Goal: Book appointment/travel/reservation

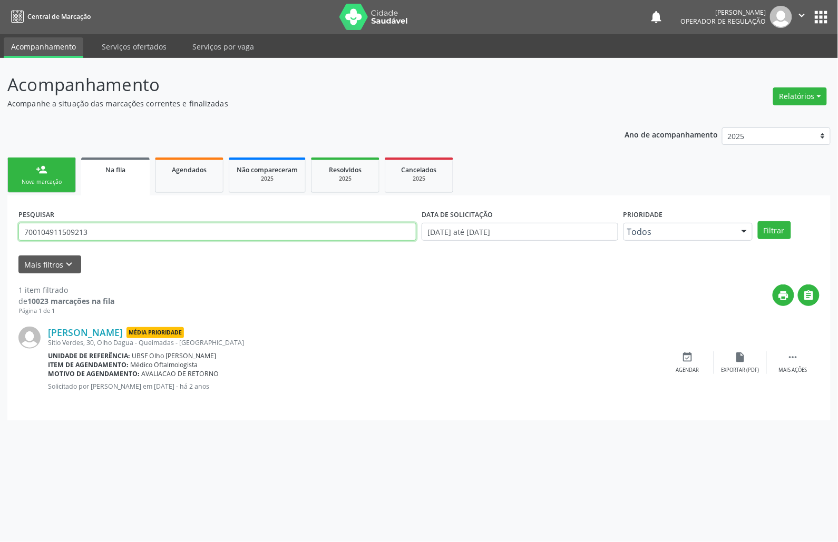
click at [158, 225] on input "700104911509213" at bounding box center [217, 232] width 398 height 18
click at [51, 237] on input "700104911509213" at bounding box center [217, 232] width 398 height 18
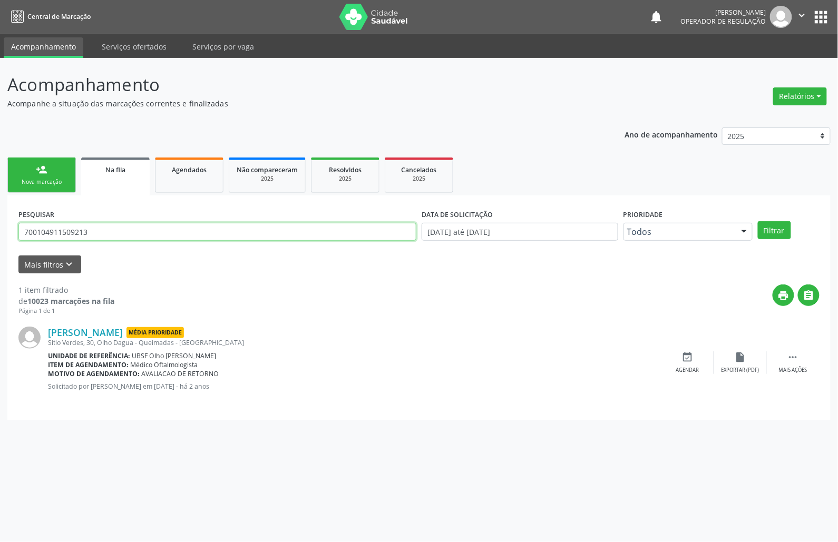
click at [51, 237] on input "700104911509213" at bounding box center [217, 232] width 398 height 18
type input "700601464722462"
click at [758, 221] on button "Filtrar" at bounding box center [774, 230] width 33 height 18
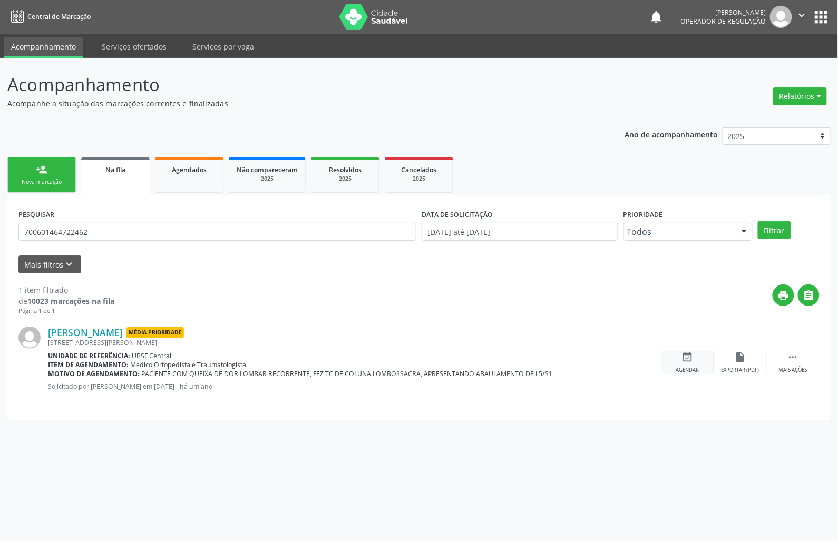
click at [681, 355] on div "event_available Agendar" at bounding box center [687, 362] width 53 height 23
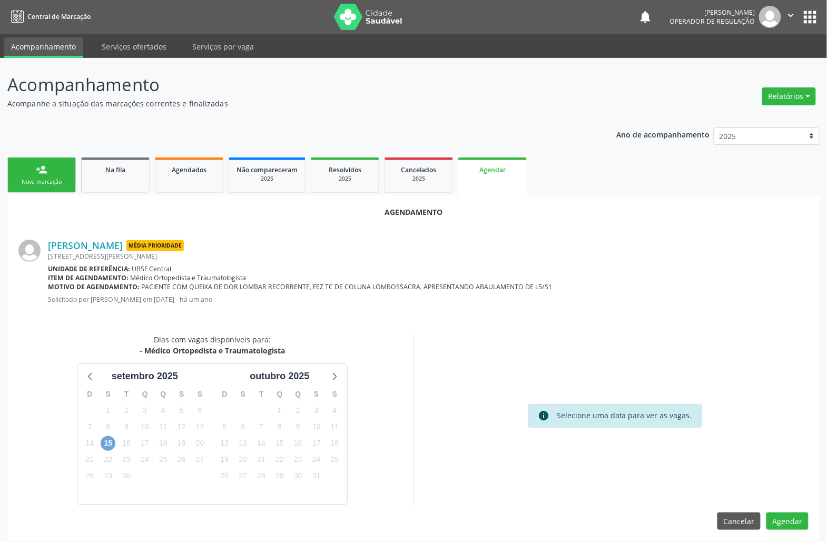
click at [104, 444] on span "15" at bounding box center [108, 443] width 15 height 15
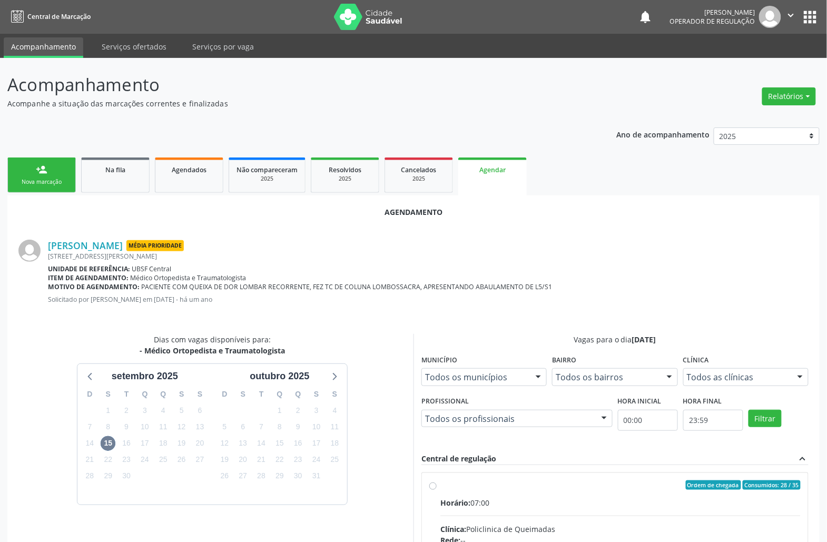
drag, startPoint x: 527, startPoint y: 489, endPoint x: 353, endPoint y: 456, distance: 177.1
click at [517, 489] on div "Ordem de chegada Consumidos: 28 / 35" at bounding box center [620, 484] width 360 height 9
click at [437, 489] on input "Ordem de chegada Consumidos: 28 / 35 Horário: 07:00 Clínica: Policlinica de Que…" at bounding box center [432, 484] width 7 height 9
radio input "true"
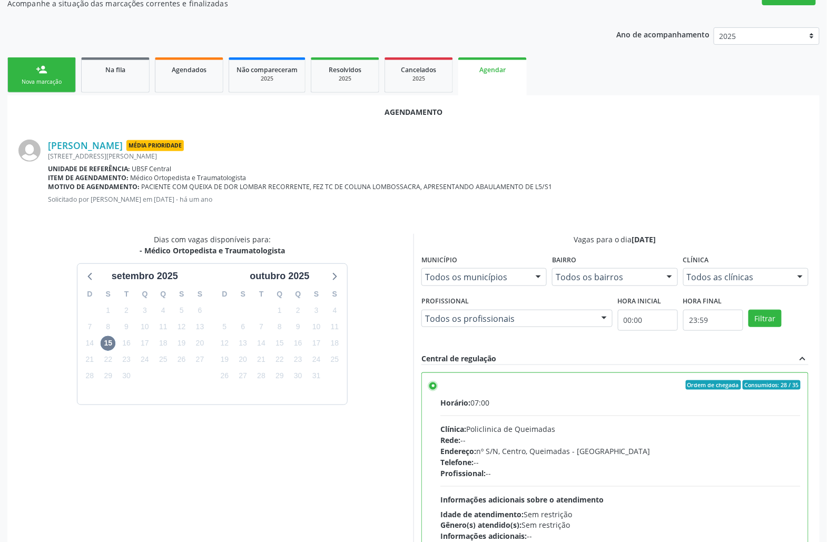
scroll to position [178, 0]
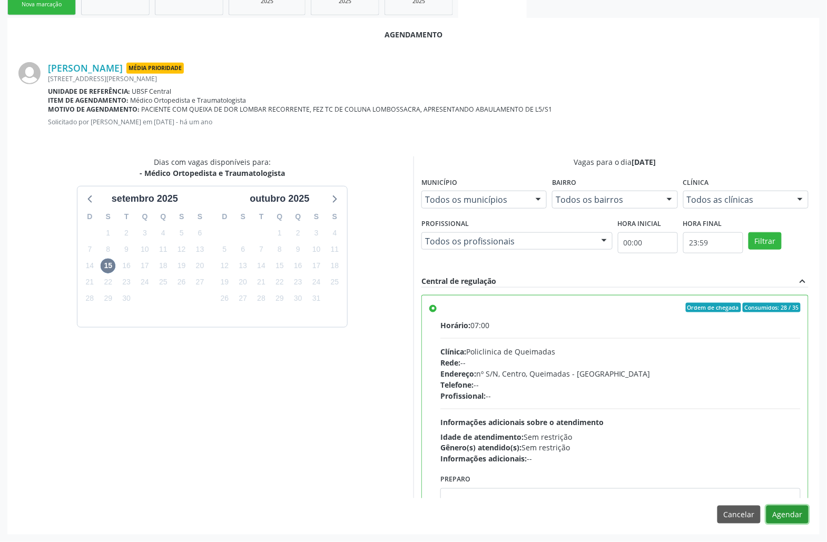
click at [780, 519] on button "Agendar" at bounding box center [788, 515] width 42 height 18
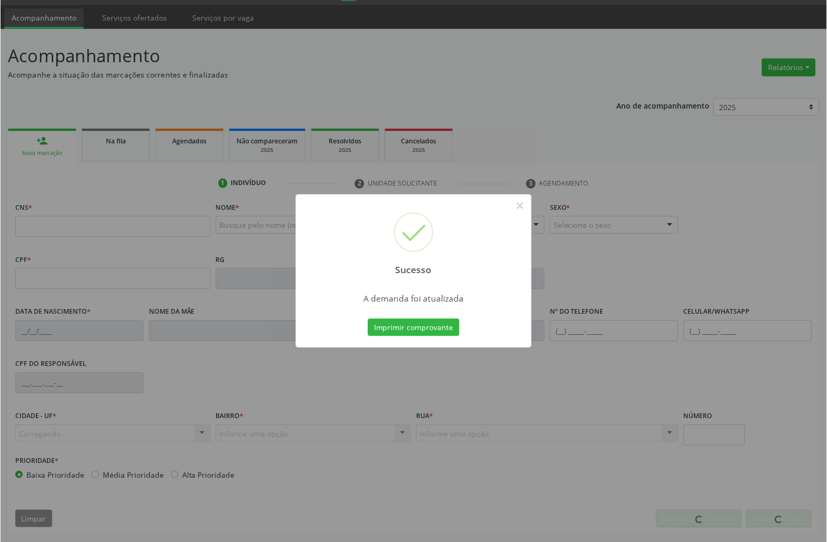
scroll to position [30, 0]
click at [414, 328] on button "Imprimir comprovante" at bounding box center [414, 328] width 92 height 18
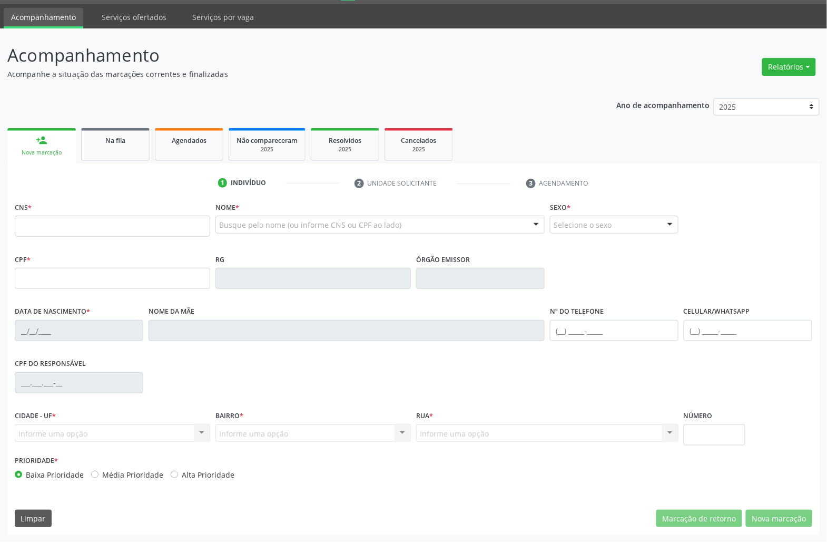
click at [101, 152] on link "Na fila" at bounding box center [115, 144] width 68 height 33
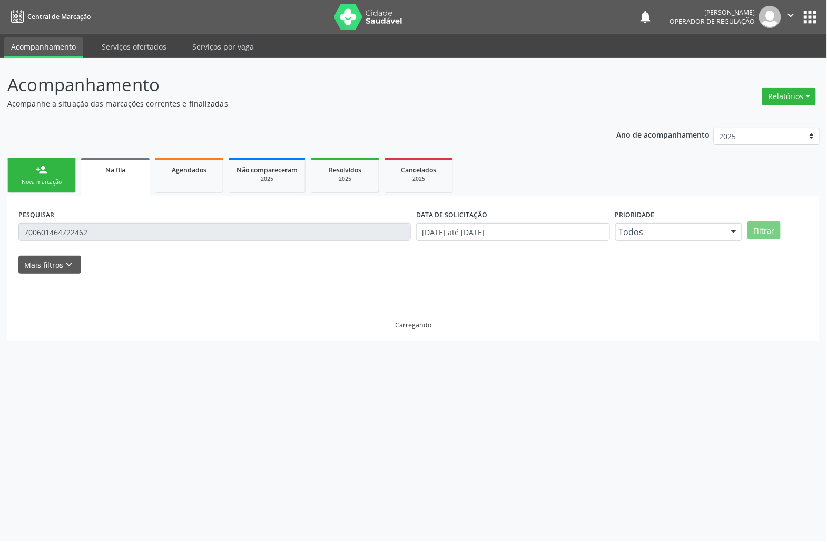
scroll to position [0, 0]
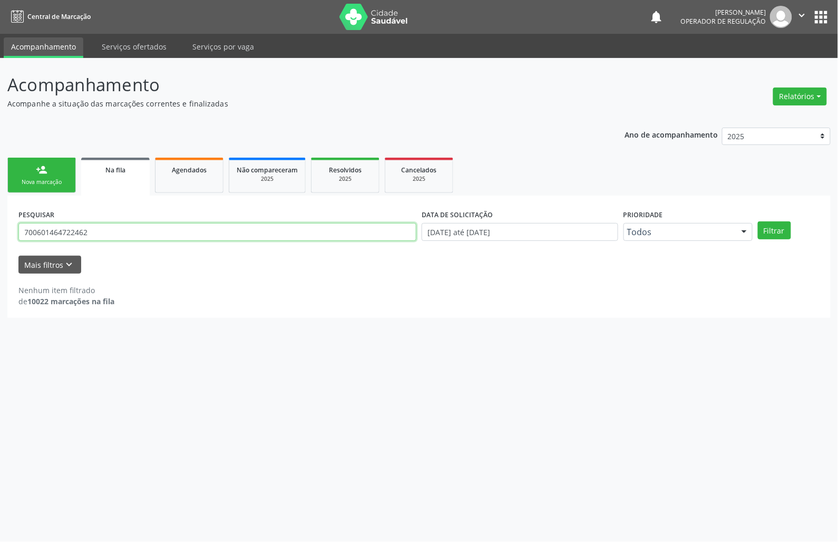
click at [53, 229] on input "700601464722462" at bounding box center [217, 232] width 398 height 18
type input "700403971441441"
click at [758, 221] on button "Filtrar" at bounding box center [774, 230] width 33 height 18
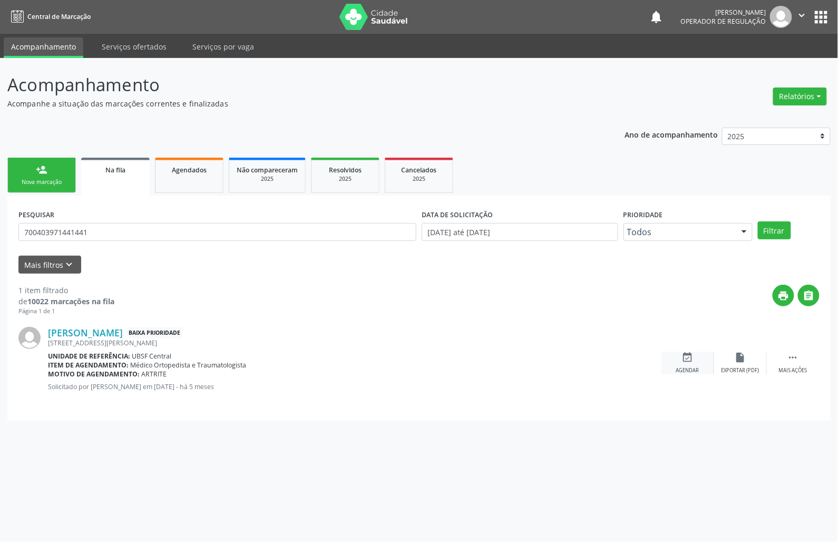
click at [673, 365] on div "event_available Agendar" at bounding box center [687, 362] width 53 height 23
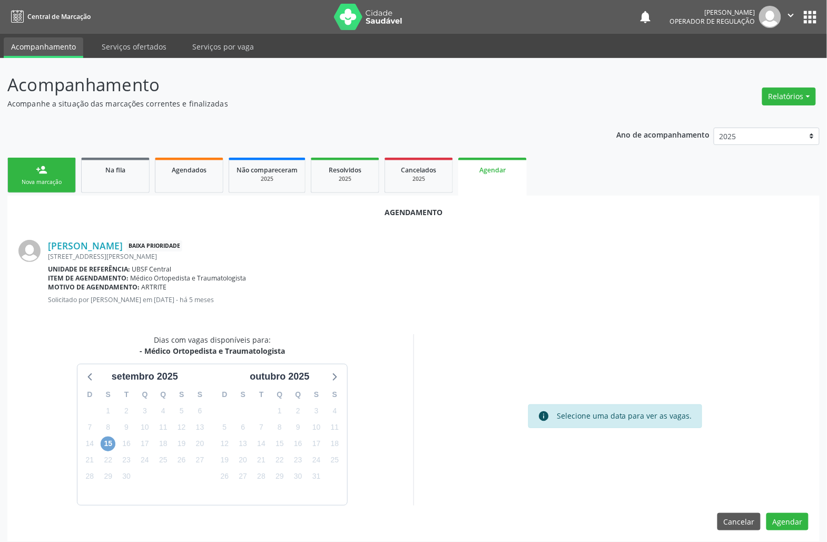
click at [106, 439] on span "15" at bounding box center [108, 443] width 15 height 15
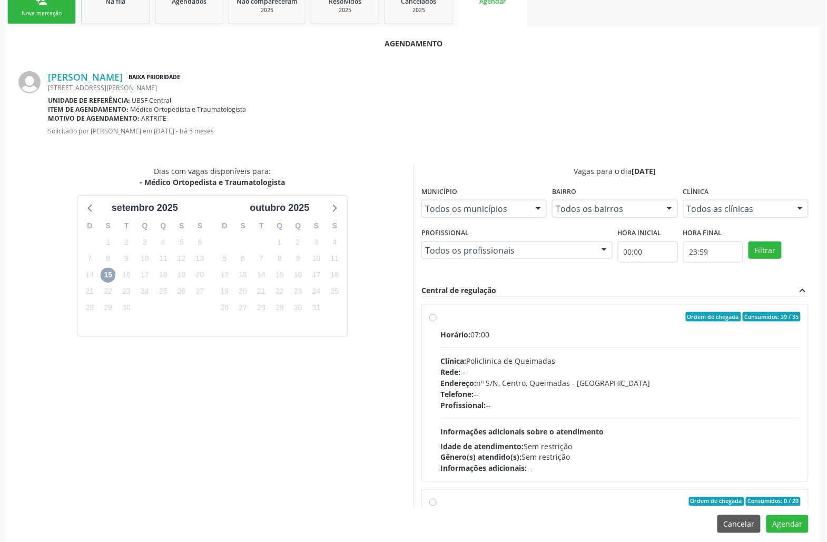
scroll to position [178, 0]
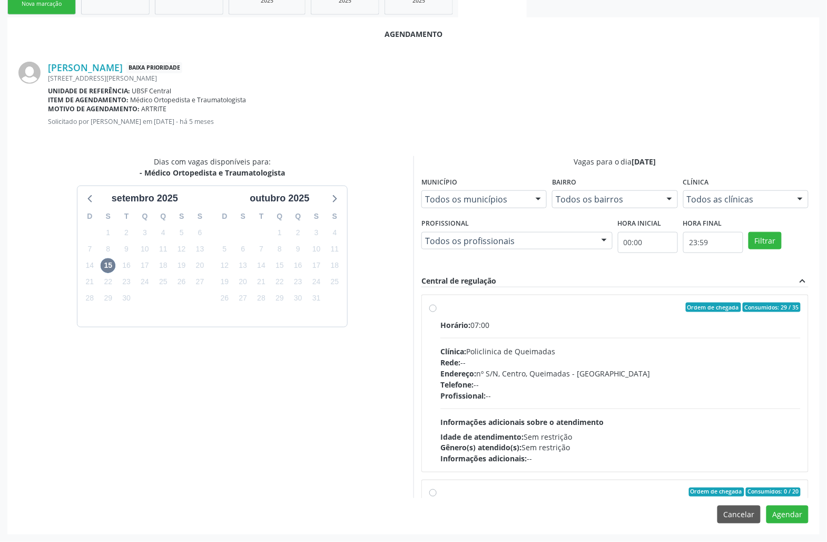
click at [599, 384] on div "Telefone: --" at bounding box center [620, 384] width 360 height 11
click at [437, 312] on input "Ordem de chegada Consumidos: 29 / 35 Horário: 07:00 Clínica: Policlinica de Que…" at bounding box center [432, 306] width 7 height 9
radio input "true"
click at [800, 512] on button "Agendar" at bounding box center [788, 514] width 42 height 18
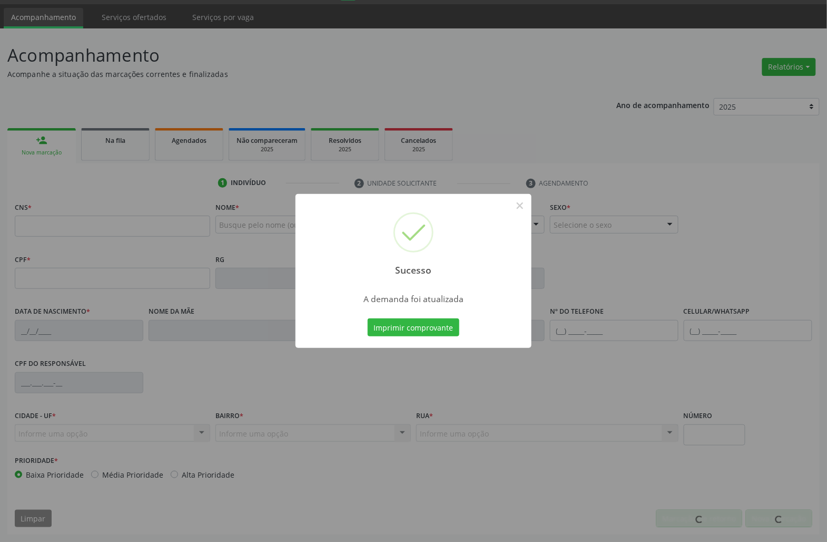
scroll to position [30, 0]
click at [435, 333] on button "Imprimir comprovante" at bounding box center [414, 327] width 92 height 18
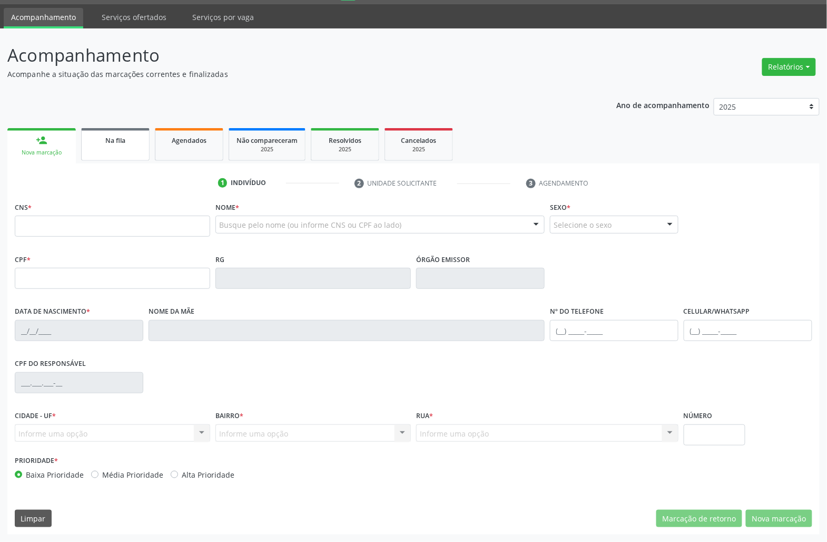
click at [97, 140] on div "Na fila" at bounding box center [115, 139] width 53 height 11
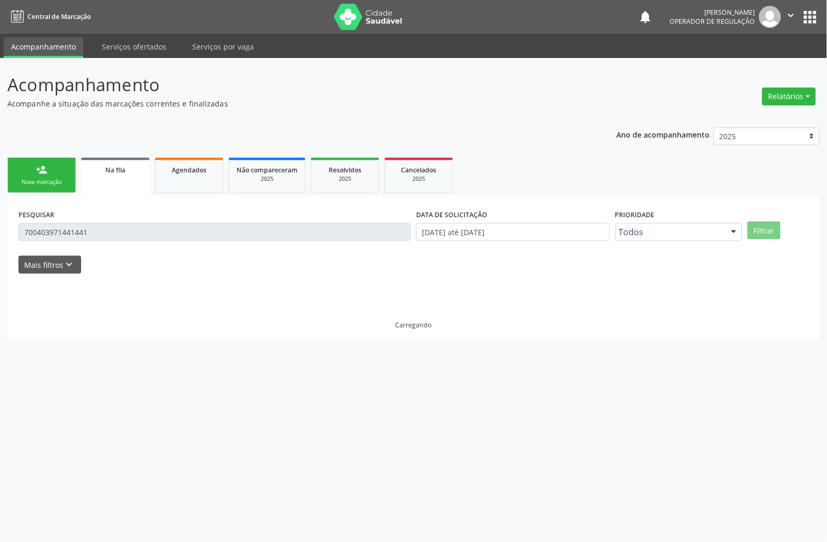
scroll to position [0, 0]
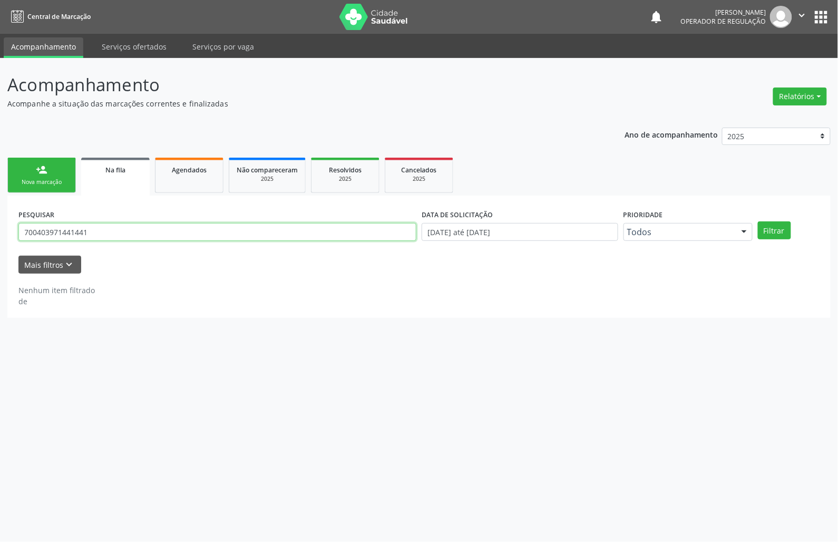
click at [121, 223] on input "700403971441441" at bounding box center [217, 232] width 398 height 18
click at [119, 228] on input "700403971441441" at bounding box center [217, 232] width 398 height 18
type input "708409755874263"
click at [758, 221] on button "Filtrar" at bounding box center [774, 230] width 33 height 18
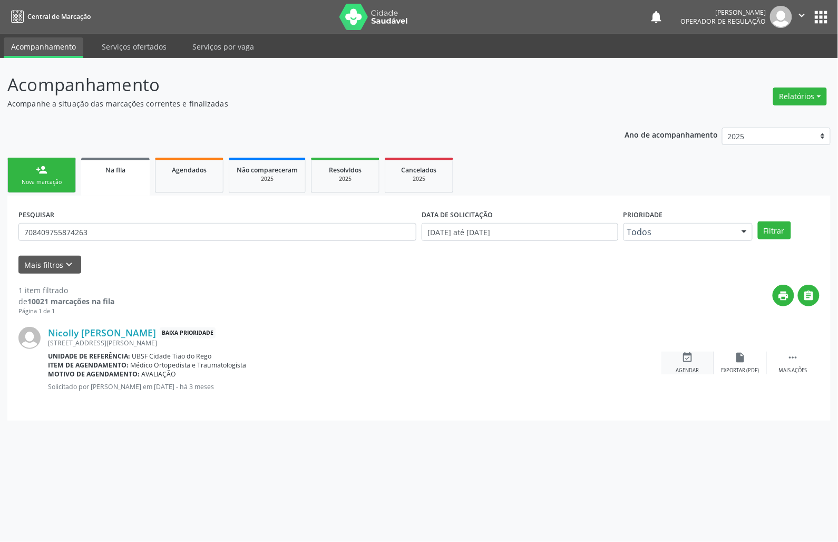
click at [695, 369] on div "Agendar" at bounding box center [687, 370] width 23 height 7
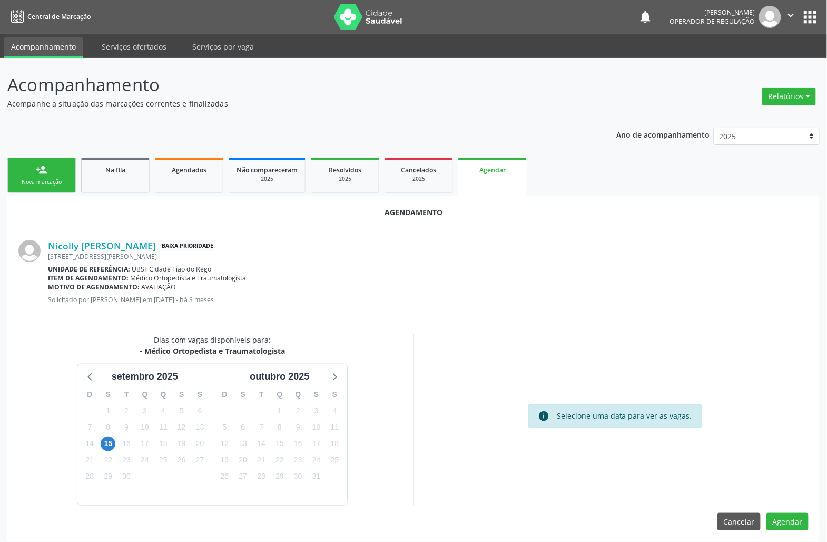
click at [102, 438] on div "15" at bounding box center [108, 443] width 15 height 16
click at [106, 443] on span "15" at bounding box center [108, 443] width 15 height 15
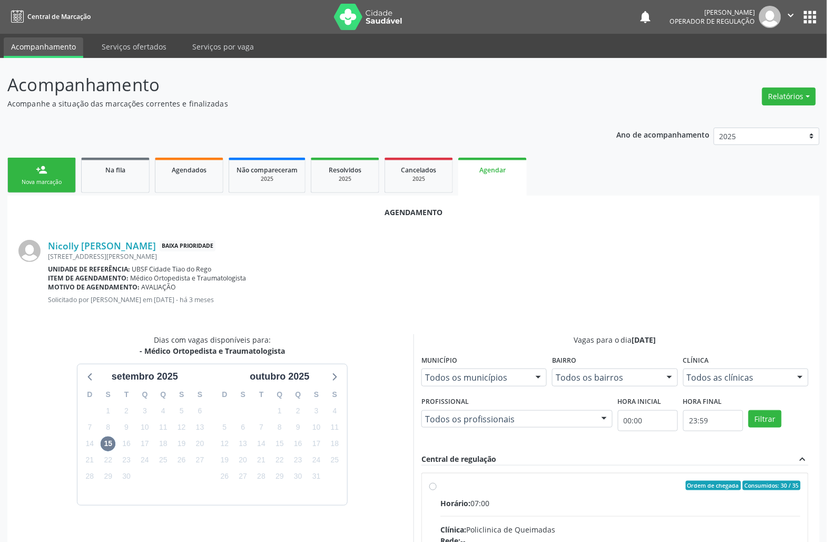
drag, startPoint x: 480, startPoint y: 487, endPoint x: 456, endPoint y: 483, distance: 25.1
click at [478, 487] on div "Ordem de chegada Consumidos: 30 / 35" at bounding box center [620, 484] width 360 height 9
click at [437, 487] on input "Ordem de chegada Consumidos: 30 / 35 Horário: 07:00 Clínica: Policlinica de Que…" at bounding box center [432, 484] width 7 height 9
radio input "true"
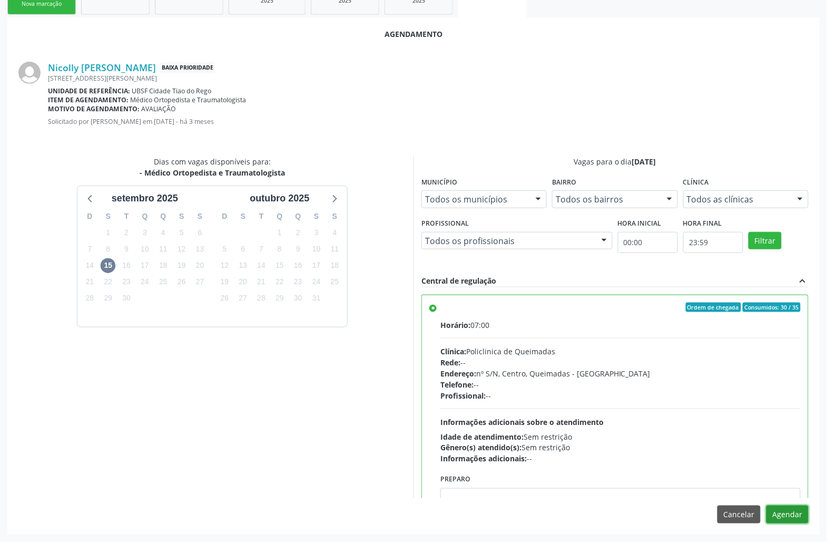
click at [801, 519] on button "Agendar" at bounding box center [788, 514] width 42 height 18
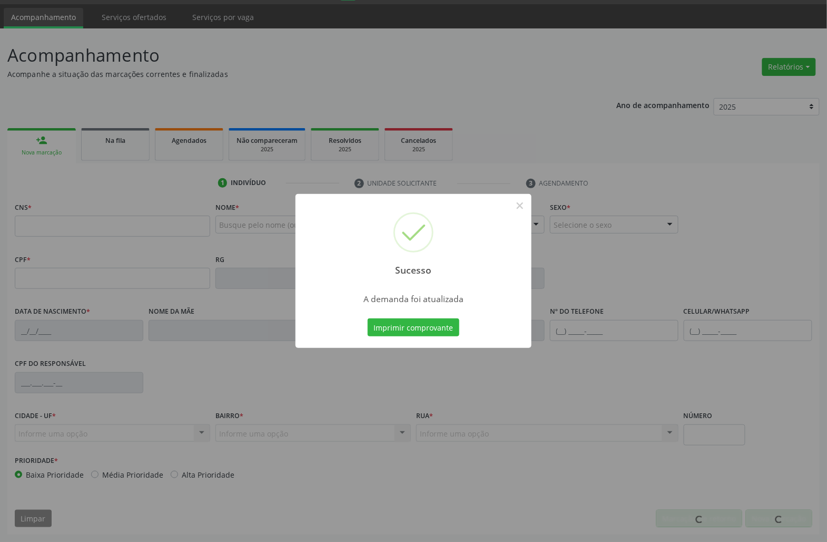
scroll to position [30, 0]
click at [368, 318] on button "Imprimir comprovante" at bounding box center [414, 327] width 92 height 18
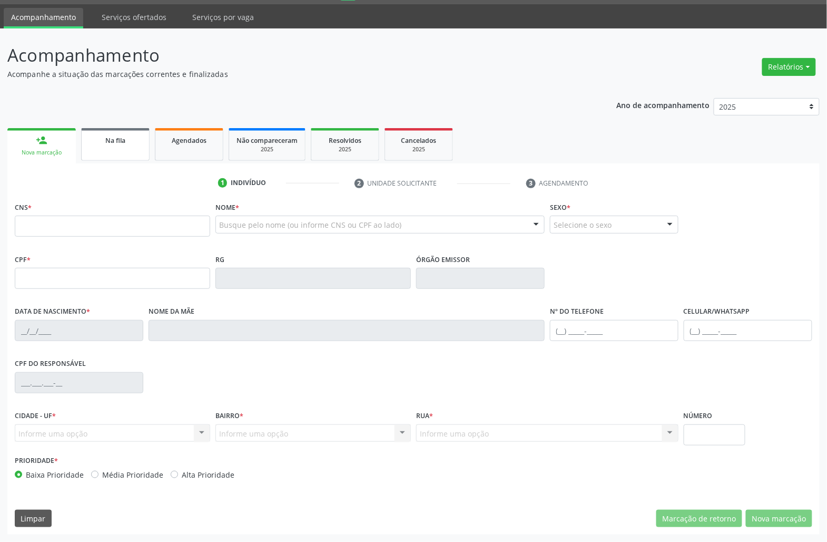
click at [129, 148] on link "Na fila" at bounding box center [115, 144] width 68 height 33
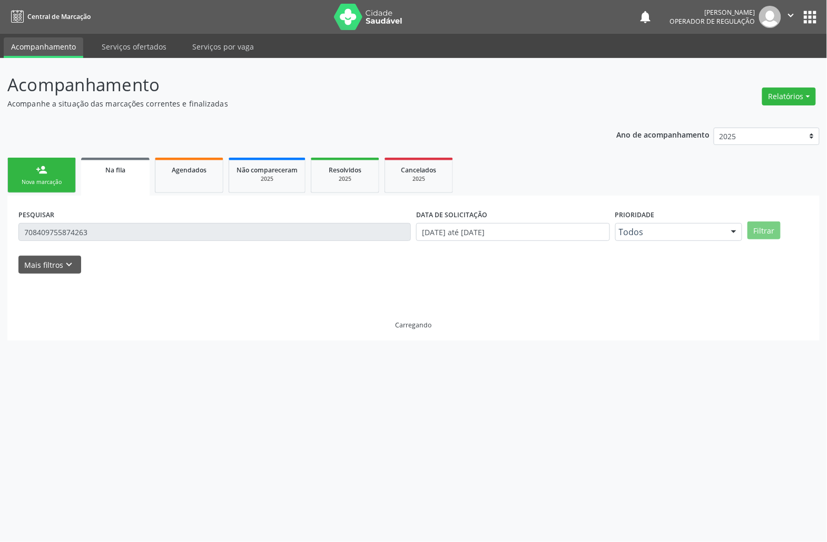
scroll to position [0, 0]
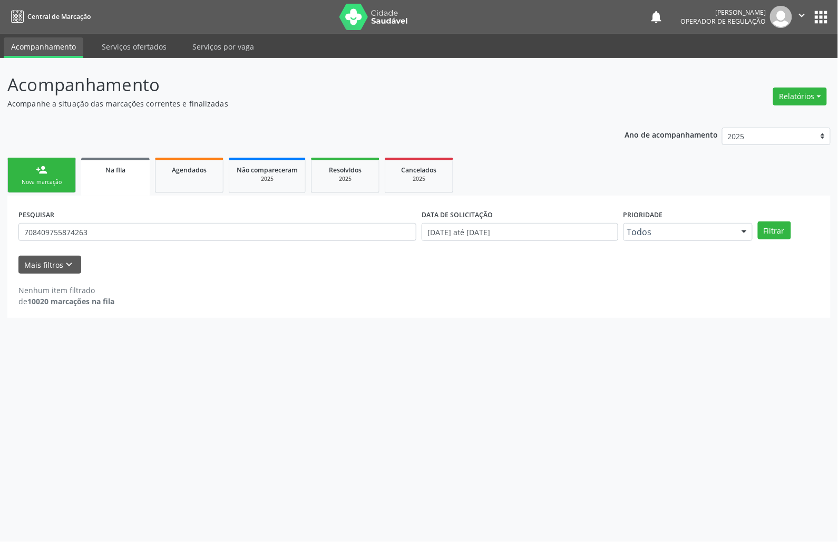
click at [135, 245] on div "PESQUISAR 708409755874263" at bounding box center [217, 227] width 403 height 41
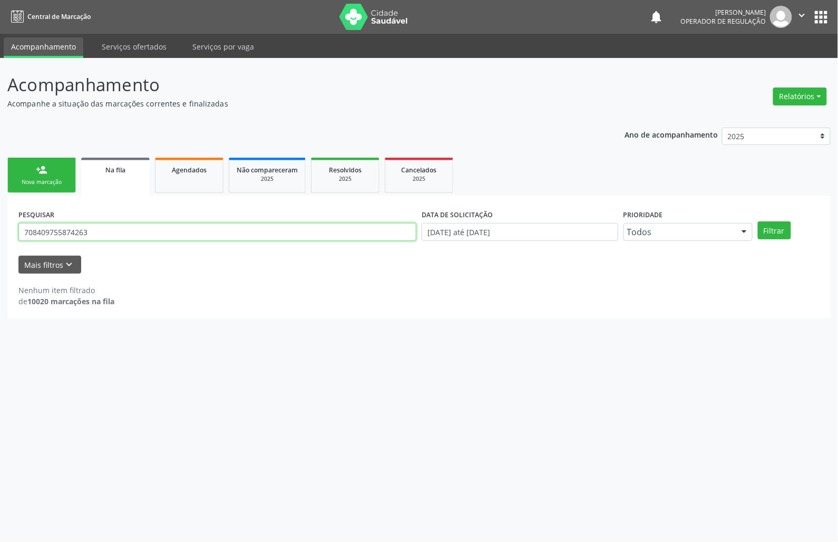
click at [127, 234] on input "708409755874263" at bounding box center [217, 232] width 398 height 18
type input "702000310717680"
click at [758, 221] on button "Filtrar" at bounding box center [774, 230] width 33 height 18
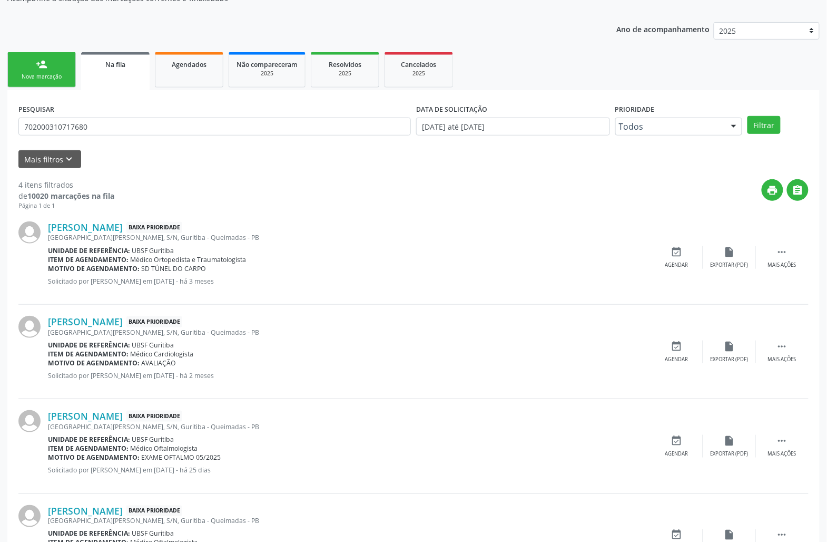
scroll to position [170, 0]
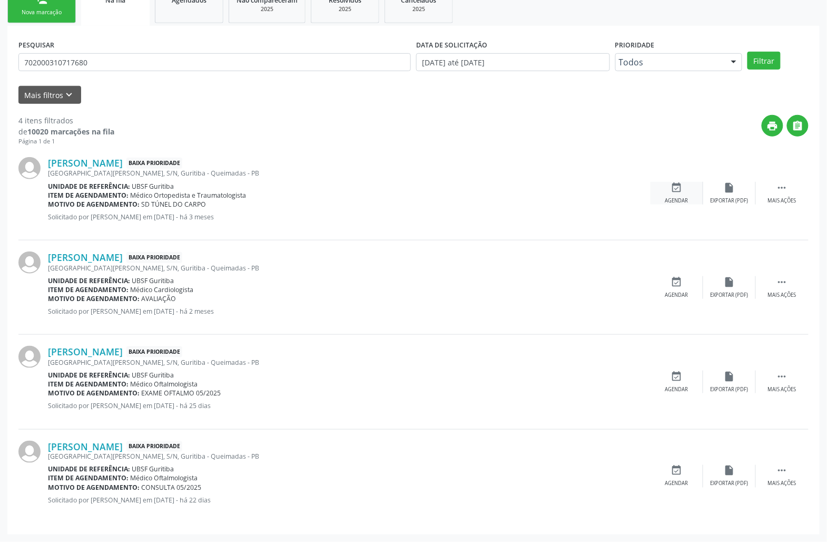
click at [679, 193] on div "event_available Agendar" at bounding box center [677, 193] width 53 height 23
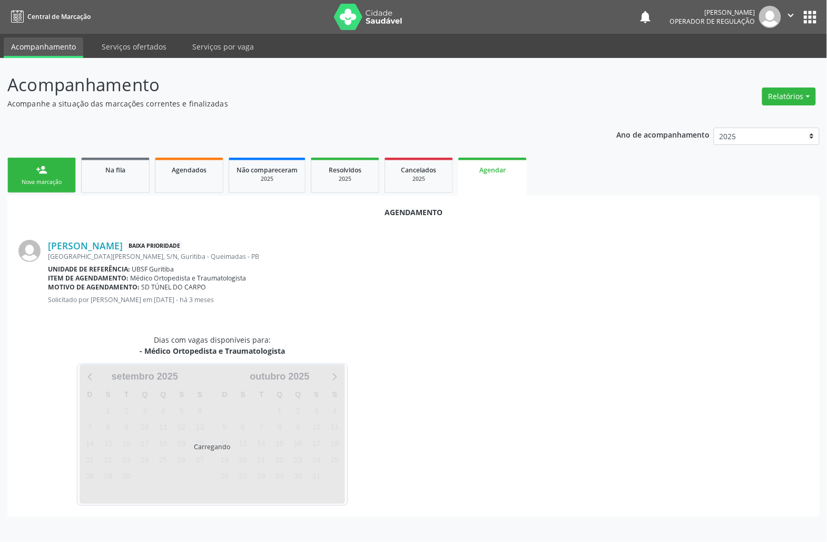
scroll to position [0, 0]
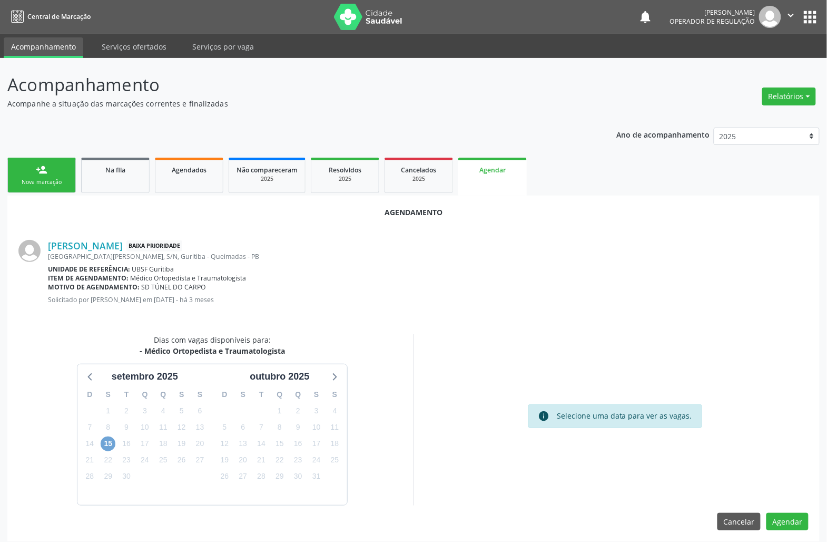
click at [104, 445] on span "15" at bounding box center [108, 443] width 15 height 15
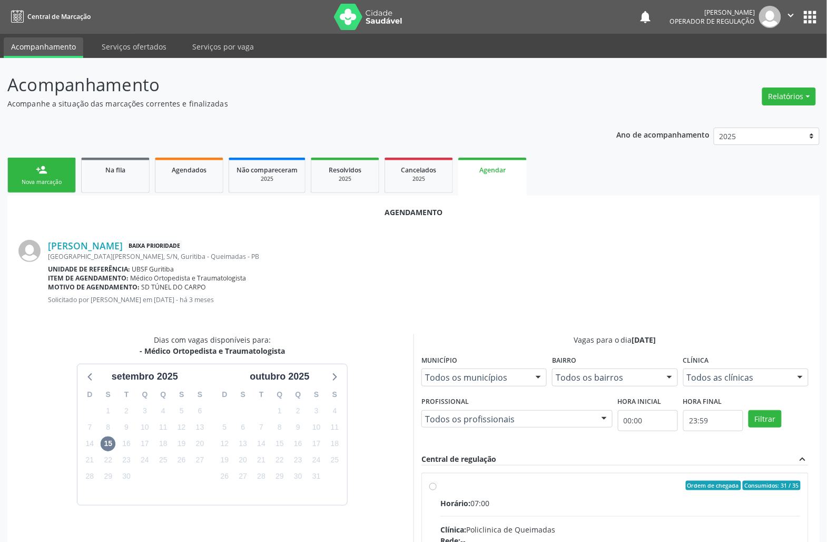
drag, startPoint x: 504, startPoint y: 516, endPoint x: 367, endPoint y: 463, distance: 147.1
click at [503, 516] on hr at bounding box center [620, 516] width 360 height 1
click at [437, 490] on input "Ordem de chegada Consumidos: 31 / 35 Horário: 07:00 Clínica: Policlinica de Que…" at bounding box center [432, 484] width 7 height 9
radio input "true"
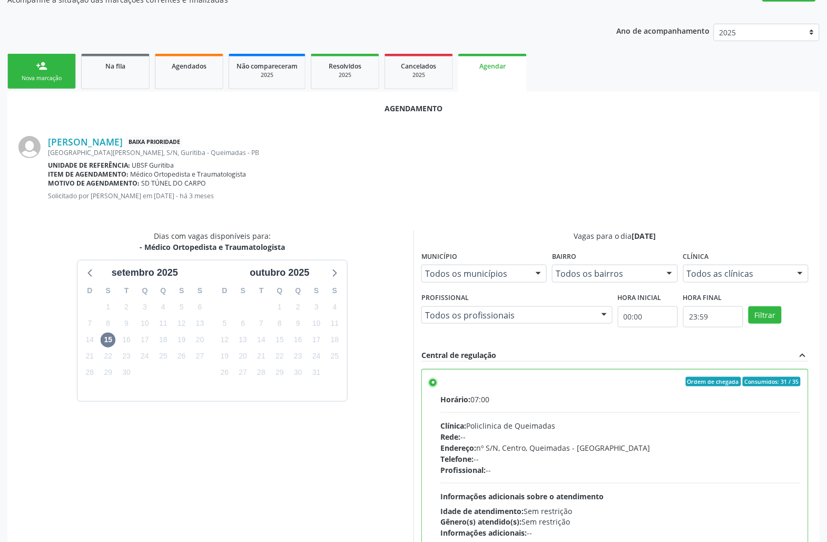
scroll to position [178, 0]
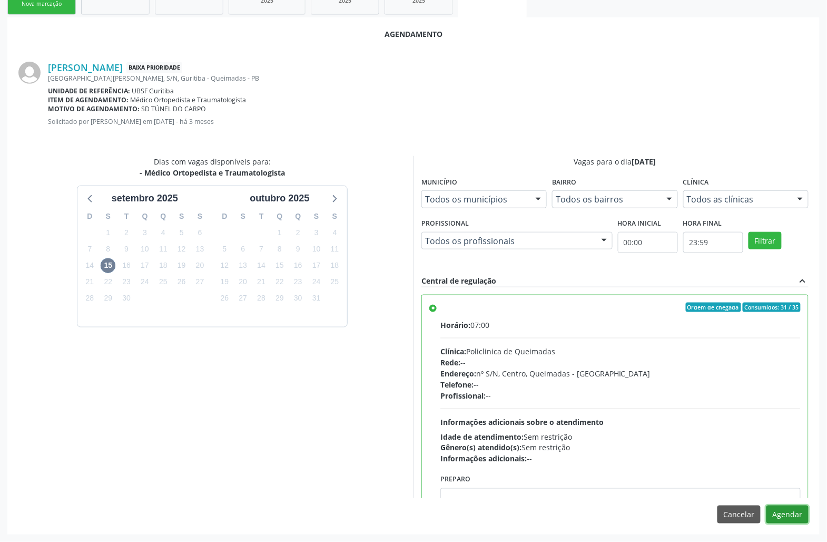
click at [775, 513] on button "Agendar" at bounding box center [788, 514] width 42 height 18
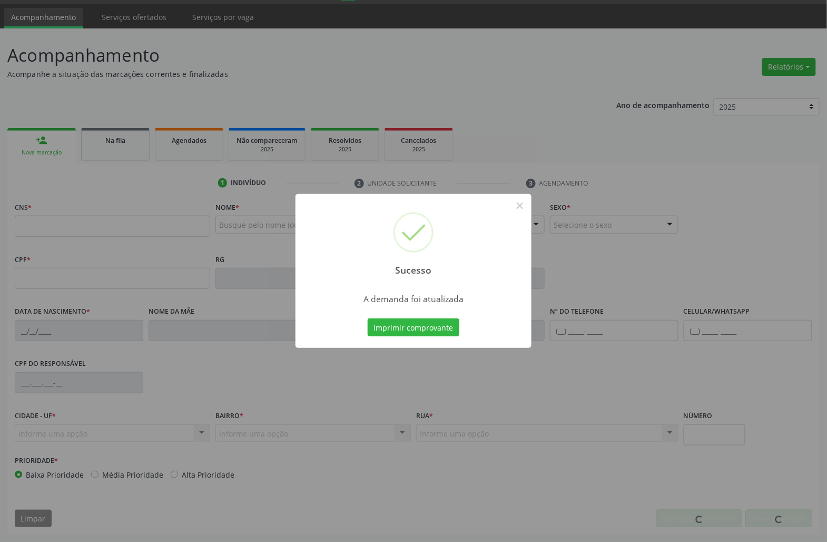
scroll to position [30, 0]
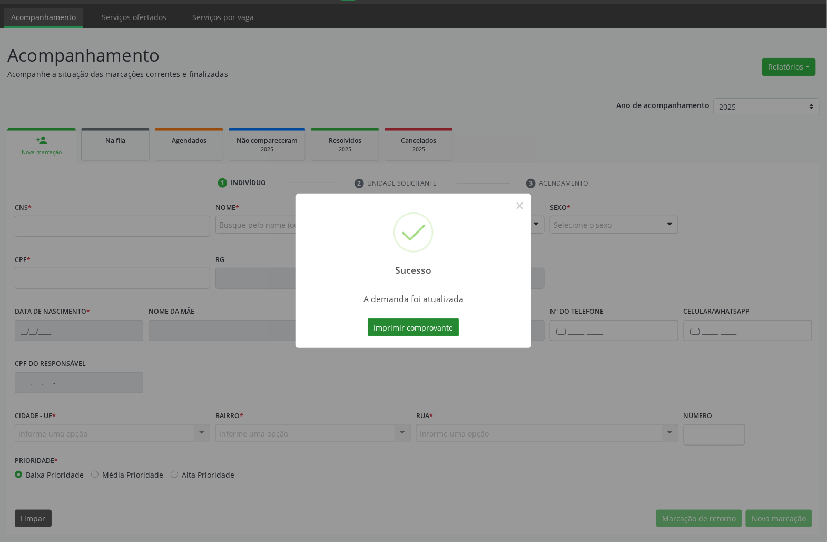
click at [406, 328] on button "Imprimir comprovante" at bounding box center [414, 327] width 92 height 18
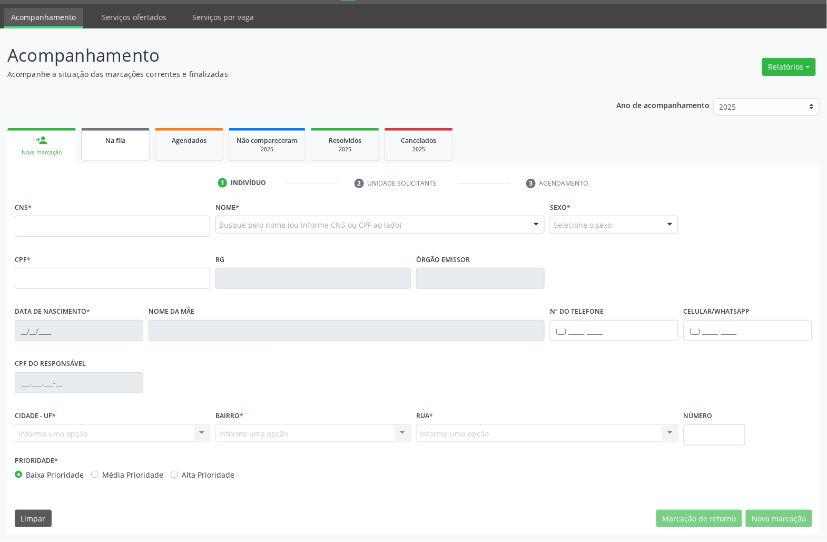
click at [113, 145] on link "Na fila" at bounding box center [115, 144] width 68 height 33
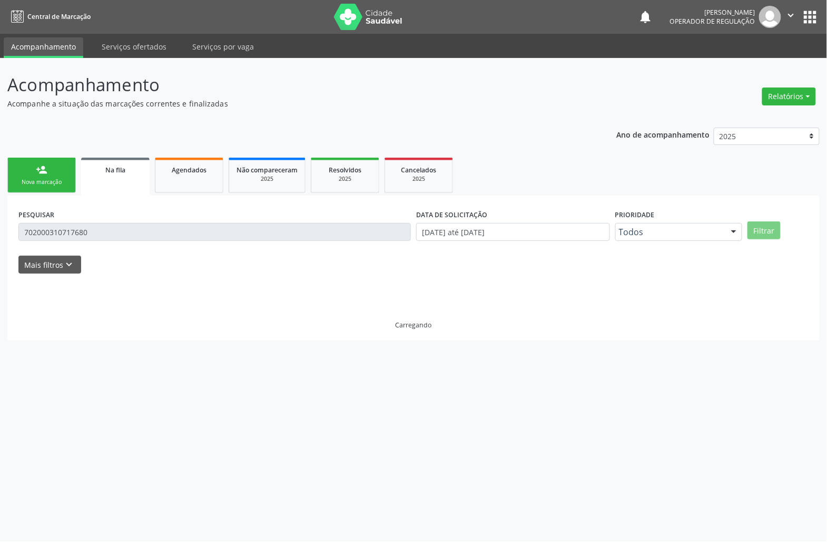
scroll to position [0, 0]
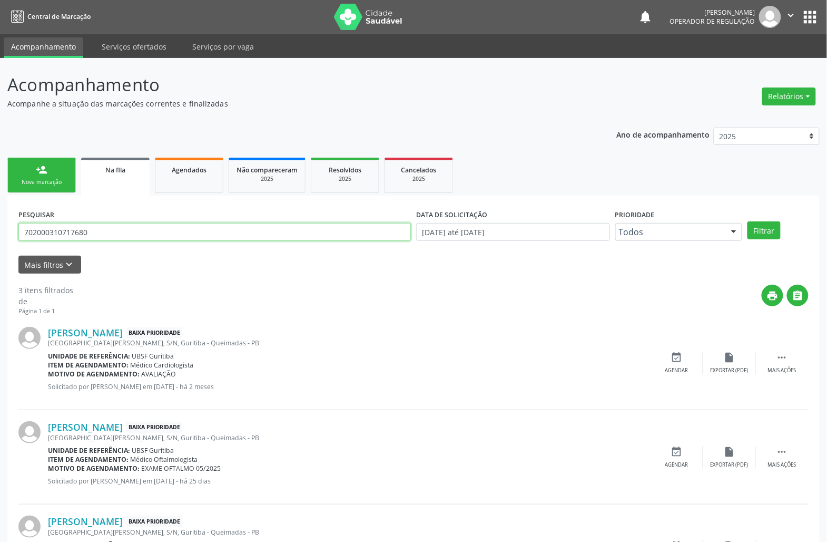
click at [133, 234] on input "702000310717680" at bounding box center [214, 232] width 392 height 18
click at [66, 226] on input "702000310717680" at bounding box center [214, 232] width 392 height 18
click at [65, 226] on input "702000310717680" at bounding box center [214, 232] width 392 height 18
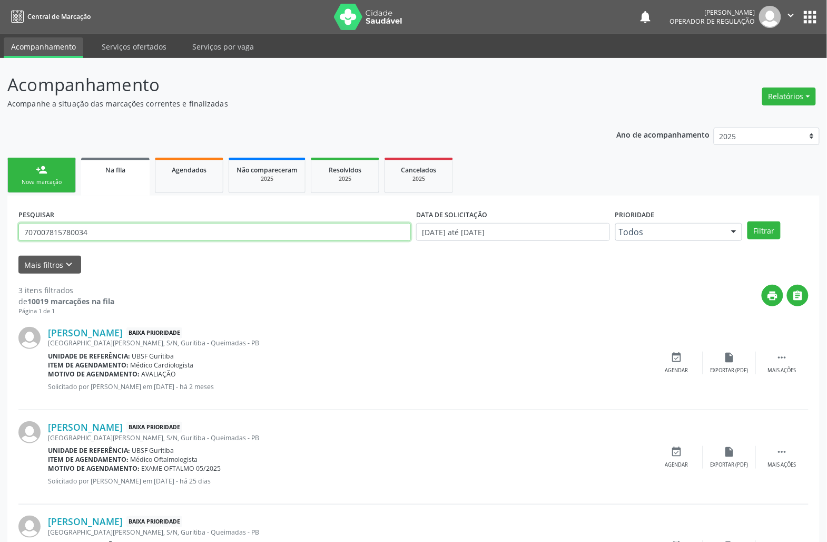
type input "707007815780034"
click at [748, 221] on button "Filtrar" at bounding box center [764, 230] width 33 height 18
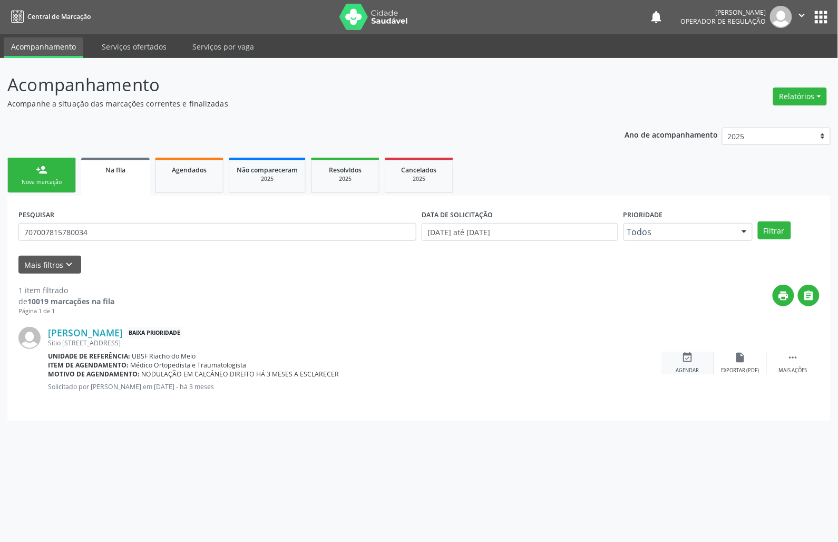
click at [703, 357] on div "event_available Agendar" at bounding box center [687, 362] width 53 height 23
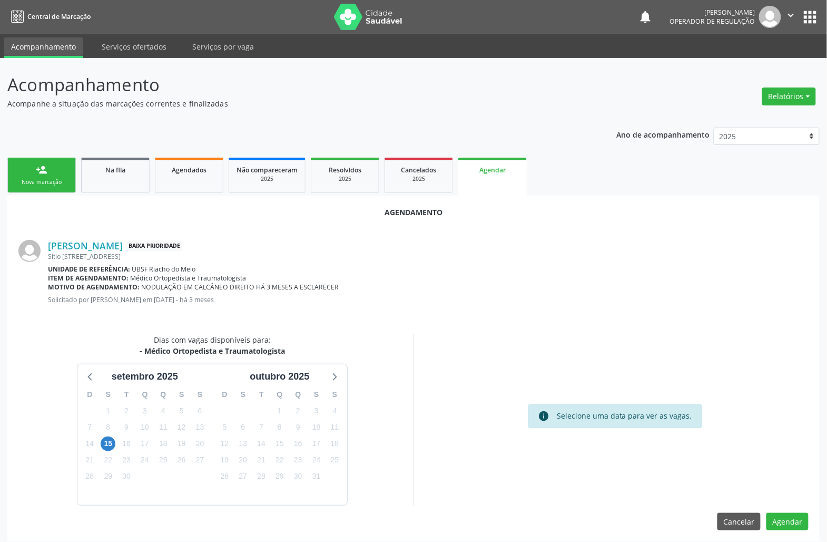
click at [105, 451] on div "22" at bounding box center [108, 459] width 15 height 16
click at [105, 451] on div "15" at bounding box center [108, 443] width 15 height 16
click at [102, 447] on span "15" at bounding box center [108, 443] width 15 height 15
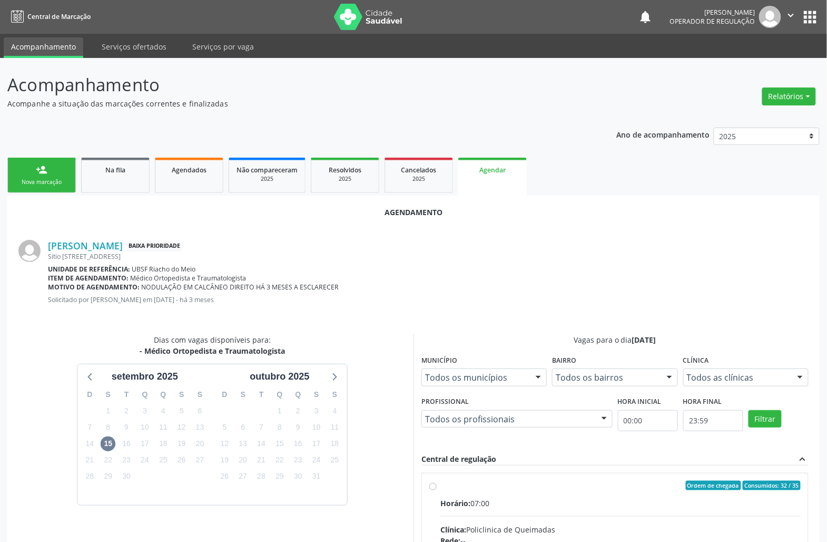
click at [437, 490] on input "Ordem de chegada Consumidos: 32 / 35 Horário: 07:00 Clínica: Policlinica de Que…" at bounding box center [432, 484] width 7 height 9
radio input "true"
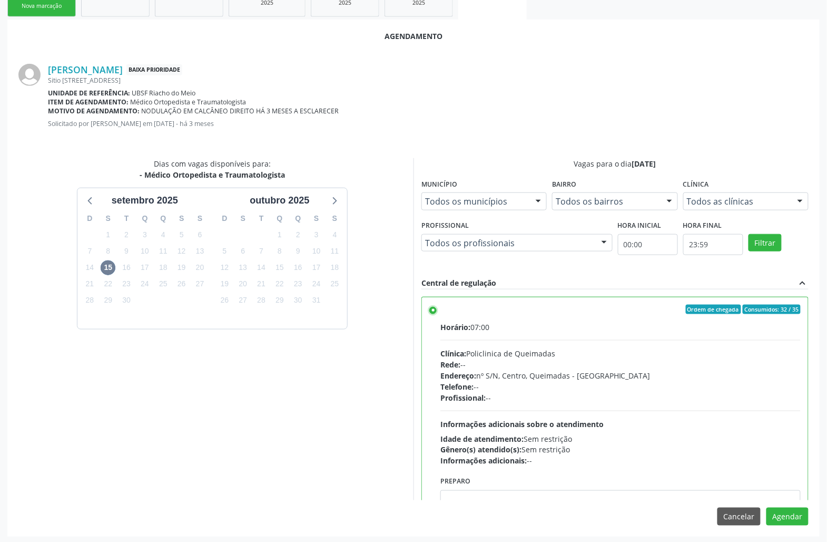
scroll to position [178, 0]
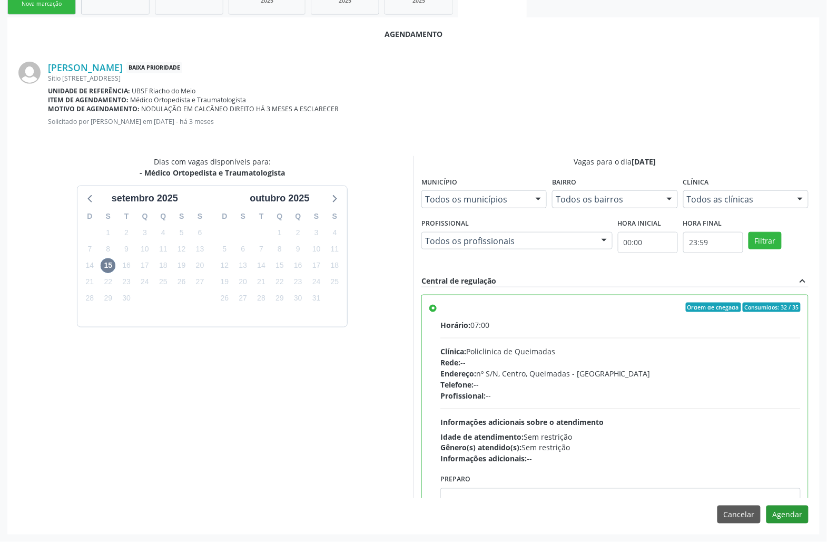
drag, startPoint x: 801, startPoint y: 502, endPoint x: 800, endPoint y: 507, distance: 5.4
click at [800, 507] on div "Agendamento Elizabeth Dantas Leal de Souza Baixa Prioridade Sitio Riacho do Mei…" at bounding box center [413, 275] width 812 height 516
click at [800, 507] on button "Agendar" at bounding box center [788, 514] width 42 height 18
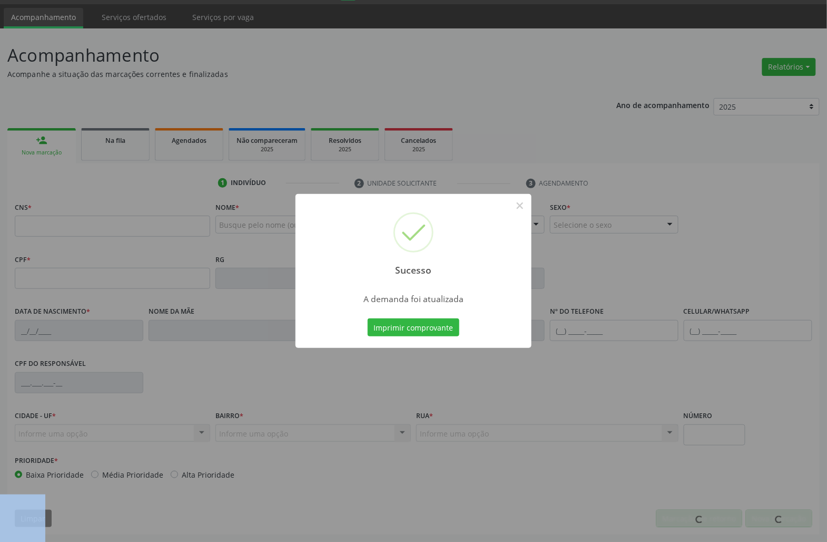
scroll to position [30, 0]
click at [443, 329] on button "Imprimir comprovante" at bounding box center [414, 327] width 92 height 18
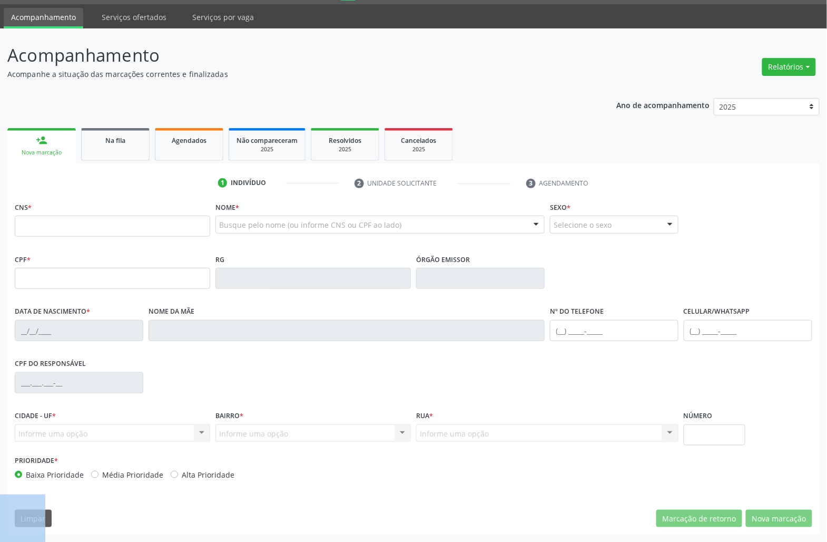
click at [123, 162] on div "Sucesso × A demanda foi atualizada Imprimir comprovante Cancel" at bounding box center [413, 271] width 827 height 542
click at [121, 150] on link "Na fila" at bounding box center [115, 144] width 68 height 33
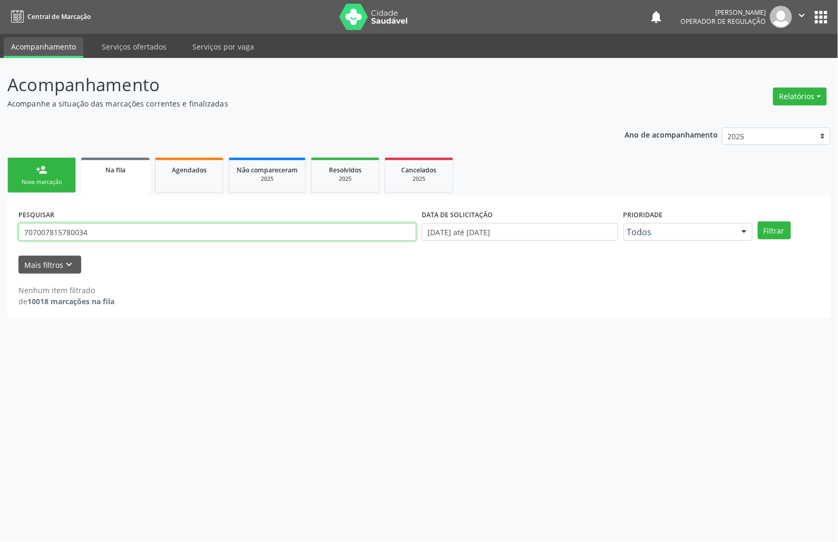
click at [75, 230] on input "707007815780034" at bounding box center [217, 232] width 398 height 18
type input "700501320912753"
click at [758, 221] on button "Filtrar" at bounding box center [774, 230] width 33 height 18
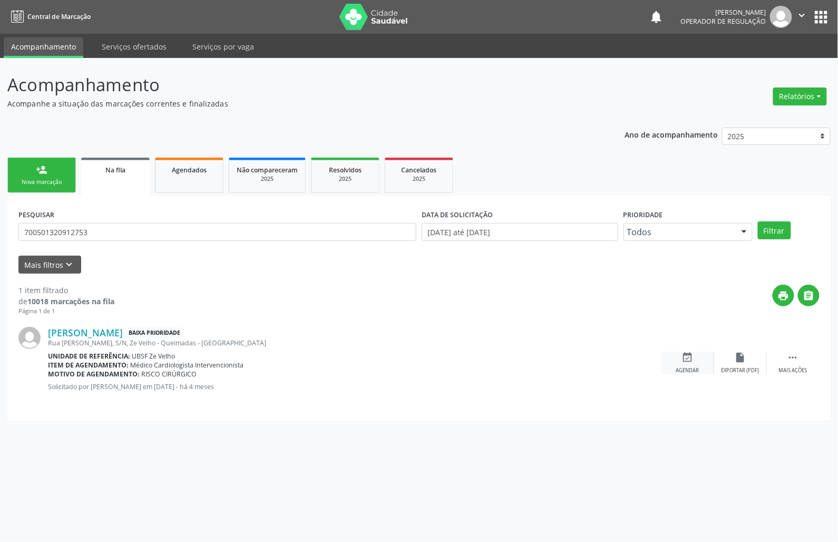
click at [683, 357] on icon "event_available" at bounding box center [688, 357] width 12 height 12
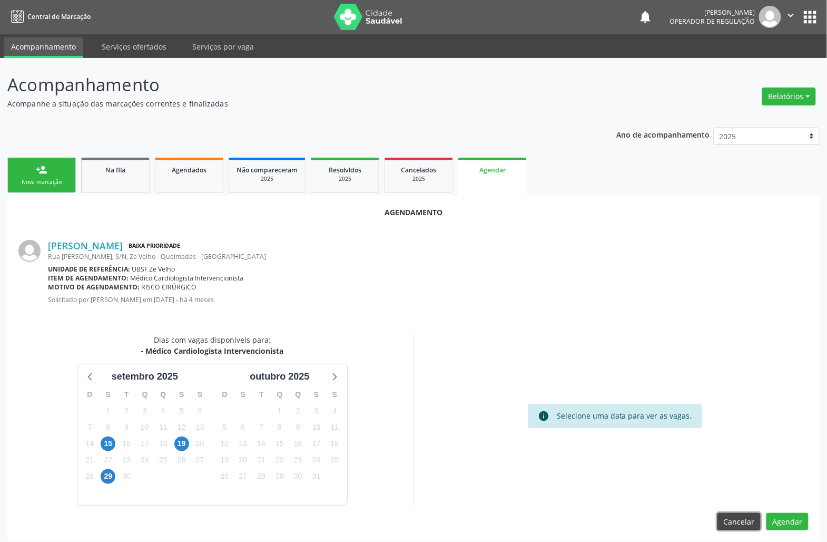
click at [735, 523] on button "Cancelar" at bounding box center [739, 522] width 43 height 18
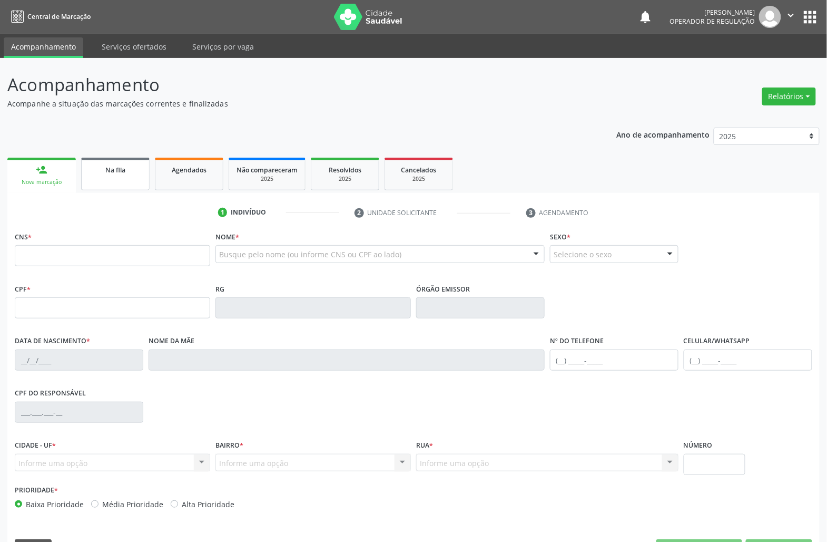
click at [101, 177] on link "Na fila" at bounding box center [115, 174] width 68 height 33
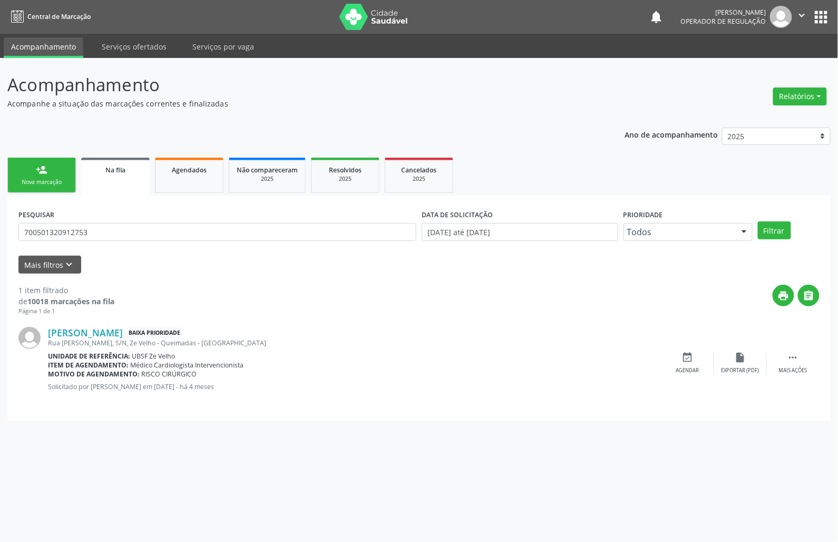
drag, startPoint x: 103, startPoint y: 175, endPoint x: 84, endPoint y: 221, distance: 49.6
click at [103, 176] on link "Na fila" at bounding box center [115, 177] width 68 height 38
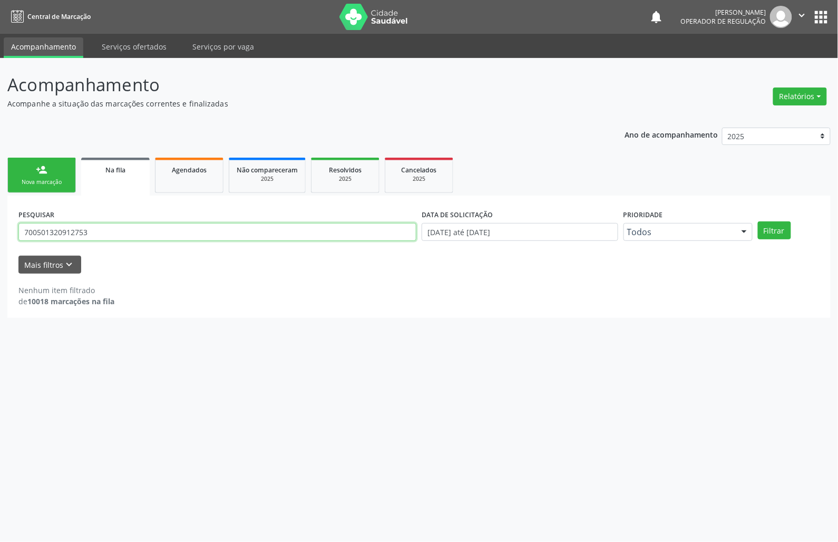
click at [83, 235] on input "700501320912753" at bounding box center [217, 232] width 398 height 18
click at [82, 235] on input "700501320912753" at bounding box center [217, 232] width 398 height 18
type input "701000876040892"
click at [758, 221] on button "Filtrar" at bounding box center [774, 230] width 33 height 18
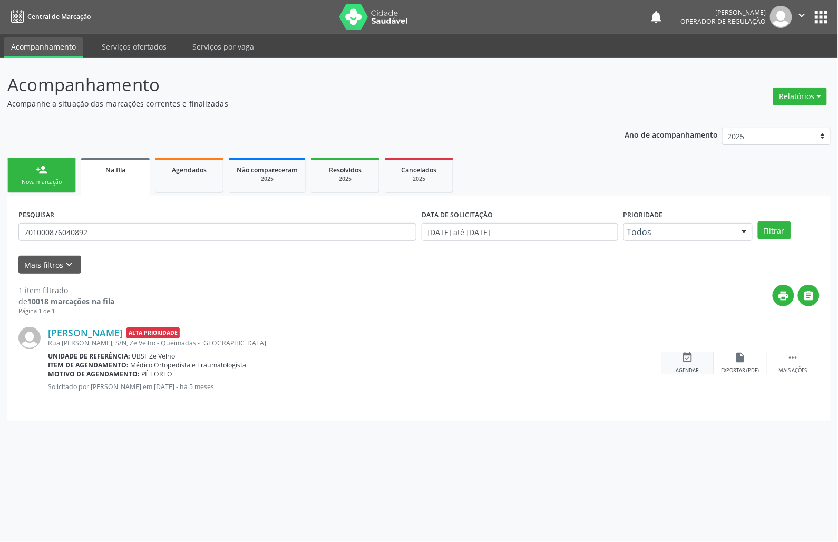
click at [699, 355] on div "event_available Agendar" at bounding box center [687, 362] width 53 height 23
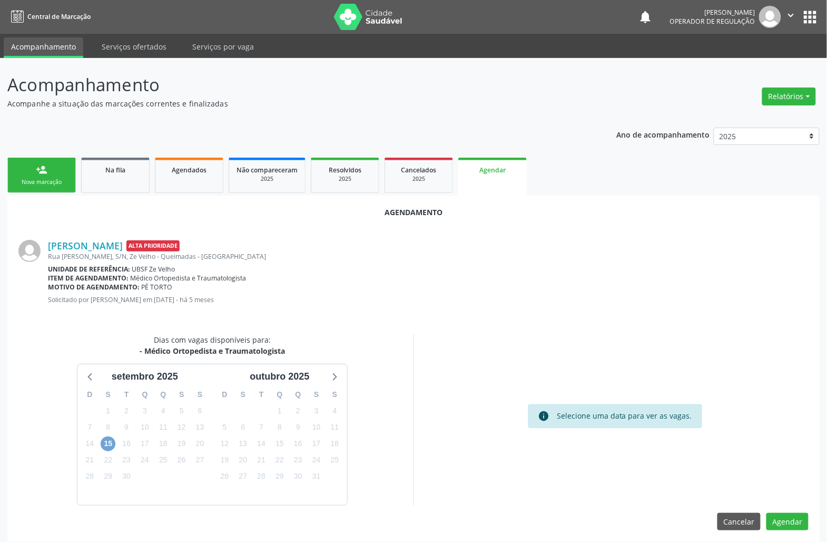
click at [110, 445] on span "15" at bounding box center [108, 443] width 15 height 15
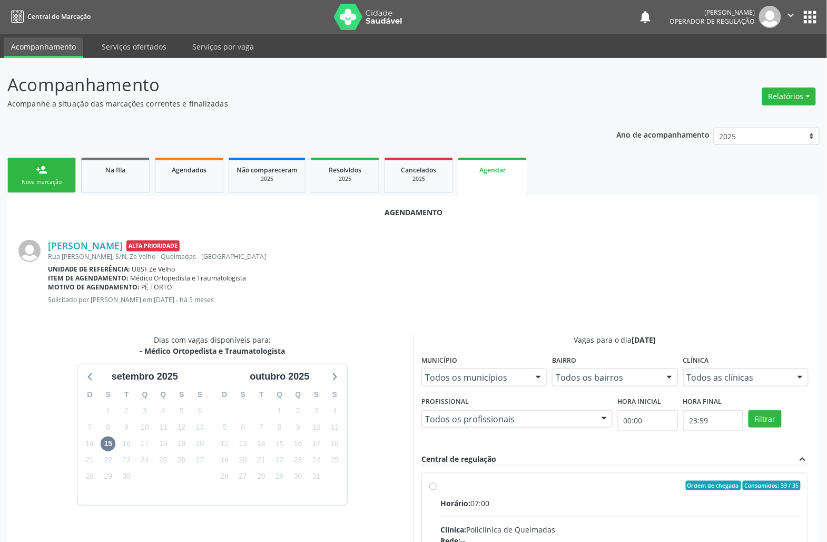
drag, startPoint x: 478, startPoint y: 484, endPoint x: 419, endPoint y: 408, distance: 96.1
click at [478, 482] on div "Ordem de chegada Consumidos: 33 / 35" at bounding box center [620, 484] width 360 height 9
click at [437, 482] on input "Ordem de chegada Consumidos: 33 / 35 Horário: 07:00 Clínica: Policlinica de Que…" at bounding box center [432, 484] width 7 height 9
radio input "true"
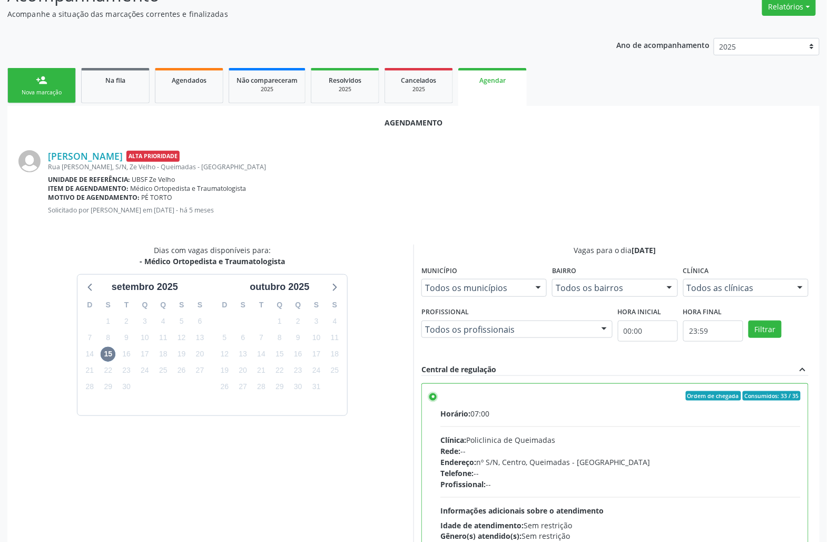
scroll to position [178, 0]
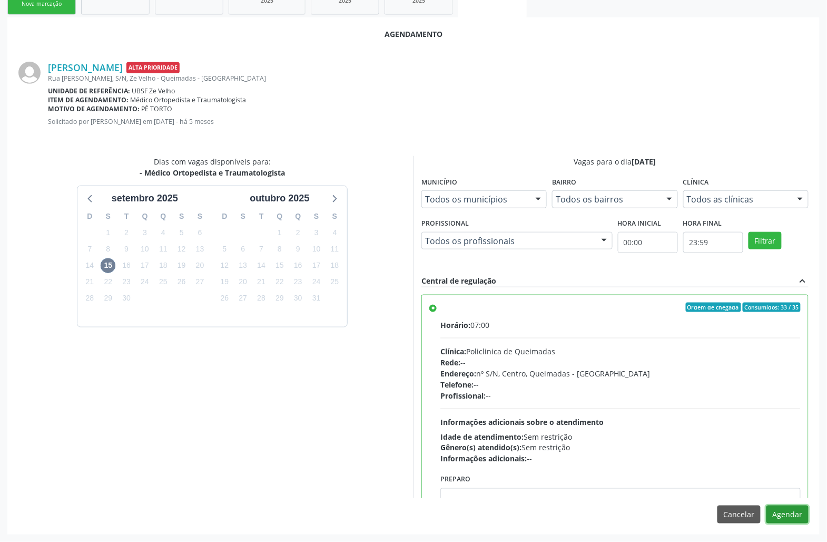
click at [772, 506] on button "Agendar" at bounding box center [788, 514] width 42 height 18
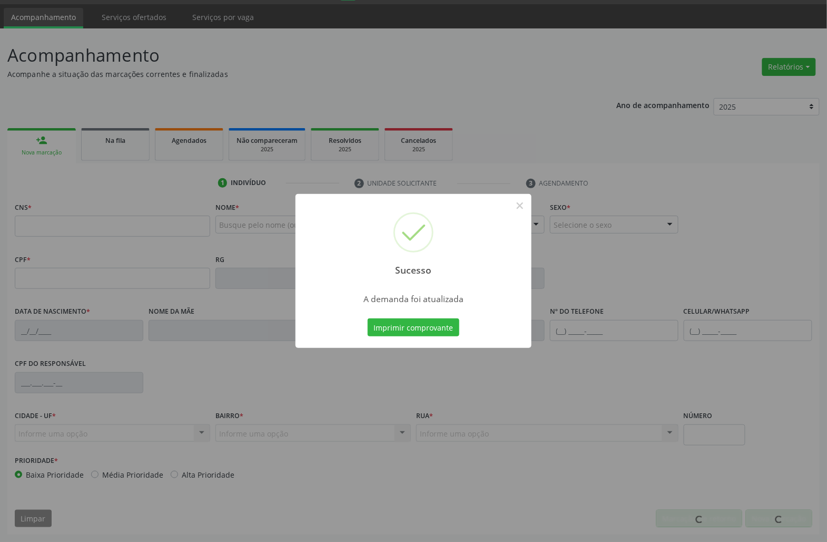
scroll to position [30, 0]
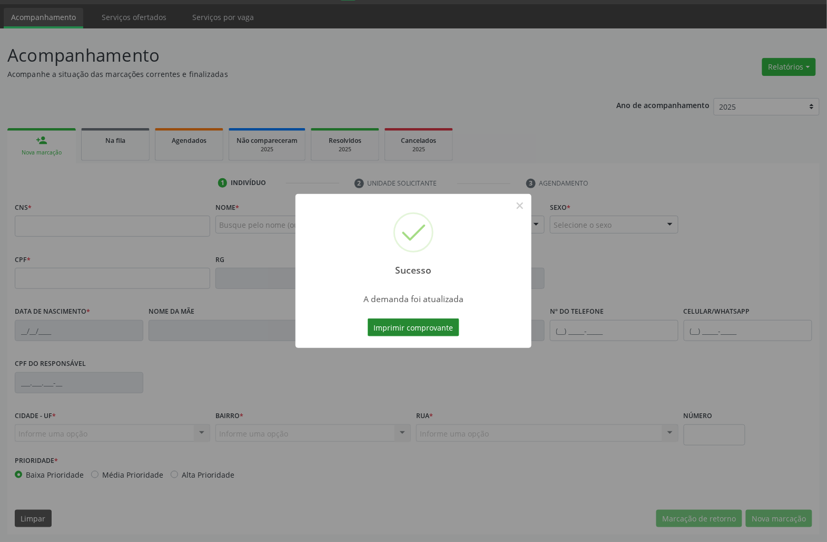
click at [411, 333] on button "Imprimir comprovante" at bounding box center [414, 327] width 92 height 18
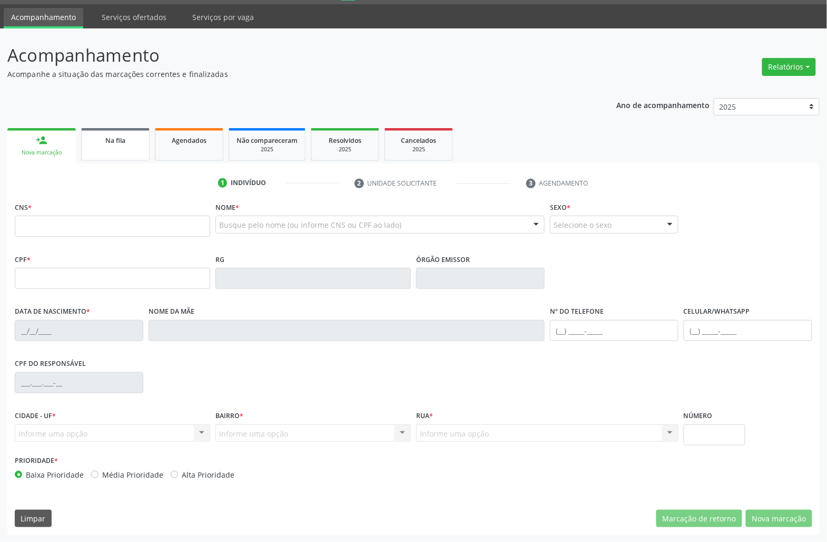
click at [146, 141] on link "Na fila" at bounding box center [115, 144] width 68 height 33
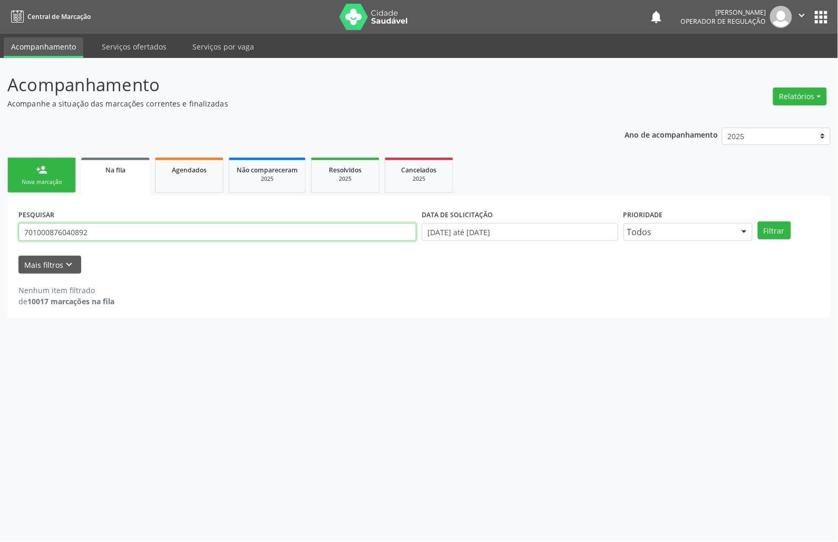
click at [94, 232] on input "701000876040892" at bounding box center [217, 232] width 398 height 18
type input "700309943959837"
click at [758, 221] on button "Filtrar" at bounding box center [774, 230] width 33 height 18
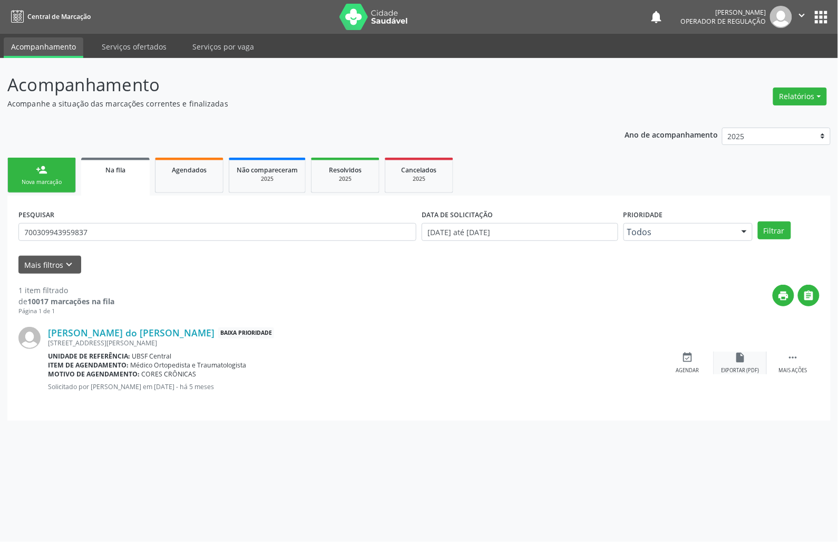
drag, startPoint x: 721, startPoint y: 352, endPoint x: 715, endPoint y: 352, distance: 5.8
click at [715, 352] on div "insert_drive_file Exportar (PDF)" at bounding box center [740, 362] width 53 height 23
click at [693, 357] on div "event_available Agendar" at bounding box center [687, 362] width 53 height 23
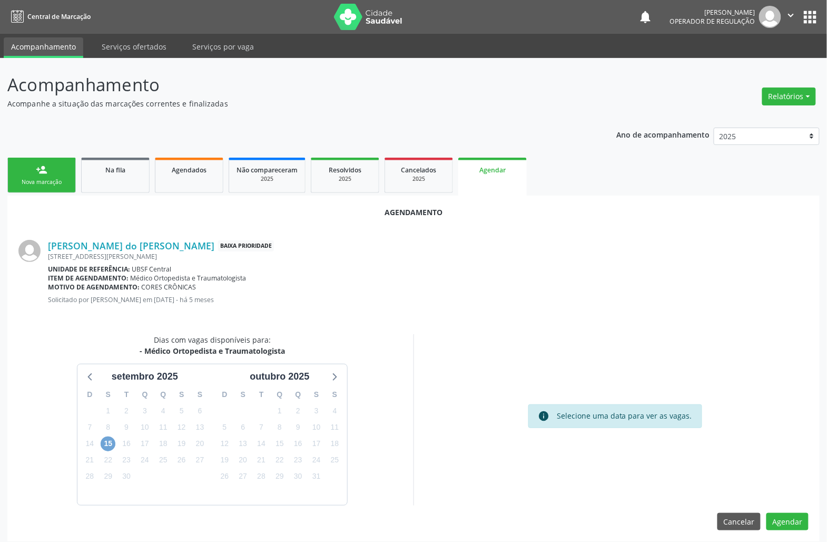
click at [111, 445] on span "15" at bounding box center [108, 443] width 15 height 15
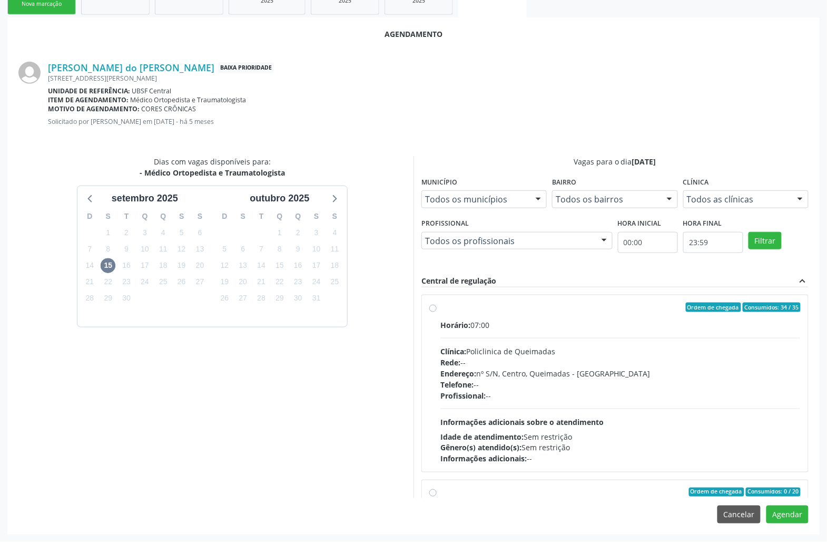
click at [498, 387] on div "Telefone: --" at bounding box center [620, 384] width 360 height 11
click at [437, 312] on input "Ordem de chegada Consumidos: 34 / 35 Horário: 07:00 Clínica: Policlinica de Que…" at bounding box center [432, 306] width 7 height 9
radio input "true"
click at [790, 518] on button "Agendar" at bounding box center [788, 514] width 42 height 18
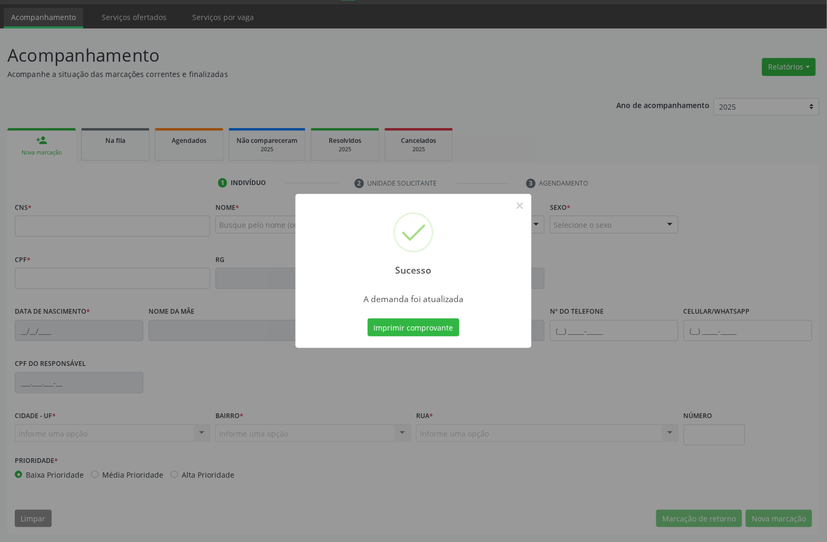
scroll to position [30, 0]
click at [415, 321] on button "Imprimir comprovante" at bounding box center [414, 327] width 92 height 18
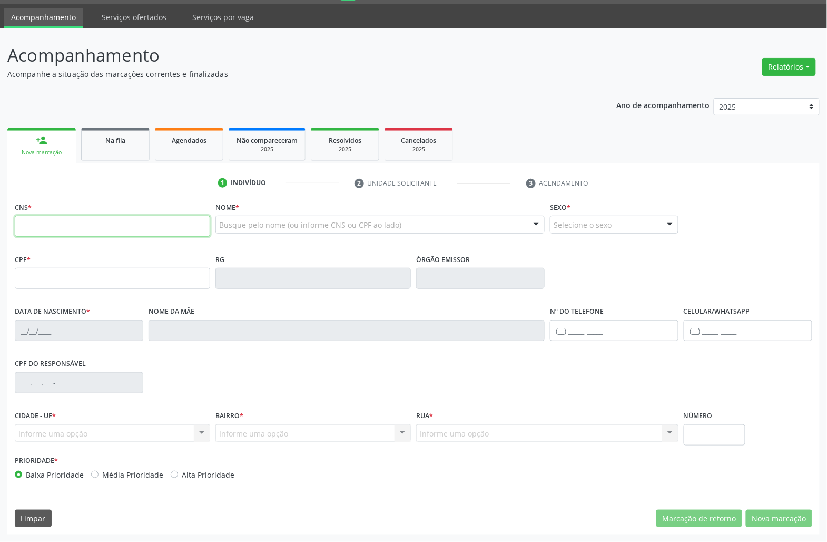
click at [113, 225] on input "text" at bounding box center [112, 225] width 195 height 21
click at [108, 143] on div "Na fila" at bounding box center [115, 139] width 53 height 11
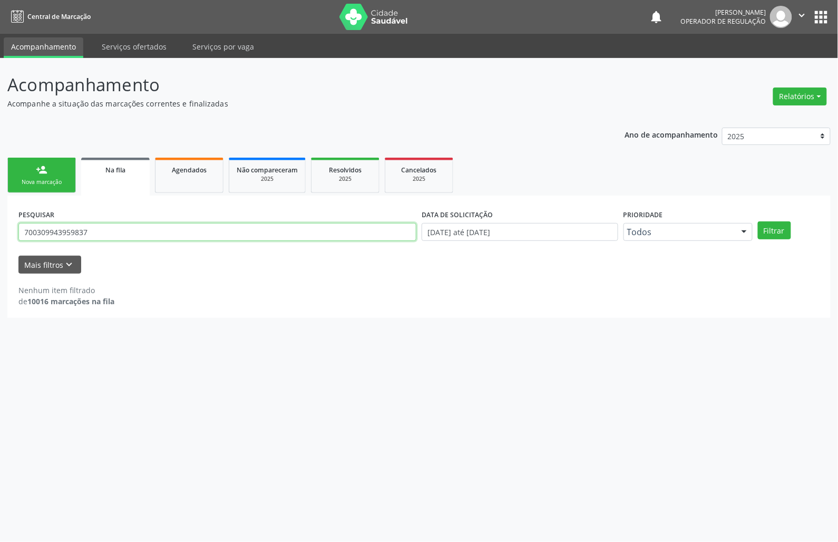
click at [66, 236] on input "700309943959837" at bounding box center [217, 232] width 398 height 18
type input "706707582416713"
click at [758, 221] on button "Filtrar" at bounding box center [774, 230] width 33 height 18
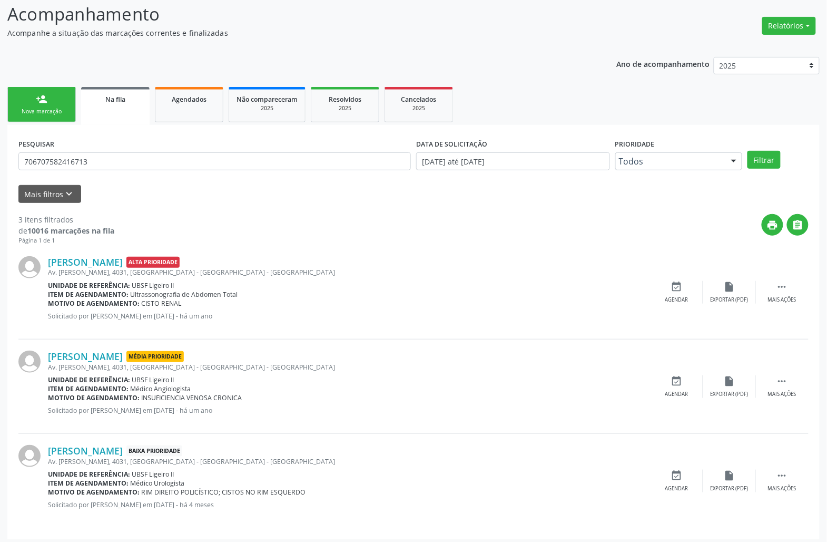
scroll to position [76, 0]
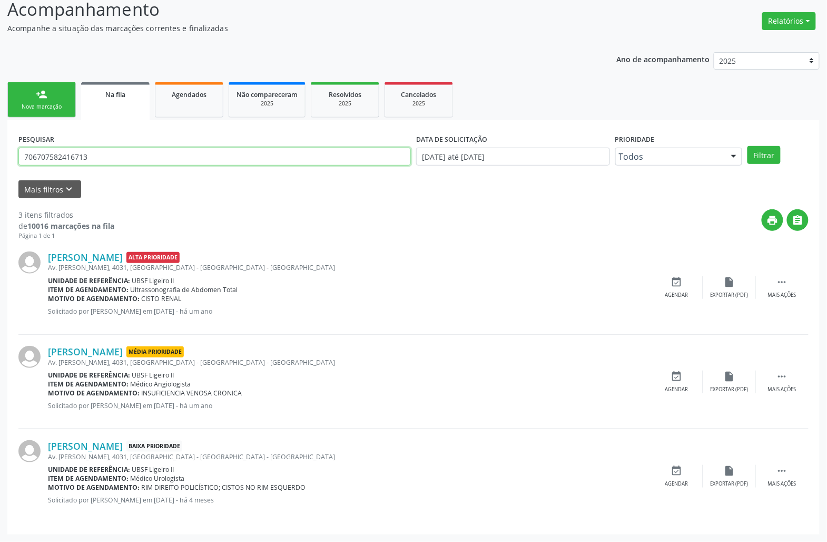
click at [110, 154] on input "706707582416713" at bounding box center [214, 157] width 392 height 18
click at [46, 103] on div "Nova marcação" at bounding box center [41, 107] width 53 height 8
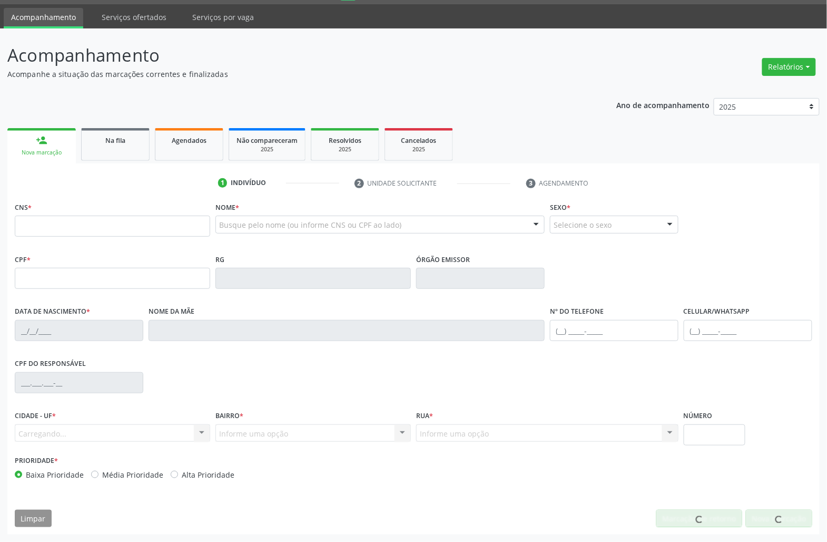
scroll to position [30, 0]
click at [47, 216] on input "text" at bounding box center [112, 225] width 195 height 21
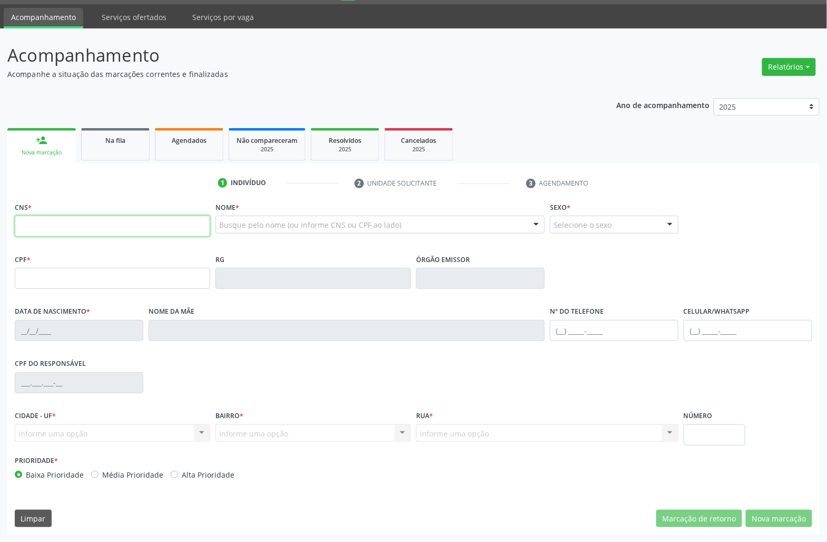
paste input "706 7075 8241 6713"
type input "706 7075 8241 6713"
type input "055.095.684-02"
type input "13/09/1961"
type input "Maria Teófilo da Silva"
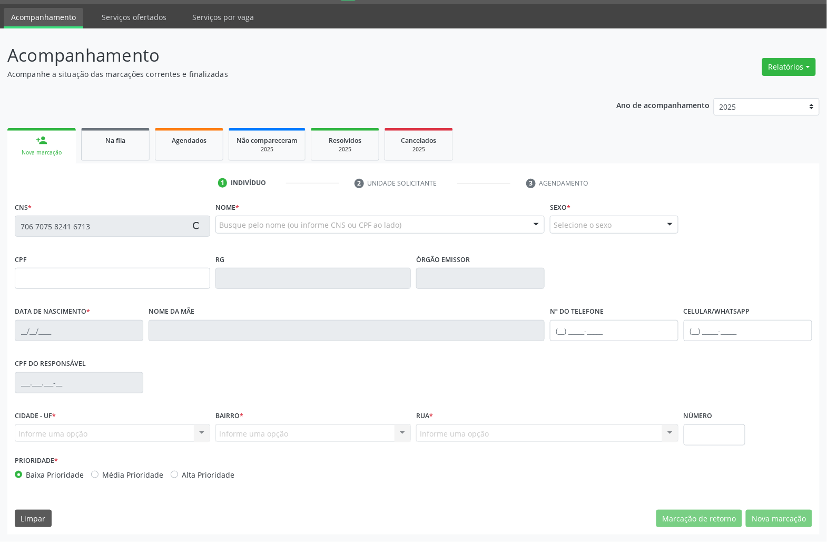
type input "(83) 99411-2716"
type input "4031"
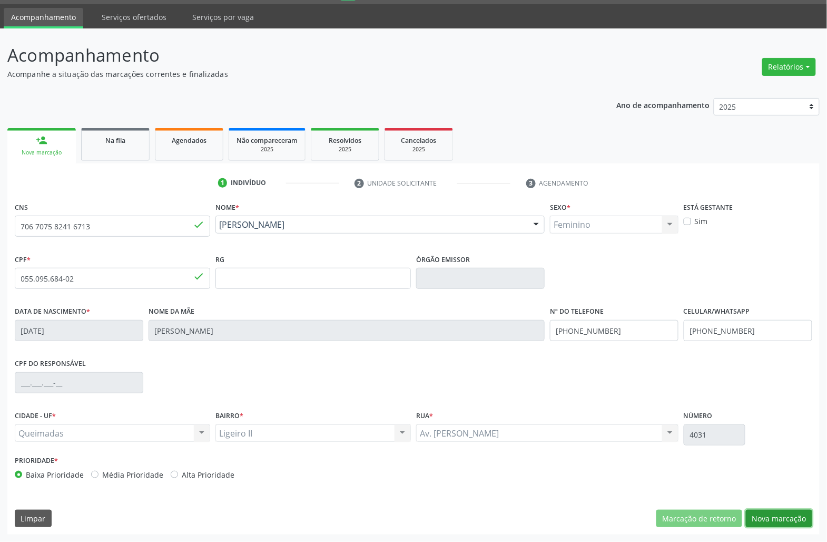
click at [772, 514] on button "Nova marcação" at bounding box center [779, 518] width 66 height 18
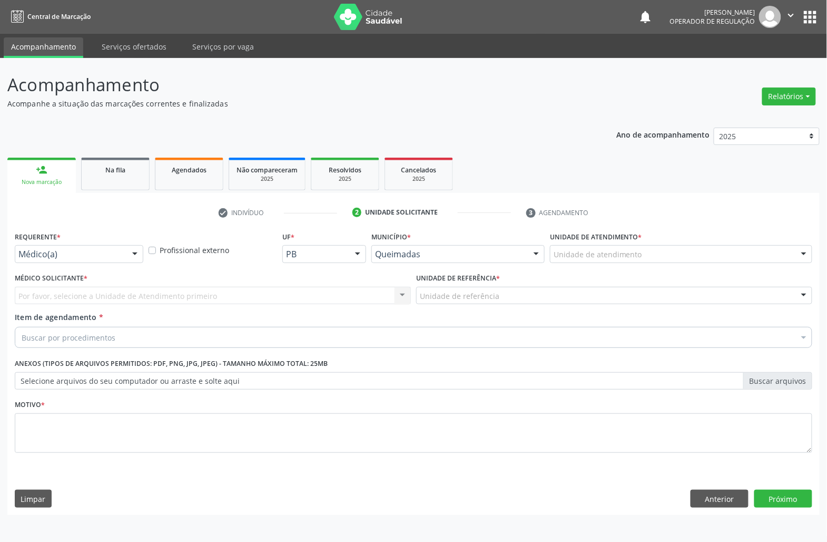
scroll to position [0, 0]
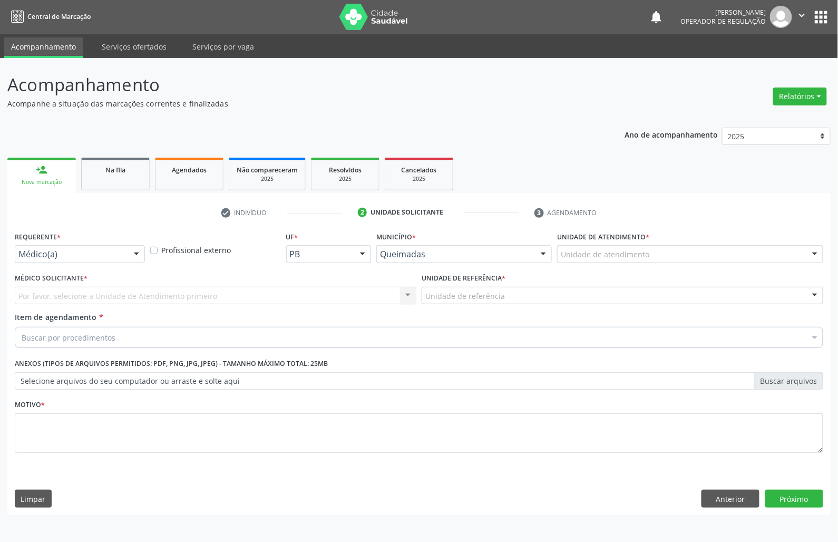
click at [137, 250] on div at bounding box center [137, 254] width 16 height 18
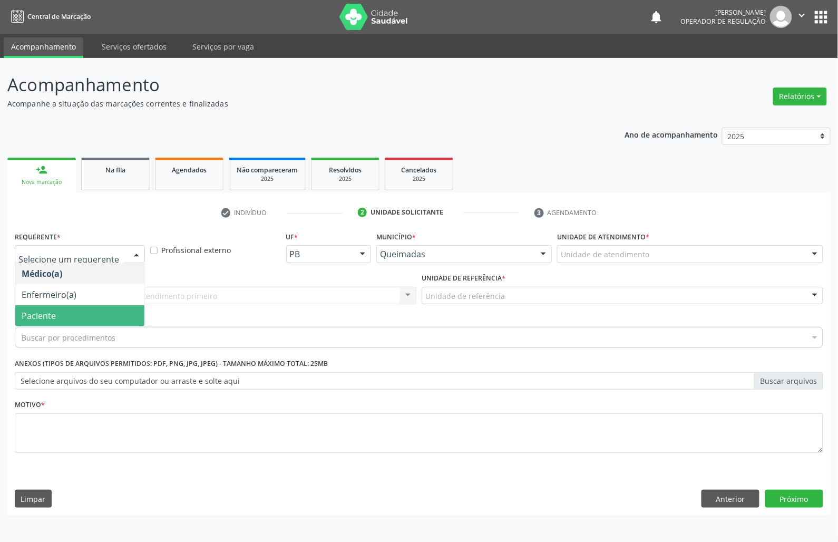
click at [101, 319] on span "Paciente" at bounding box center [79, 315] width 129 height 21
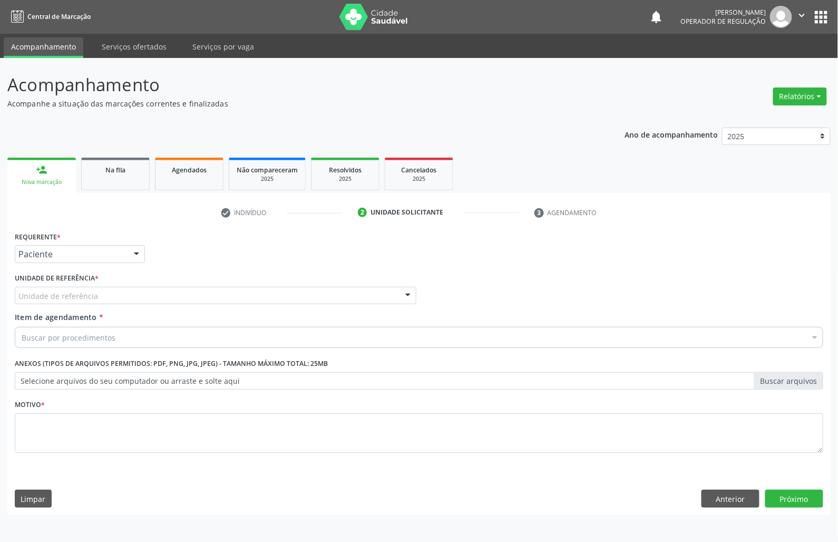
drag, startPoint x: 132, startPoint y: 293, endPoint x: 125, endPoint y: 308, distance: 15.8
click at [131, 293] on div "Unidade de referência" at bounding box center [215, 296] width 401 height 18
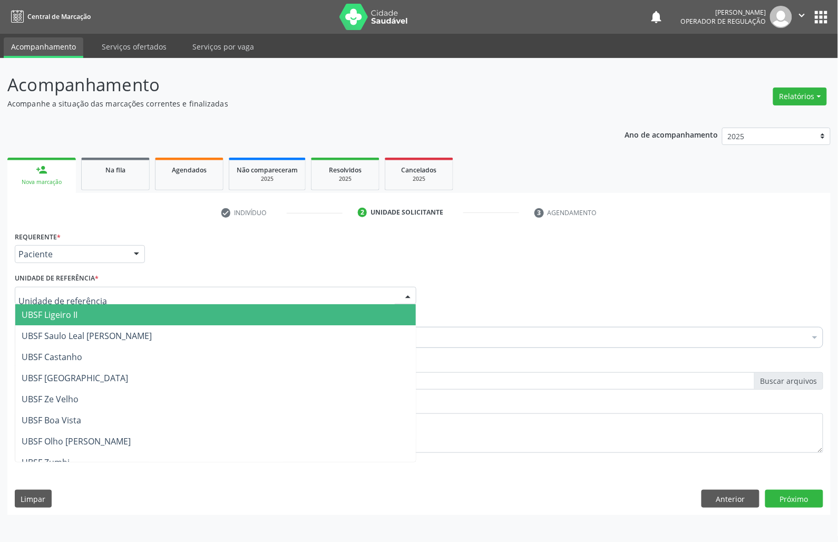
click at [116, 320] on span "UBSF Ligeiro II" at bounding box center [215, 314] width 400 height 21
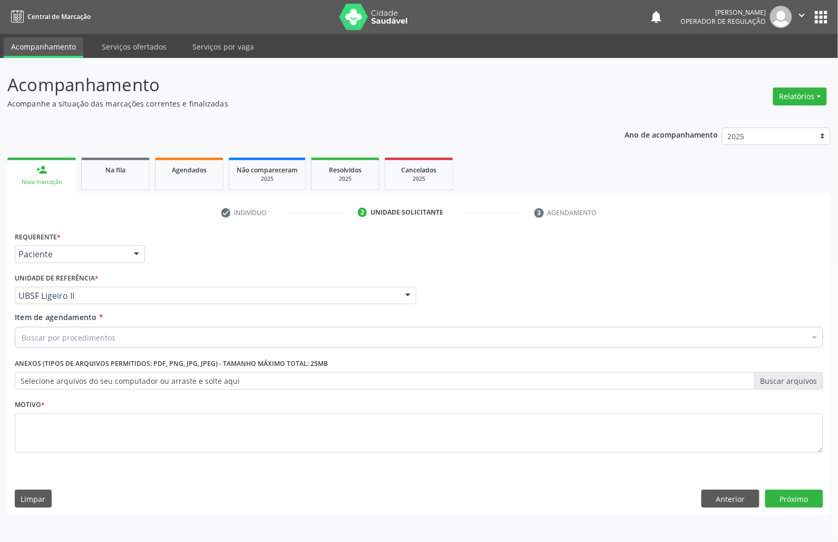
drag, startPoint x: 415, startPoint y: 327, endPoint x: 412, endPoint y: 339, distance: 12.5
click at [415, 327] on div "Buscar por procedimentos" at bounding box center [419, 337] width 808 height 21
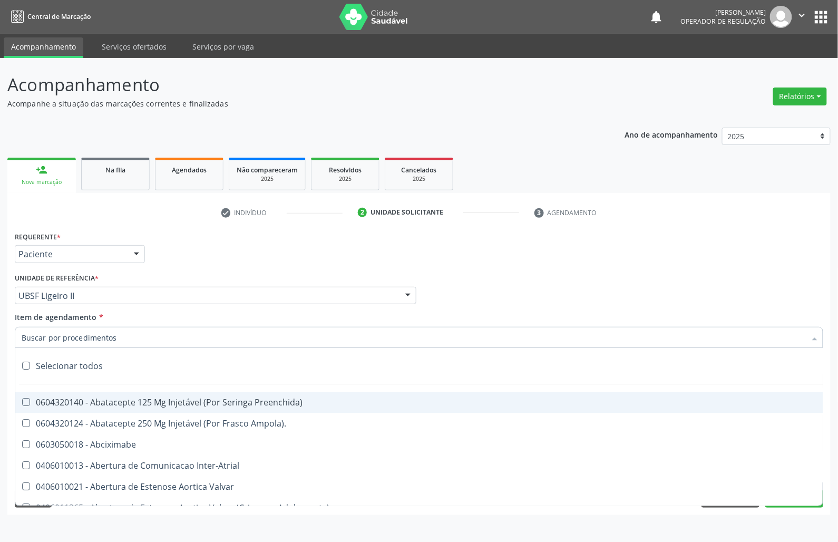
click at [412, 342] on input "Item de agendamento *" at bounding box center [414, 337] width 784 height 21
paste input "ortopedista"
type input "ortopedista"
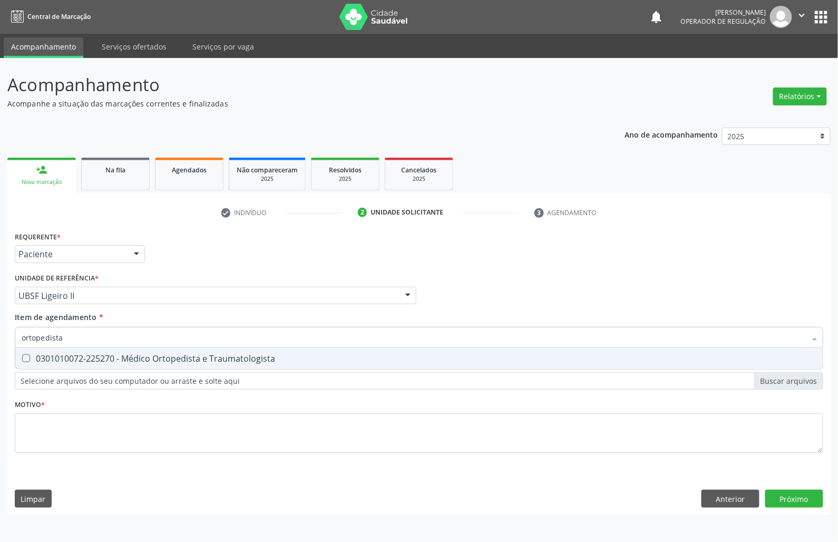
click at [224, 348] on span "0301010072-225270 - Médico Ortopedista e Traumatologista" at bounding box center [418, 358] width 807 height 21
checkbox Traumatologista "true"
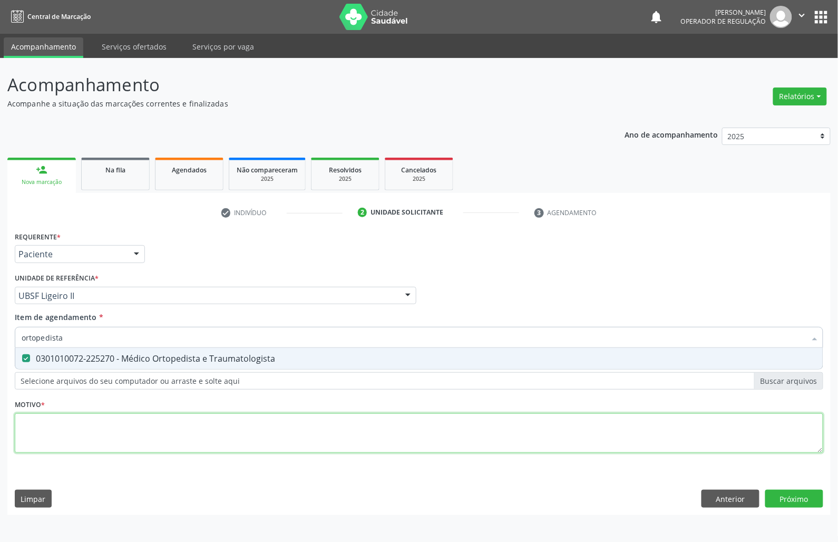
click at [190, 450] on div "Requerente * Paciente Médico(a) Enfermeiro(a) Paciente Nenhum resultado encontr…" at bounding box center [419, 348] width 808 height 239
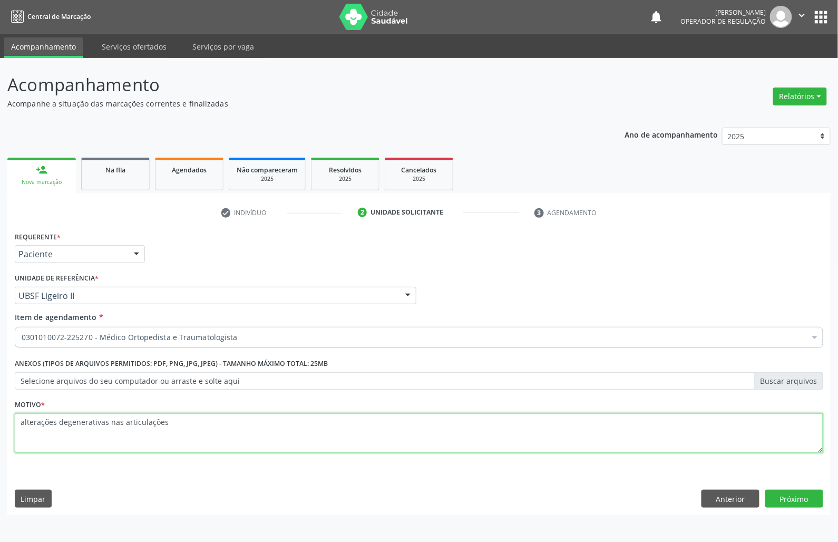
type textarea "alterações degenerativas nas articulações"
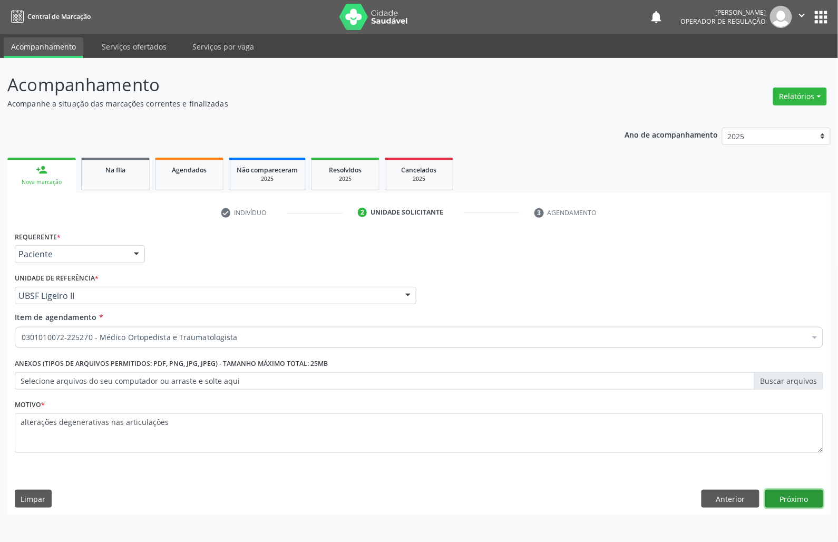
click button "Próximo" at bounding box center [794, 498] width 58 height 18
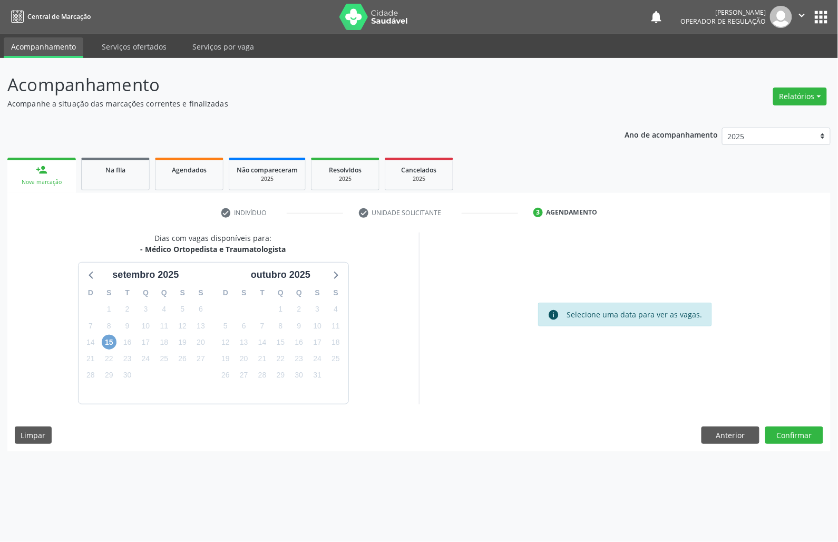
click at [109, 342] on span "15" at bounding box center [109, 342] width 15 height 15
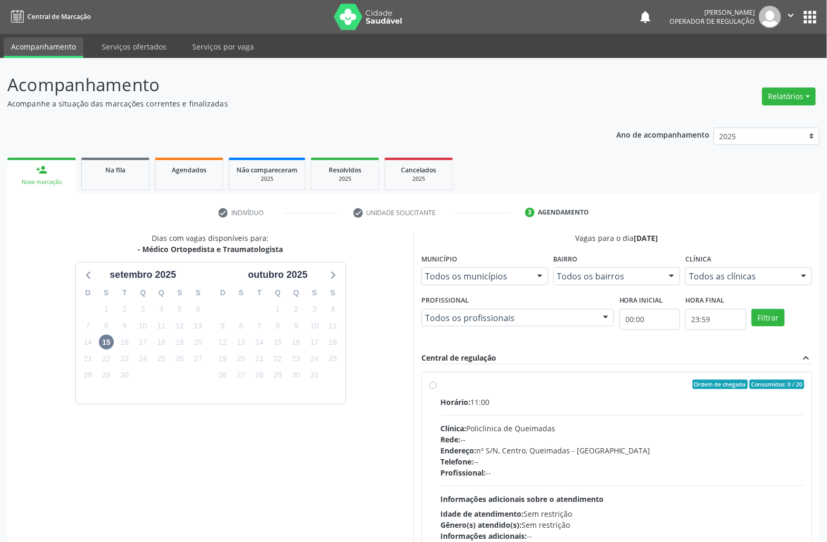
drag, startPoint x: 603, startPoint y: 435, endPoint x: 504, endPoint y: 450, distance: 99.6
click at [603, 436] on div "Rede: --" at bounding box center [622, 439] width 364 height 11
click at [437, 389] on input "Ordem de chegada Consumidos: 0 / 20 Horário: 11:00 Clínica: Policlinica de Quei…" at bounding box center [432, 383] width 7 height 9
radio input "true"
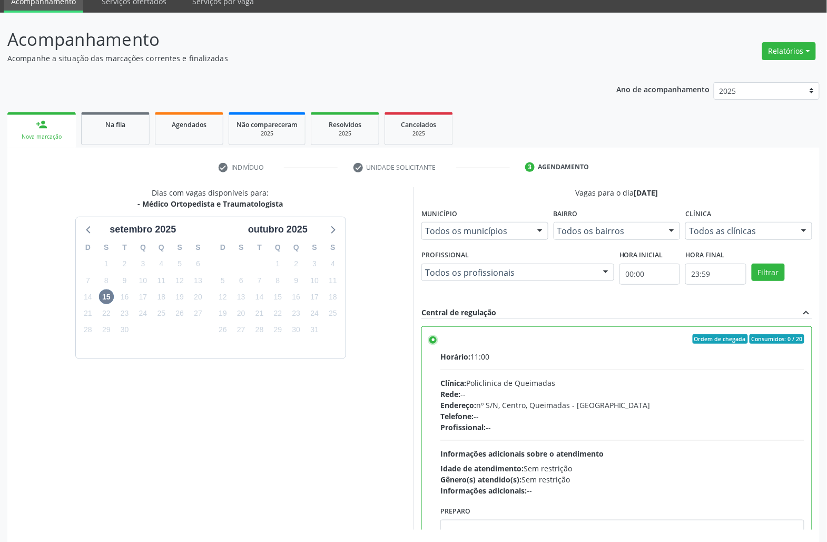
scroll to position [89, 0]
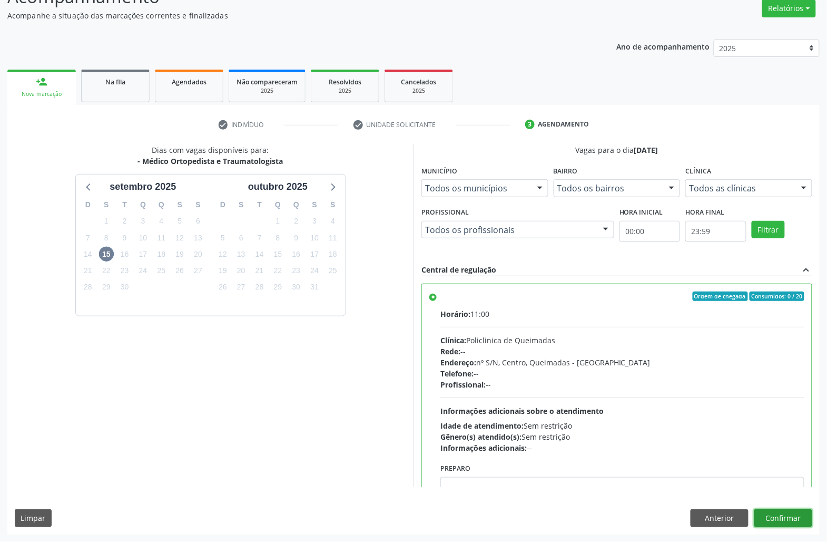
click at [791, 518] on button "Confirmar" at bounding box center [783, 518] width 58 height 18
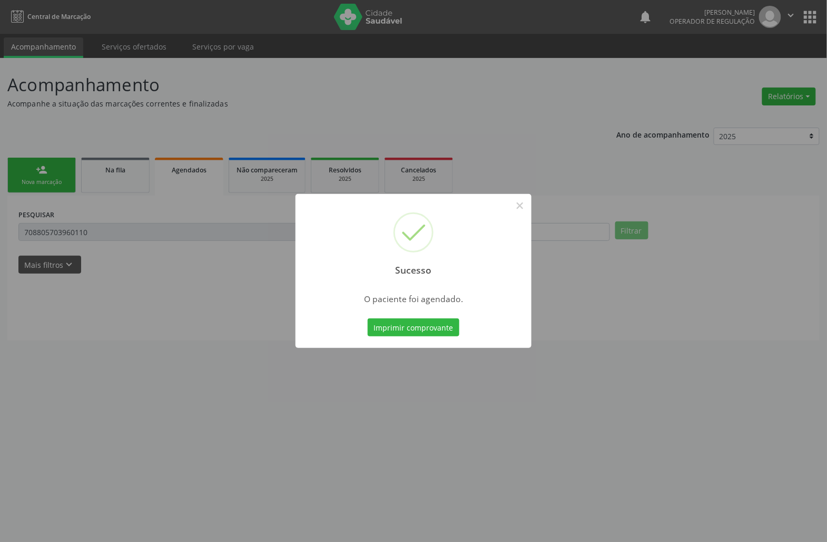
scroll to position [0, 0]
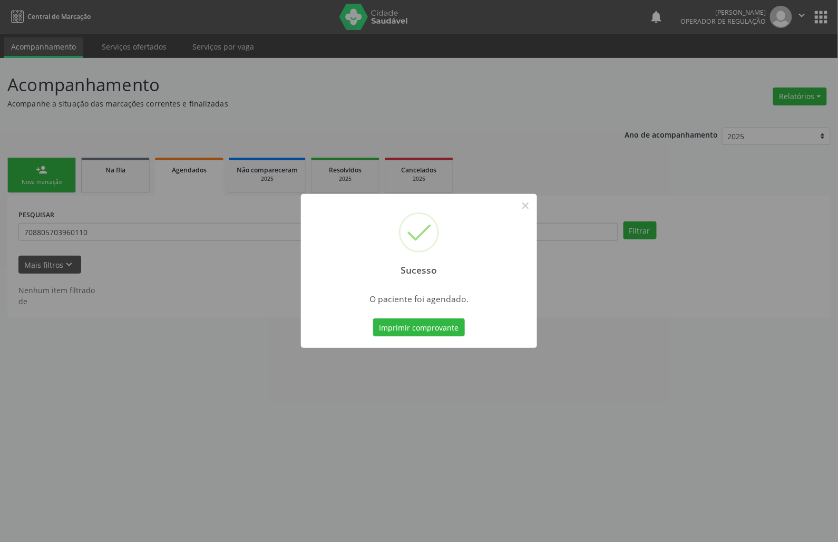
click at [433, 315] on div "Sucesso × O paciente foi agendado. Imprimir comprovante Cancel" at bounding box center [419, 271] width 236 height 154
click at [437, 323] on button "Imprimir comprovante" at bounding box center [419, 327] width 92 height 18
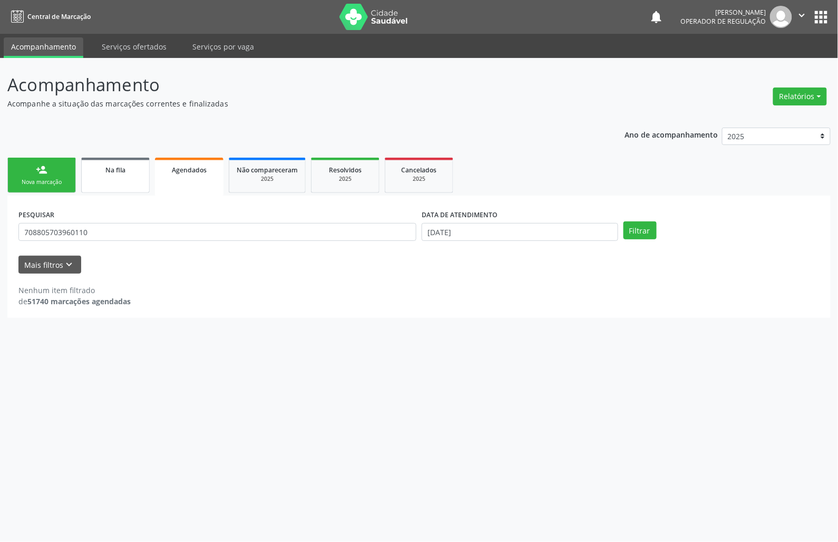
click at [119, 186] on link "Na fila" at bounding box center [115, 175] width 68 height 35
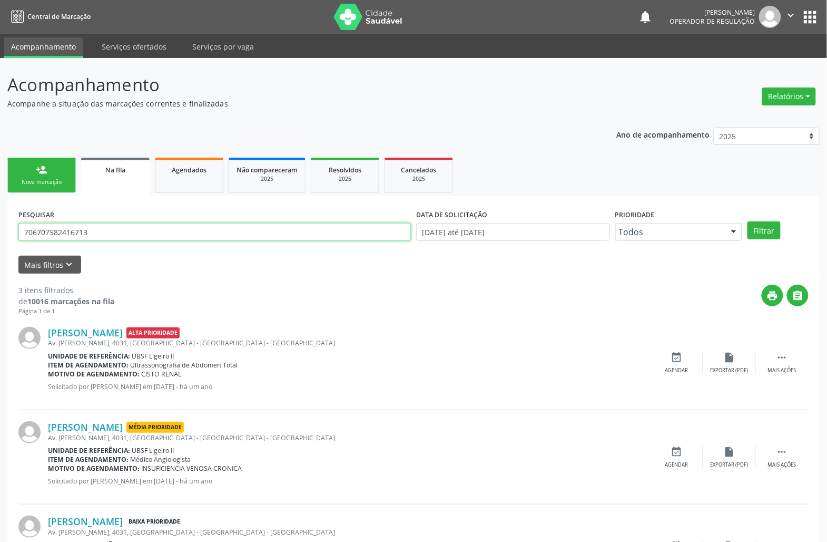
click at [82, 236] on input "706707582416713" at bounding box center [214, 232] width 392 height 18
type input "700307918042540"
click at [748, 221] on button "Filtrar" at bounding box center [764, 230] width 33 height 18
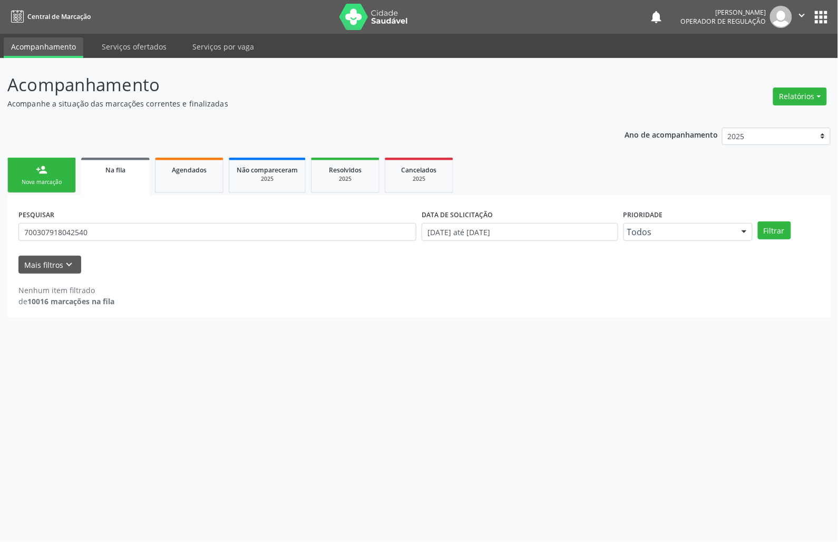
click at [146, 222] on div "PESQUISAR 700307918042540" at bounding box center [217, 227] width 403 height 41
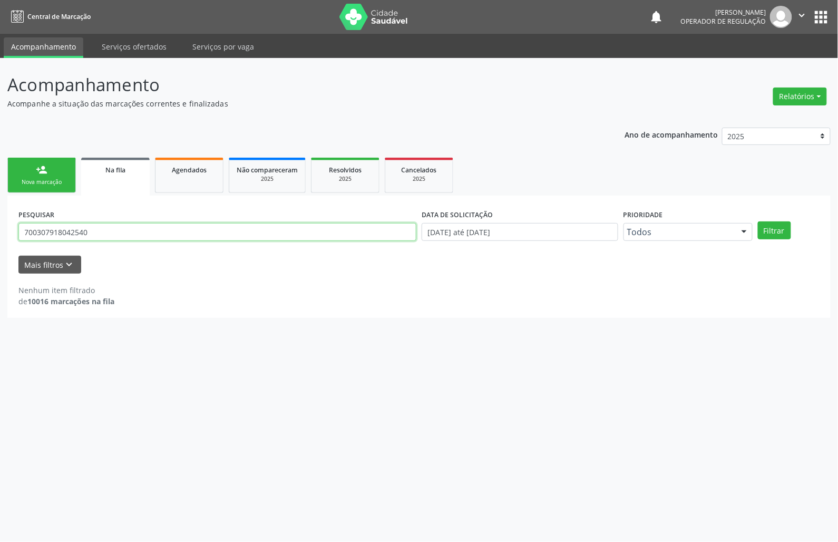
click at [150, 230] on input "700307918042540" at bounding box center [217, 232] width 398 height 18
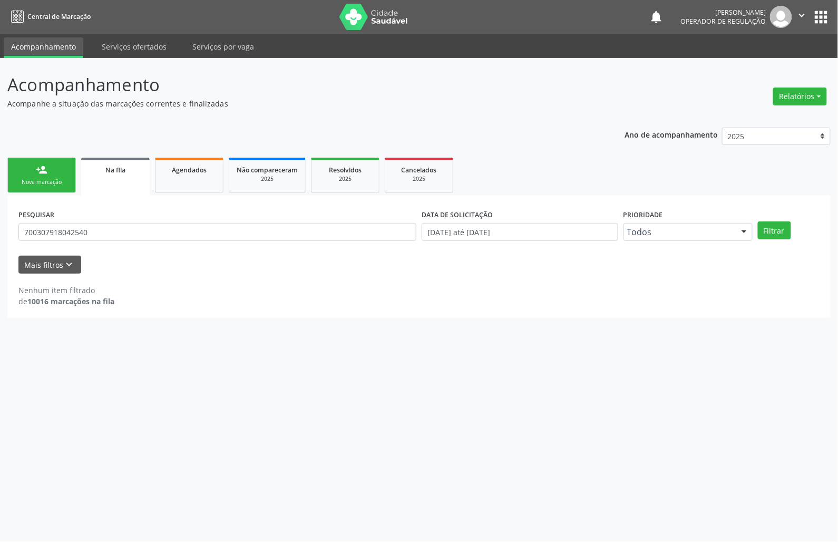
click at [38, 156] on ul "person_add Nova marcação Na fila Agendados Não compareceram 2025 Resolvidos 202…" at bounding box center [418, 175] width 823 height 41
click at [50, 180] on div "Nova marcação" at bounding box center [41, 182] width 53 height 8
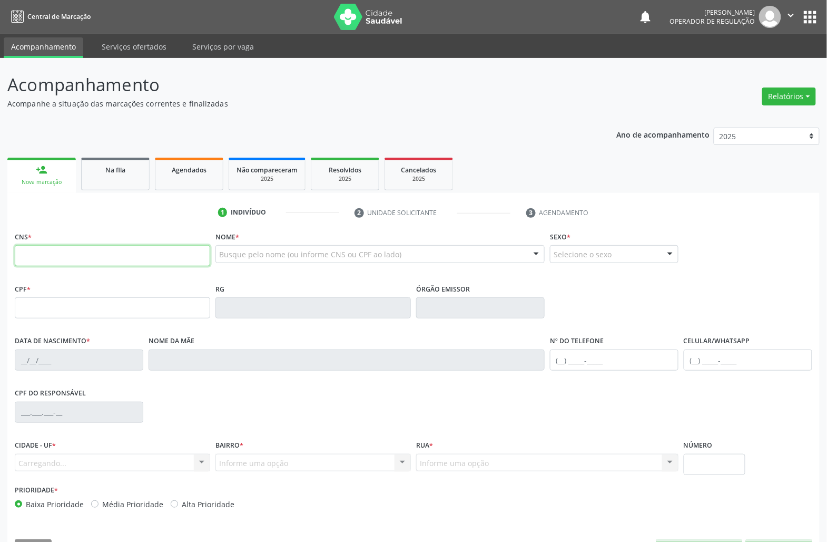
click at [139, 255] on input "text" at bounding box center [112, 255] width 195 height 21
paste input "700 3079 1804 2540"
type input "700 3079 1804 2540"
type input "015.694.974-19"
type input "[DATE]"
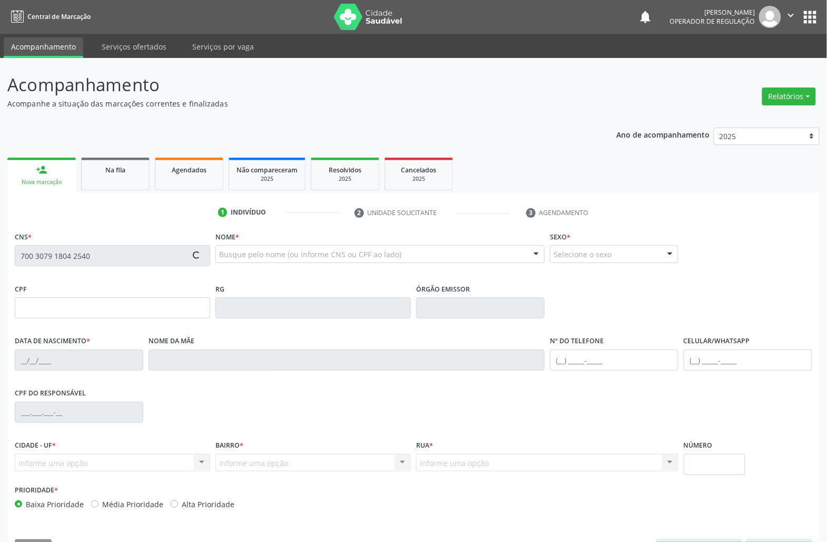
type input "[PERSON_NAME] do Gascim"
type input "[PHONE_NUMBER]"
type input "S/N"
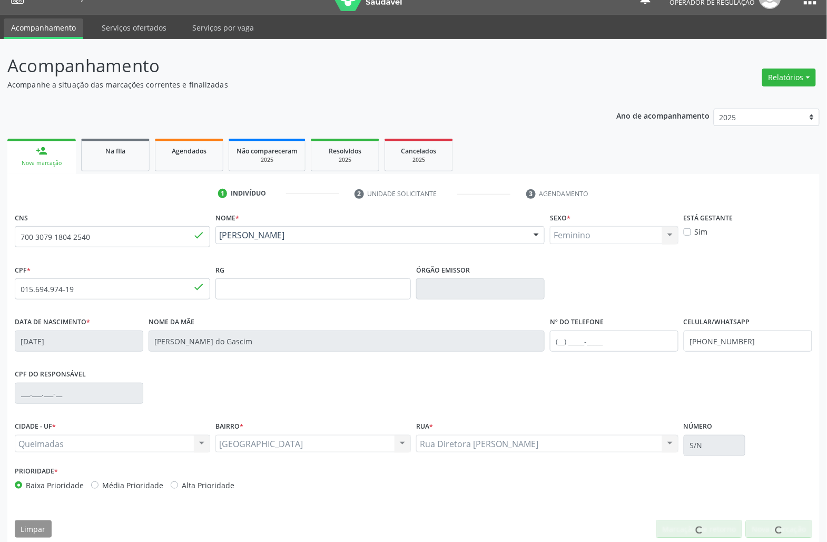
scroll to position [30, 0]
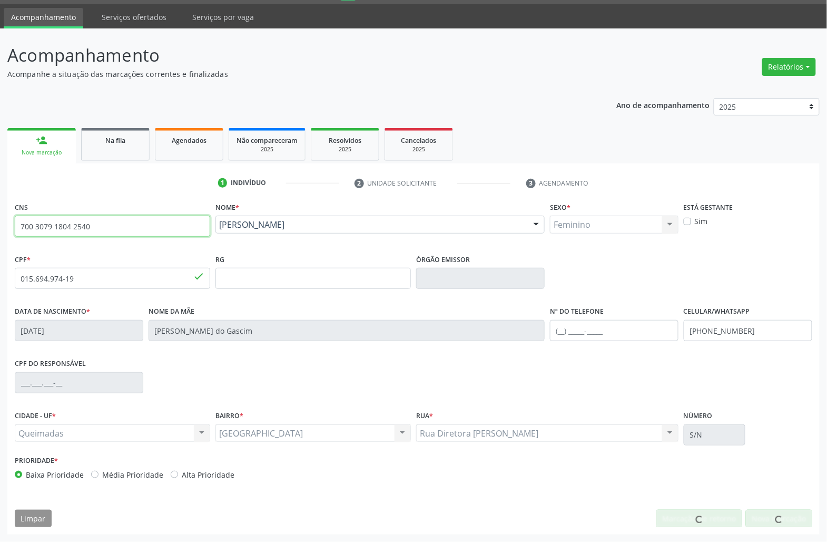
click at [114, 228] on input "700 3079 1804 2540" at bounding box center [112, 225] width 195 height 21
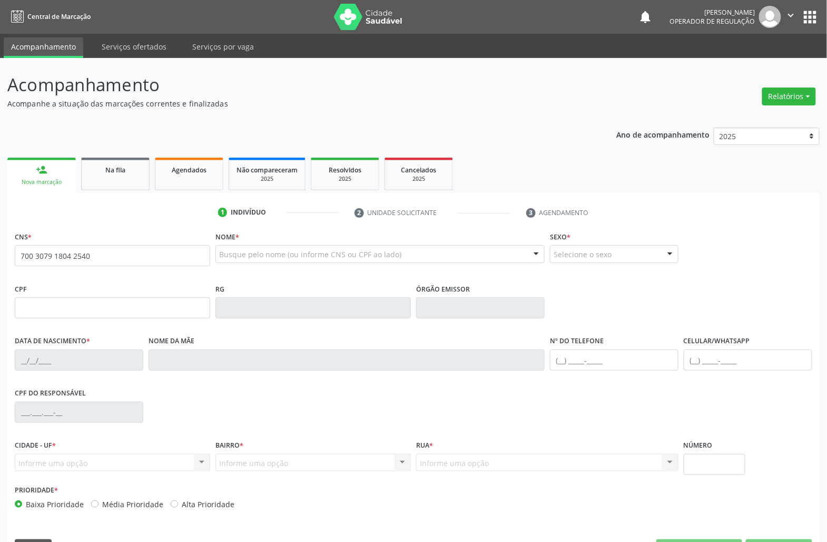
type input "700 3079 1804 2540"
type input "015.694.974-19"
type input "[DATE]"
type input "[PERSON_NAME] do Gascim"
type input "[PHONE_NUMBER]"
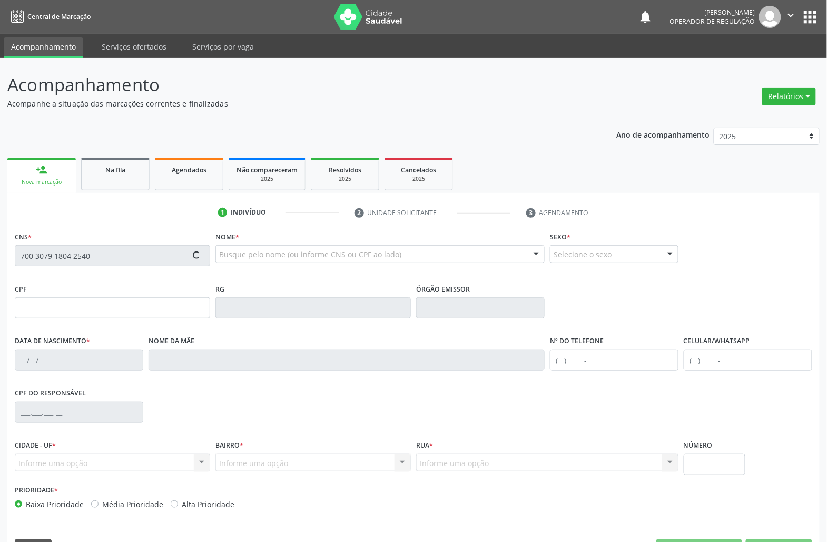
type input "S/N"
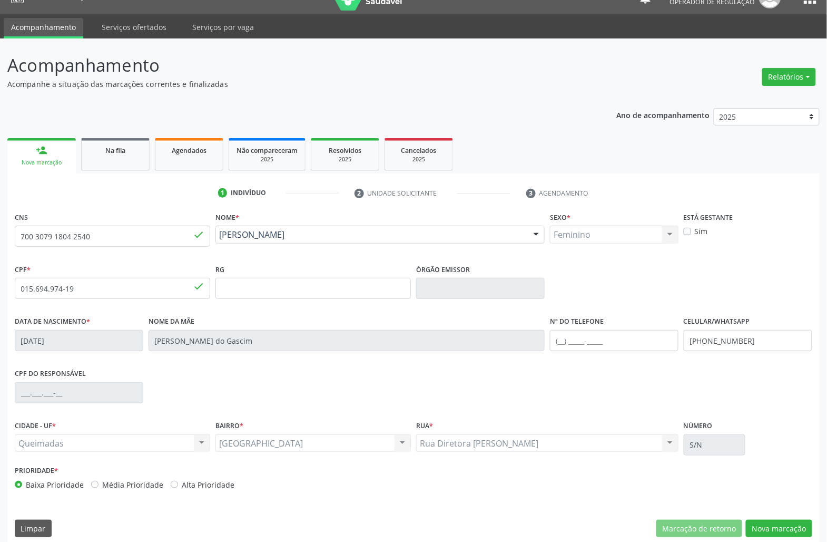
scroll to position [30, 0]
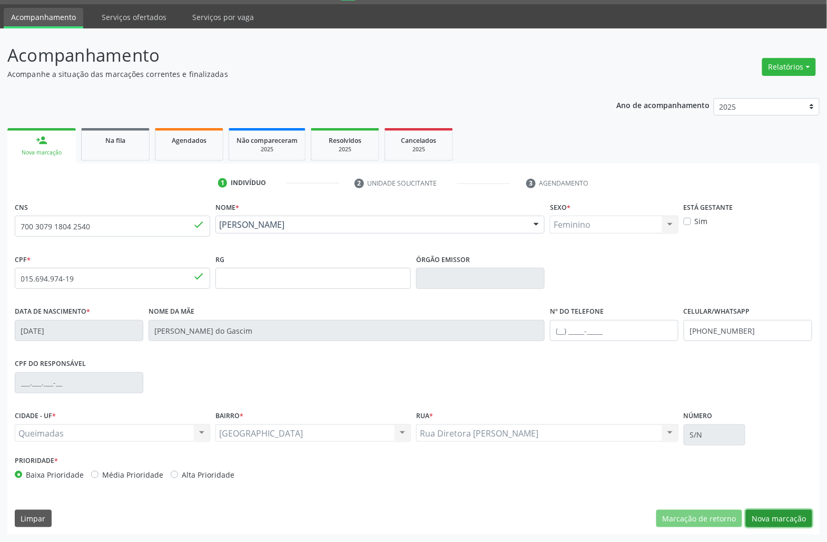
drag, startPoint x: 777, startPoint y: 515, endPoint x: 288, endPoint y: 284, distance: 540.4
click at [776, 515] on button "Nova marcação" at bounding box center [779, 518] width 66 height 18
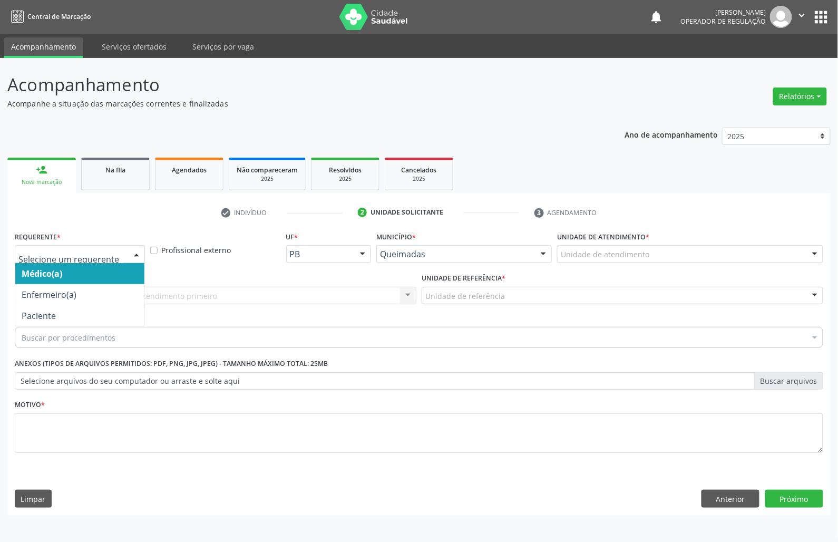
click at [142, 249] on div at bounding box center [137, 254] width 16 height 18
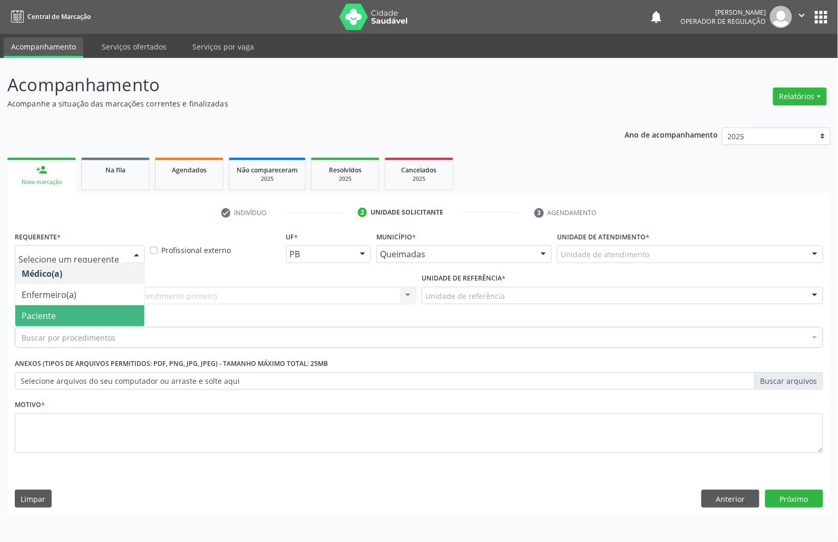
click at [105, 319] on span "Paciente" at bounding box center [79, 315] width 129 height 21
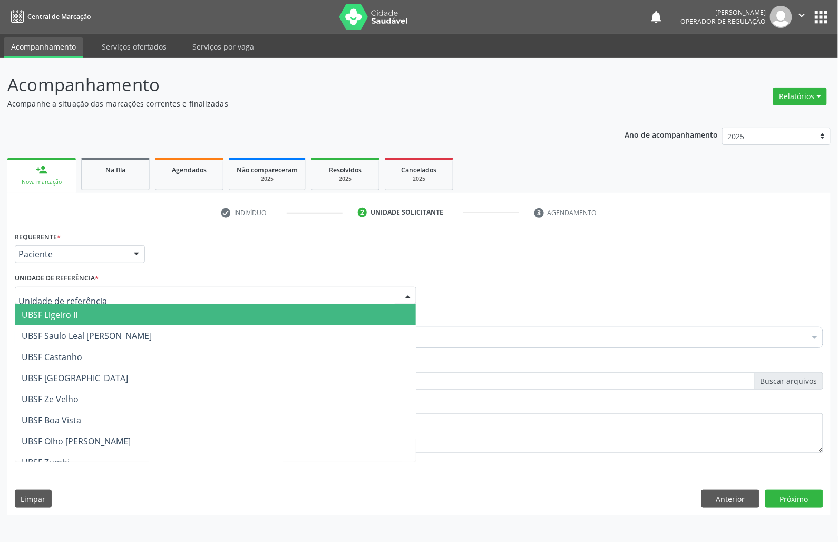
click at [120, 290] on div at bounding box center [215, 296] width 401 height 18
type input "ti"
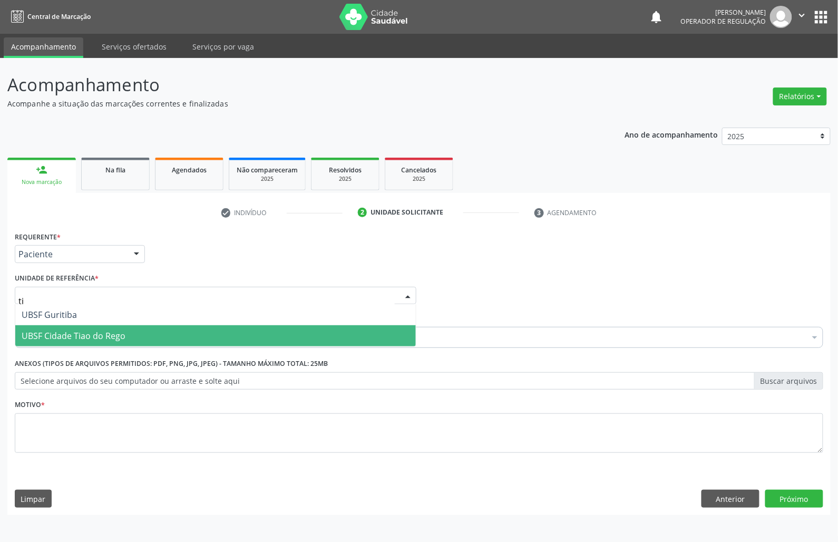
click at [138, 329] on span "UBSF Cidade Tiao do Rego" at bounding box center [215, 335] width 400 height 21
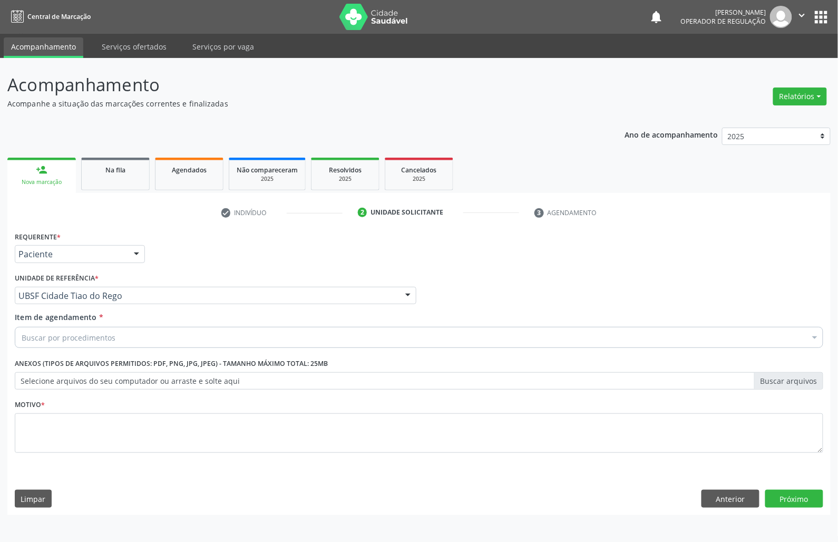
drag, startPoint x: 64, startPoint y: 312, endPoint x: 61, endPoint y: 336, distance: 24.4
click at [64, 314] on span "Item de agendamento" at bounding box center [56, 317] width 82 height 10
click at [22, 327] on input "Item de agendamento *" at bounding box center [22, 337] width 0 height 21
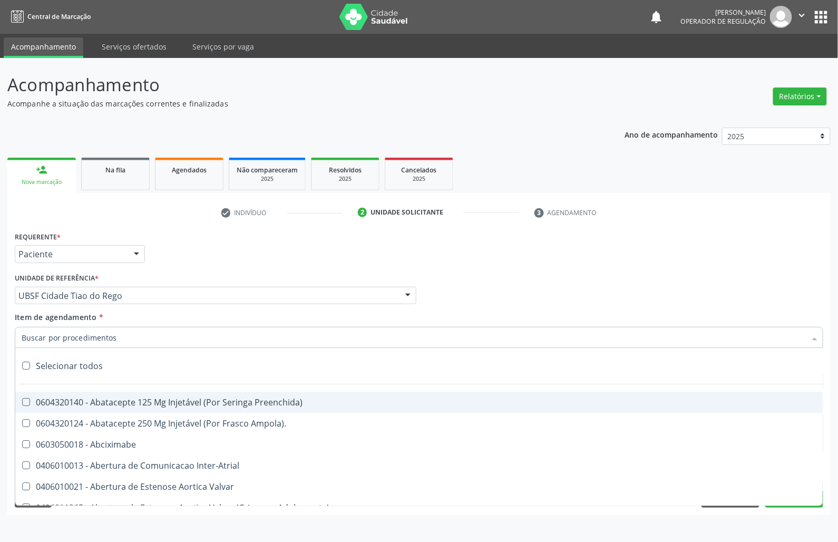
click at [61, 338] on input "Item de agendamento *" at bounding box center [414, 337] width 784 height 21
paste input "ortopedista"
type input "ortopedista"
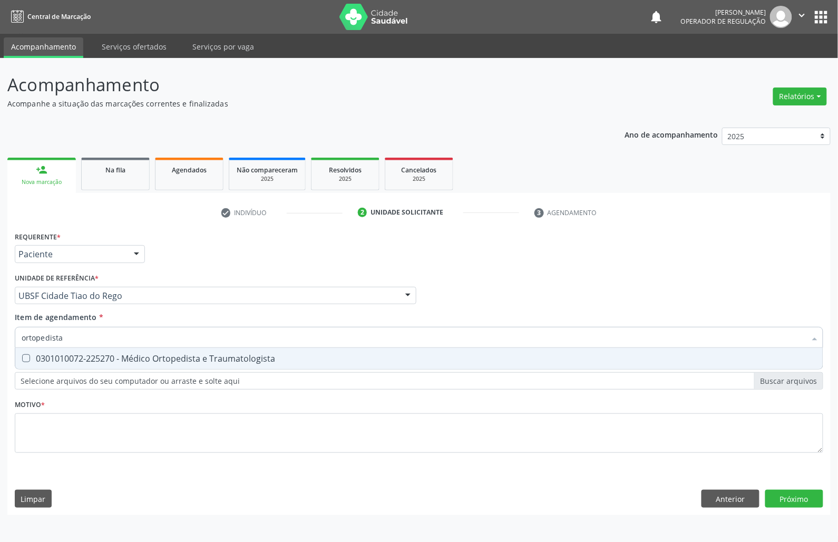
click at [83, 357] on div "0301010072-225270 - Médico Ortopedista e Traumatologista" at bounding box center [419, 358] width 794 height 8
checkbox Traumatologista "true"
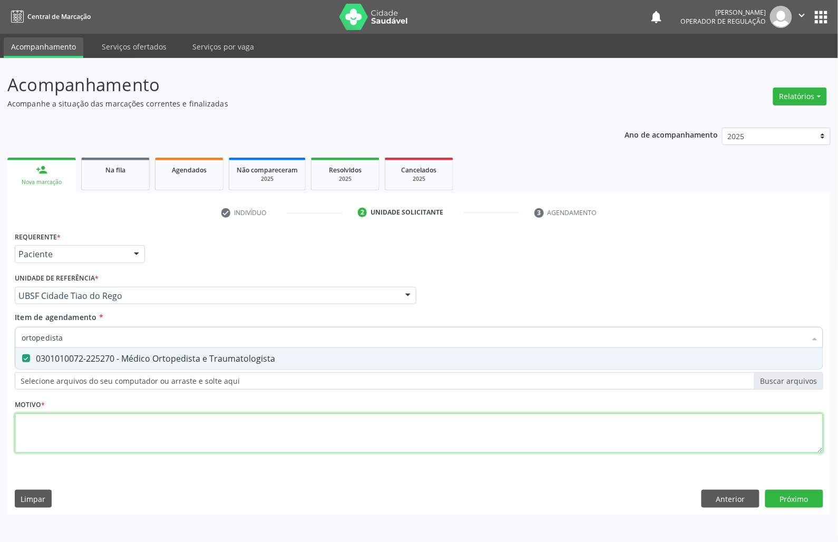
click at [40, 446] on div "Requerente * Paciente Médico(a) Enfermeiro(a) Paciente Nenhum resultado encontr…" at bounding box center [419, 348] width 808 height 239
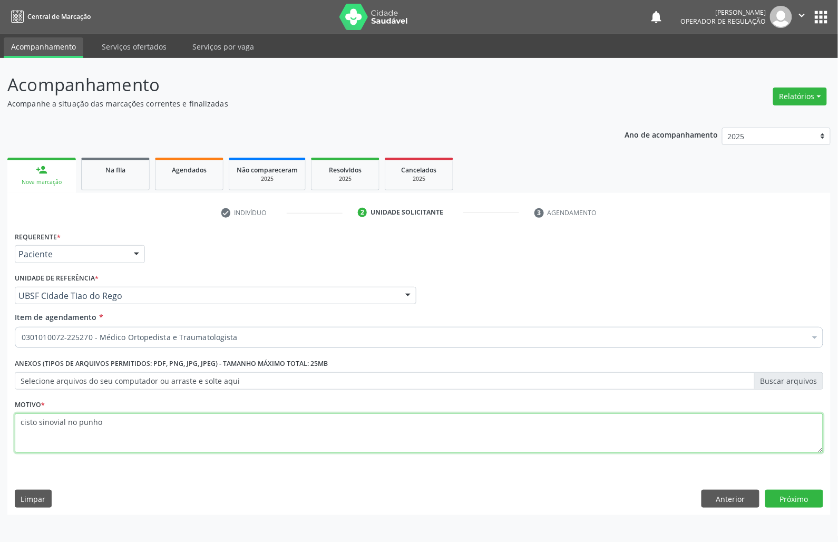
type textarea "cisto sinovial no punho"
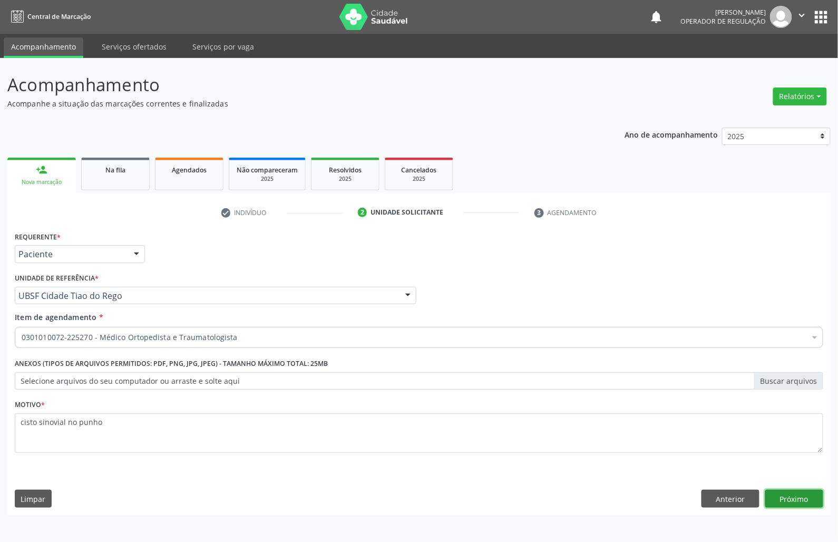
click button "Próximo" at bounding box center [794, 498] width 58 height 18
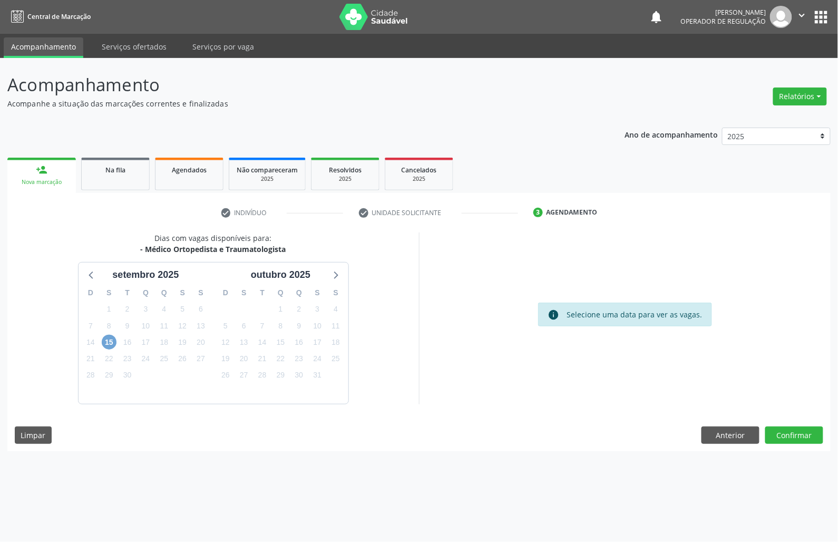
click at [104, 348] on span "15" at bounding box center [109, 342] width 15 height 15
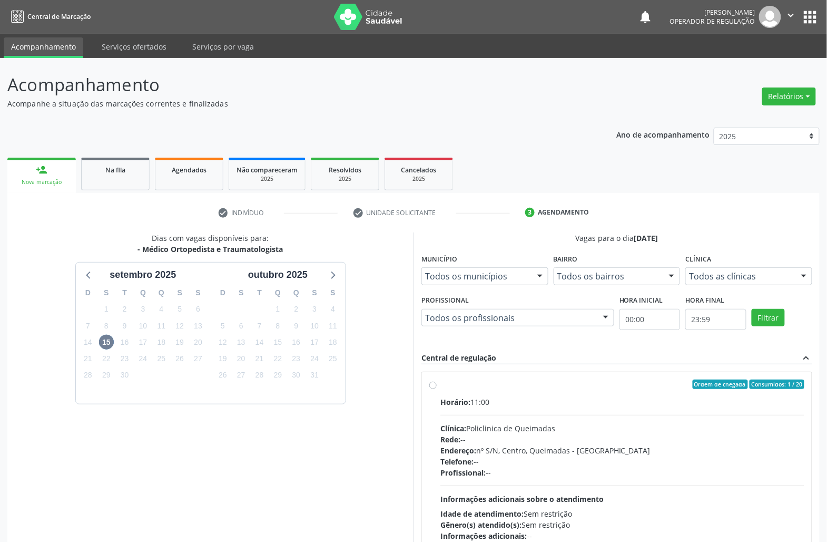
click at [509, 409] on div "Horário: 11:00 Clínica: Policlinica de Queimadas Rede: -- Endereço: nº S/N, Cen…" at bounding box center [622, 468] width 364 height 145
click at [437, 389] on input "Ordem de chegada Consumidos: 1 / 20 Horário: 11:00 Clínica: Policlinica de Quei…" at bounding box center [432, 383] width 7 height 9
radio input "true"
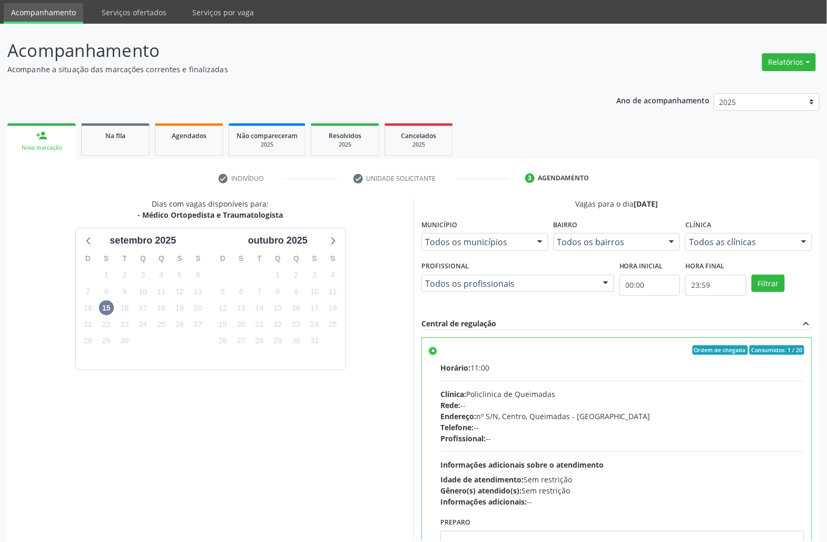
scroll to position [89, 0]
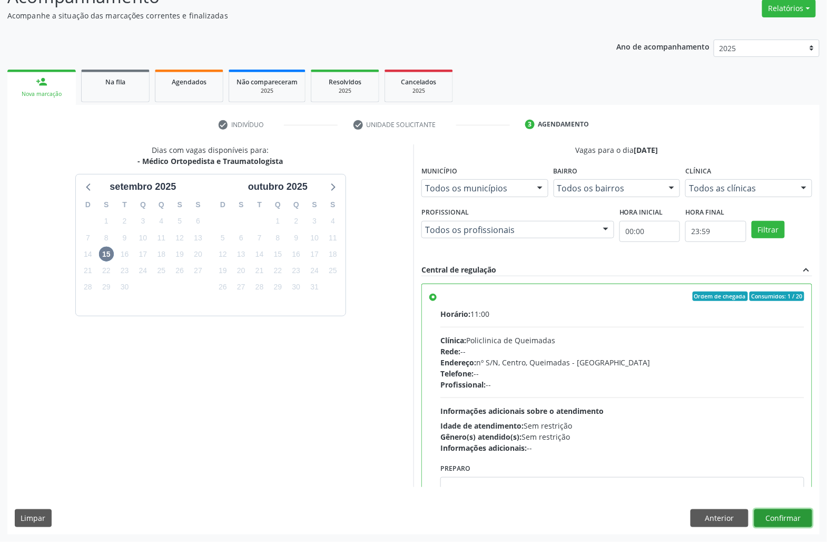
click at [787, 514] on button "Confirmar" at bounding box center [783, 518] width 58 height 18
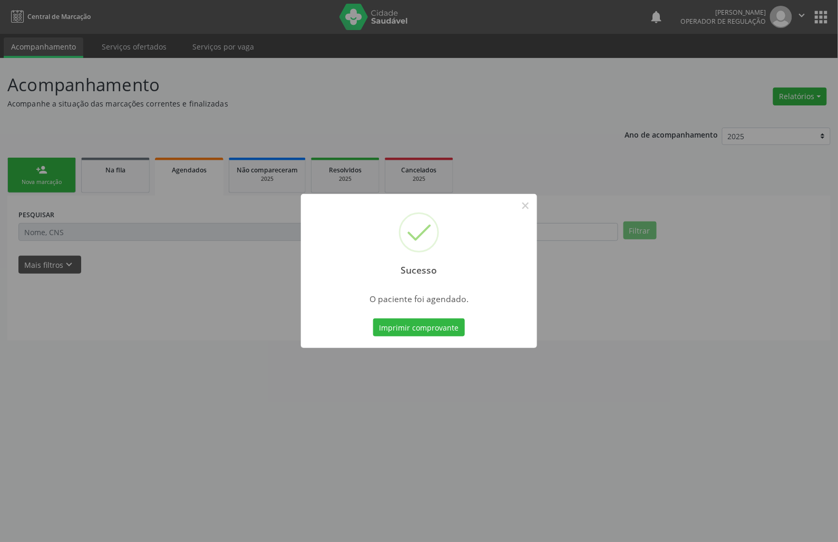
click at [373, 318] on button "Imprimir comprovante" at bounding box center [419, 327] width 92 height 18
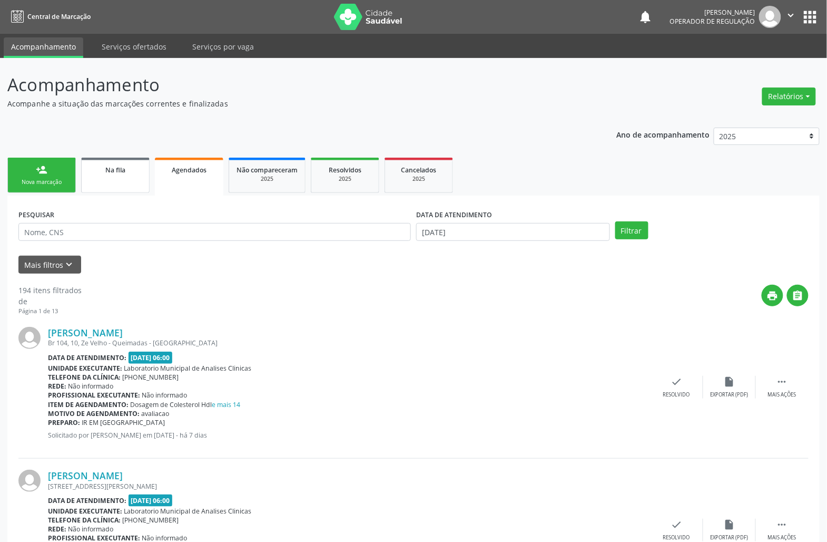
click at [117, 181] on link "Na fila" at bounding box center [115, 175] width 68 height 35
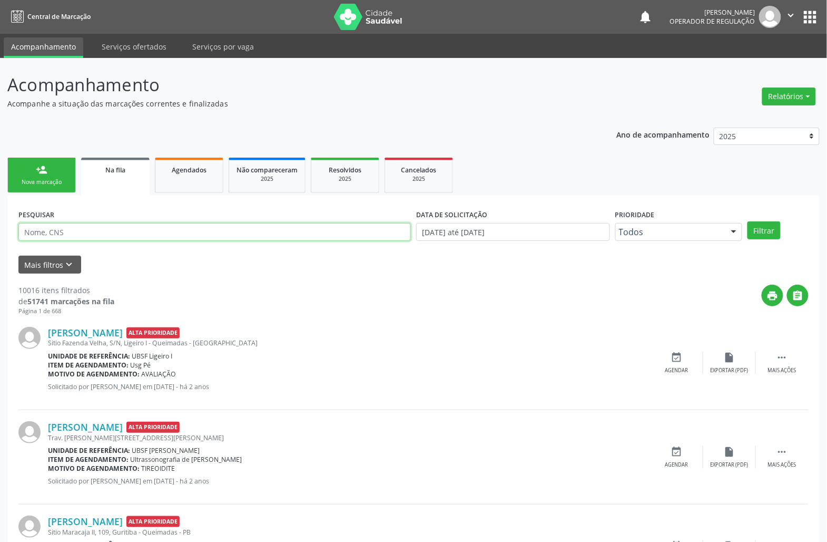
click at [104, 234] on input "text" at bounding box center [214, 232] width 392 height 18
type input "704800072968044"
click at [748, 221] on button "Filtrar" at bounding box center [764, 230] width 33 height 18
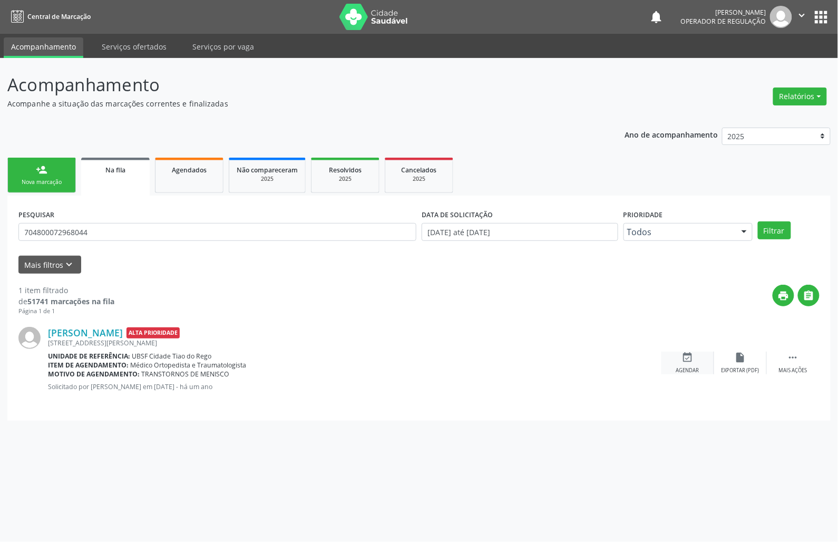
click at [692, 367] on div "Agendar" at bounding box center [687, 370] width 23 height 7
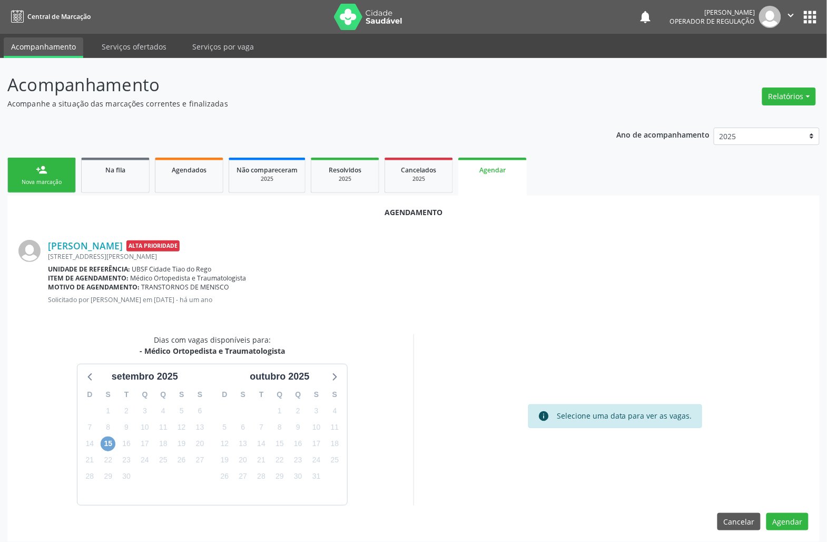
click at [108, 444] on span "15" at bounding box center [108, 443] width 15 height 15
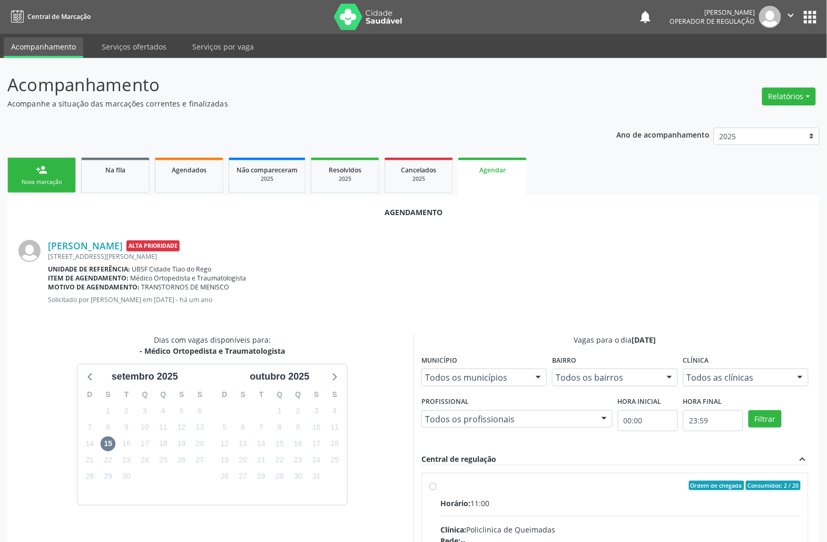
click at [437, 490] on input "Ordem de chegada Consumidos: 2 / 20 Horário: 11:00 Clínica: Policlinica de Quei…" at bounding box center [432, 484] width 7 height 9
radio input "true"
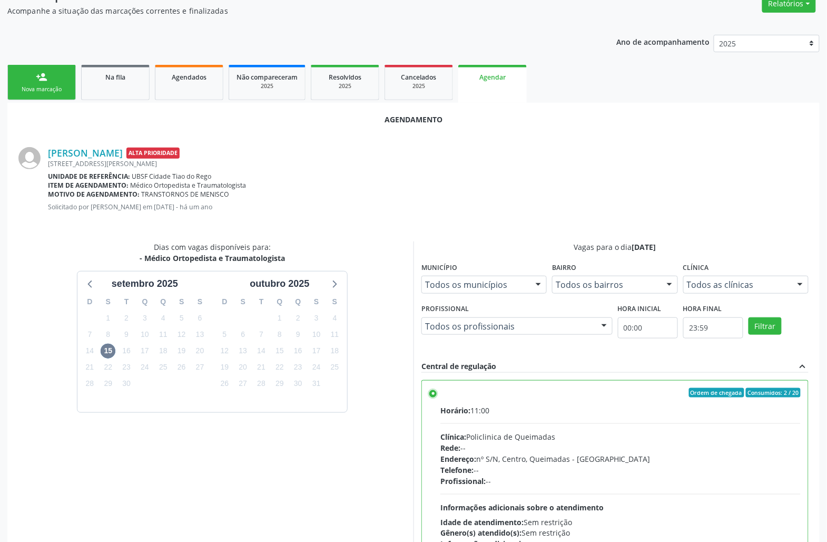
scroll to position [178, 0]
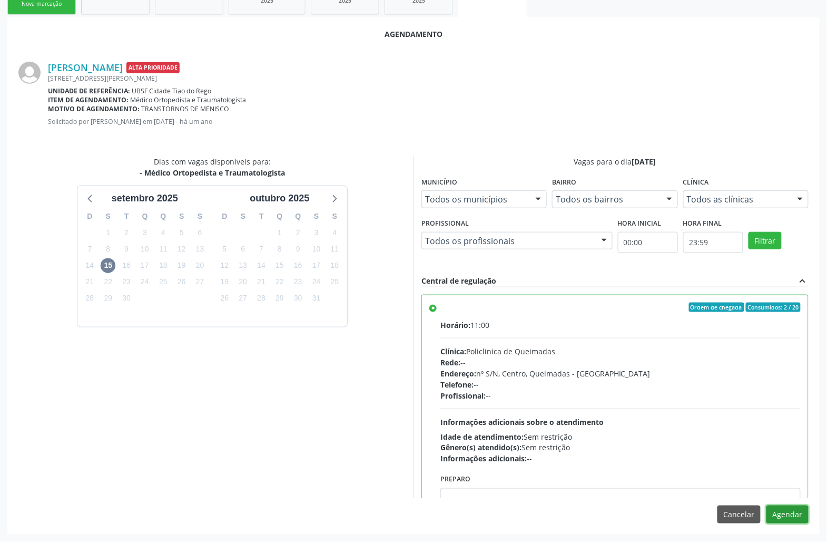
click at [785, 515] on button "Agendar" at bounding box center [788, 514] width 42 height 18
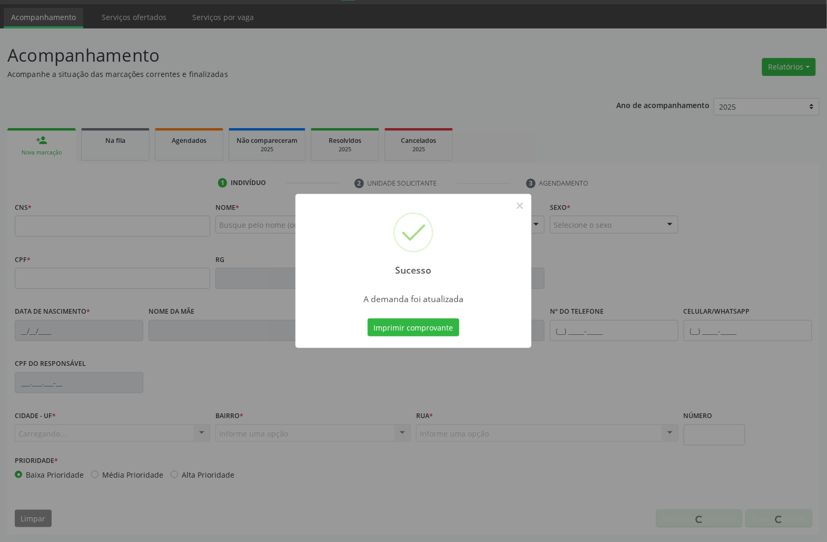
scroll to position [30, 0]
click at [426, 316] on div "Imprimir comprovante Cancel" at bounding box center [414, 327] width 96 height 22
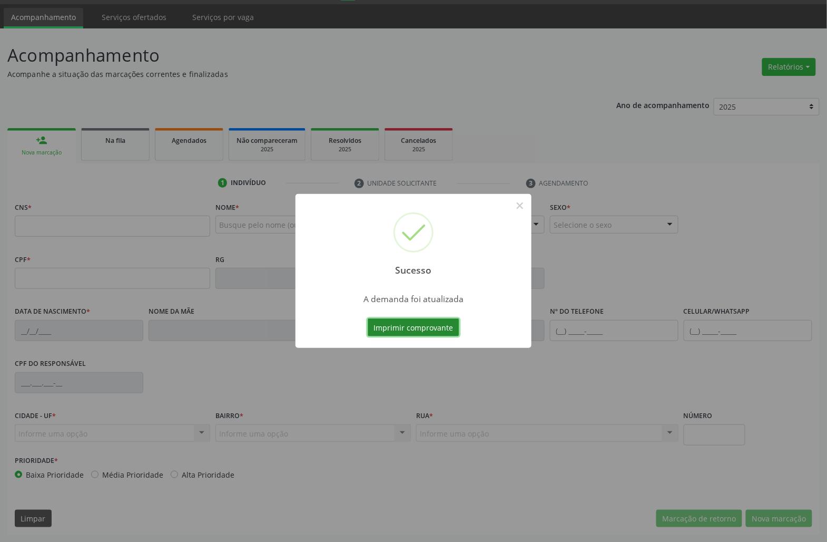
click at [430, 328] on button "Imprimir comprovante" at bounding box center [414, 327] width 92 height 18
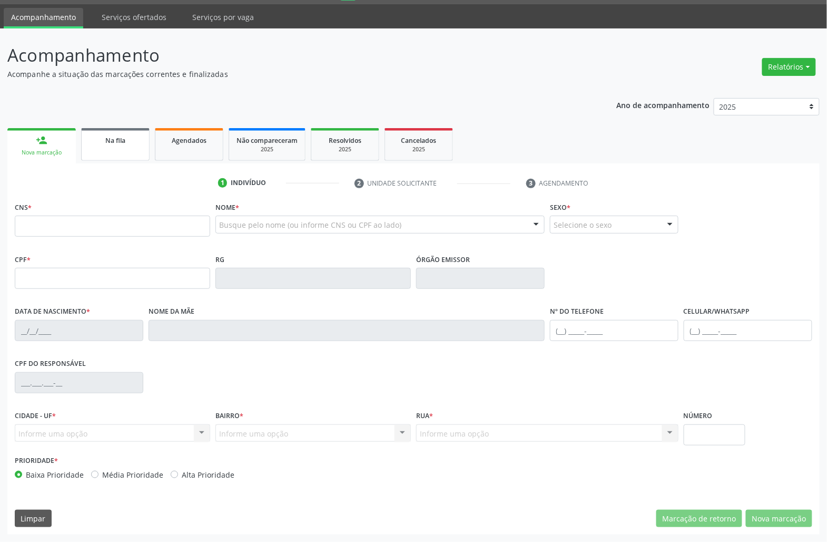
click at [127, 151] on link "Na fila" at bounding box center [115, 144] width 68 height 33
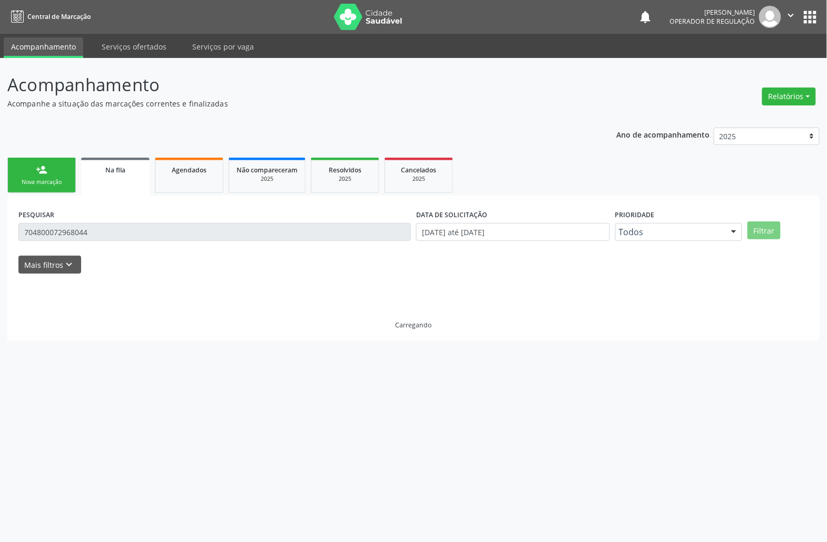
scroll to position [0, 0]
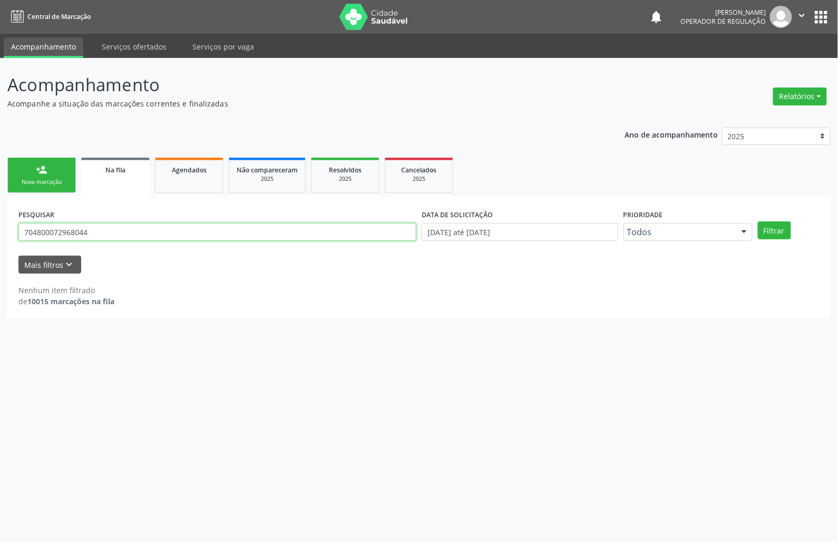
click at [100, 230] on input "704800072968044" at bounding box center [217, 232] width 398 height 18
type input "703200691596295"
click at [758, 221] on button "Filtrar" at bounding box center [774, 230] width 33 height 18
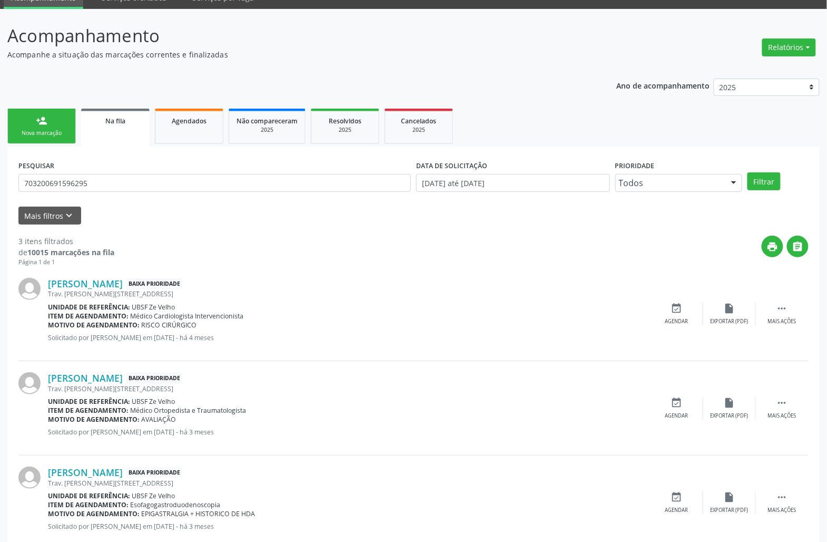
scroll to position [76, 0]
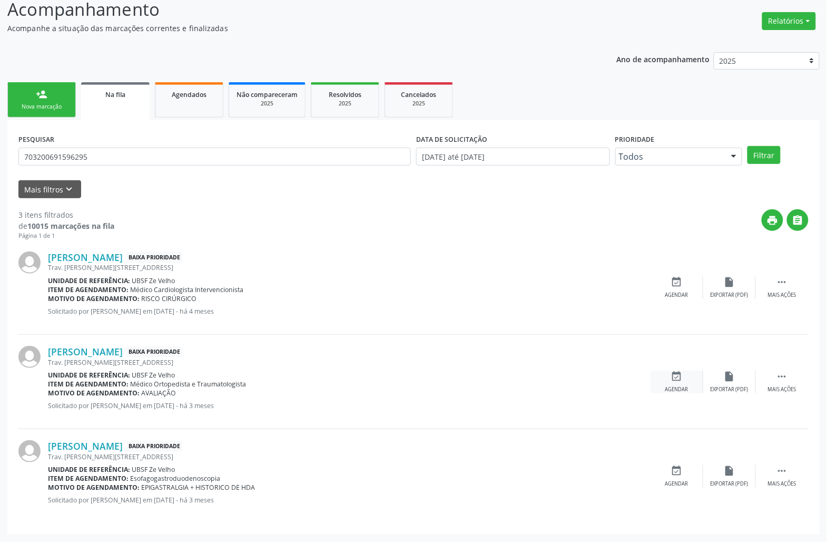
click at [673, 381] on icon "event_available" at bounding box center [677, 376] width 12 height 12
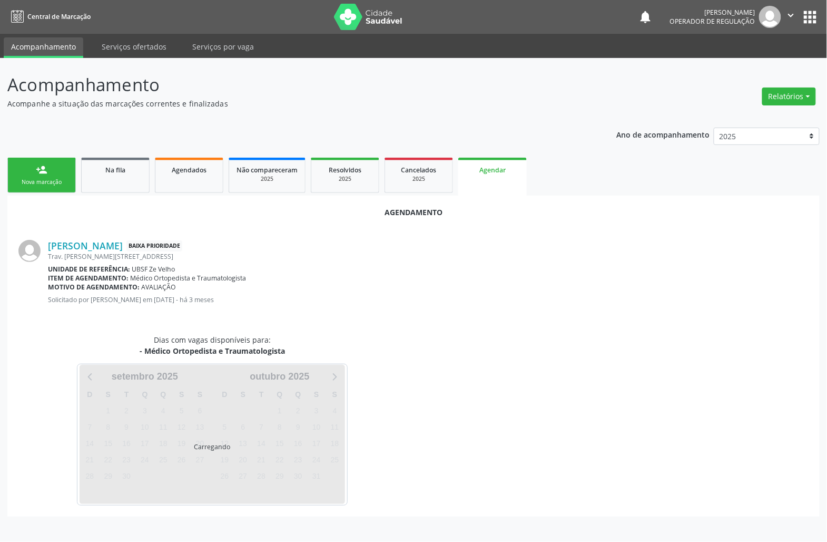
scroll to position [0, 0]
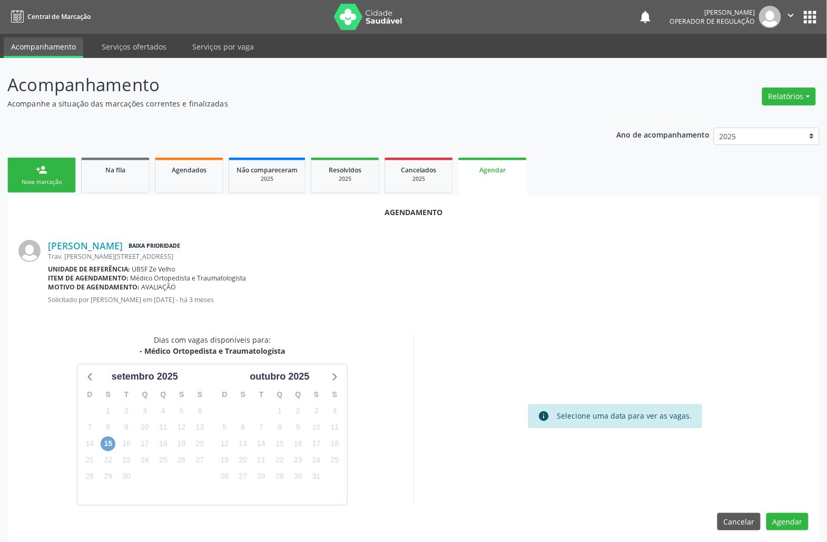
click at [108, 445] on span "15" at bounding box center [108, 443] width 15 height 15
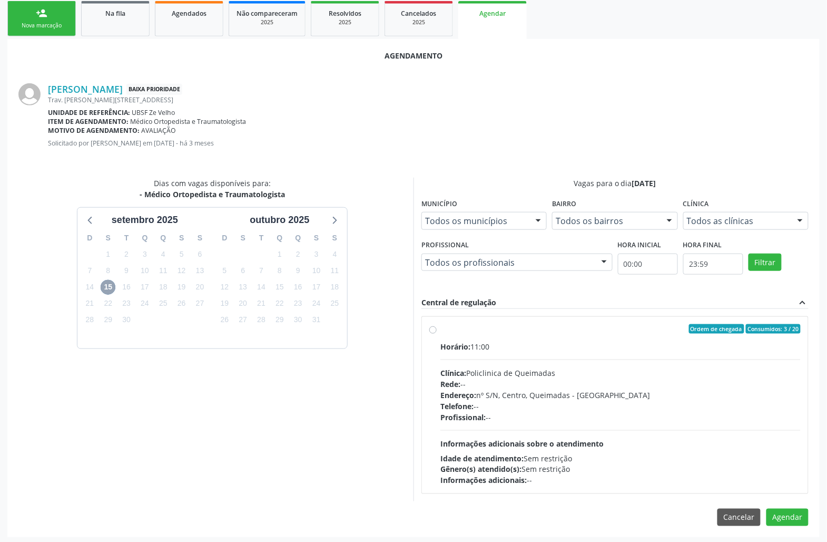
scroll to position [160, 0]
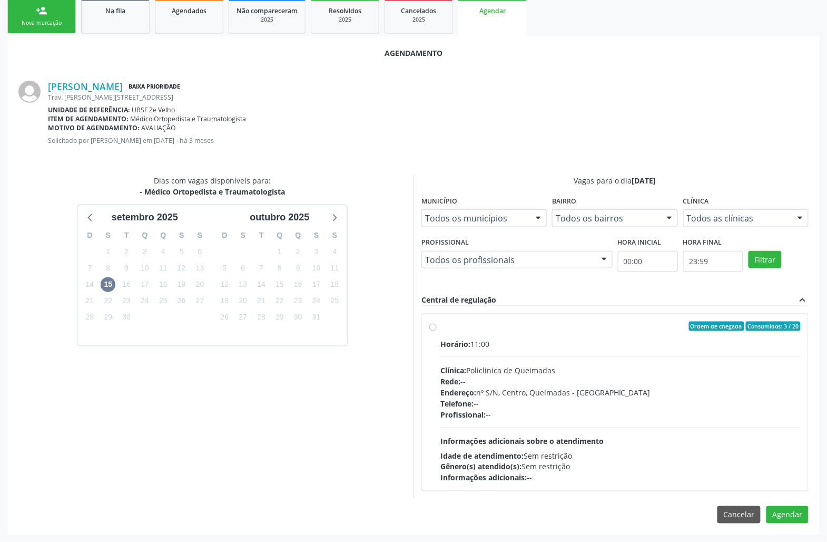
click at [521, 391] on div "Endereço: nº S/N, Centro, Queimadas - [GEOGRAPHIC_DATA]" at bounding box center [620, 392] width 360 height 11
click at [437, 331] on input "Ordem de chegada Consumidos: 3 / 20 Horário: 11:00 Clínica: Policlinica de Quei…" at bounding box center [432, 325] width 7 height 9
radio input "true"
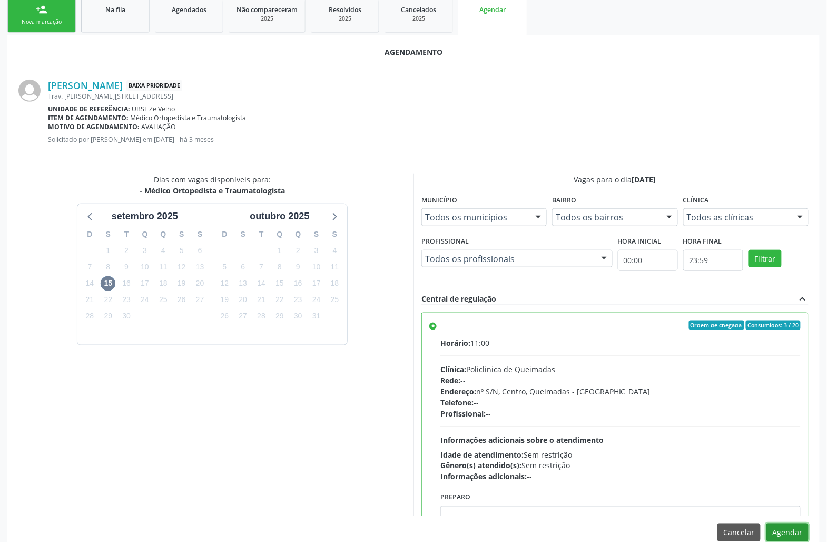
click at [789, 533] on button "Agendar" at bounding box center [788, 532] width 42 height 18
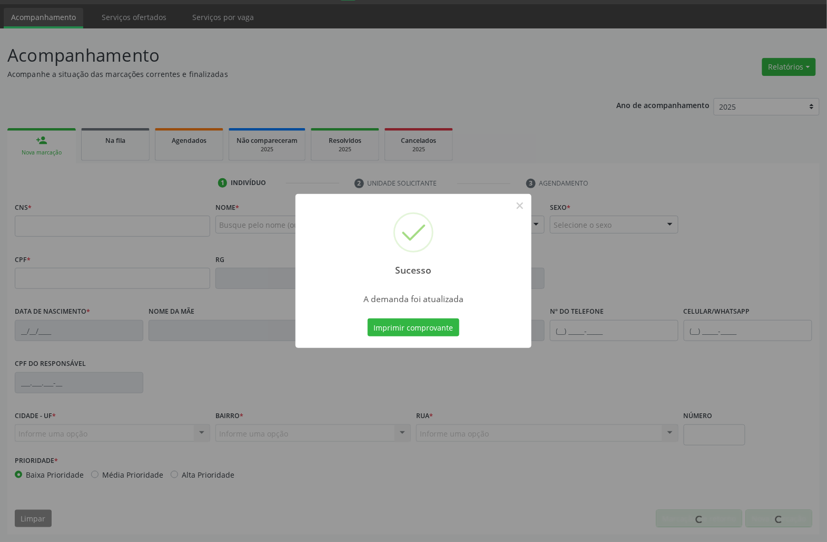
scroll to position [30, 0]
click at [368, 318] on button "Imprimir comprovante" at bounding box center [414, 327] width 92 height 18
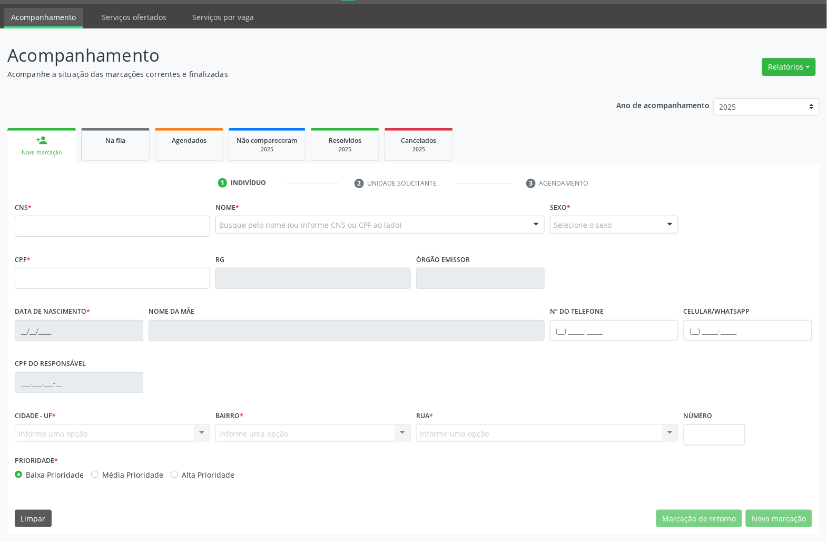
click at [114, 161] on ul "person_add Nova marcação Na fila Agendados Não compareceram 2025 Resolvidos 202…" at bounding box center [413, 144] width 812 height 38
click at [114, 154] on link "Na fila" at bounding box center [115, 144] width 68 height 33
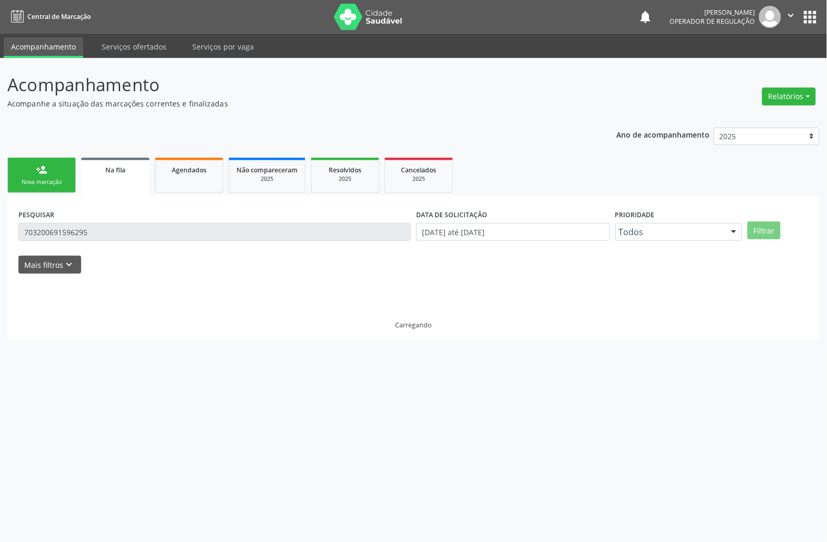
scroll to position [0, 0]
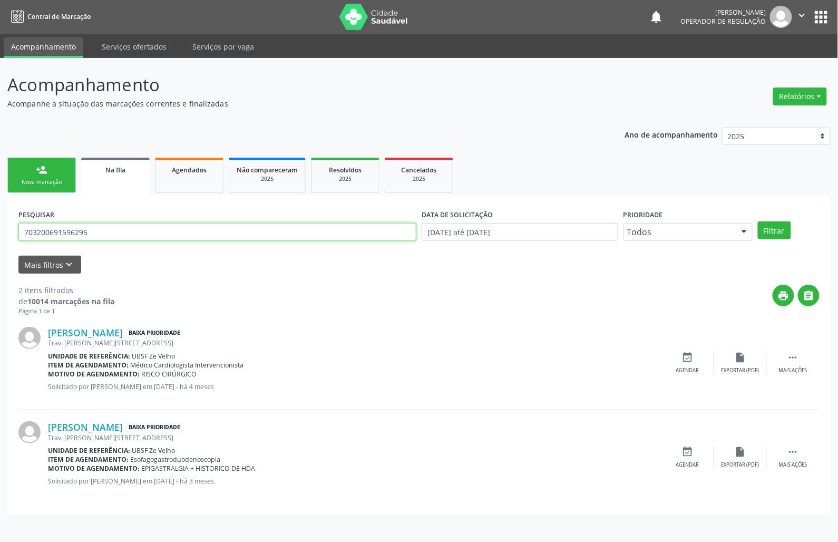
click at [102, 226] on input "703200691596295" at bounding box center [217, 232] width 398 height 18
type input "701405673937937"
click at [758, 221] on button "Filtrar" at bounding box center [774, 230] width 33 height 18
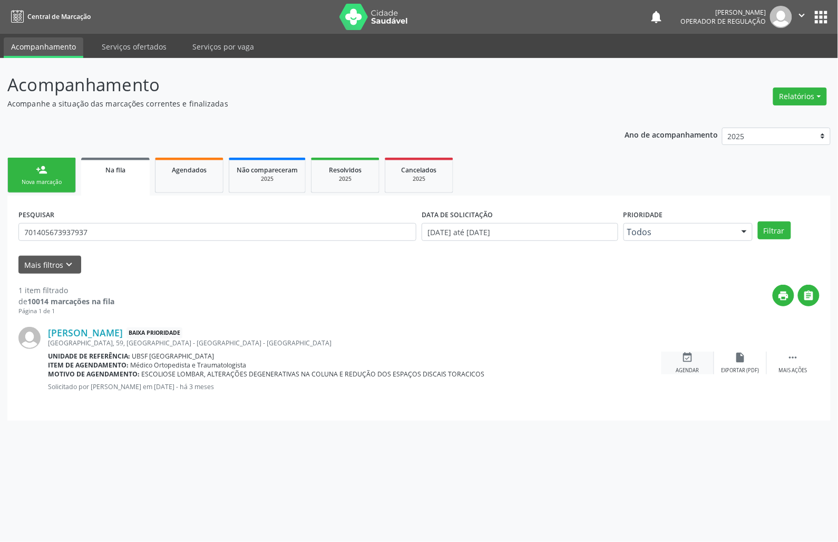
click at [701, 365] on div "event_available Agendar" at bounding box center [687, 362] width 53 height 23
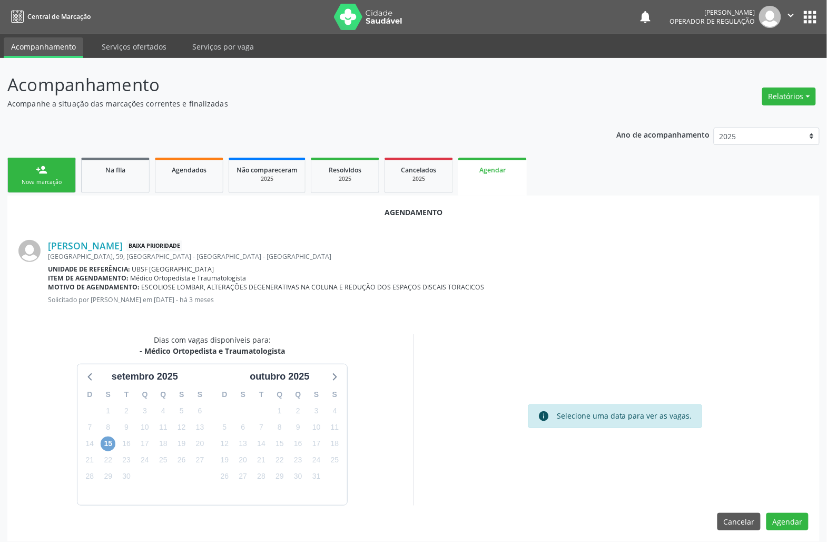
click at [109, 441] on span "15" at bounding box center [108, 443] width 15 height 15
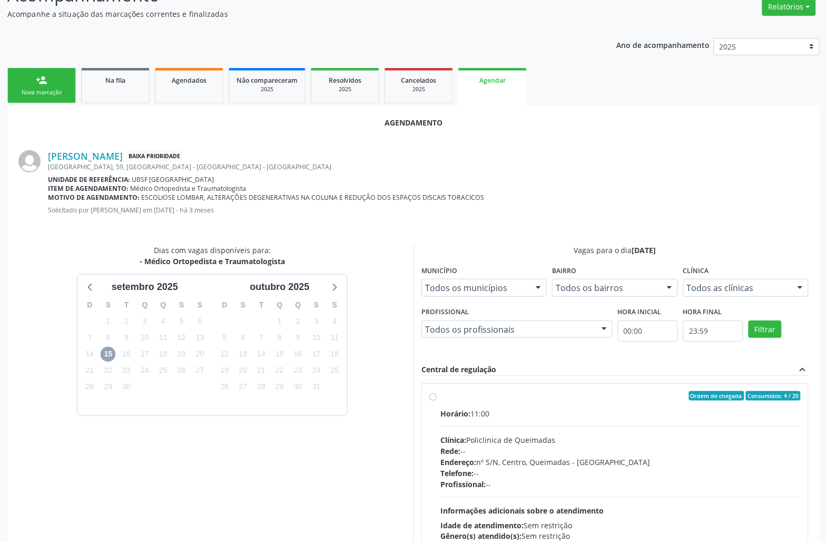
scroll to position [160, 0]
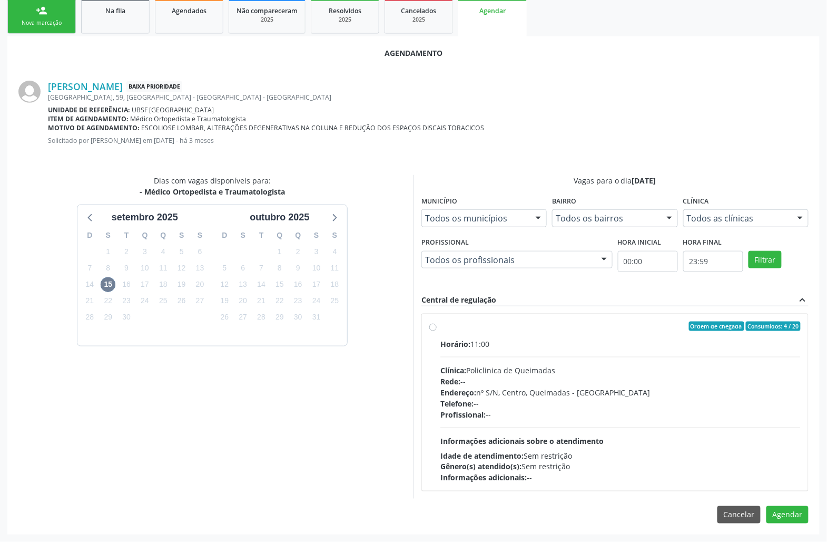
click at [483, 414] on span "Profissional:" at bounding box center [462, 414] width 45 height 10
click at [437, 331] on input "Ordem de chegada Consumidos: 4 / 20 Horário: 11:00 Clínica: Policlinica de Quei…" at bounding box center [432, 325] width 7 height 9
radio input "true"
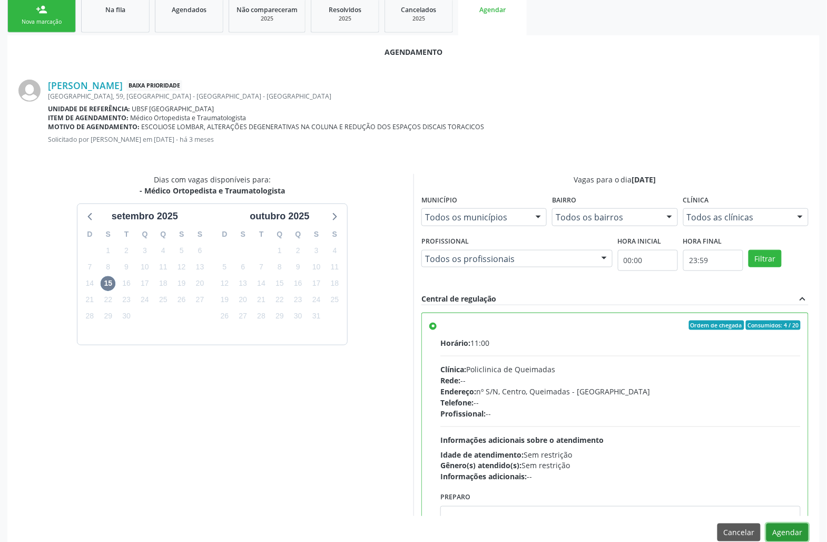
click at [795, 535] on button "Agendar" at bounding box center [788, 532] width 42 height 18
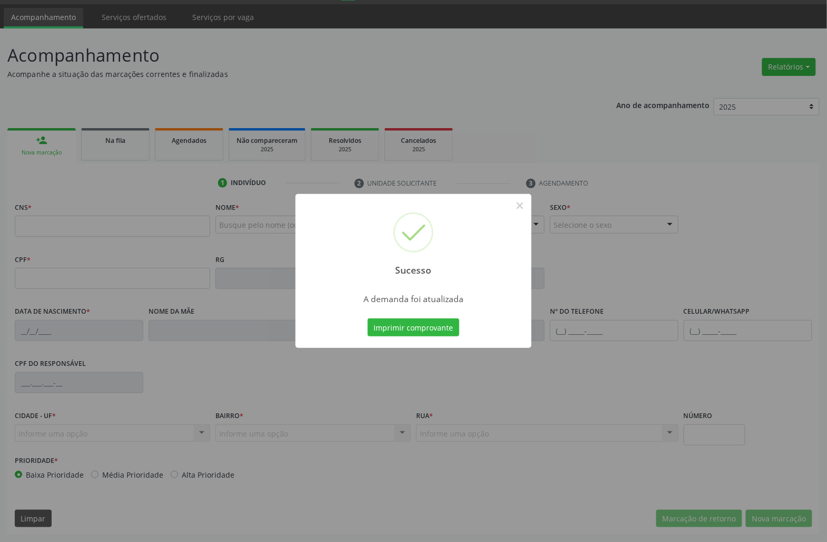
click at [368, 318] on button "Imprimir comprovante" at bounding box center [414, 327] width 92 height 18
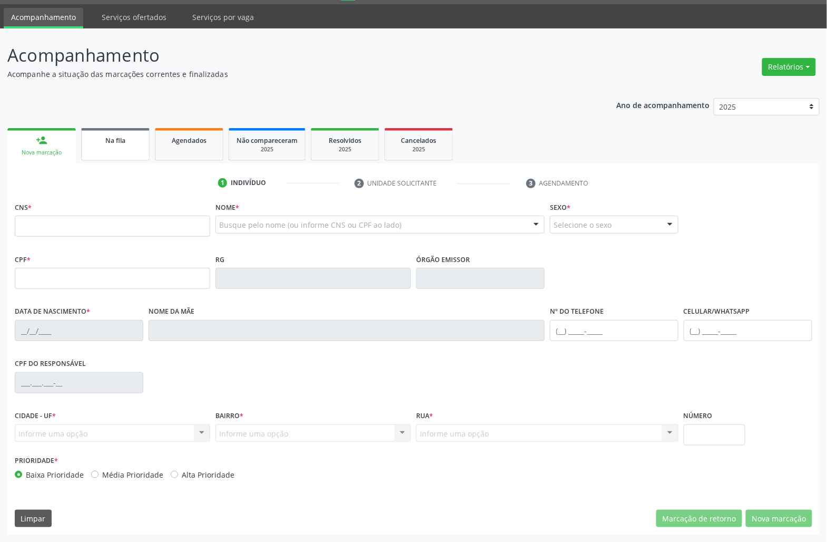
click at [123, 146] on link "Na fila" at bounding box center [115, 144] width 68 height 33
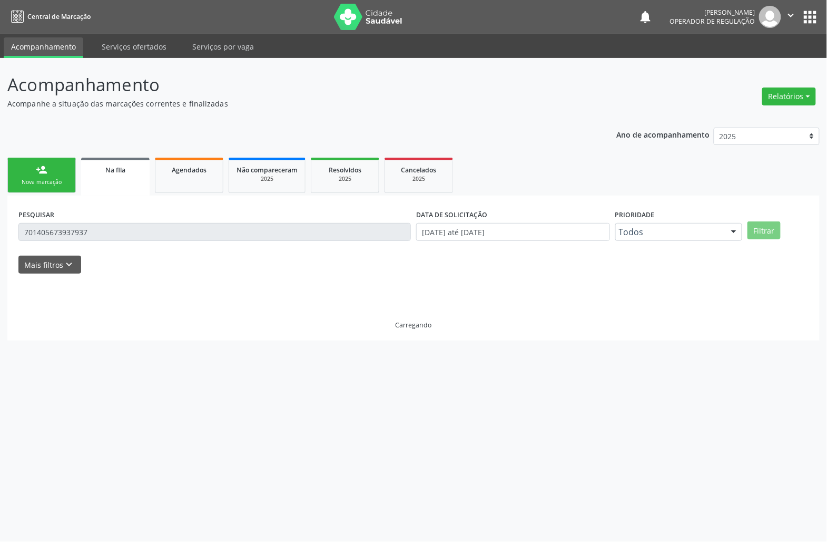
scroll to position [0, 0]
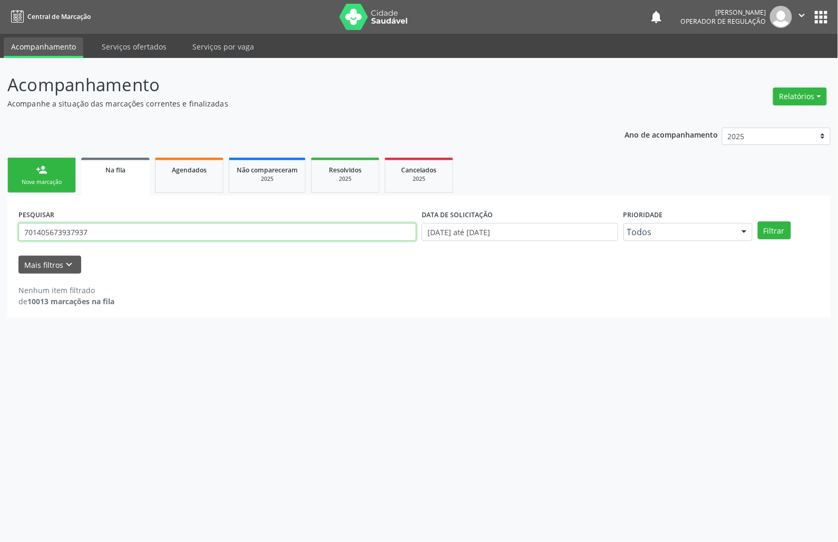
click at [96, 223] on input "701405673937937" at bounding box center [217, 232] width 398 height 18
click at [97, 224] on input "701405673937937" at bounding box center [217, 232] width 398 height 18
type input "707802603739918"
click at [758, 221] on button "Filtrar" at bounding box center [774, 230] width 33 height 18
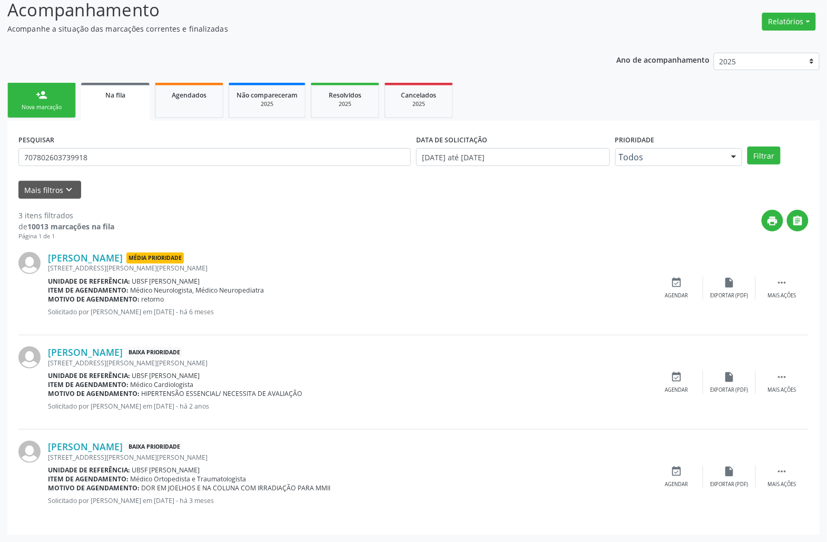
scroll to position [76, 0]
click at [689, 486] on div "event_available Agendar" at bounding box center [677, 476] width 53 height 23
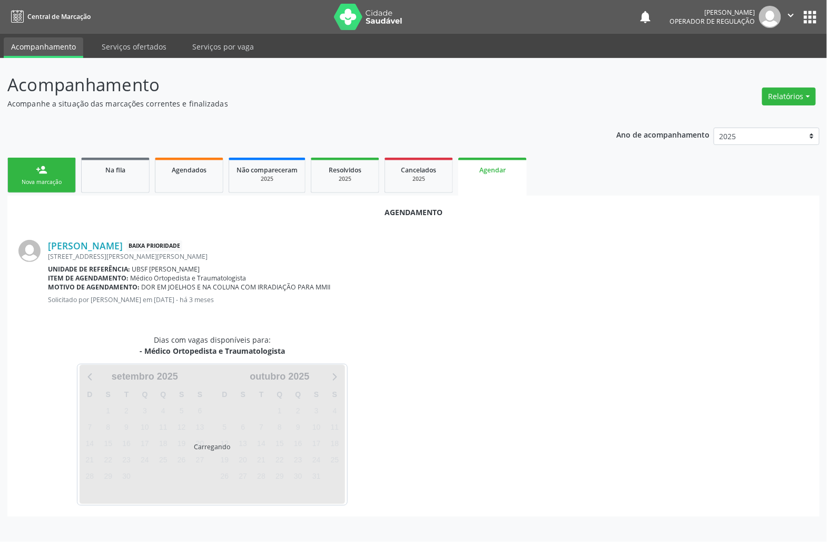
scroll to position [0, 0]
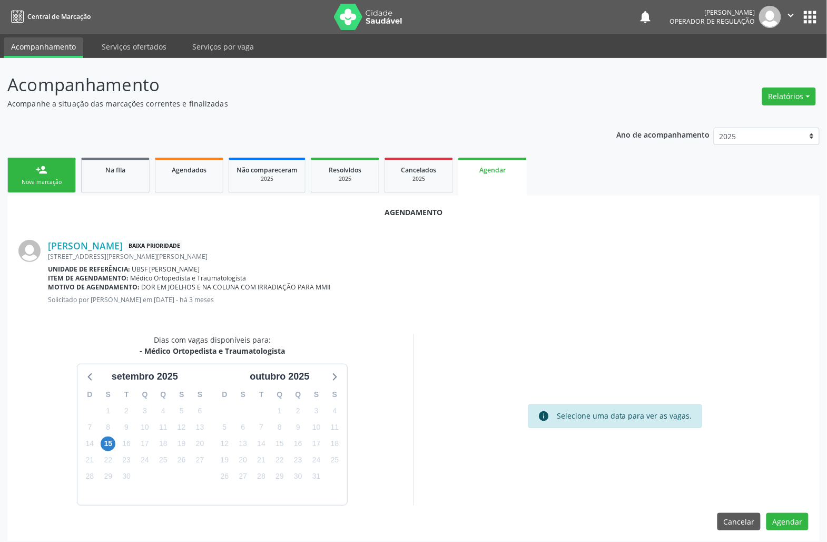
click at [115, 435] on div "D S T Q Q S S 31 1 2 3 4 5 6 7 8 9 10 11 12 13 14 15 16 17 18 19 20 21 22 23 24…" at bounding box center [144, 444] width 135 height 121
click at [110, 441] on span "15" at bounding box center [108, 443] width 15 height 15
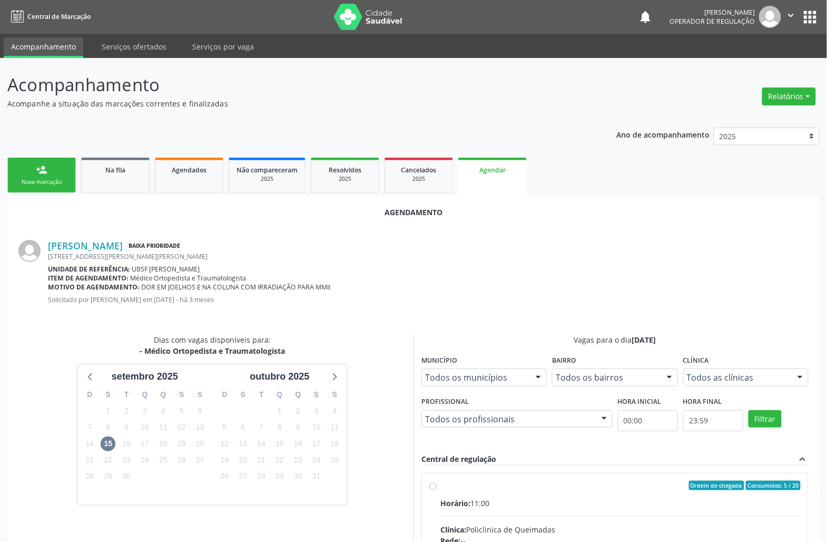
click at [424, 338] on div "Vagas para o dia [DATE]" at bounding box center [614, 339] width 387 height 11
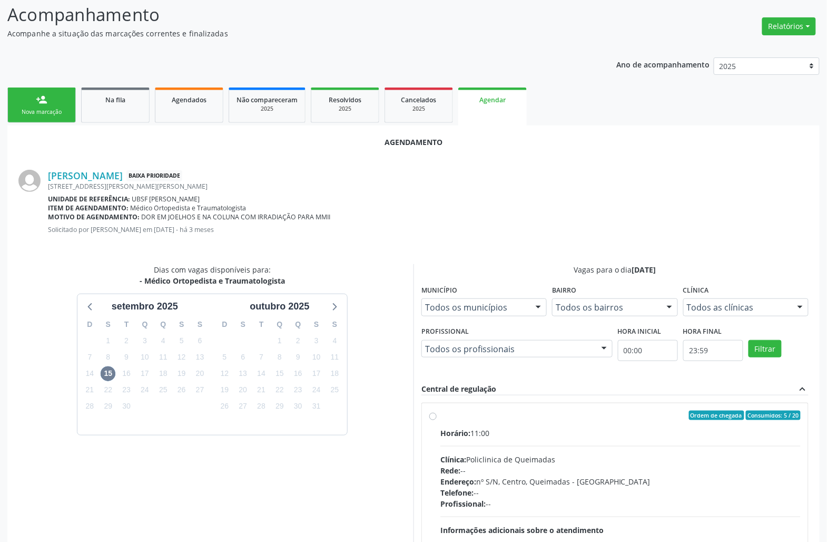
drag, startPoint x: 472, startPoint y: 436, endPoint x: 386, endPoint y: 426, distance: 87.0
click at [470, 436] on span "Horário:" at bounding box center [455, 433] width 30 height 10
click at [437, 420] on input "Ordem de chegada Consumidos: 5 / 20 Horário: 11:00 Clínica: Policlinica de Quei…" at bounding box center [432, 414] width 7 height 9
radio input "true"
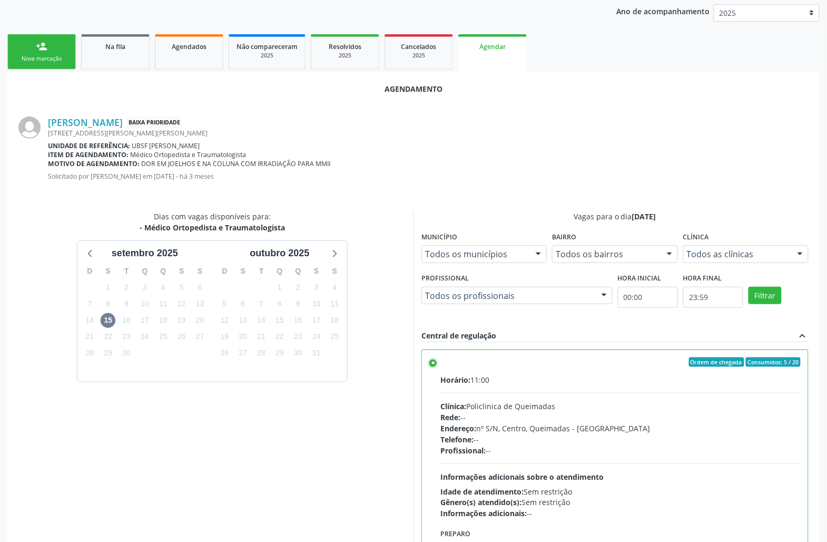
scroll to position [178, 0]
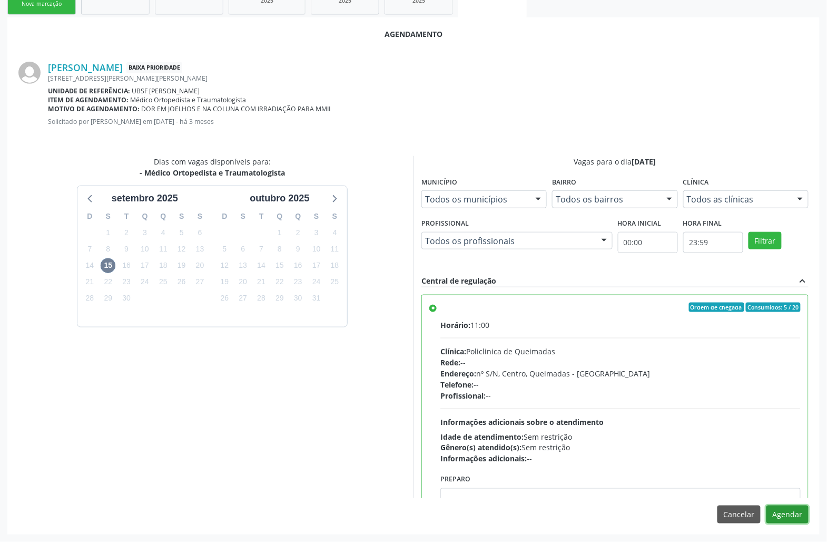
click at [790, 510] on button "Agendar" at bounding box center [788, 514] width 42 height 18
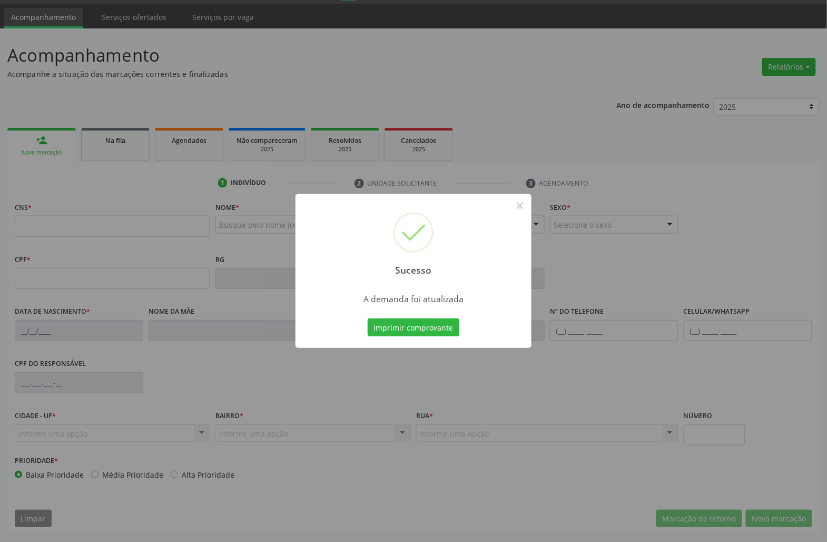
scroll to position [30, 0]
click at [368, 318] on button "Imprimir comprovante" at bounding box center [414, 327] width 92 height 18
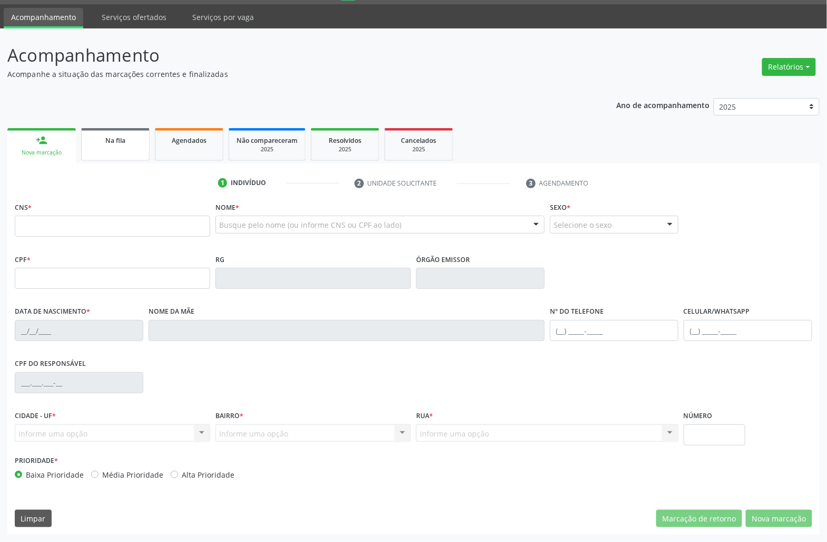
click at [119, 152] on link "Na fila" at bounding box center [115, 144] width 68 height 33
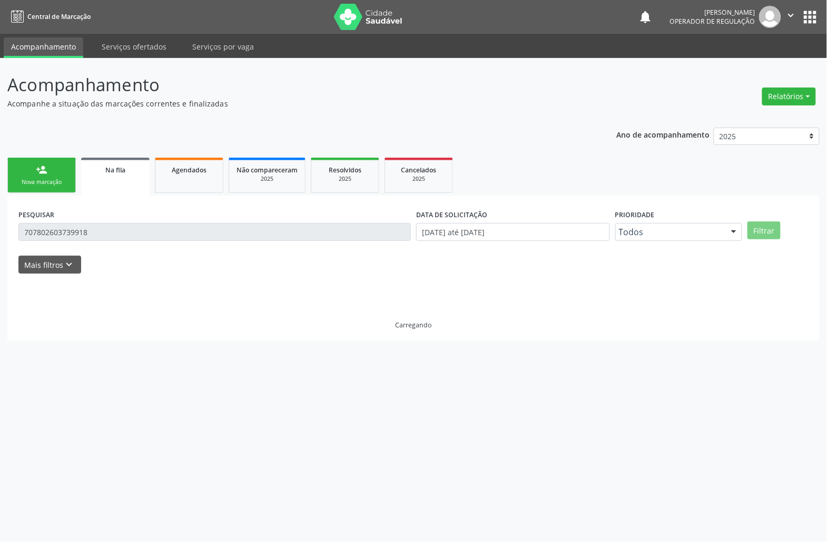
scroll to position [0, 0]
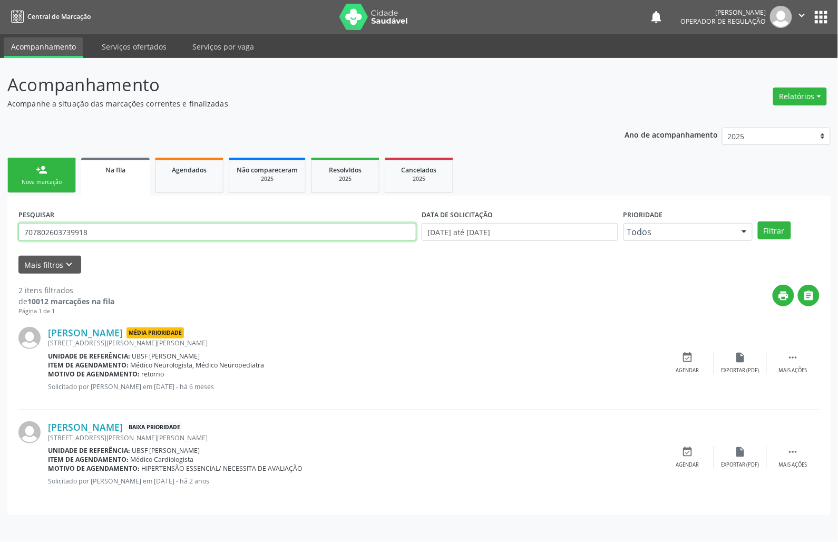
click at [85, 224] on input "707802603739918" at bounding box center [217, 232] width 398 height 18
click at [86, 224] on input "707802603739918" at bounding box center [217, 232] width 398 height 18
type input "4"
type input "700004643299201"
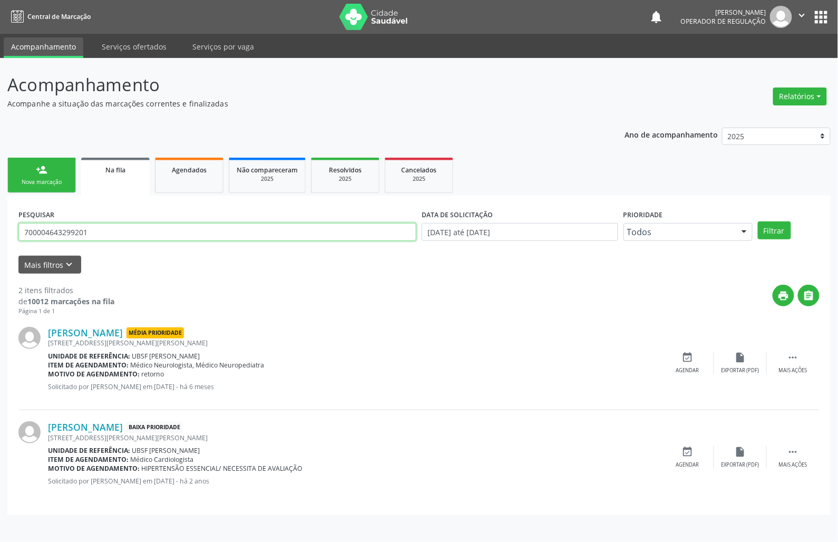
click at [758, 221] on button "Filtrar" at bounding box center [774, 230] width 33 height 18
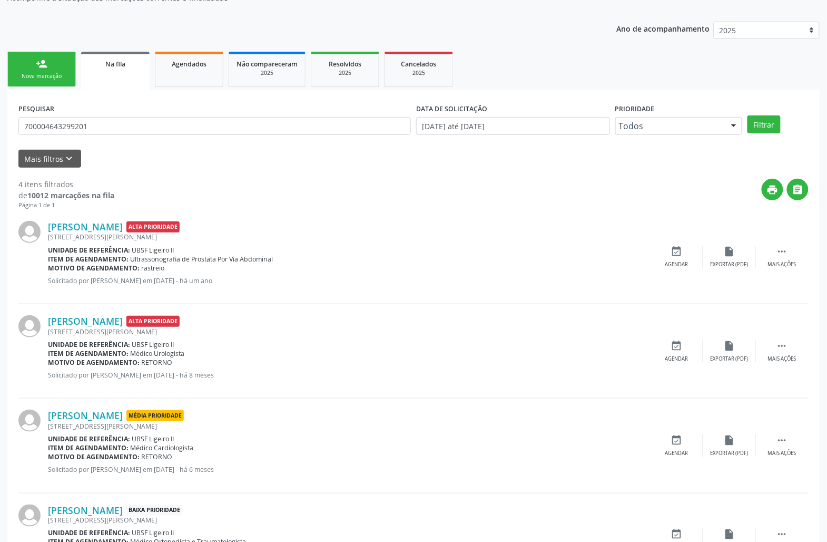
scroll to position [170, 0]
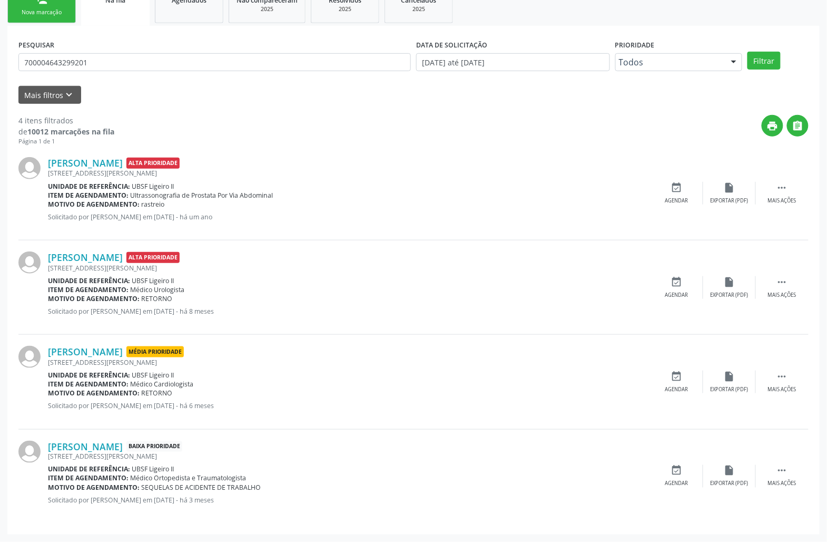
click at [666, 458] on div "[PERSON_NAME] Baixa Prioridade [STREET_ADDRESS][PERSON_NAME] Unidade de referên…" at bounding box center [413, 476] width 790 height 94
click at [684, 473] on div "event_available Agendar" at bounding box center [677, 476] width 53 height 23
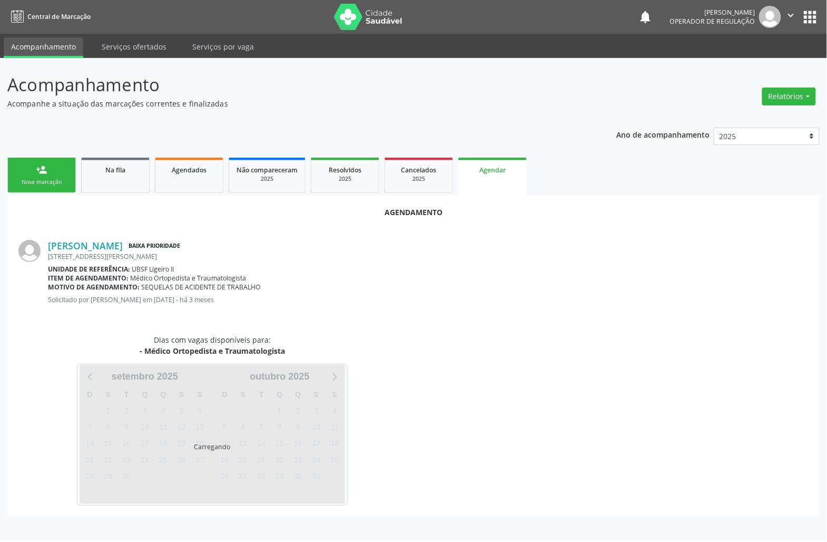
scroll to position [0, 0]
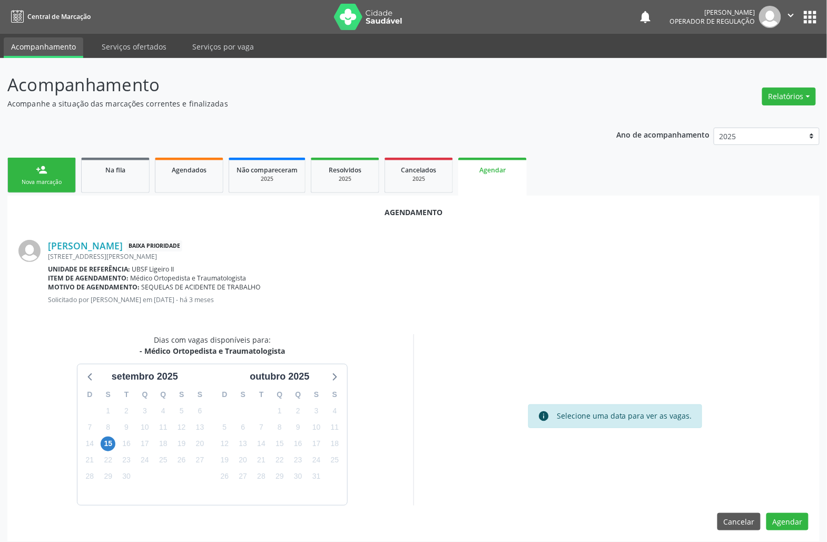
click at [101, 450] on div "15" at bounding box center [108, 443] width 15 height 16
click at [106, 445] on span "15" at bounding box center [108, 443] width 15 height 15
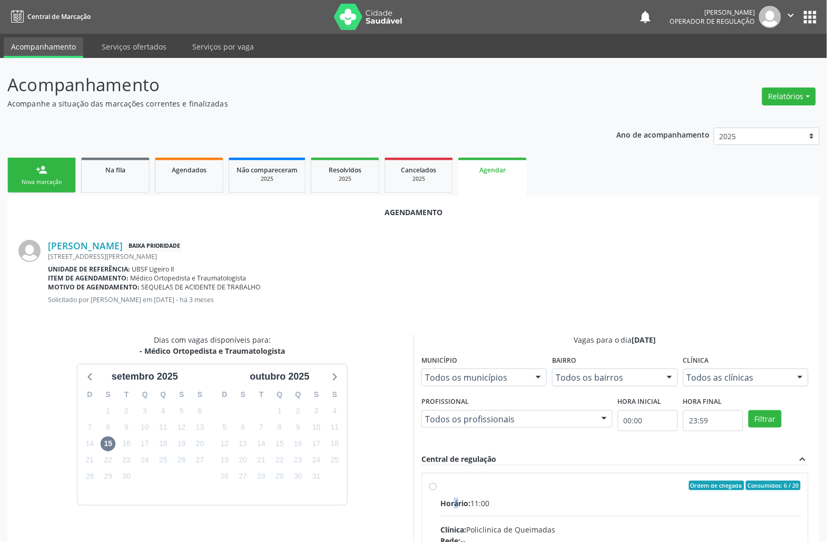
drag, startPoint x: 456, startPoint y: 496, endPoint x: 421, endPoint y: 483, distance: 37.0
click at [437, 490] on input "Ordem de chegada Consumidos: 6 / 20 Horário: 11:00 Clínica: Policlinica de Quei…" at bounding box center [432, 484] width 7 height 9
radio input "true"
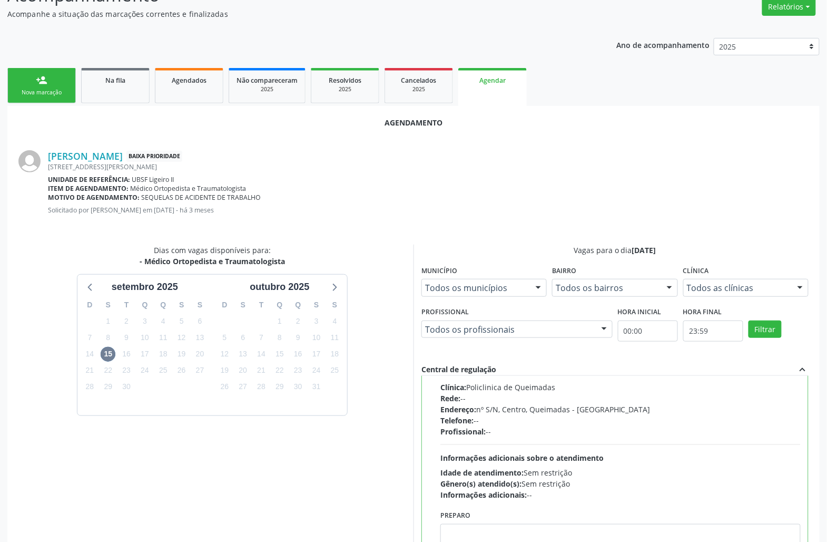
scroll to position [178, 0]
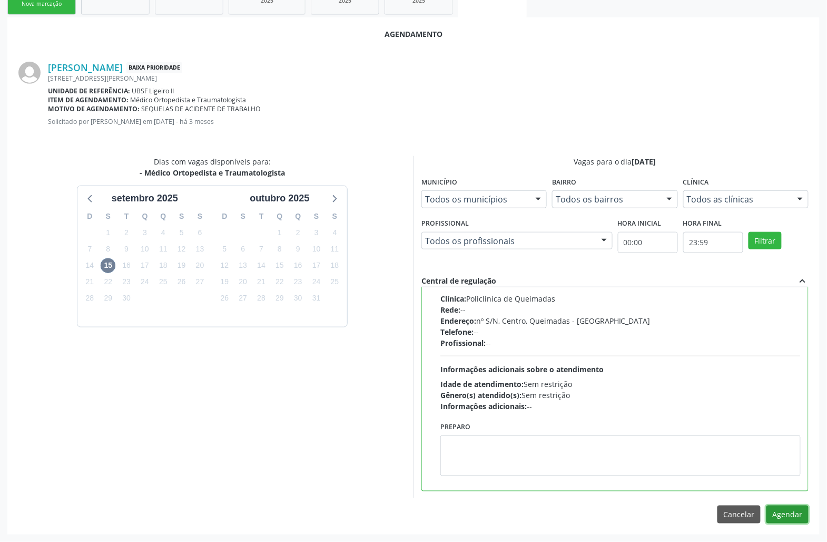
click at [777, 515] on button "Agendar" at bounding box center [788, 514] width 42 height 18
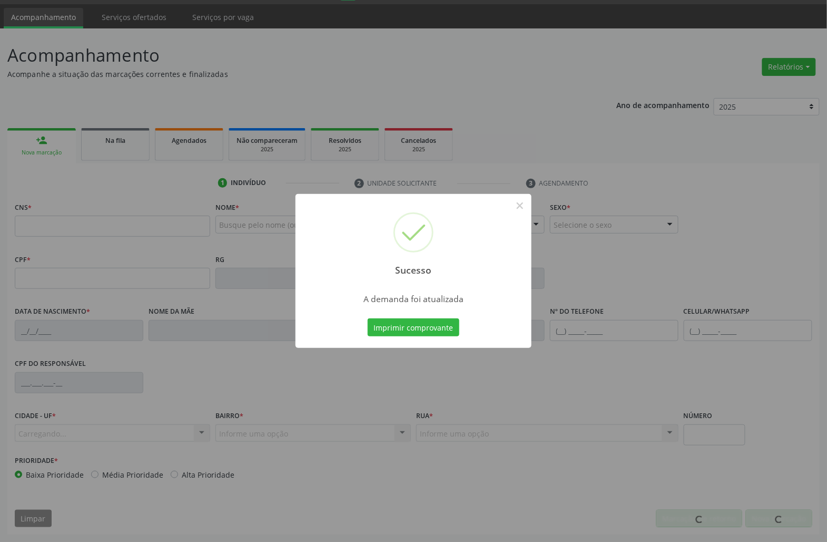
scroll to position [30, 0]
click at [368, 318] on button "Imprimir comprovante" at bounding box center [414, 327] width 92 height 18
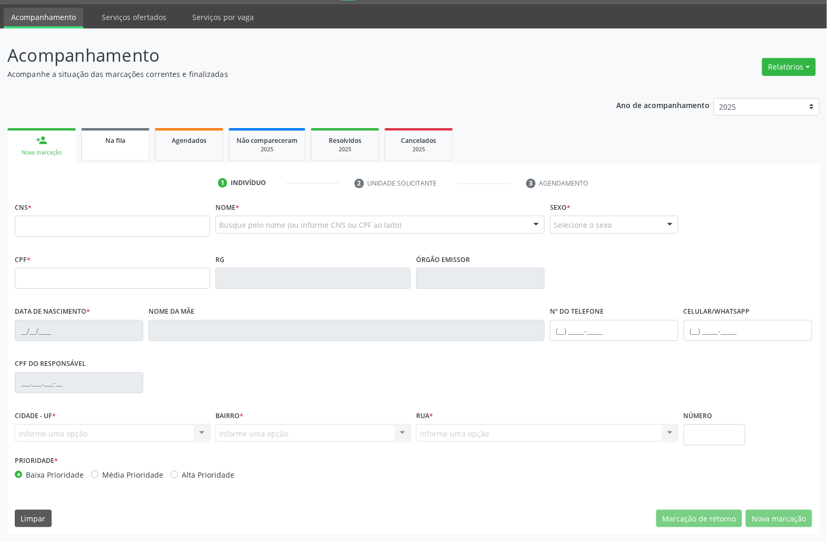
click at [100, 131] on link "Na fila" at bounding box center [115, 144] width 68 height 33
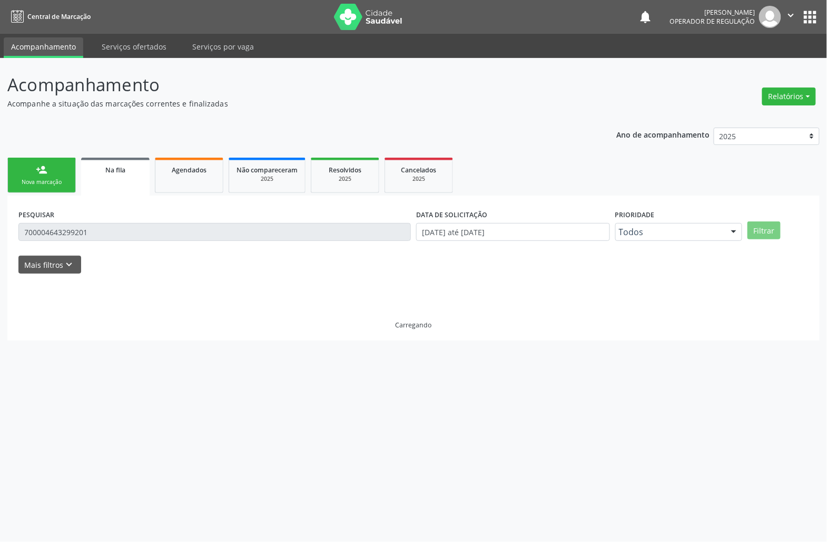
scroll to position [0, 0]
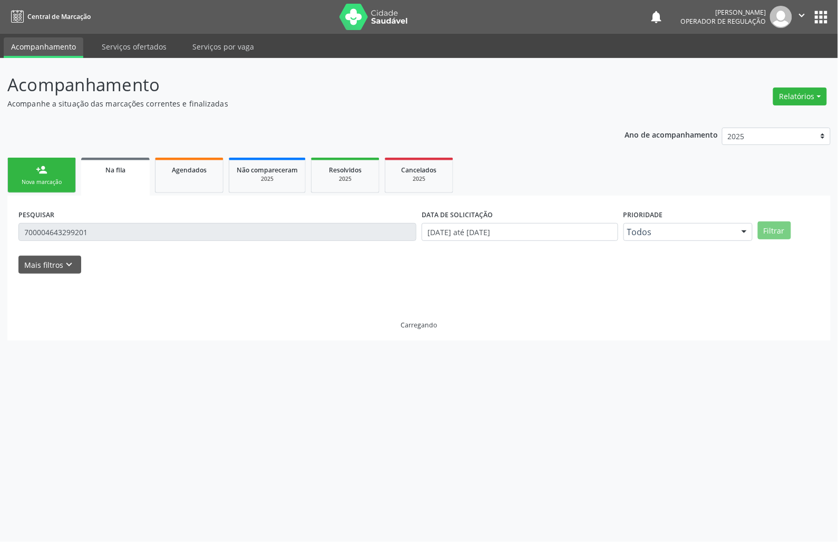
click at [81, 224] on input "700004643299201" at bounding box center [217, 232] width 398 height 18
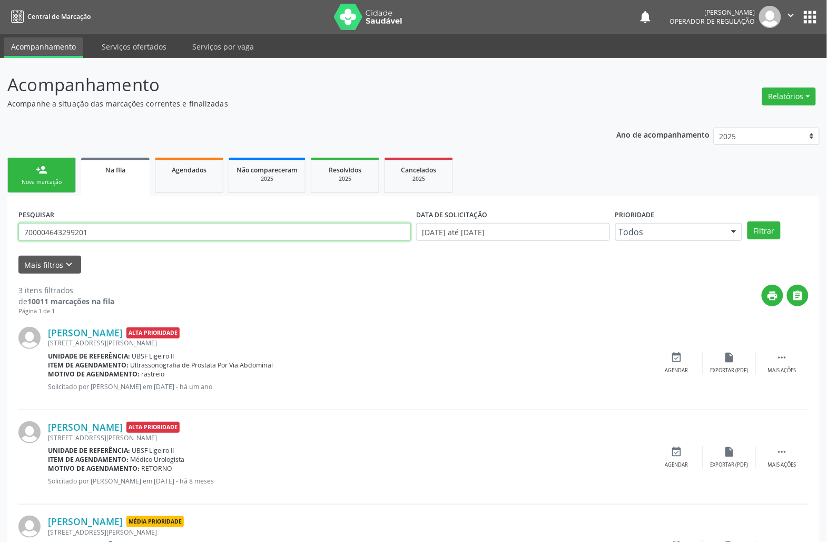
click at [78, 232] on input "700004643299201" at bounding box center [214, 232] width 392 height 18
type input "700009786464200"
click at [748, 221] on button "Filtrar" at bounding box center [764, 230] width 33 height 18
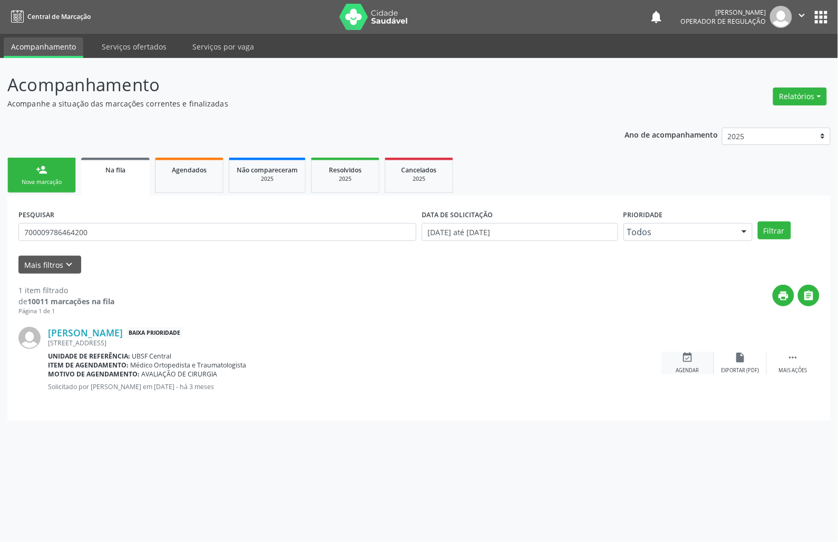
click at [688, 359] on icon "event_available" at bounding box center [688, 357] width 12 height 12
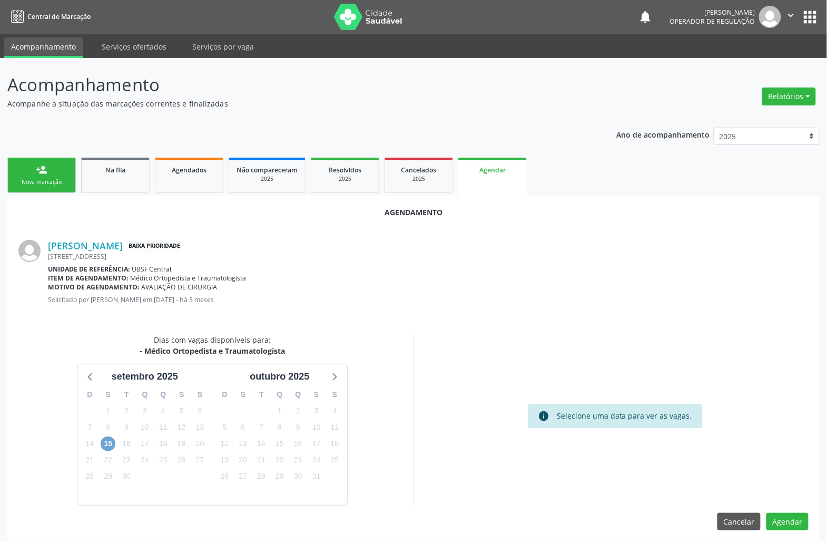
click at [109, 439] on span "15" at bounding box center [108, 443] width 15 height 15
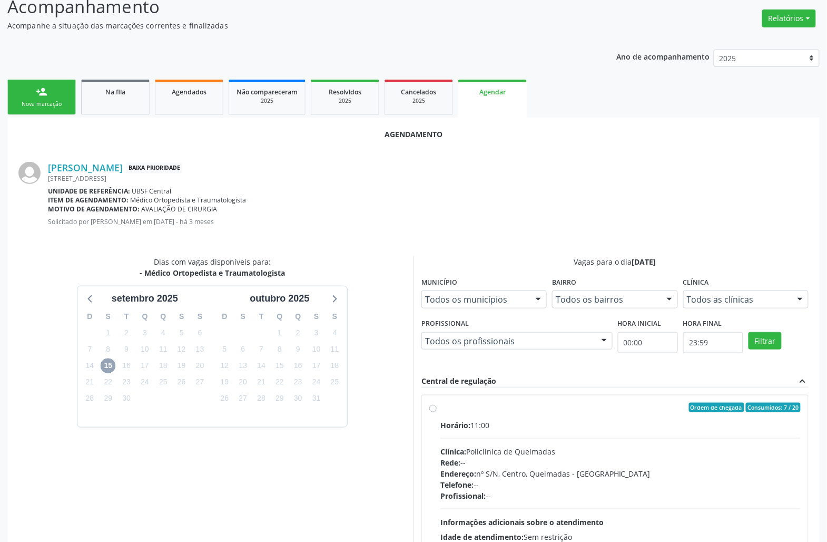
scroll to position [160, 0]
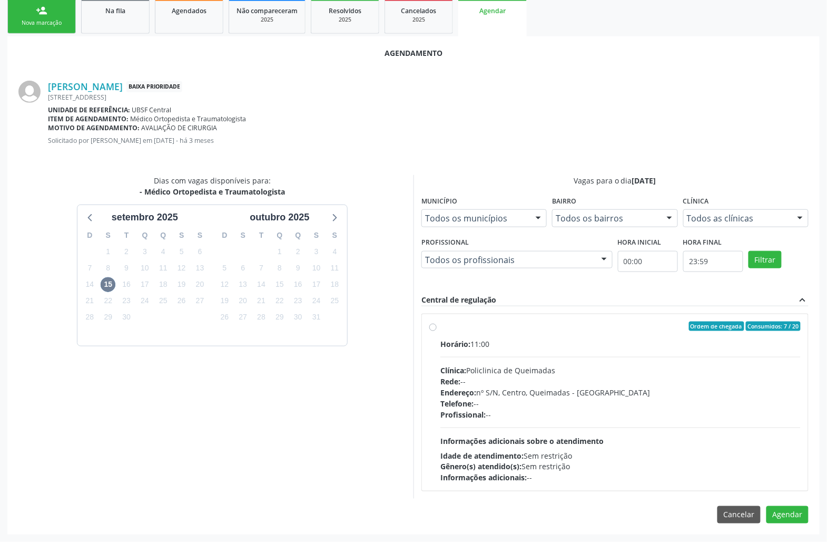
click at [620, 399] on div "Telefone: --" at bounding box center [620, 403] width 360 height 11
click at [437, 331] on input "Ordem de chegada Consumidos: 7 / 20 Horário: 11:00 Clínica: Policlinica de Quei…" at bounding box center [432, 325] width 7 height 9
radio input "true"
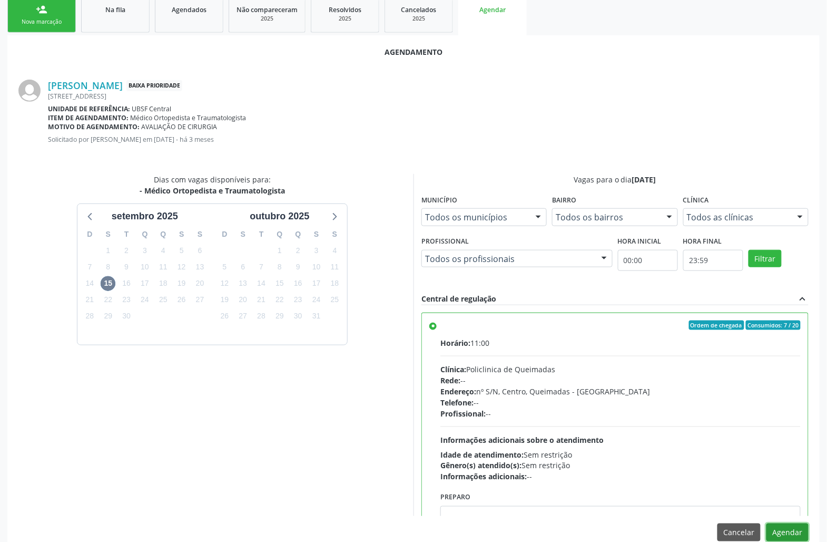
click at [786, 529] on button "Agendar" at bounding box center [788, 532] width 42 height 18
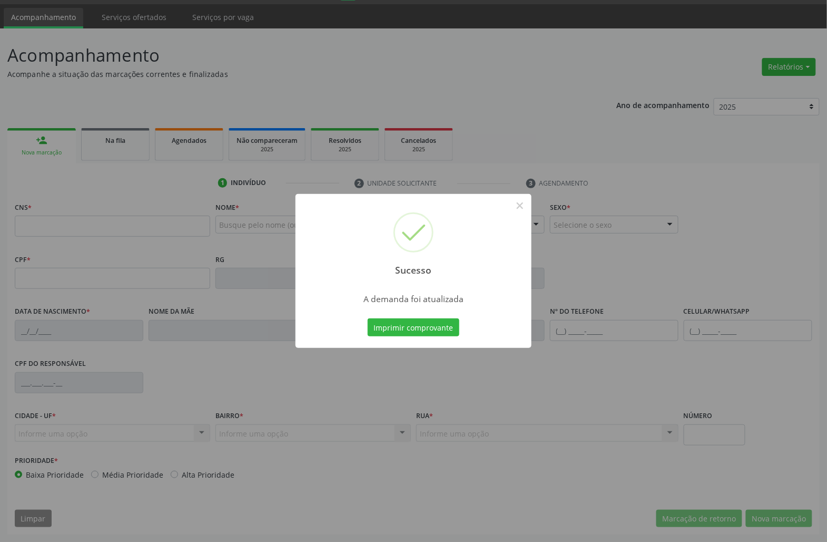
scroll to position [30, 0]
click at [368, 318] on button "Imprimir comprovante" at bounding box center [414, 327] width 92 height 18
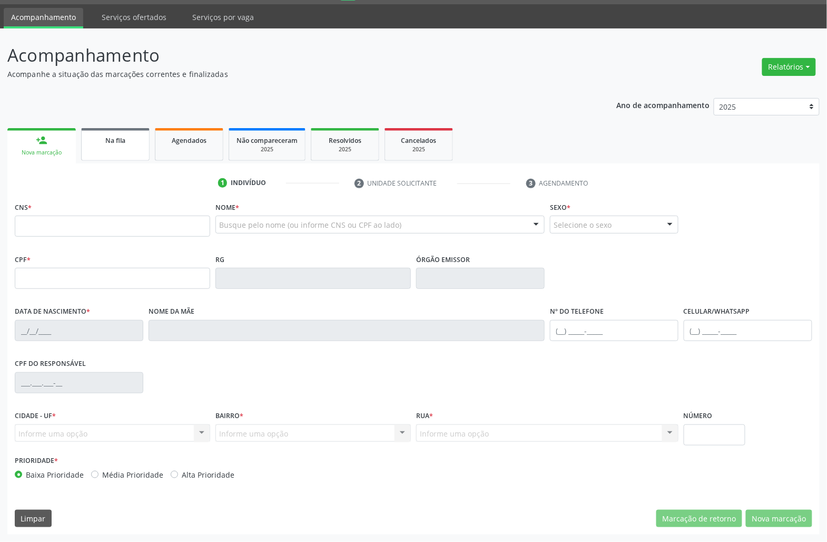
click at [133, 149] on link "Na fila" at bounding box center [115, 144] width 68 height 33
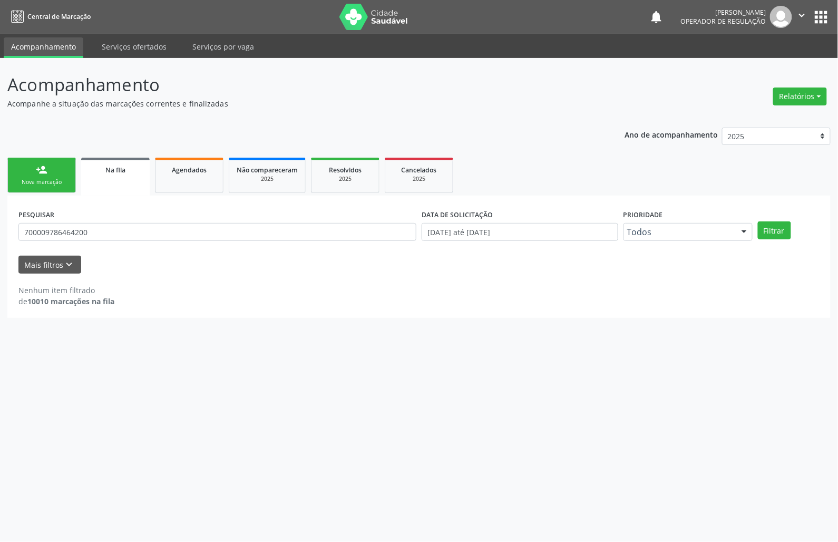
click at [102, 220] on div "PESQUISAR 700009786464200" at bounding box center [217, 227] width 403 height 41
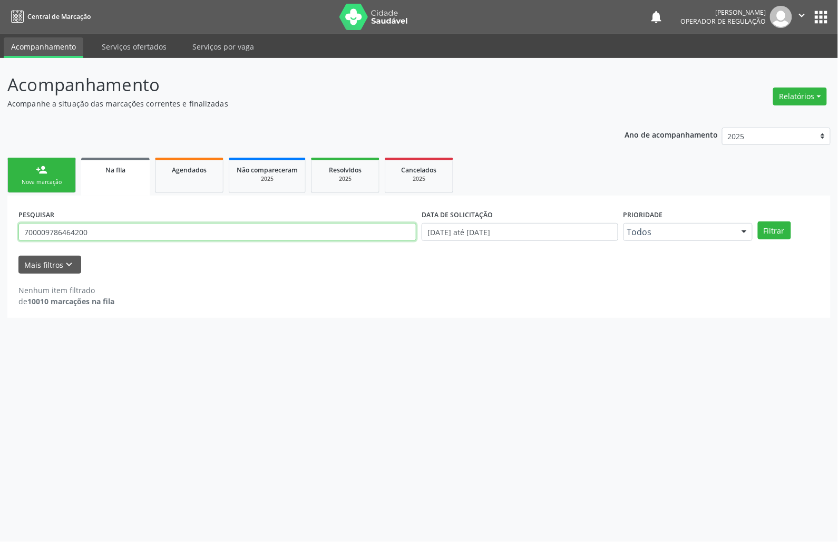
click at [115, 232] on input "700009786464200" at bounding box center [217, 232] width 398 height 18
type input "704607675871423"
click at [758, 221] on button "Filtrar" at bounding box center [774, 230] width 33 height 18
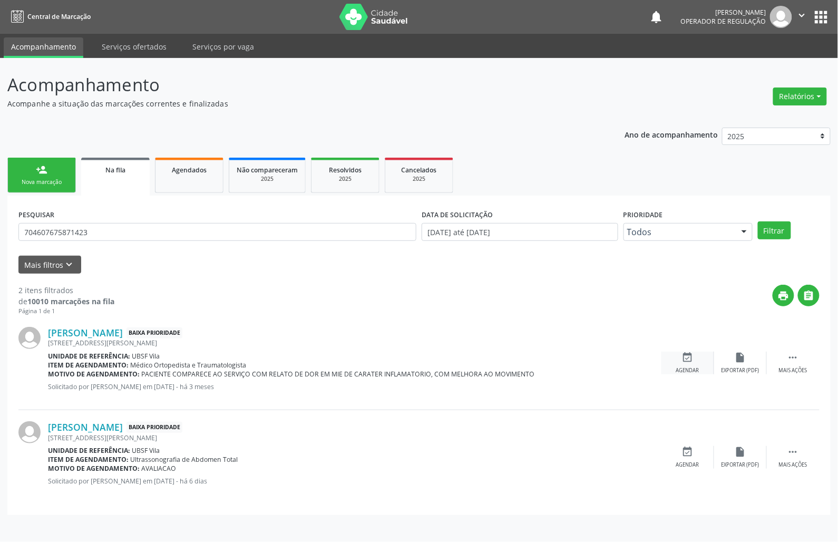
click at [685, 361] on icon "event_available" at bounding box center [688, 357] width 12 height 12
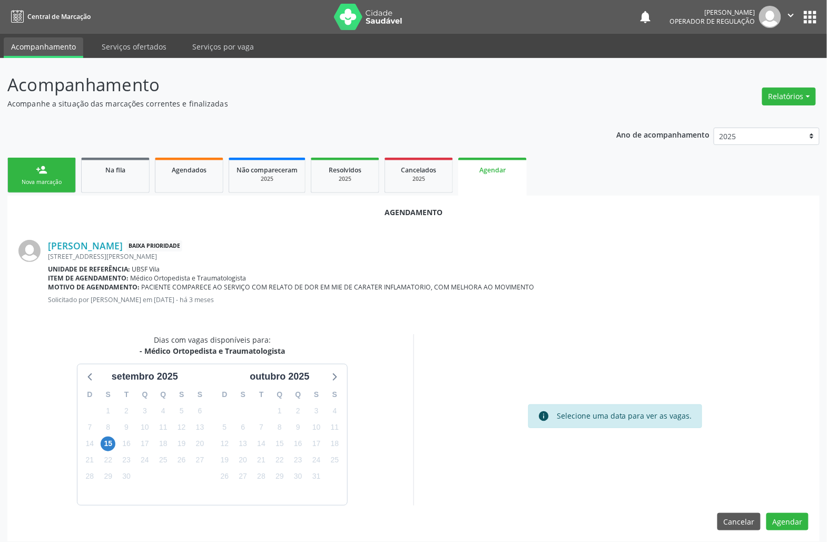
click at [118, 443] on div "16" at bounding box center [126, 443] width 18 height 16
click at [114, 441] on span "15" at bounding box center [108, 443] width 15 height 15
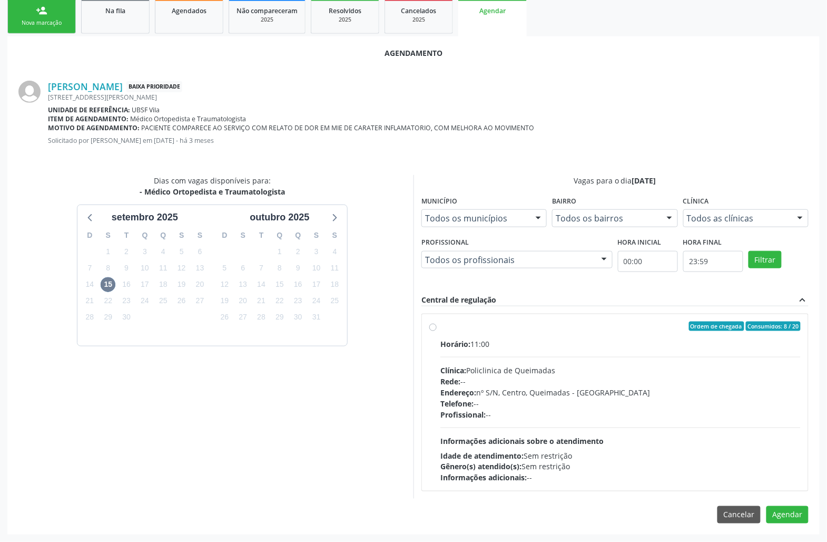
click at [489, 414] on div "Profissional: --" at bounding box center [620, 414] width 360 height 11
click at [437, 331] on input "Ordem de chegada Consumidos: 8 / 20 Horário: 11:00 Clínica: Policlinica de Quei…" at bounding box center [432, 325] width 7 height 9
radio input "true"
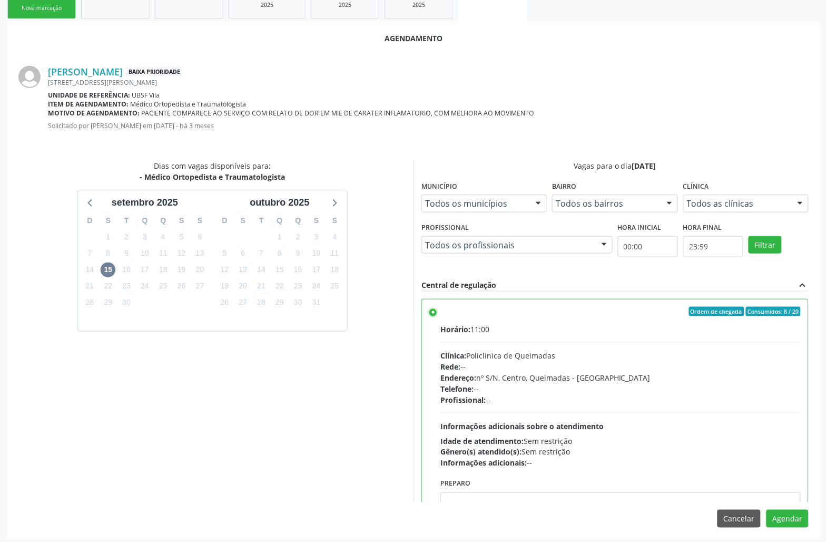
scroll to position [178, 0]
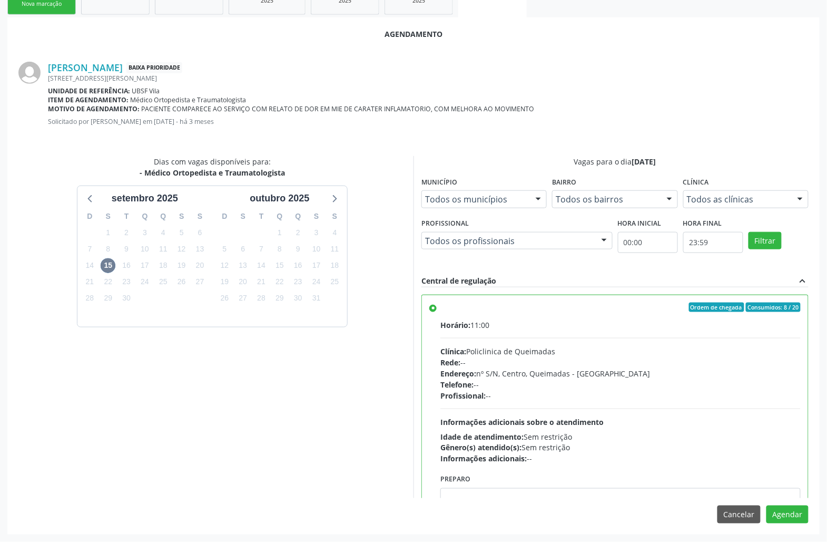
click at [780, 531] on div "Agendamento [PERSON_NAME] Baixa Prioridade [STREET_ADDRESS][PERSON_NAME] Unidad…" at bounding box center [413, 275] width 812 height 516
click at [784, 519] on button "Agendar" at bounding box center [788, 514] width 42 height 18
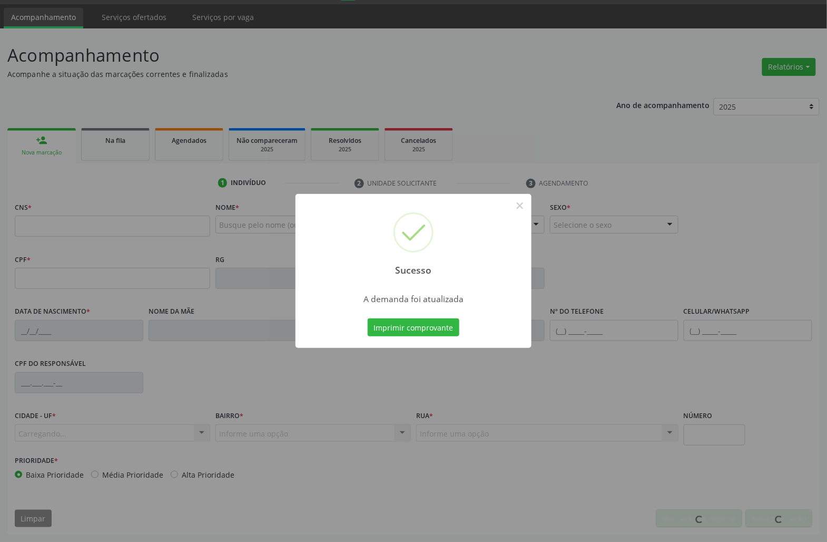
scroll to position [30, 0]
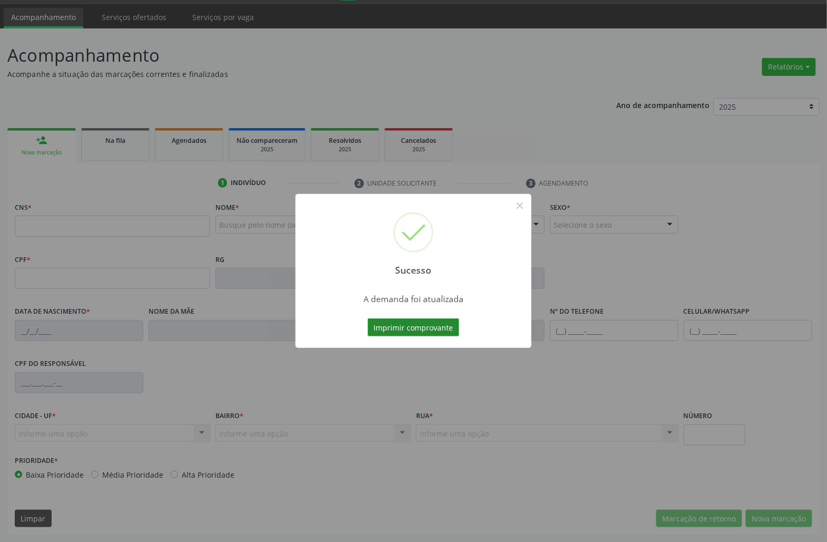
click at [421, 333] on button "Imprimir comprovante" at bounding box center [414, 327] width 92 height 18
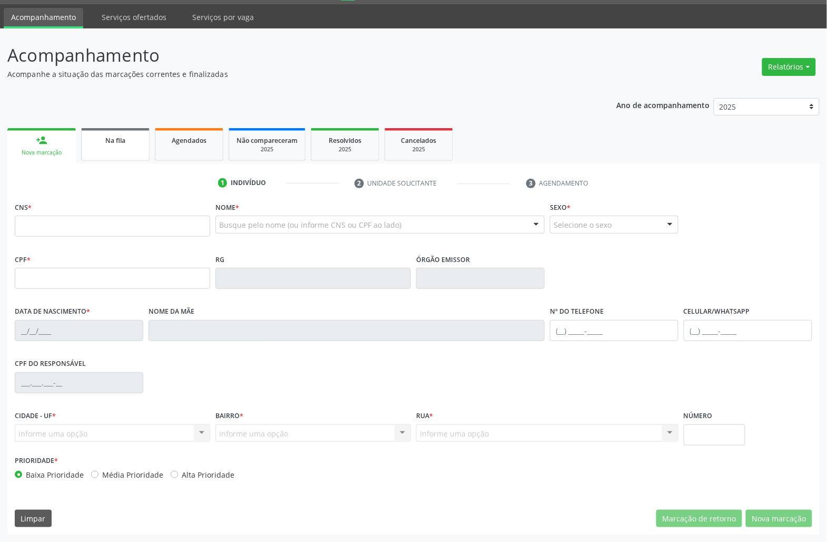
click at [129, 143] on div "Na fila" at bounding box center [115, 139] width 53 height 11
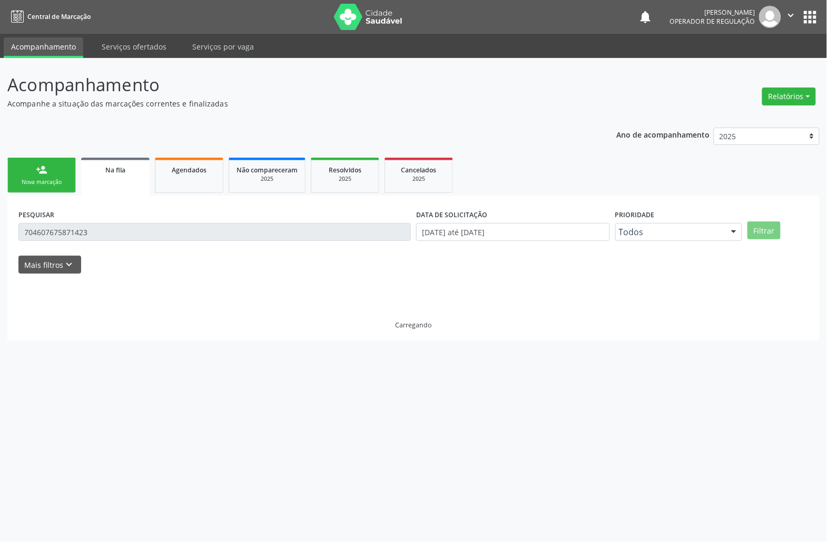
scroll to position [0, 0]
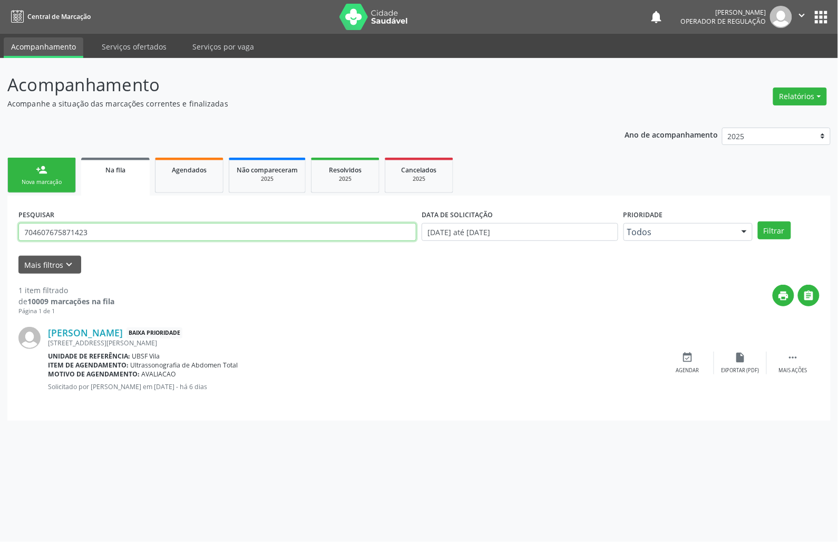
click at [132, 234] on input "704607675871423" at bounding box center [217, 232] width 398 height 18
type input "704604638682229"
click at [758, 221] on button "Filtrar" at bounding box center [774, 230] width 33 height 18
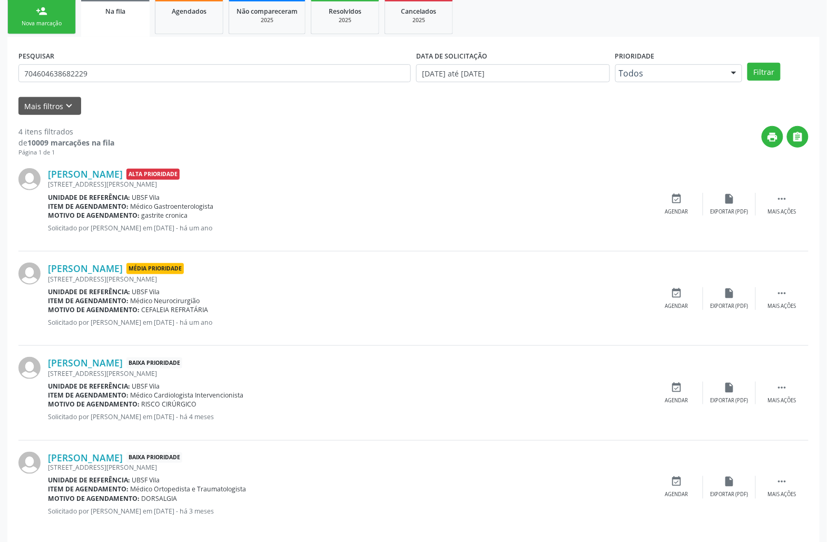
scroll to position [170, 0]
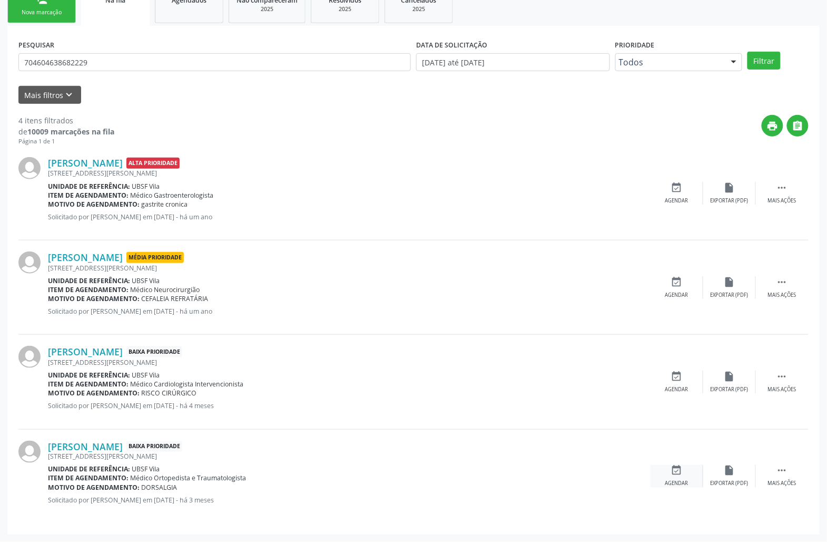
click at [686, 468] on div "event_available Agendar" at bounding box center [677, 476] width 53 height 23
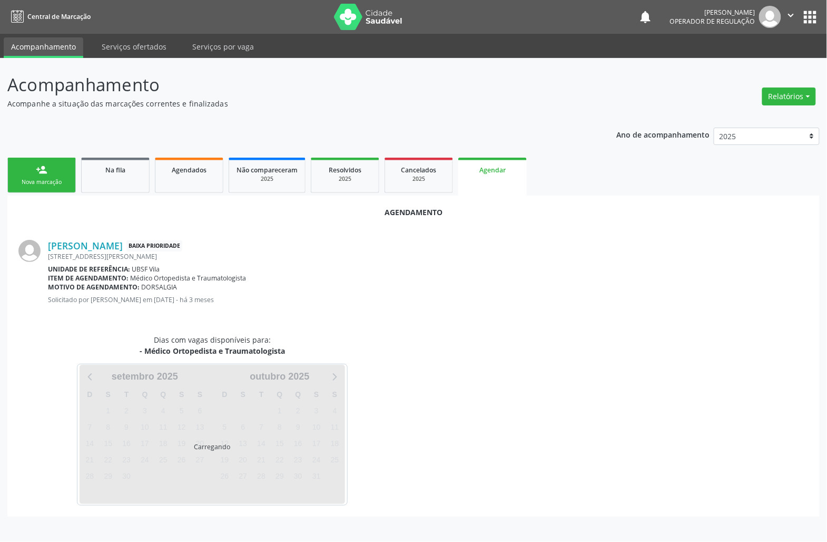
scroll to position [0, 0]
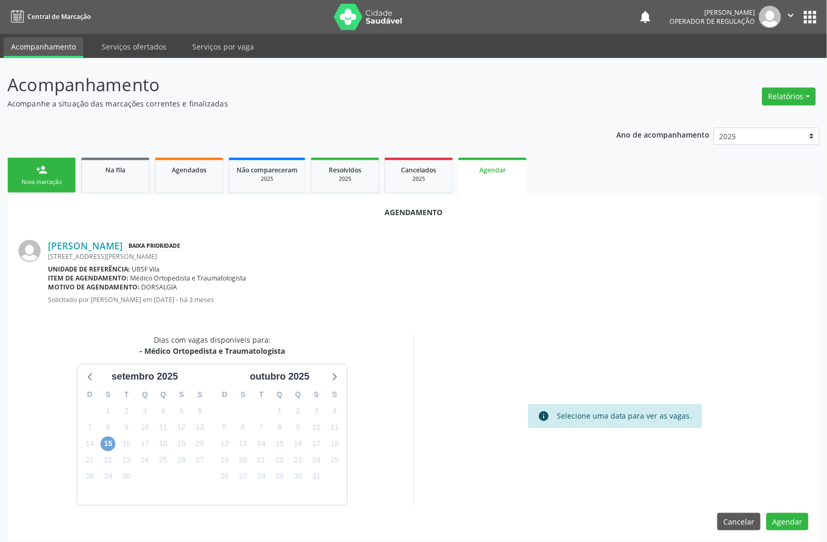
click at [114, 443] on span "15" at bounding box center [108, 443] width 15 height 15
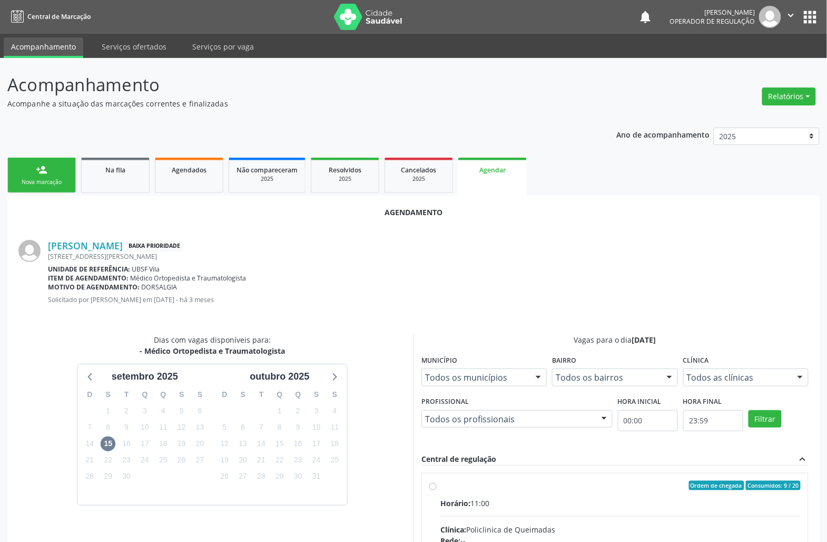
drag, startPoint x: 466, startPoint y: 497, endPoint x: 439, endPoint y: 477, distance: 33.1
radio input "true"
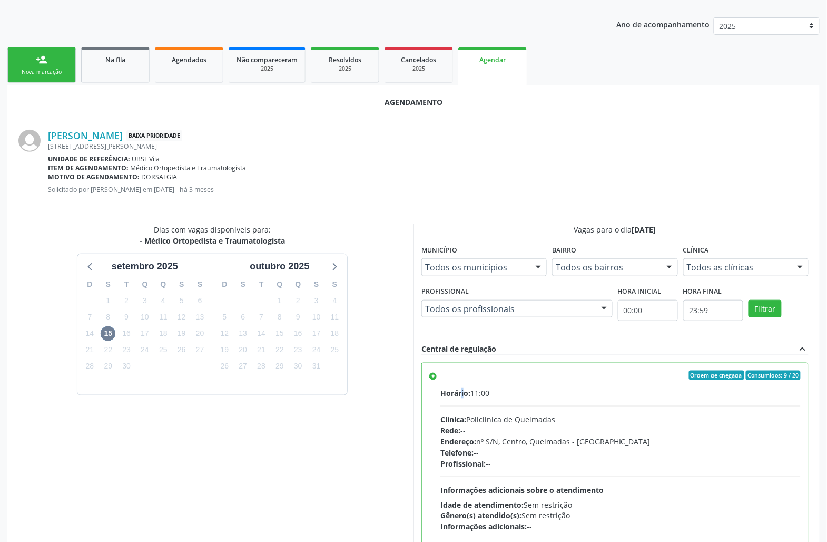
scroll to position [178, 0]
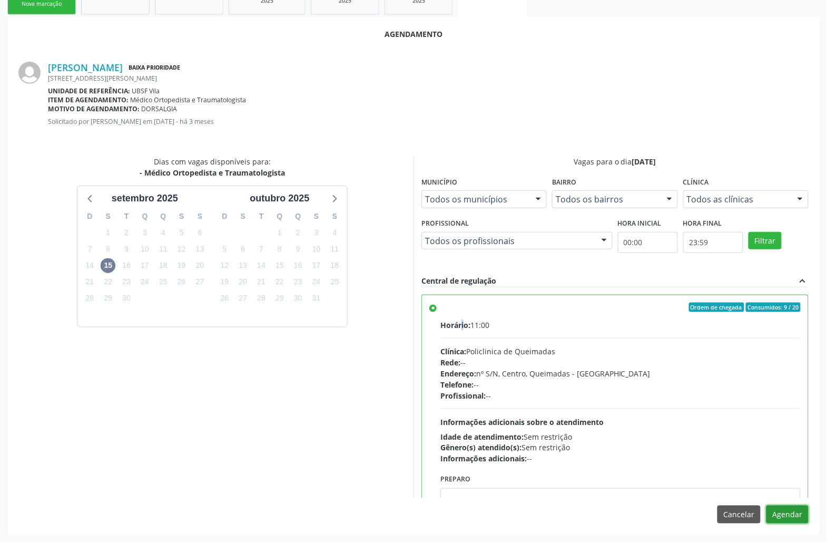
click at [785, 518] on button "Agendar" at bounding box center [788, 514] width 42 height 18
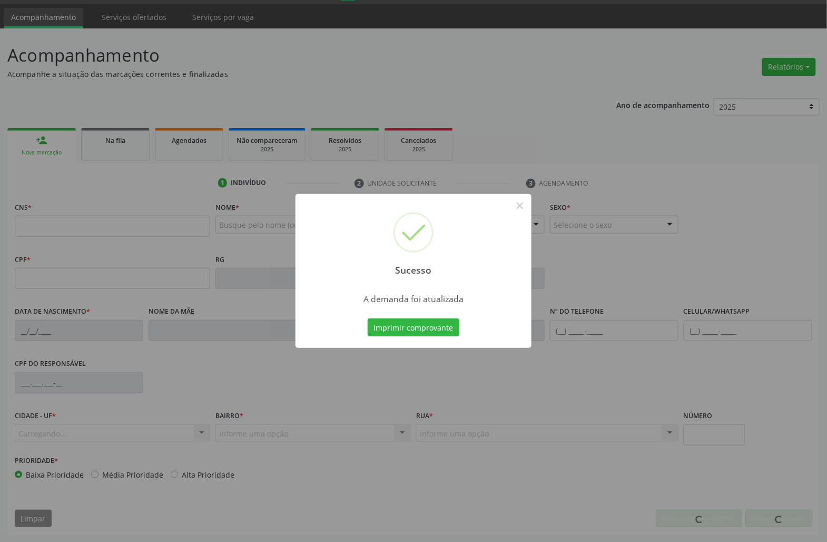
scroll to position [30, 0]
click at [394, 331] on button "Imprimir comprovante" at bounding box center [414, 327] width 92 height 18
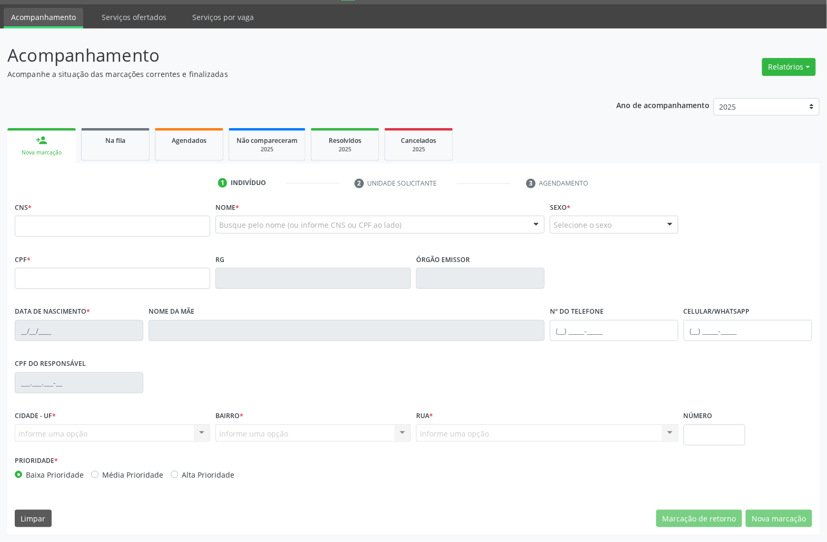
click at [119, 143] on div "Na fila" at bounding box center [115, 139] width 53 height 11
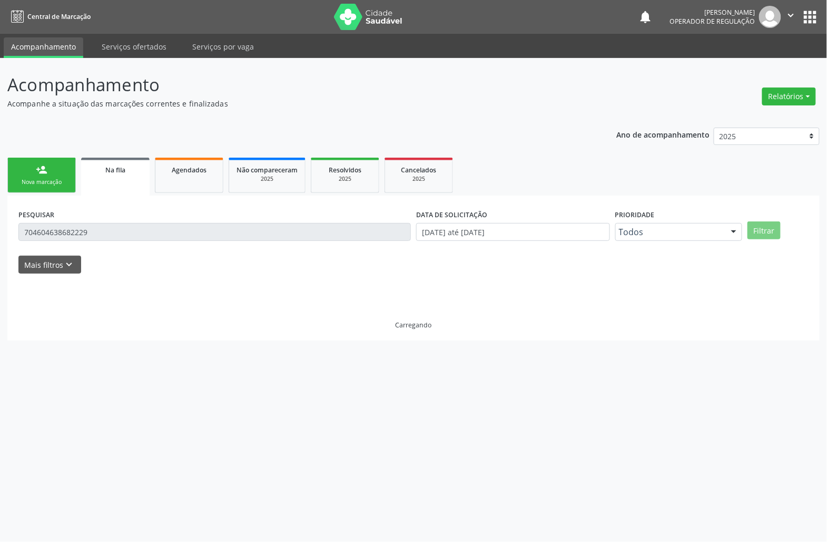
scroll to position [0, 0]
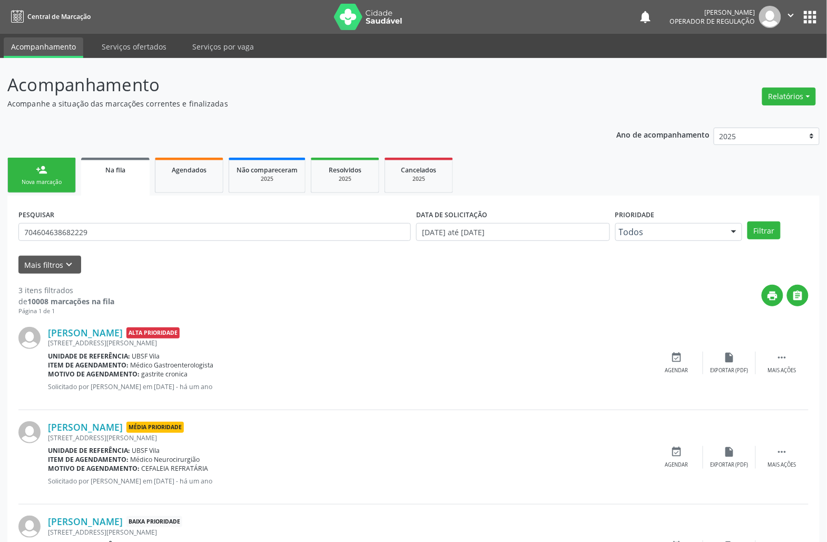
click at [127, 212] on div "PESQUISAR 704604638682229" at bounding box center [215, 227] width 398 height 41
click at [134, 229] on input "704604638682229" at bounding box center [214, 232] width 392 height 18
type input "708200650875344"
click at [748, 221] on button "Filtrar" at bounding box center [764, 230] width 33 height 18
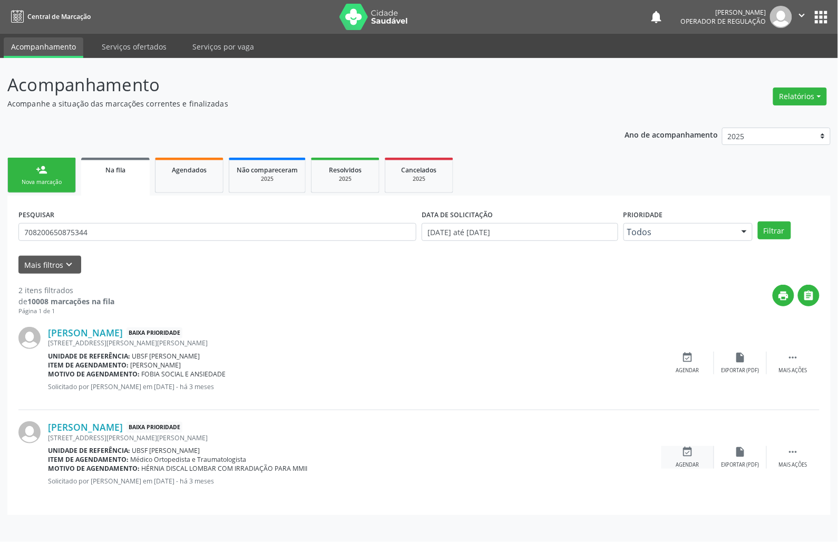
click at [687, 450] on icon "event_available" at bounding box center [688, 452] width 12 height 12
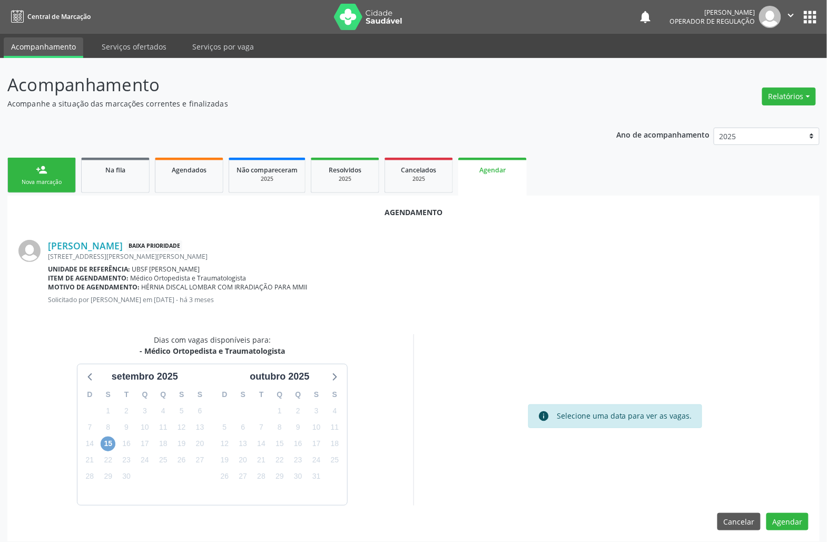
click at [106, 445] on span "15" at bounding box center [108, 443] width 15 height 15
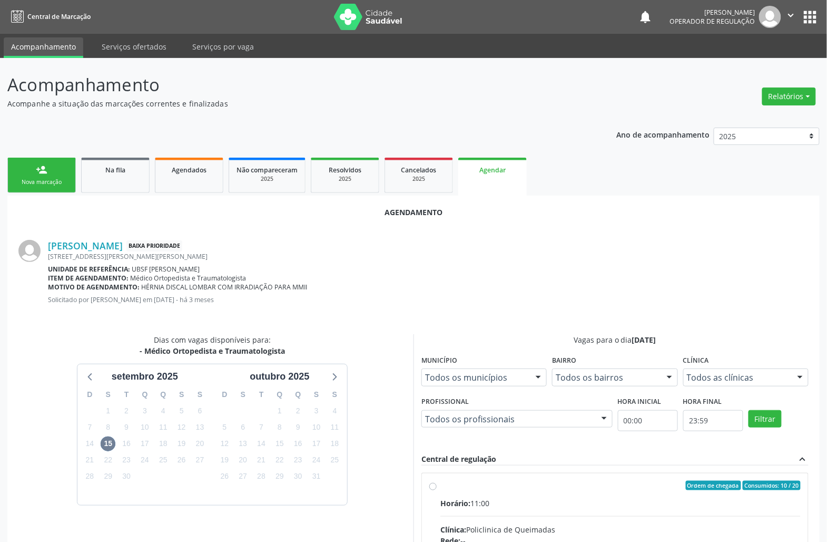
click at [739, 482] on span "Ordem de chegada" at bounding box center [713, 484] width 55 height 9
click at [437, 482] on input "Ordem de chegada Consumidos: 10 / 20 Horário: 11:00 Clínica: Policlinica de Que…" at bounding box center [432, 484] width 7 height 9
radio input "true"
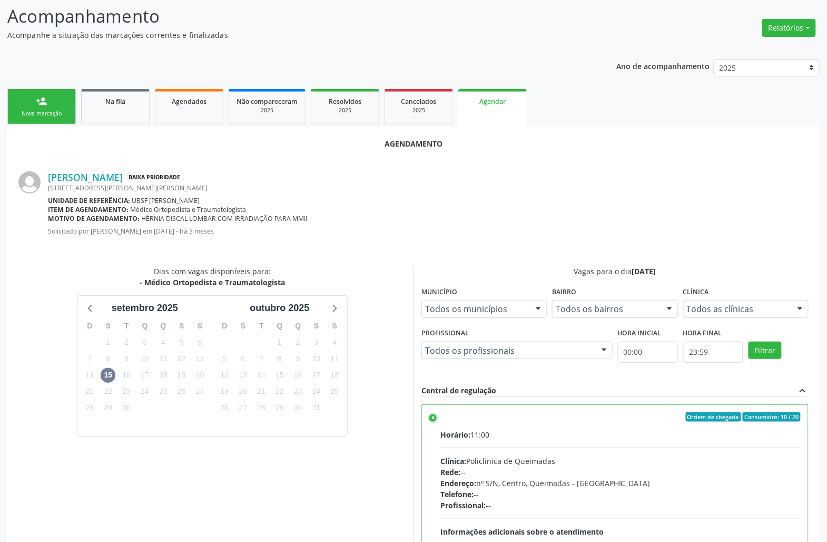
scroll to position [178, 0]
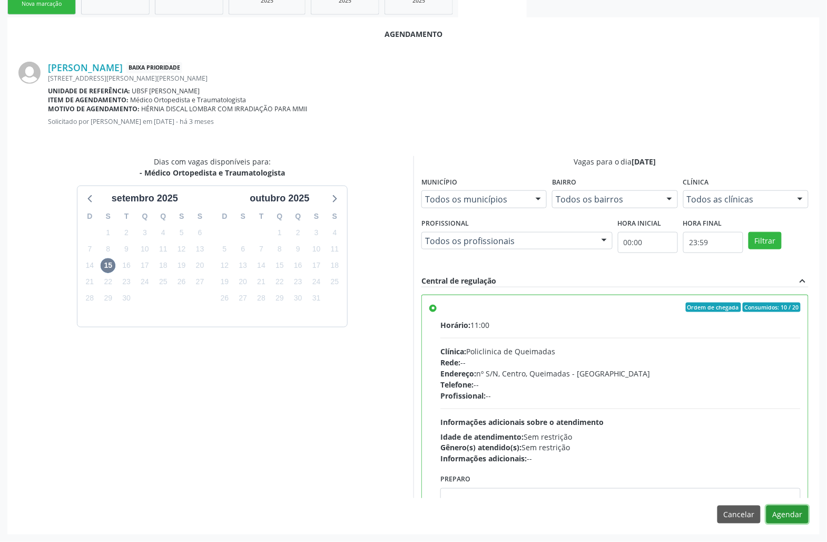
click at [792, 519] on button "Agendar" at bounding box center [788, 514] width 42 height 18
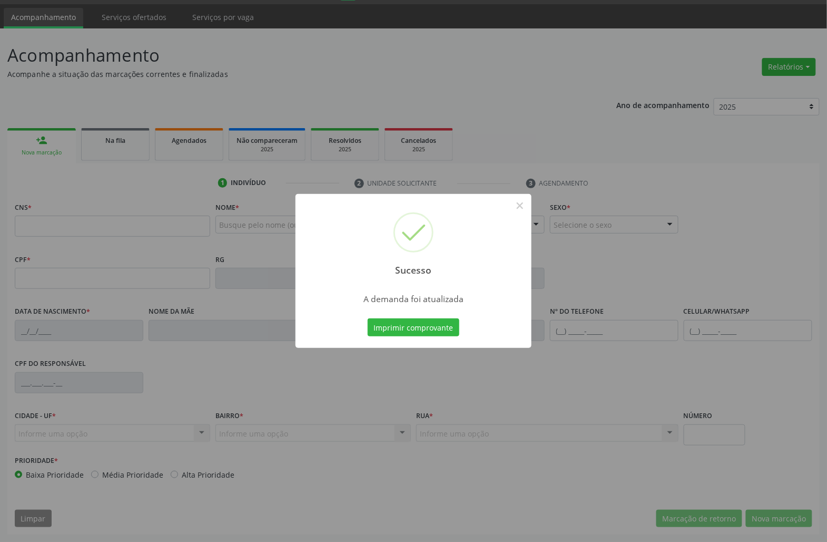
scroll to position [30, 0]
click at [418, 331] on button "Imprimir comprovante" at bounding box center [414, 327] width 92 height 18
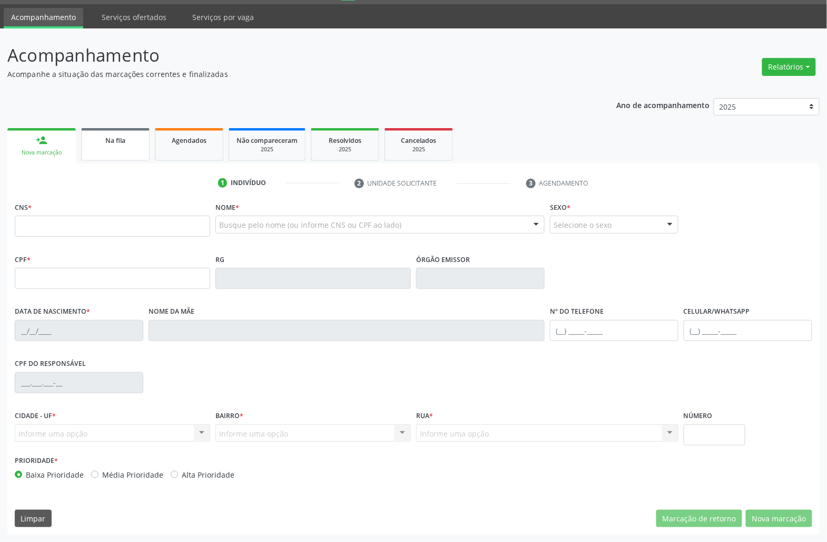
click at [113, 126] on ul "person_add Nova marcação Na fila Agendados Não compareceram 2025 Resolvidos 202…" at bounding box center [413, 144] width 812 height 38
click at [118, 159] on link "Na fila" at bounding box center [115, 144] width 68 height 33
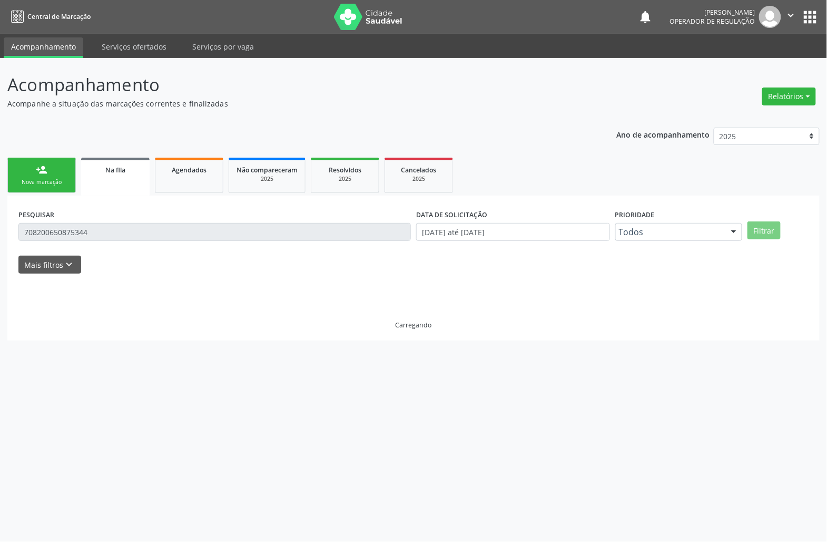
scroll to position [0, 0]
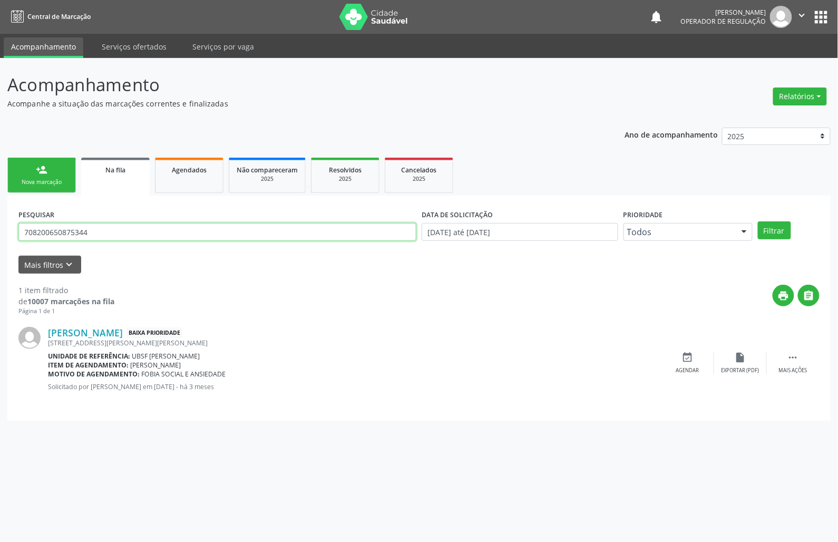
click at [114, 233] on input "708200650875344" at bounding box center [217, 232] width 398 height 18
type input "706802230423025"
click at [758, 221] on button "Filtrar" at bounding box center [774, 230] width 33 height 18
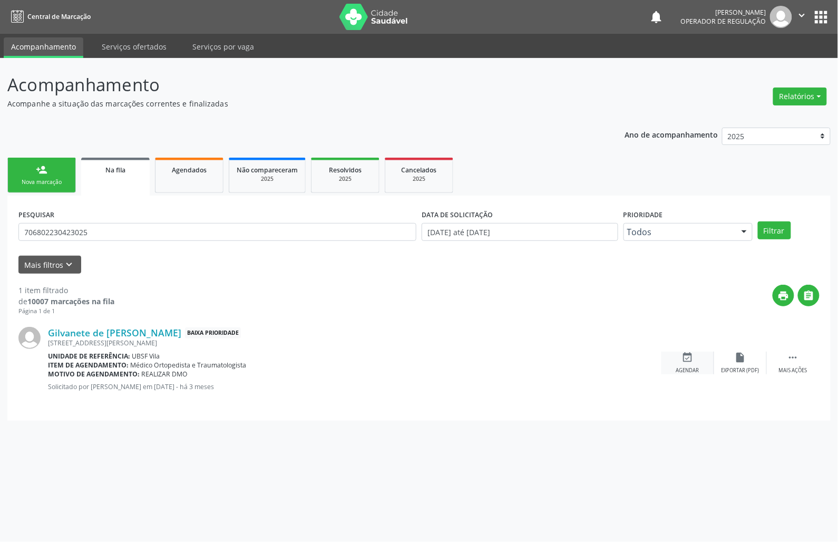
click at [682, 357] on icon "event_available" at bounding box center [688, 357] width 12 height 12
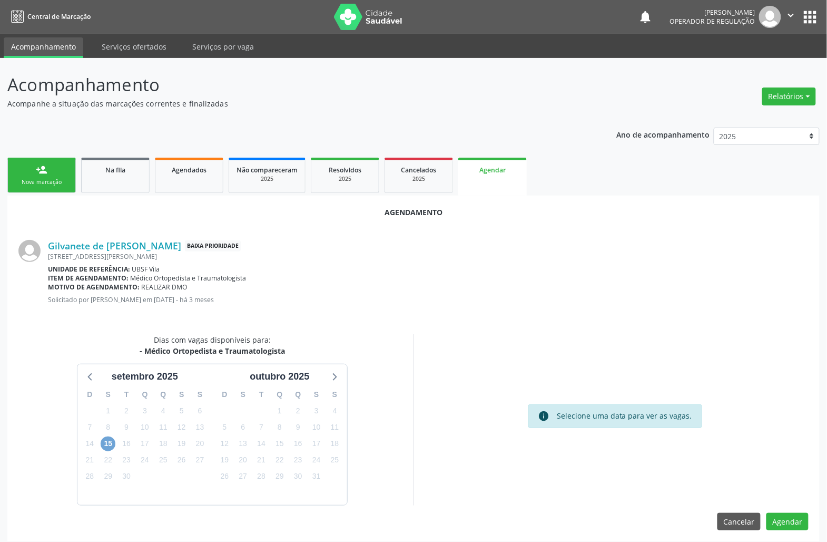
click at [113, 447] on span "15" at bounding box center [108, 443] width 15 height 15
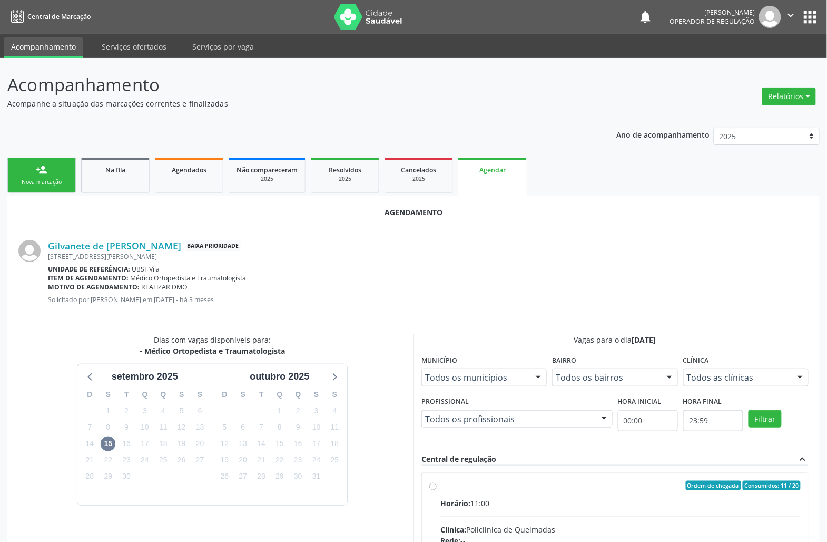
drag, startPoint x: 645, startPoint y: 506, endPoint x: 507, endPoint y: 395, distance: 177.6
click at [645, 502] on div "Horário: 11:00" at bounding box center [620, 502] width 360 height 11
click at [437, 490] on input "Ordem de chegada Consumidos: 11 / 20 Horário: 11:00 Clínica: Policlinica de Que…" at bounding box center [432, 484] width 7 height 9
radio input "true"
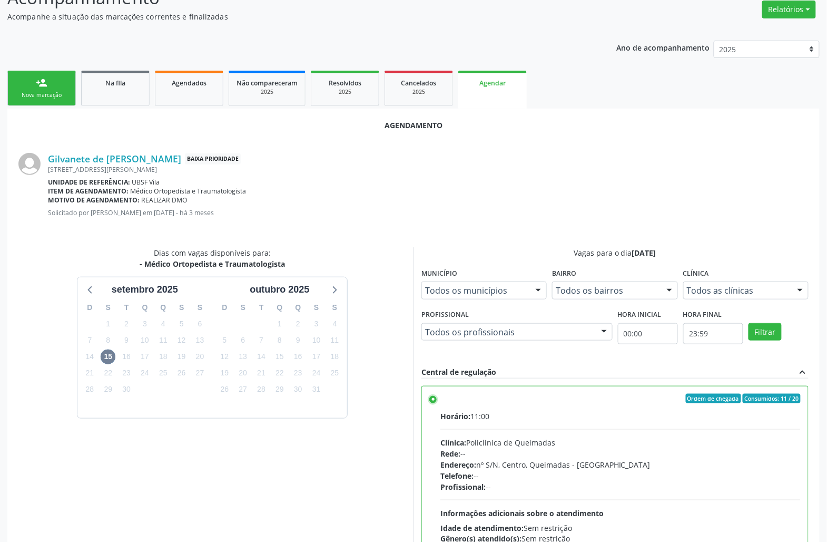
scroll to position [178, 0]
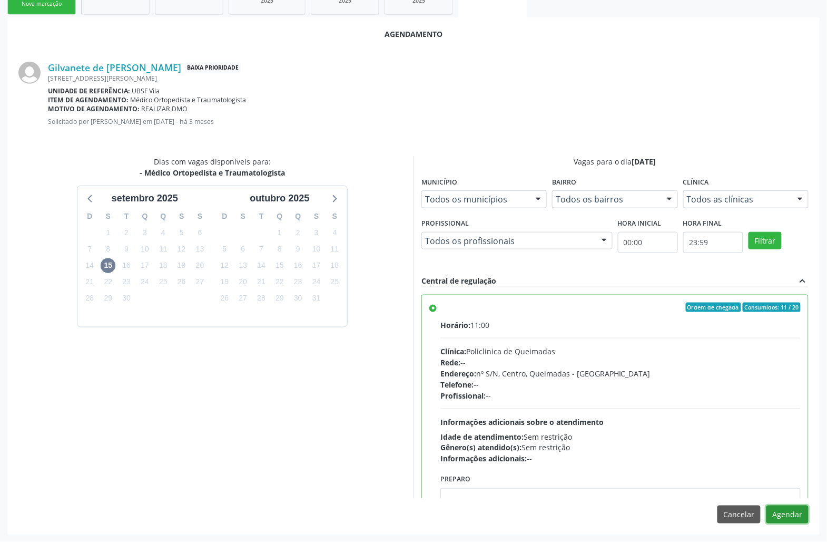
click at [791, 510] on button "Agendar" at bounding box center [788, 514] width 42 height 18
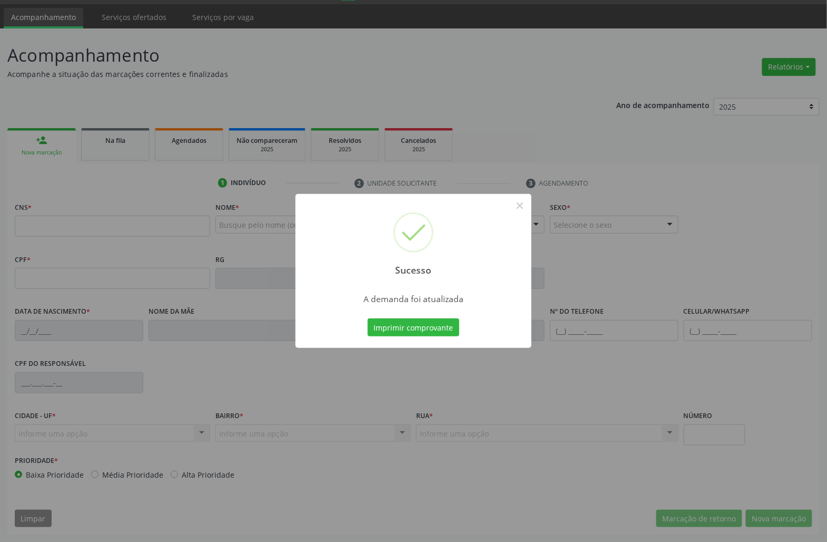
scroll to position [30, 0]
click at [368, 318] on button "Imprimir comprovante" at bounding box center [414, 327] width 92 height 18
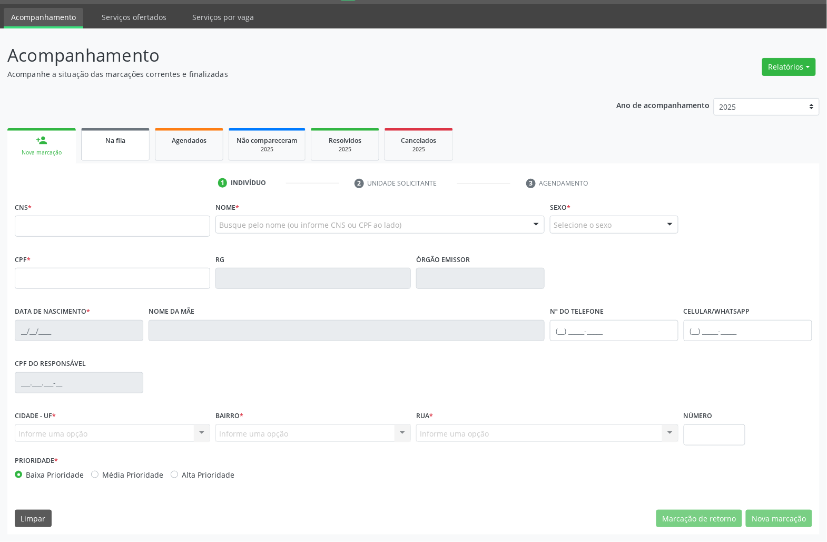
click at [133, 151] on link "Na fila" at bounding box center [115, 144] width 68 height 33
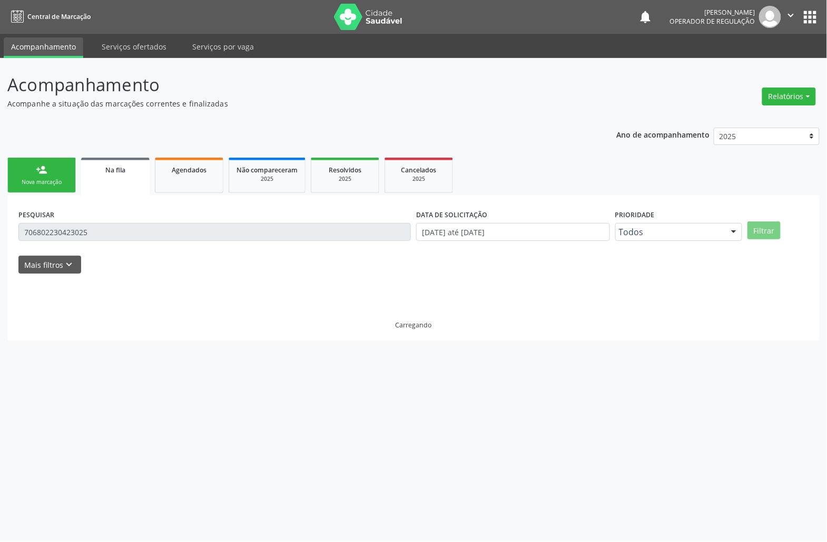
scroll to position [0, 0]
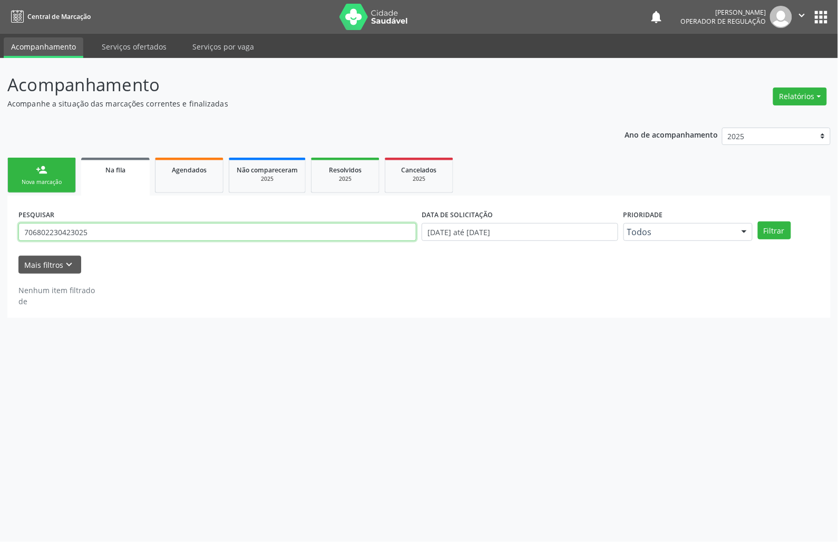
click at [76, 236] on input "706802230423025" at bounding box center [217, 232] width 398 height 18
click at [75, 236] on input "706802230423025" at bounding box center [217, 232] width 398 height 18
type input "700207952010320"
click at [758, 221] on button "Filtrar" at bounding box center [774, 230] width 33 height 18
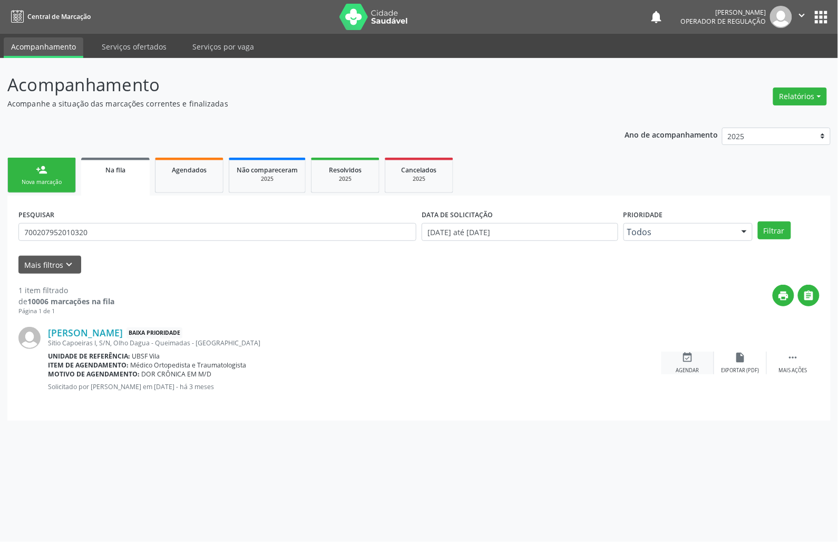
click at [690, 354] on icon "event_available" at bounding box center [688, 357] width 12 height 12
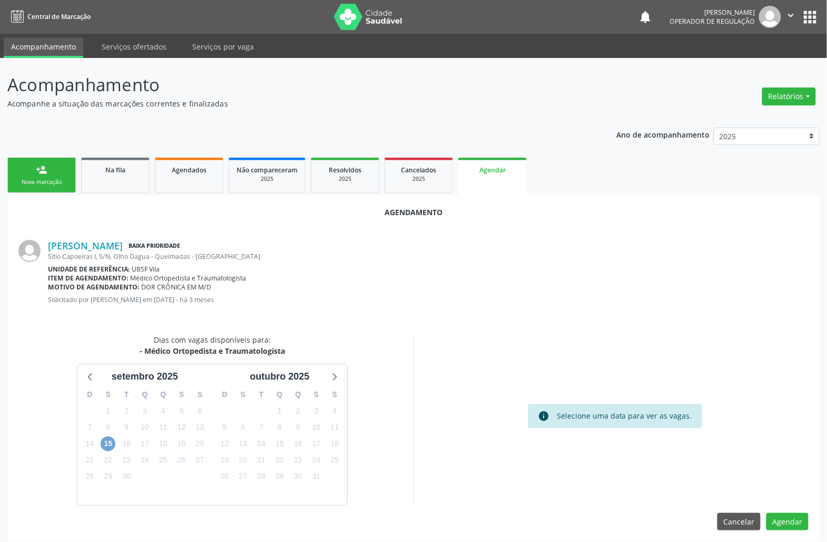
click at [104, 441] on span "15" at bounding box center [108, 443] width 15 height 15
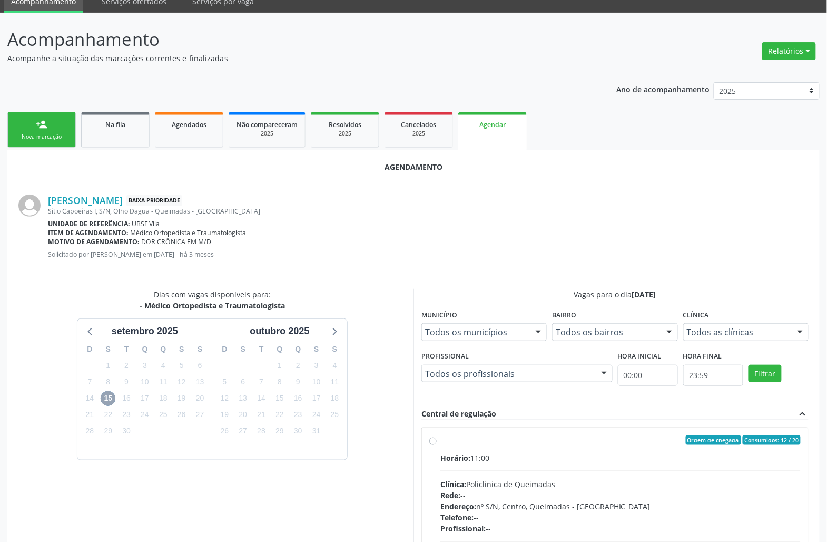
scroll to position [70, 0]
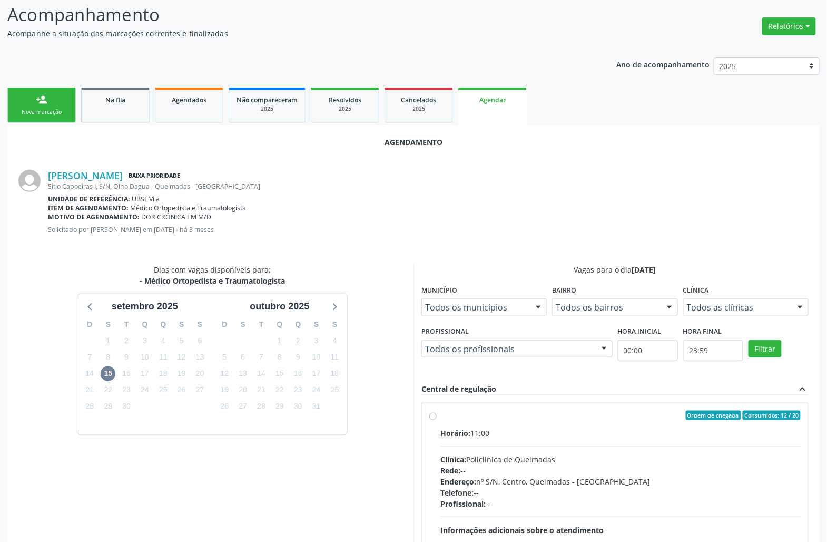
drag, startPoint x: 595, startPoint y: 460, endPoint x: 577, endPoint y: 444, distance: 24.6
click at [592, 458] on div "Clínica: Policlinica de Queimadas" at bounding box center [620, 459] width 360 height 11
click at [437, 420] on input "Ordem de chegada Consumidos: 12 / 20 Horário: 11:00 Clínica: Policlinica de Que…" at bounding box center [432, 414] width 7 height 9
radio input "true"
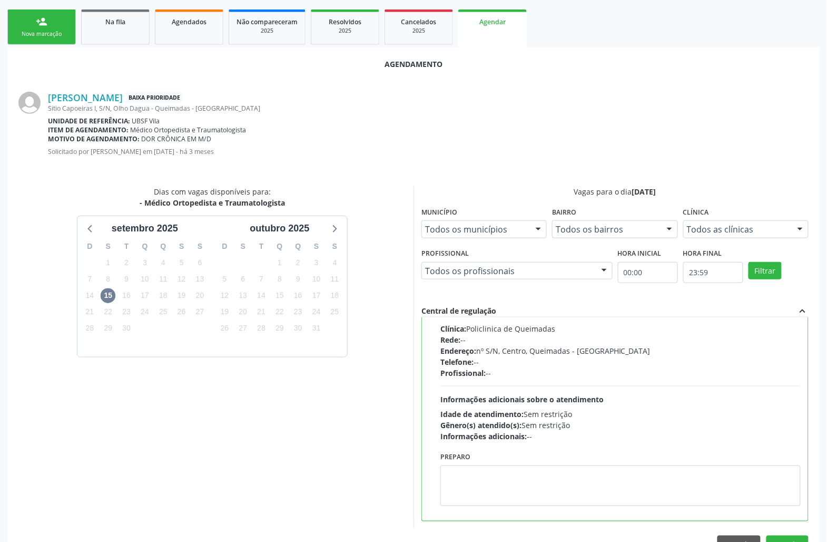
scroll to position [178, 0]
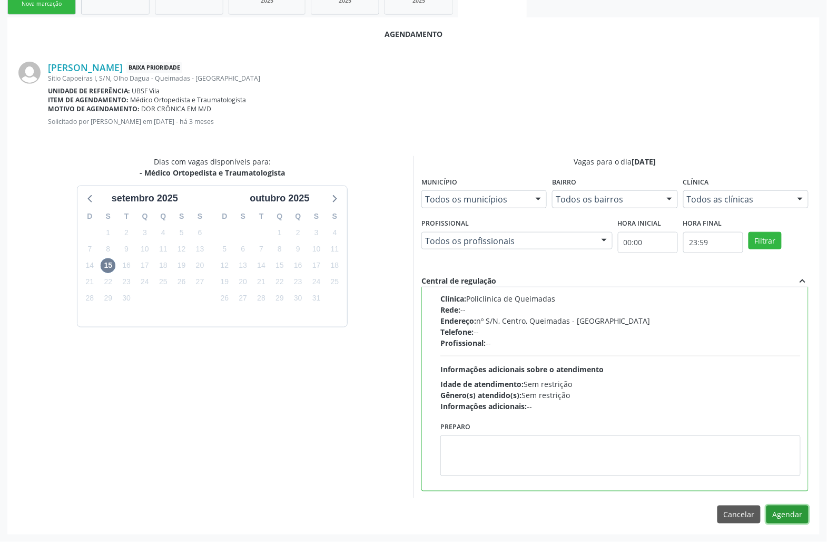
click at [787, 515] on button "Agendar" at bounding box center [788, 514] width 42 height 18
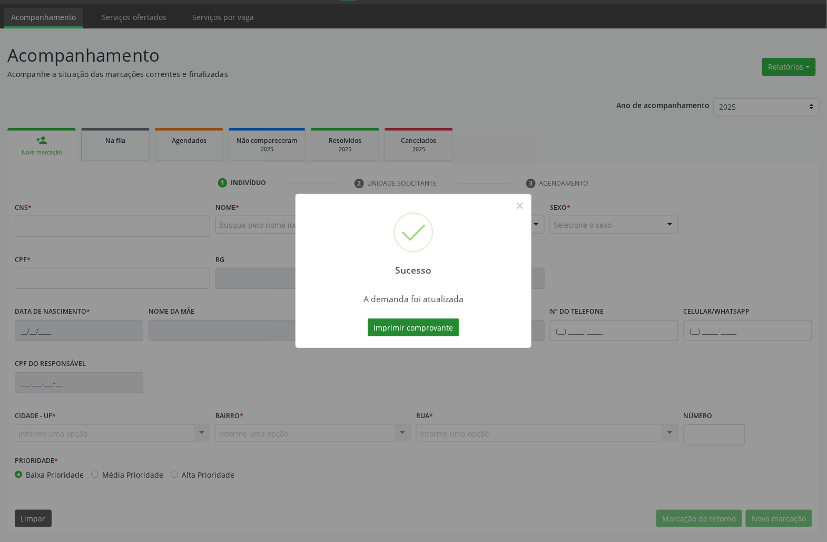
click at [402, 325] on button "Imprimir comprovante" at bounding box center [414, 327] width 92 height 18
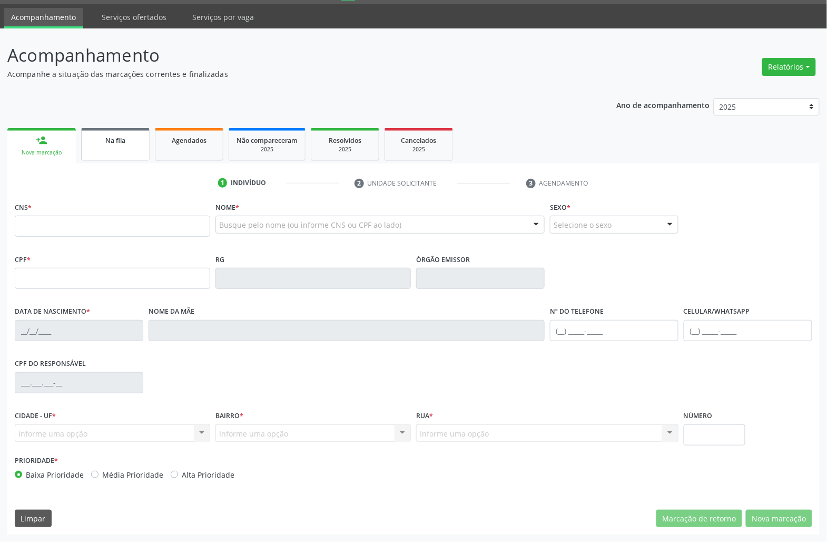
click at [112, 148] on link "Na fila" at bounding box center [115, 144] width 68 height 33
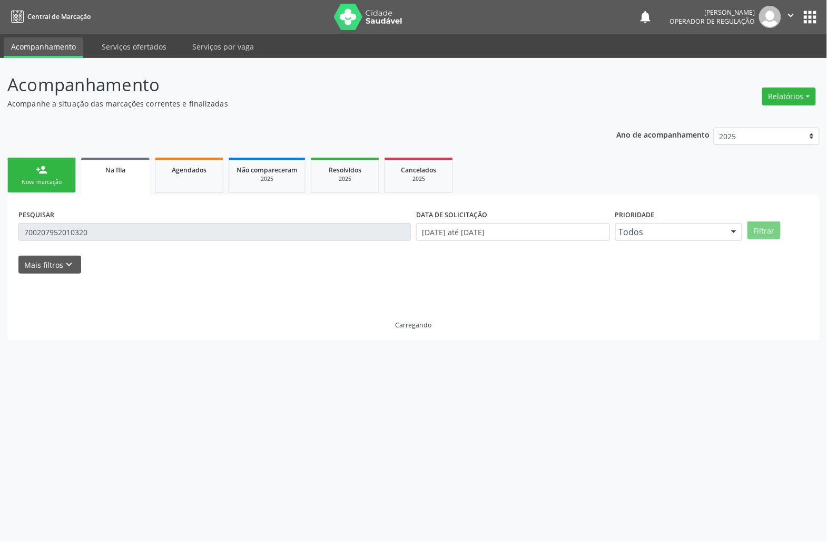
scroll to position [0, 0]
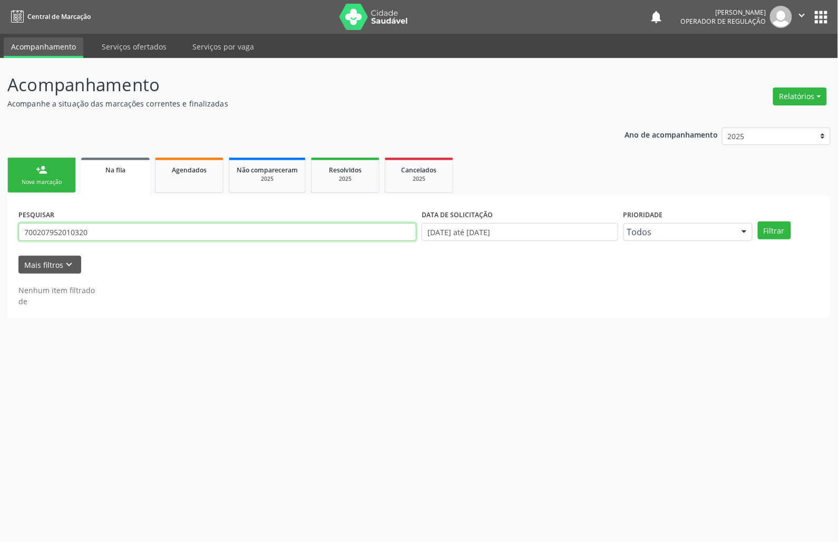
click at [95, 227] on input "700207952010320" at bounding box center [217, 232] width 398 height 18
type input "706402173613189"
click at [758, 221] on button "Filtrar" at bounding box center [774, 230] width 33 height 18
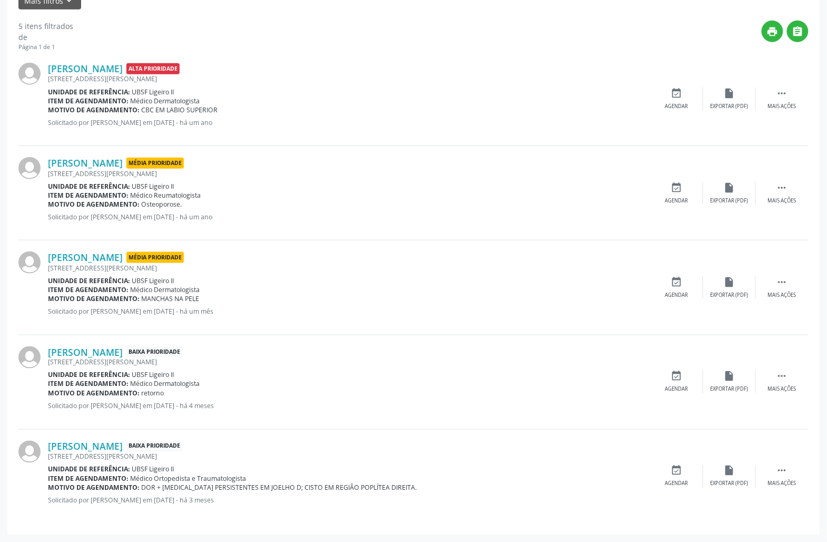
scroll to position [264, 0]
click at [683, 485] on div "Agendar" at bounding box center [676, 483] width 23 height 7
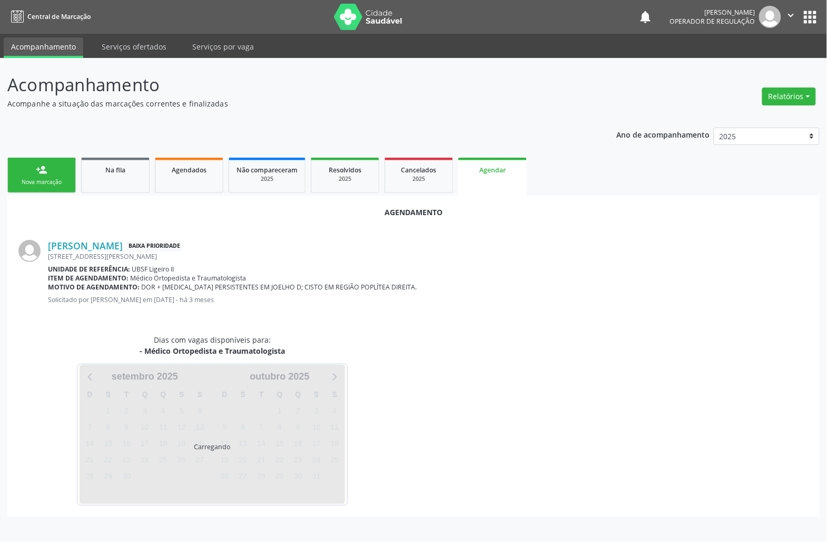
scroll to position [0, 0]
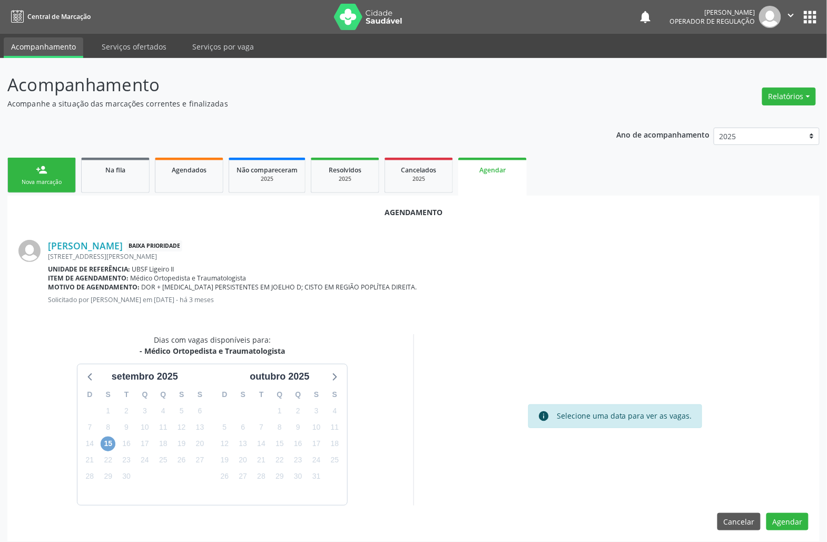
click at [110, 446] on span "15" at bounding box center [108, 443] width 15 height 15
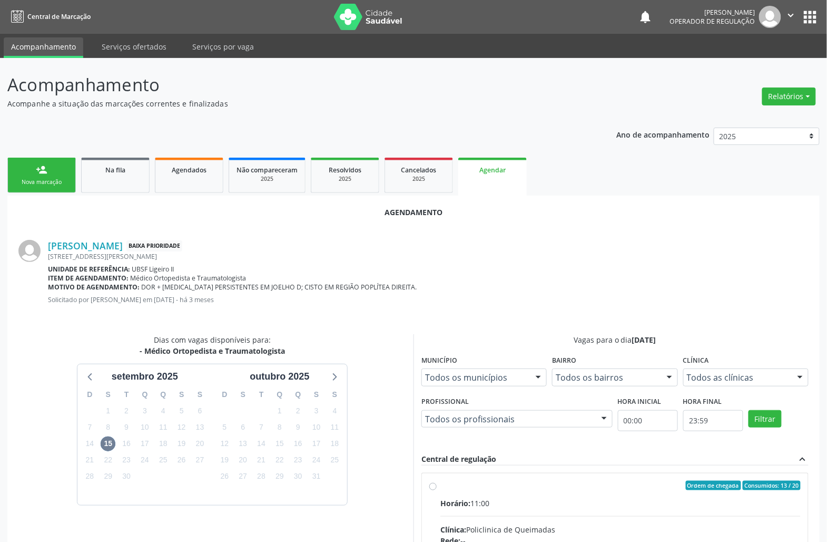
drag, startPoint x: 510, startPoint y: 500, endPoint x: 365, endPoint y: 376, distance: 191.3
click at [437, 490] on input "Ordem de chegada Consumidos: 13 / 20 Horário: 11:00 Clínica: Policlinica de Que…" at bounding box center [432, 484] width 7 height 9
radio input "true"
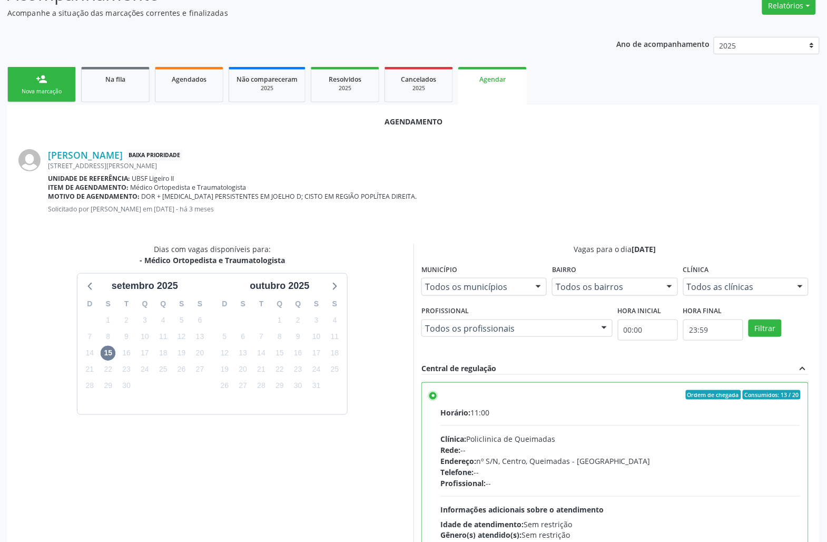
scroll to position [178, 0]
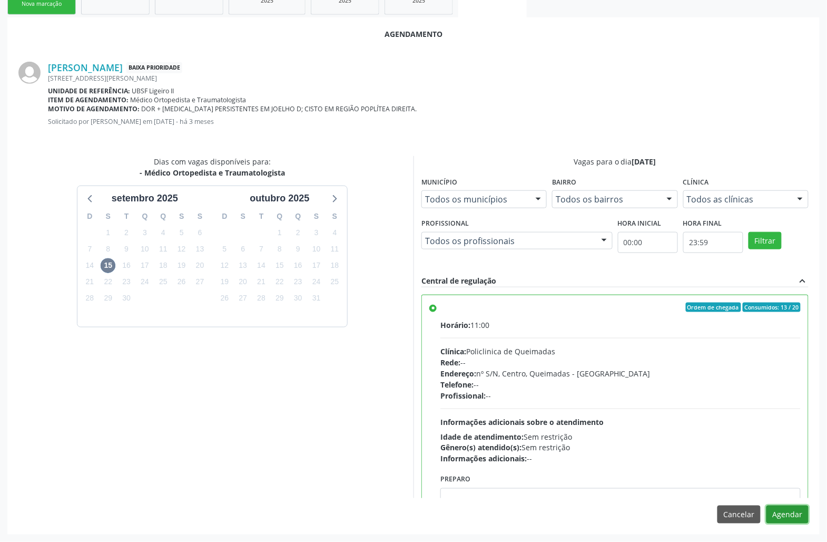
click at [789, 511] on button "Agendar" at bounding box center [788, 514] width 42 height 18
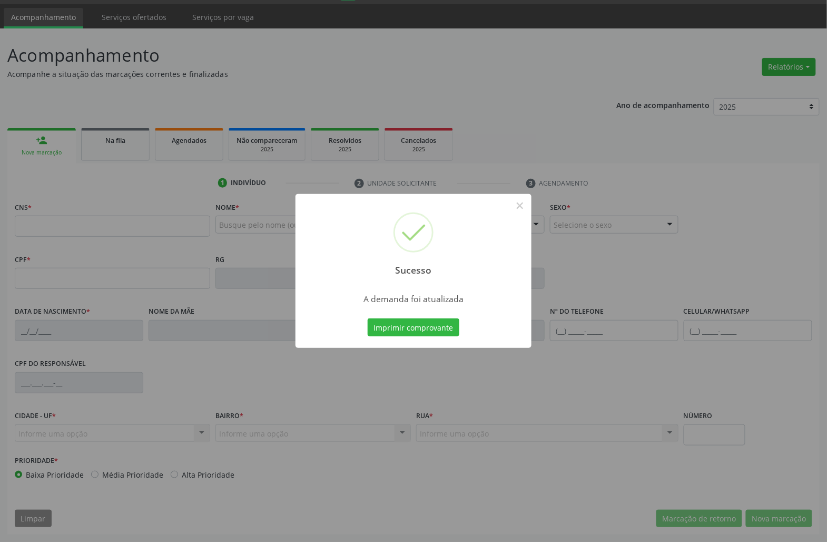
scroll to position [30, 0]
click at [368, 318] on button "Imprimir comprovante" at bounding box center [414, 327] width 92 height 18
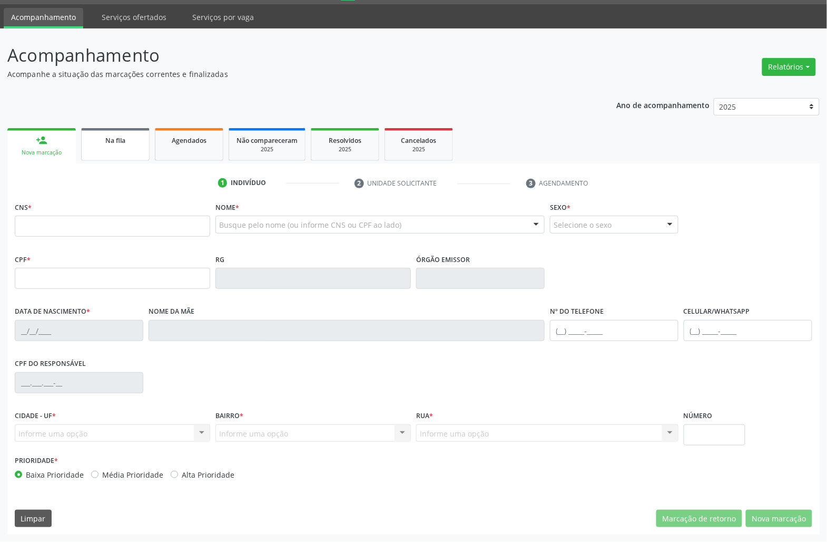
click at [95, 149] on link "Na fila" at bounding box center [115, 144] width 68 height 33
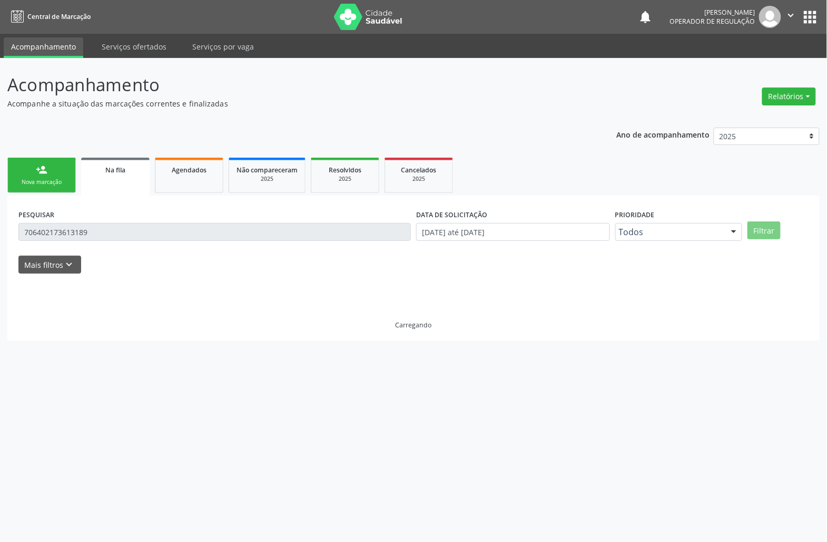
scroll to position [0, 0]
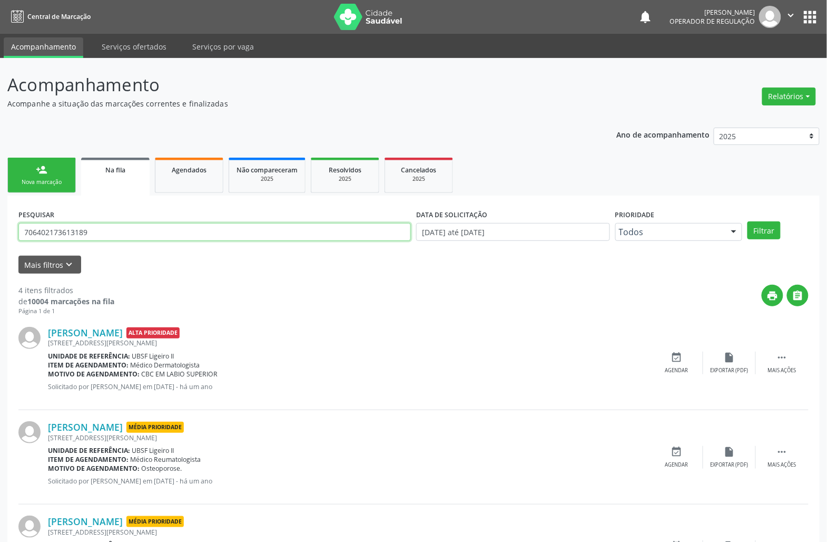
click at [74, 239] on input "706402173613189" at bounding box center [214, 232] width 392 height 18
type input "705001856357657"
click at [748, 221] on button "Filtrar" at bounding box center [764, 230] width 33 height 18
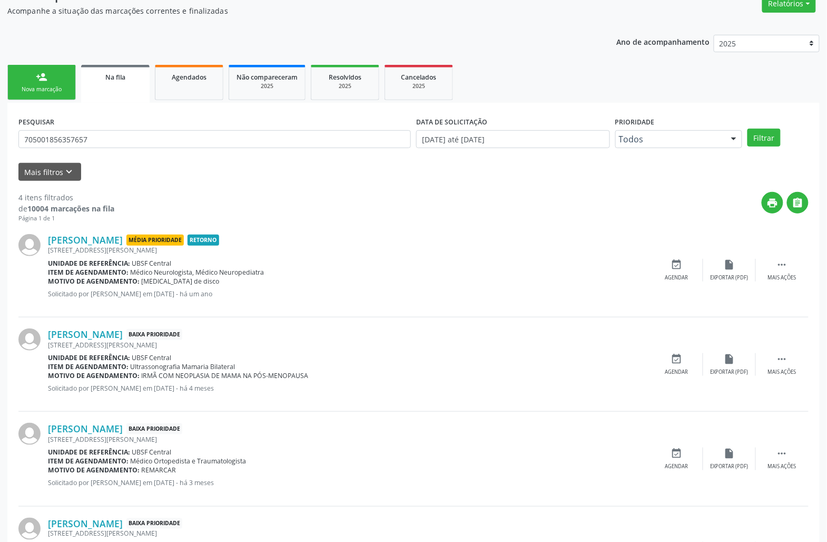
scroll to position [170, 0]
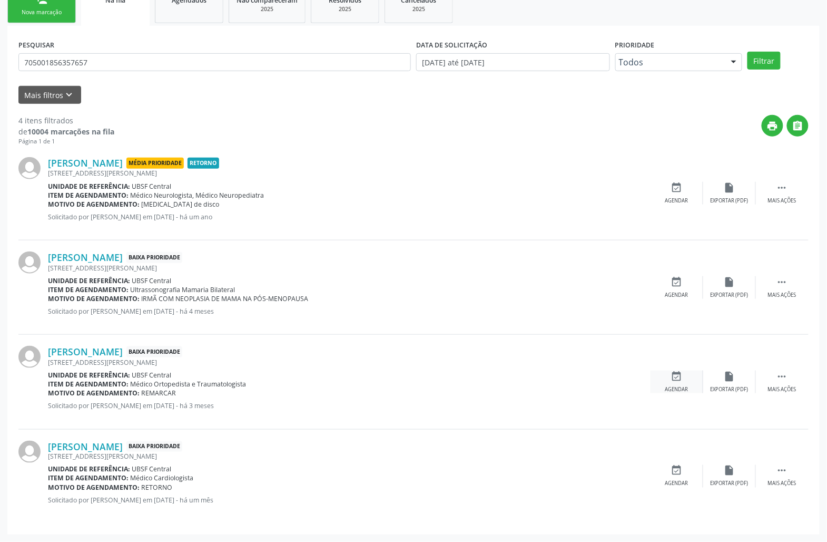
click at [669, 381] on div "event_available Agendar" at bounding box center [677, 381] width 53 height 23
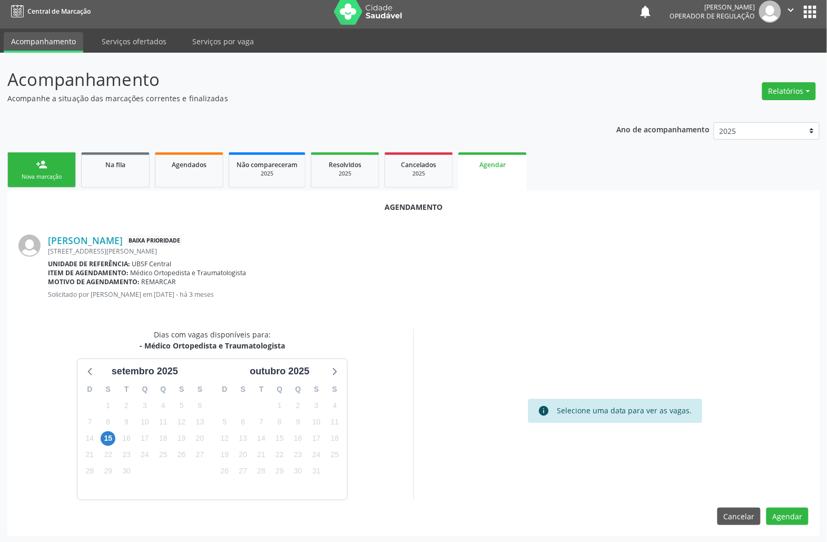
scroll to position [7, 0]
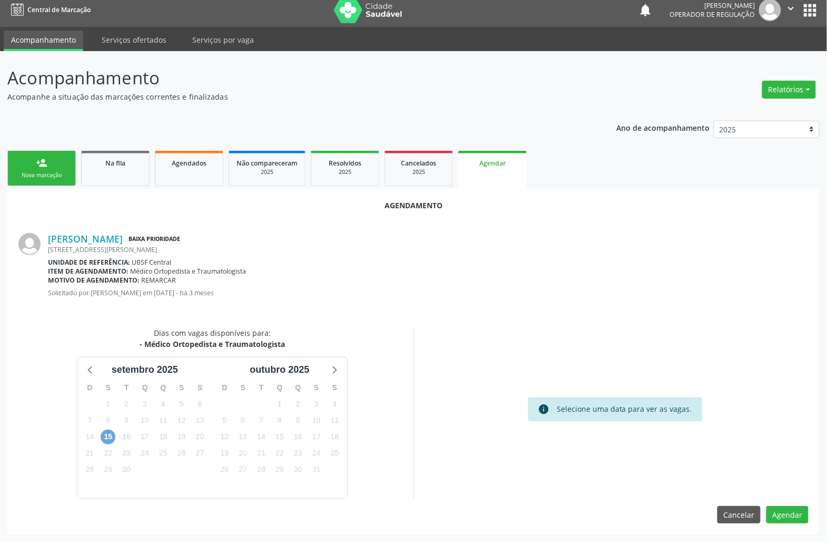
click at [112, 432] on span "15" at bounding box center [108, 436] width 15 height 15
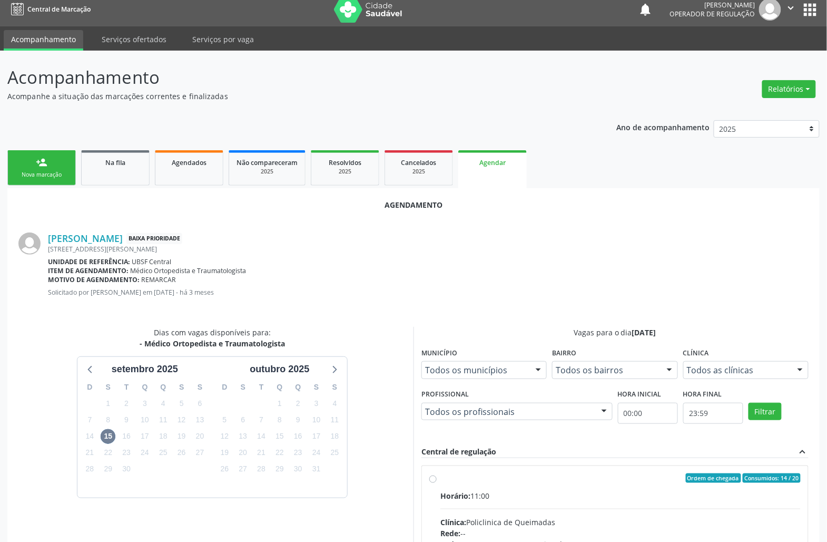
drag, startPoint x: 522, startPoint y: 503, endPoint x: 438, endPoint y: 452, distance: 97.4
click at [437, 483] on input "Ordem de chegada Consumidos: 14 / 20 Horário: 11:00 Clínica: Policlinica de Que…" at bounding box center [432, 477] width 7 height 9
radio input "true"
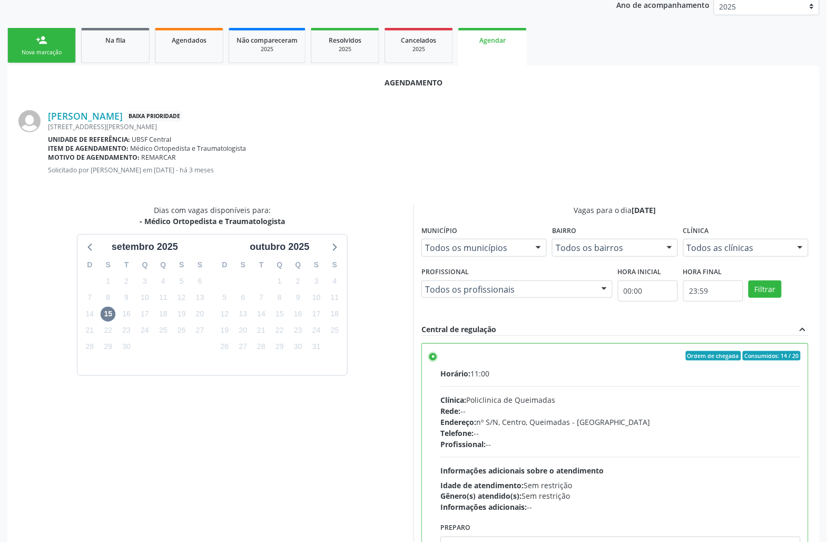
scroll to position [178, 0]
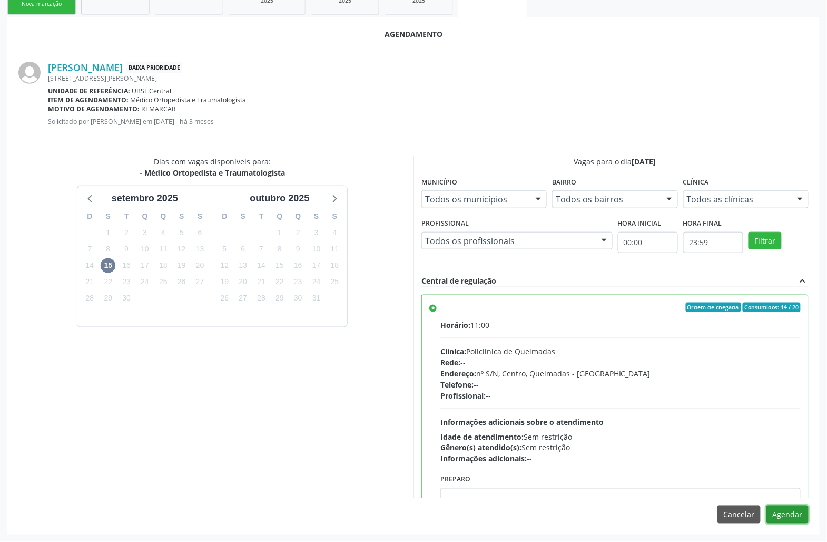
click at [793, 519] on button "Agendar" at bounding box center [788, 514] width 42 height 18
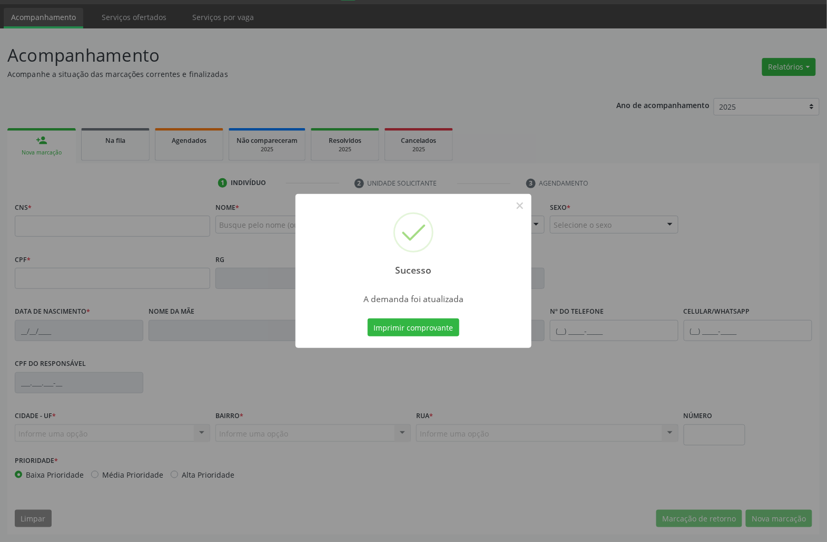
scroll to position [30, 0]
click at [368, 318] on button "Imprimir comprovante" at bounding box center [414, 327] width 92 height 18
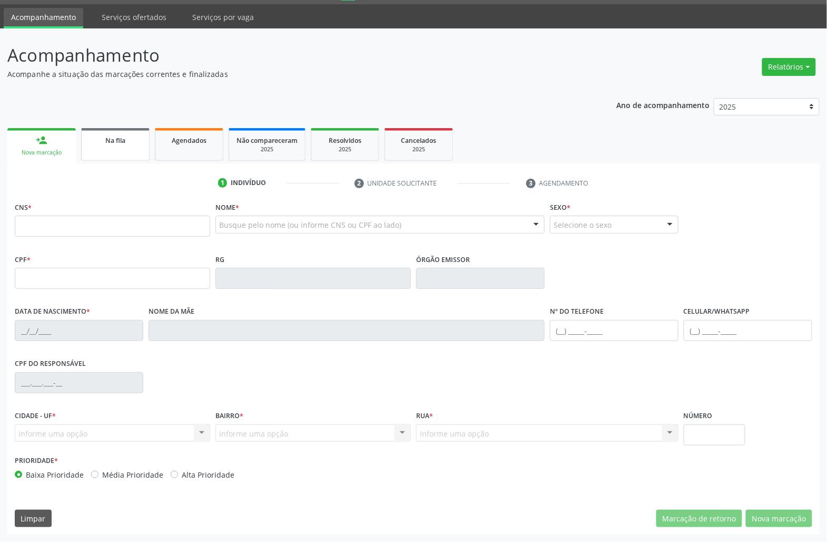
click at [116, 146] on link "Na fila" at bounding box center [115, 144] width 68 height 33
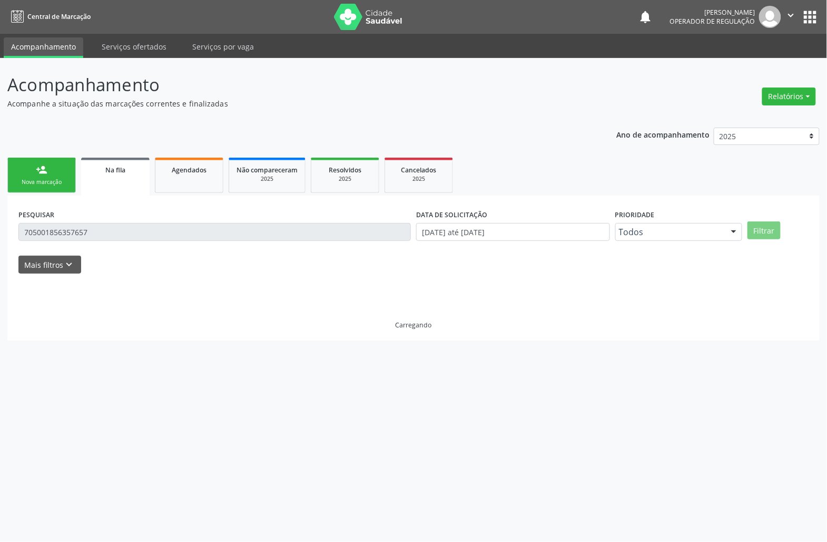
scroll to position [0, 0]
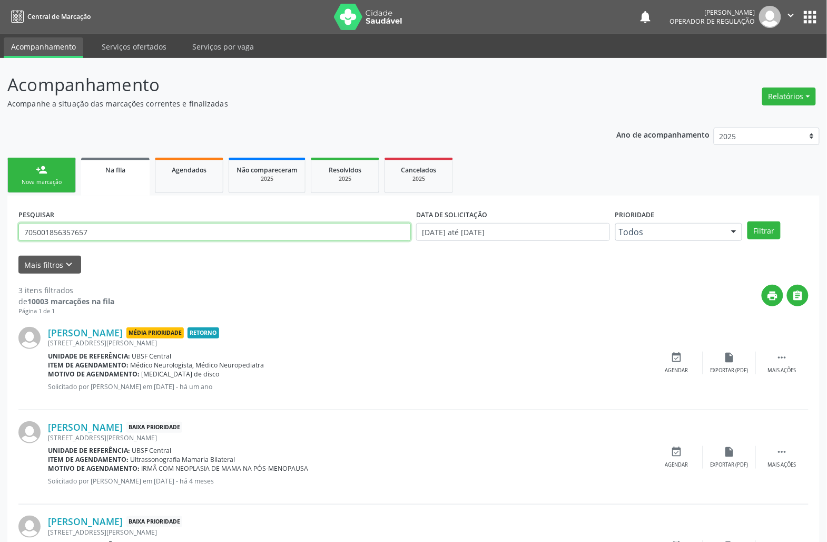
click at [117, 239] on input "705001856357657" at bounding box center [214, 232] width 392 height 18
click at [116, 239] on input "705001856357657" at bounding box center [214, 232] width 392 height 18
type input "703609005067237"
click at [748, 221] on button "Filtrar" at bounding box center [764, 230] width 33 height 18
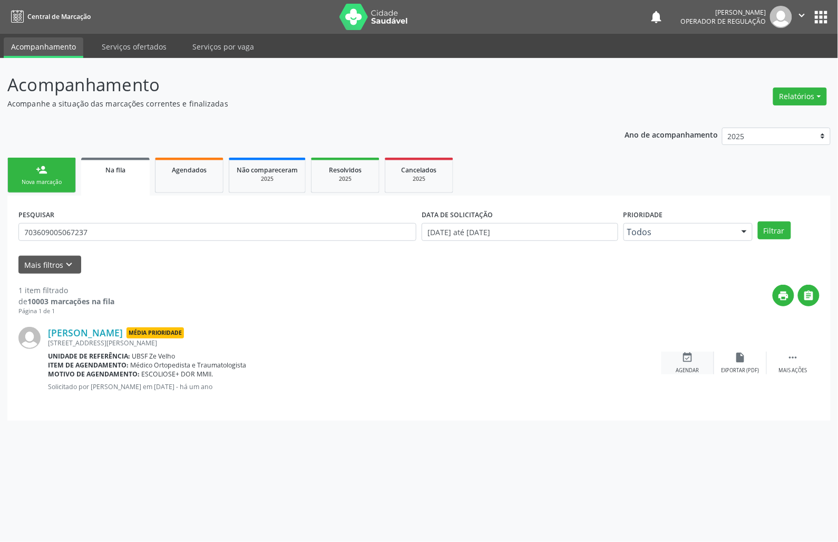
click at [693, 364] on div "event_available Agendar" at bounding box center [687, 362] width 53 height 23
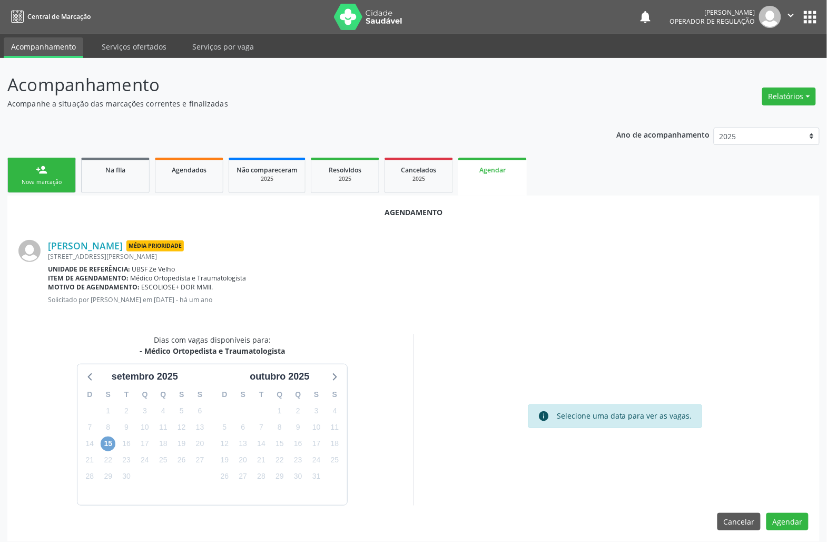
drag, startPoint x: 108, startPoint y: 443, endPoint x: 390, endPoint y: 345, distance: 299.1
click at [108, 444] on span "15" at bounding box center [108, 443] width 15 height 15
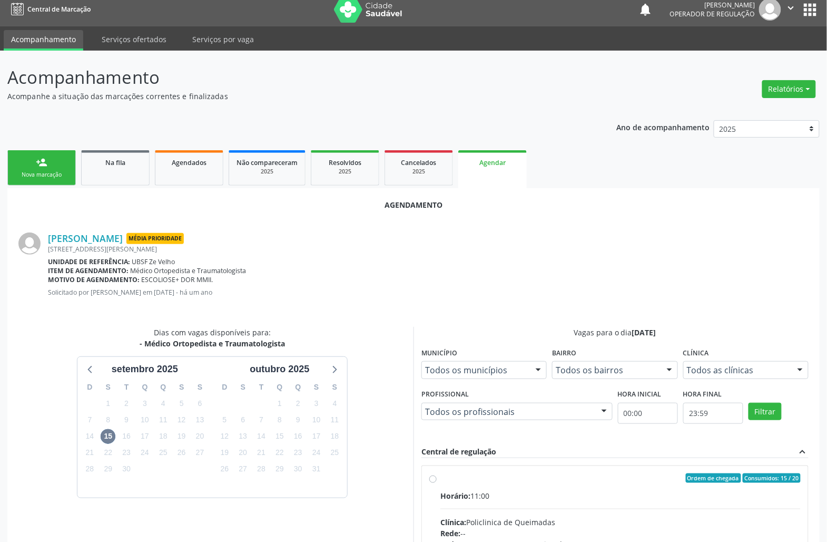
drag, startPoint x: 580, startPoint y: 477, endPoint x: 374, endPoint y: 401, distance: 219.8
click at [578, 477] on div "Ordem de chegada Consumidos: 15 / 20" at bounding box center [620, 477] width 360 height 9
click at [437, 477] on input "Ordem de chegada Consumidos: 15 / 20 Horário: 11:00 Clínica: Policlinica de Que…" at bounding box center [432, 477] width 7 height 9
radio input "true"
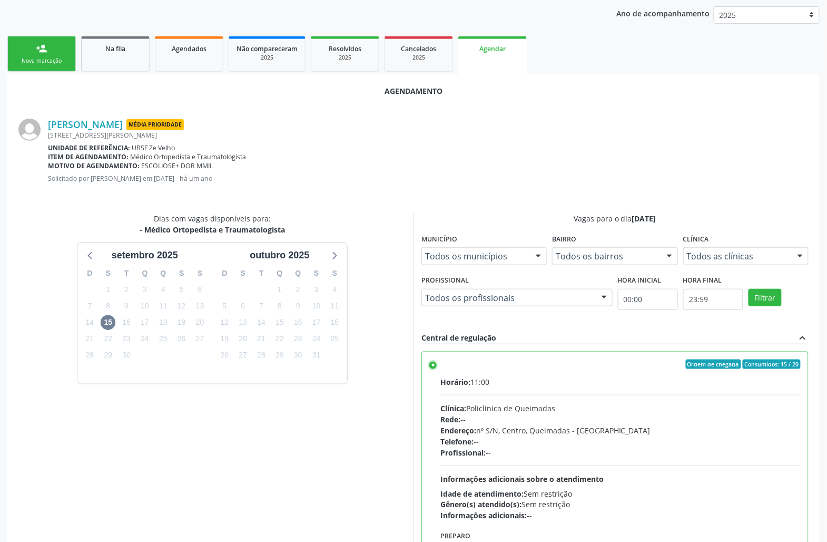
scroll to position [178, 0]
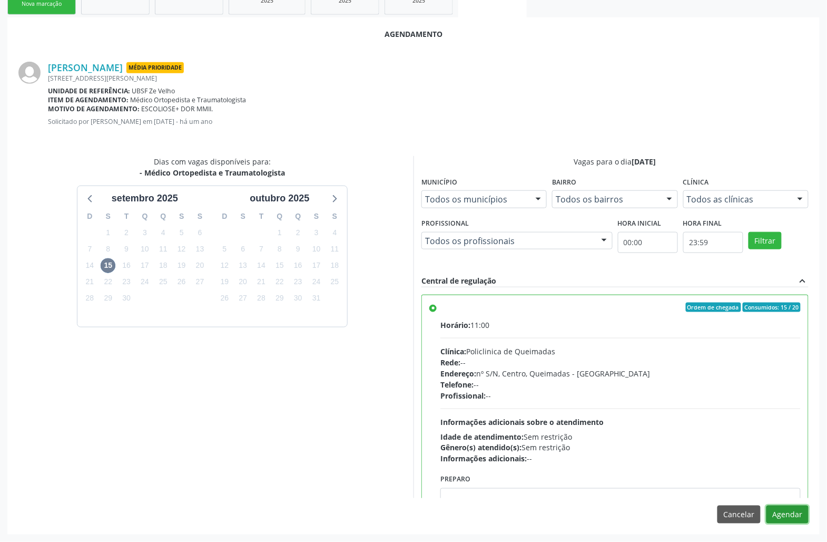
click at [791, 508] on button "Agendar" at bounding box center [788, 514] width 42 height 18
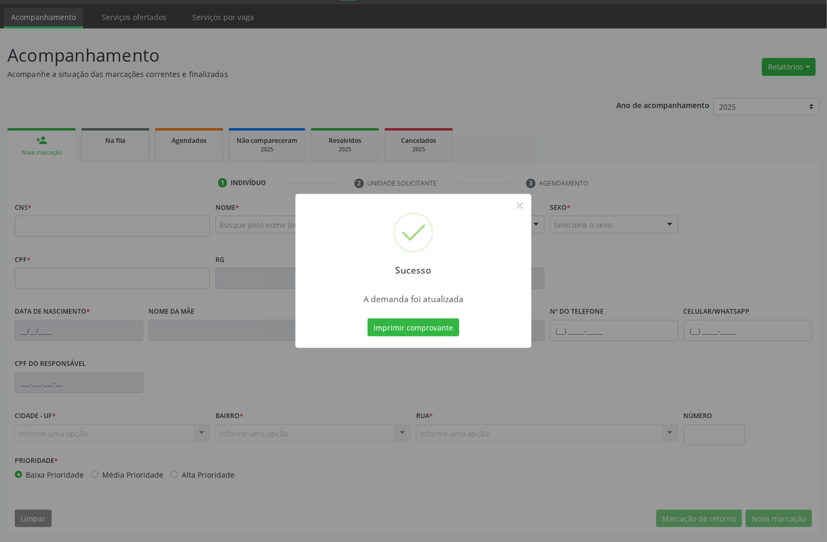
scroll to position [30, 0]
click at [441, 329] on button "Imprimir comprovante" at bounding box center [414, 327] width 92 height 18
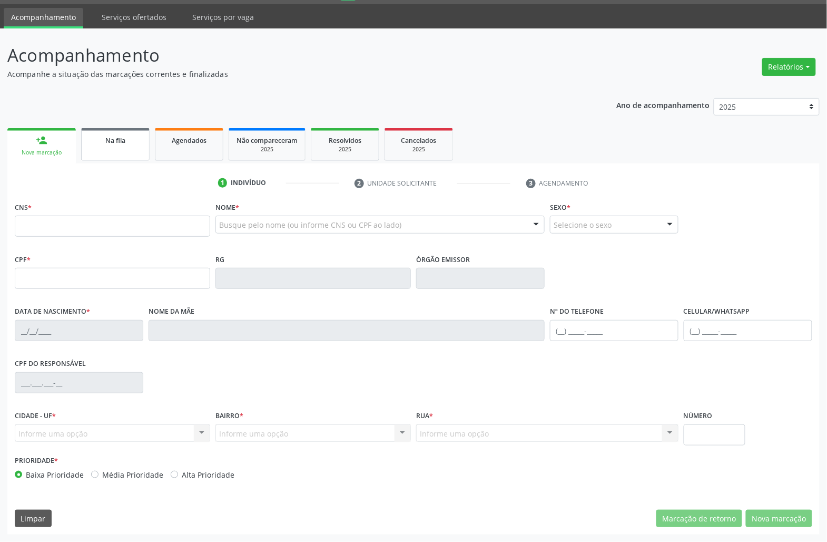
click at [143, 142] on link "Na fila" at bounding box center [115, 144] width 68 height 33
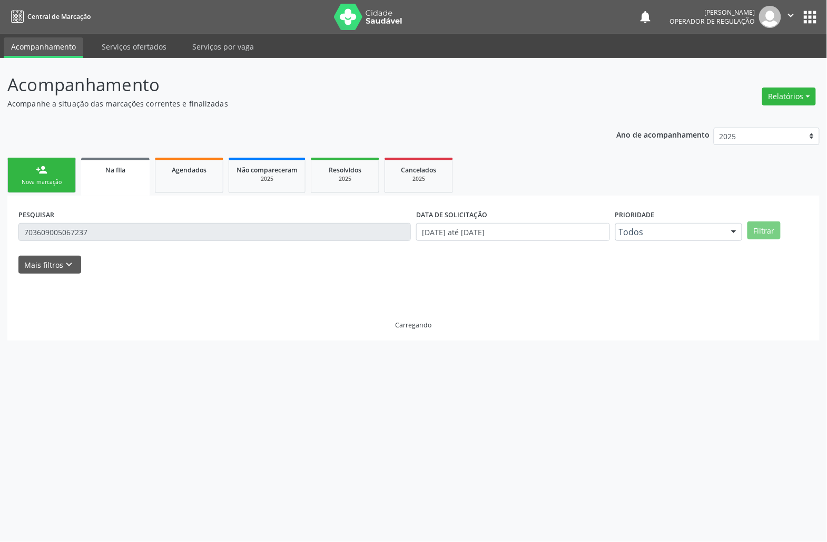
scroll to position [0, 0]
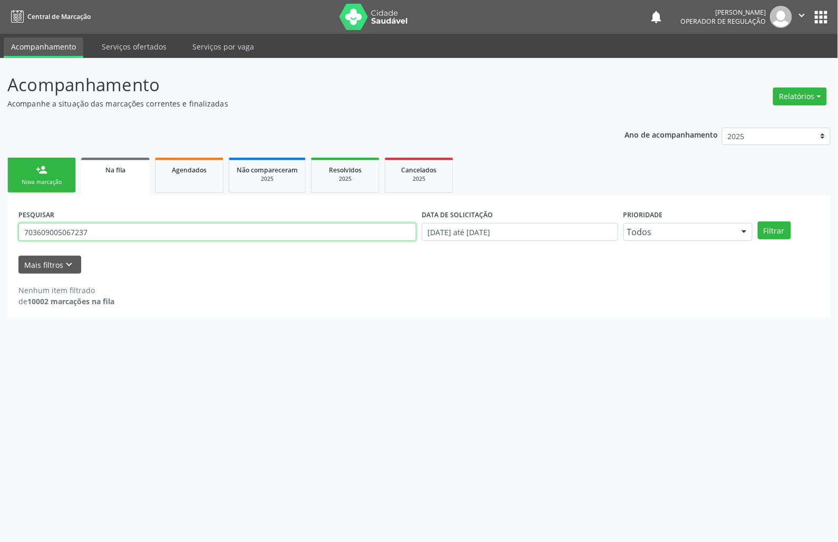
click at [120, 229] on input "703609005067237" at bounding box center [217, 232] width 398 height 18
click at [120, 230] on input "703609005067237" at bounding box center [217, 232] width 398 height 18
type input "706400142676985"
click at [758, 221] on button "Filtrar" at bounding box center [774, 230] width 33 height 18
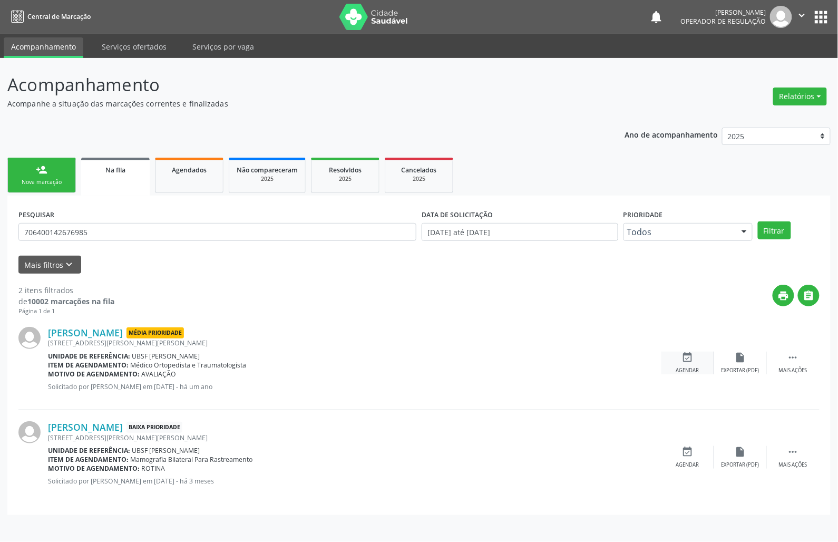
click at [681, 364] on div "event_available Agendar" at bounding box center [687, 362] width 53 height 23
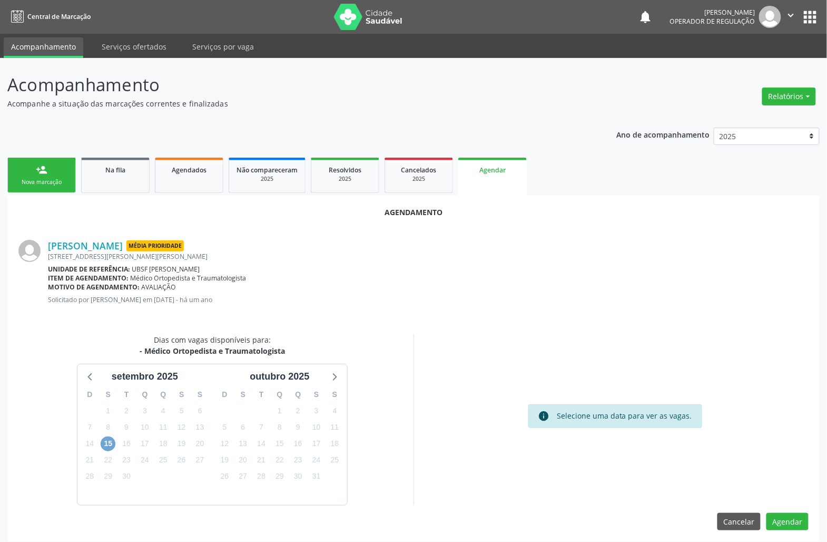
click at [112, 443] on span "15" at bounding box center [108, 443] width 15 height 15
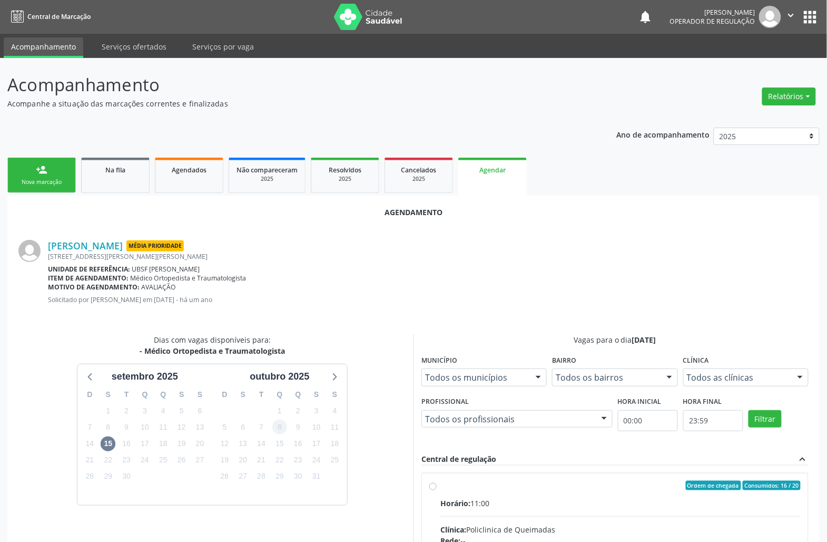
drag, startPoint x: 490, startPoint y: 490, endPoint x: 283, endPoint y: 427, distance: 216.5
radio input "true"
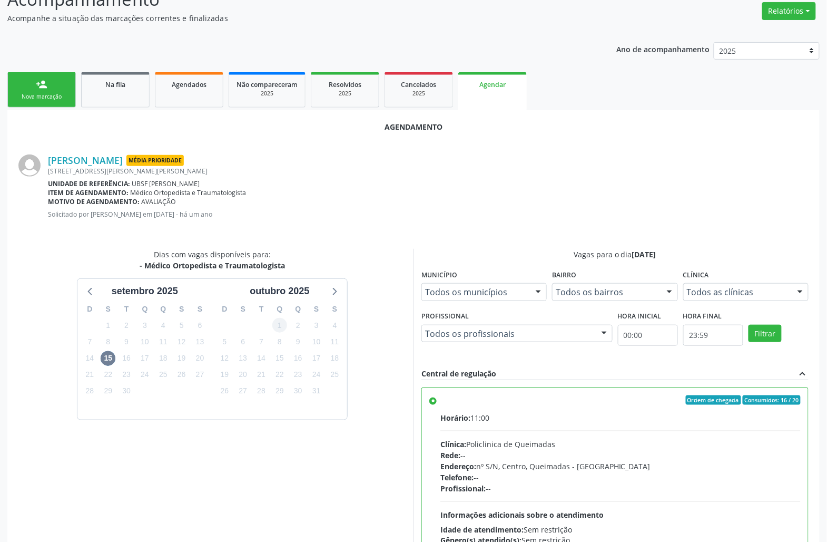
scroll to position [178, 0]
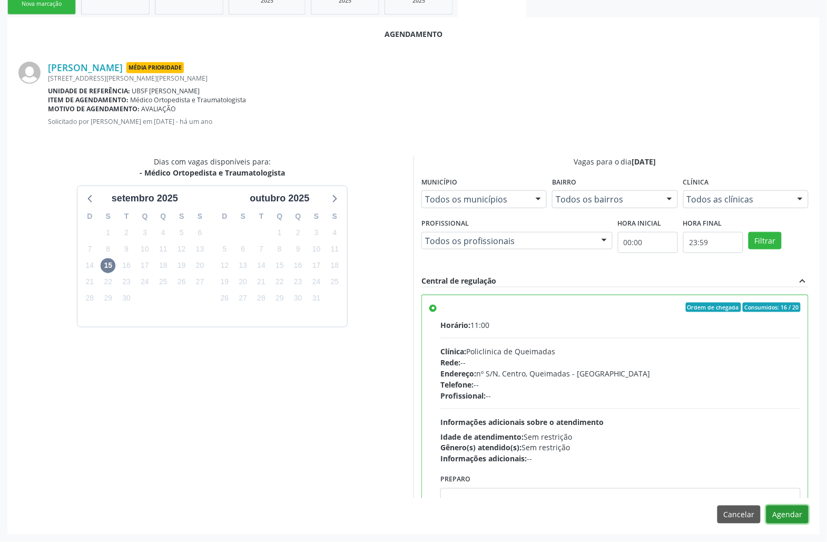
click at [806, 518] on button "Agendar" at bounding box center [788, 514] width 42 height 18
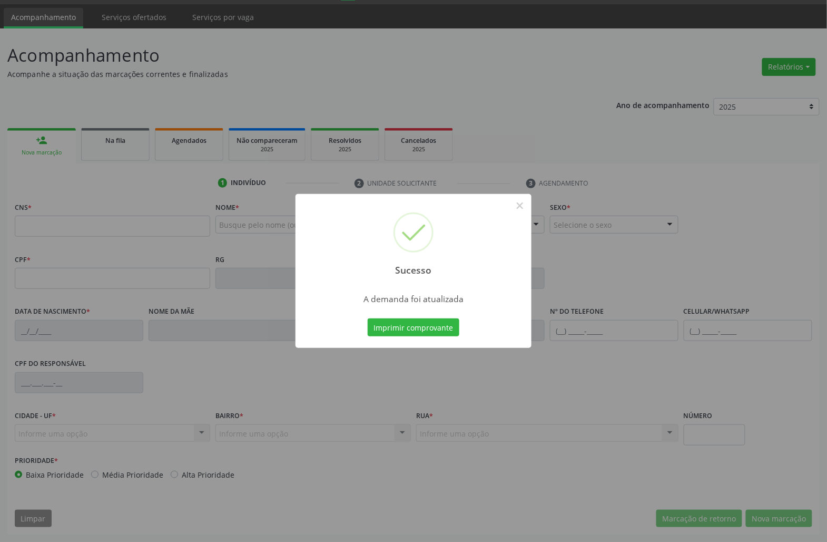
scroll to position [30, 0]
click at [411, 320] on button "Imprimir comprovante" at bounding box center [414, 327] width 92 height 18
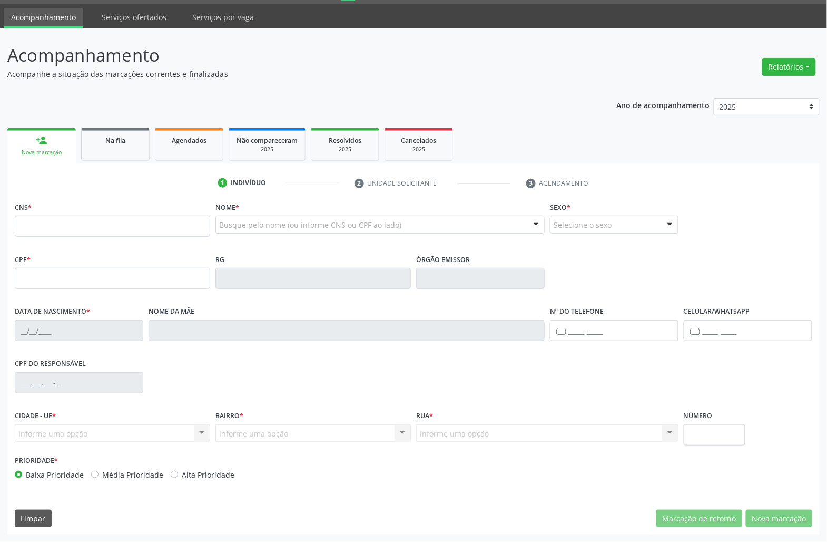
click at [96, 126] on ul "person_add Nova marcação Na fila Agendados Não compareceram 2025 Resolvidos 202…" at bounding box center [413, 144] width 812 height 38
drag, startPoint x: 100, startPoint y: 129, endPoint x: 159, endPoint y: 1, distance: 141.2
click at [100, 129] on link "Na fila" at bounding box center [115, 144] width 68 height 33
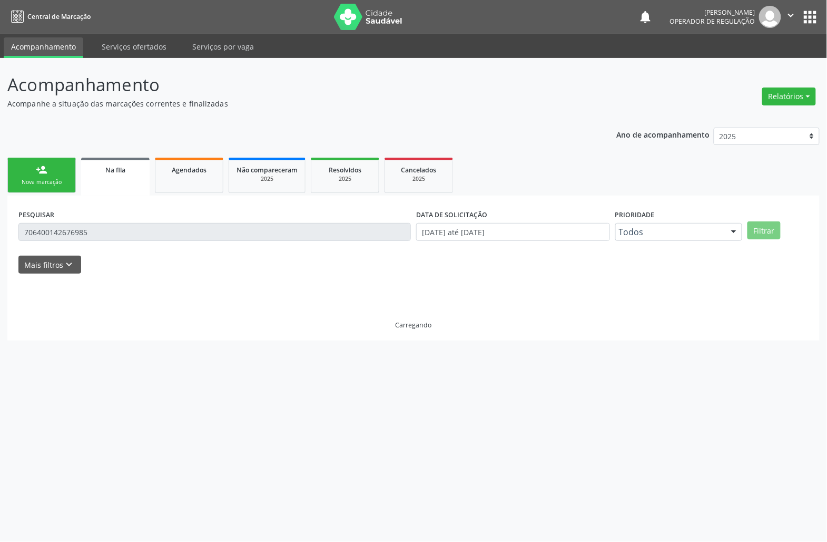
scroll to position [0, 0]
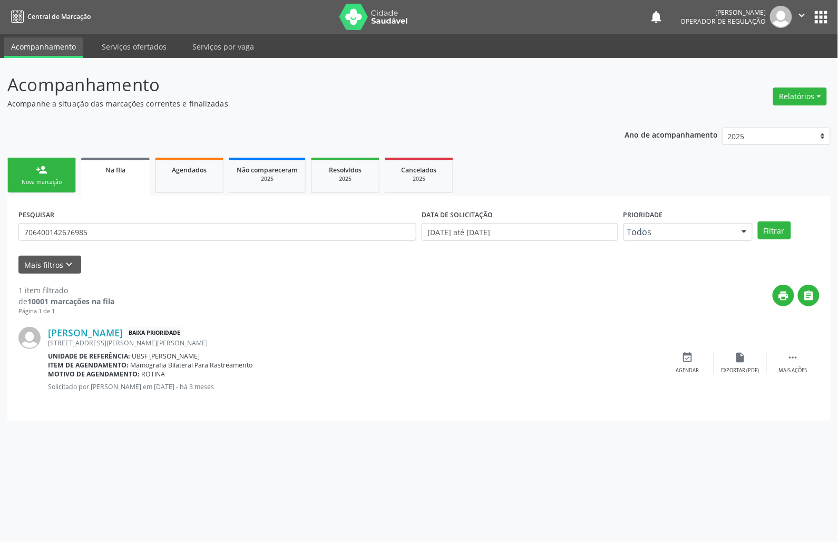
click at [136, 210] on div "PESQUISAR 706400142676985" at bounding box center [217, 227] width 403 height 41
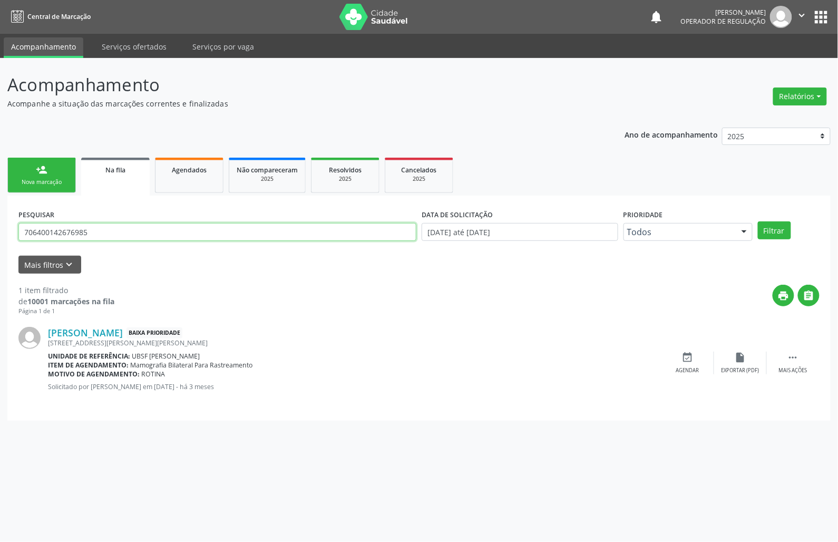
click at [131, 223] on input "706400142676985" at bounding box center [217, 232] width 398 height 18
type input "707800650675619"
click at [758, 221] on button "Filtrar" at bounding box center [774, 230] width 33 height 18
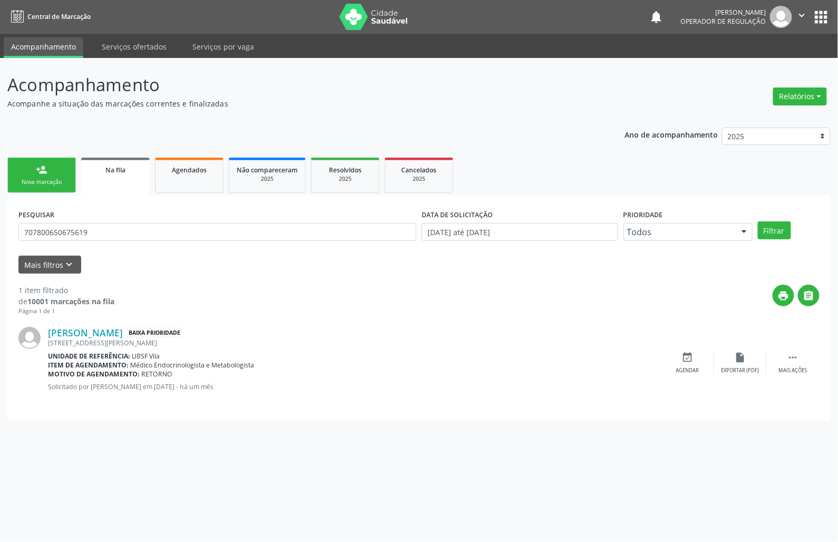
click at [72, 218] on div "PESQUISAR 707800650675619" at bounding box center [217, 227] width 403 height 41
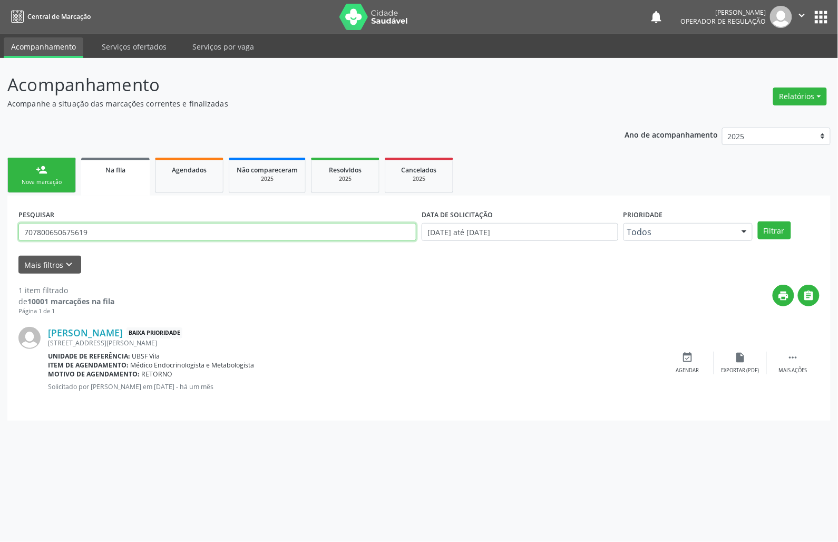
click at [55, 237] on input "707800650675619" at bounding box center [217, 232] width 398 height 18
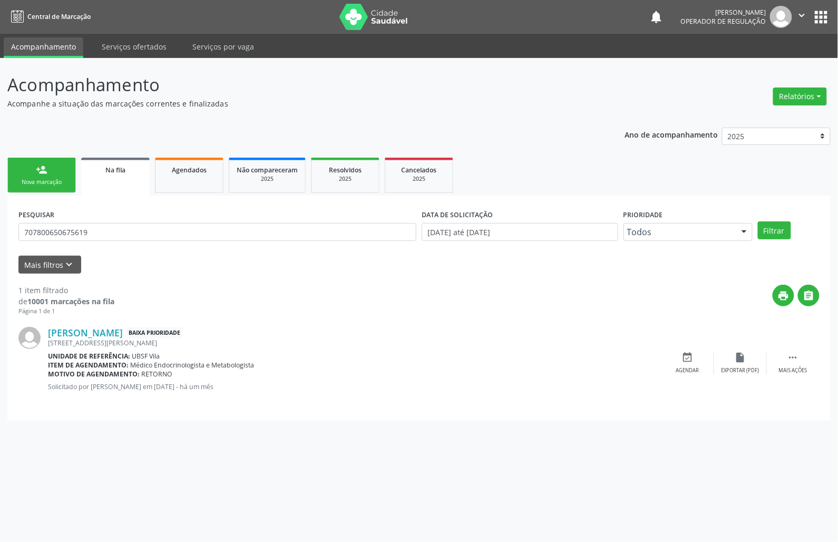
click at [60, 175] on link "person_add Nova marcação" at bounding box center [41, 175] width 68 height 35
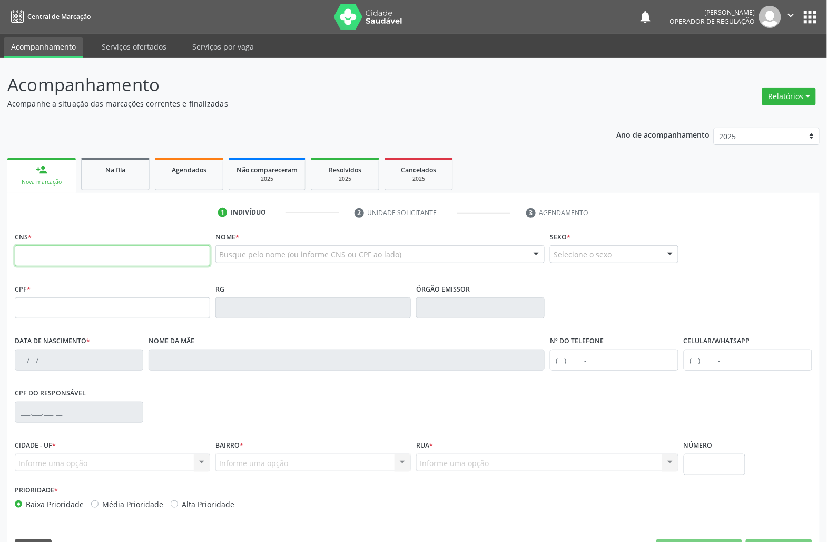
click at [127, 253] on input "text" at bounding box center [112, 255] width 195 height 21
paste input "707 8006 5067 5619"
type input "707 8006 5067 5619"
type input "959.224.317-49"
type input "[DATE]"
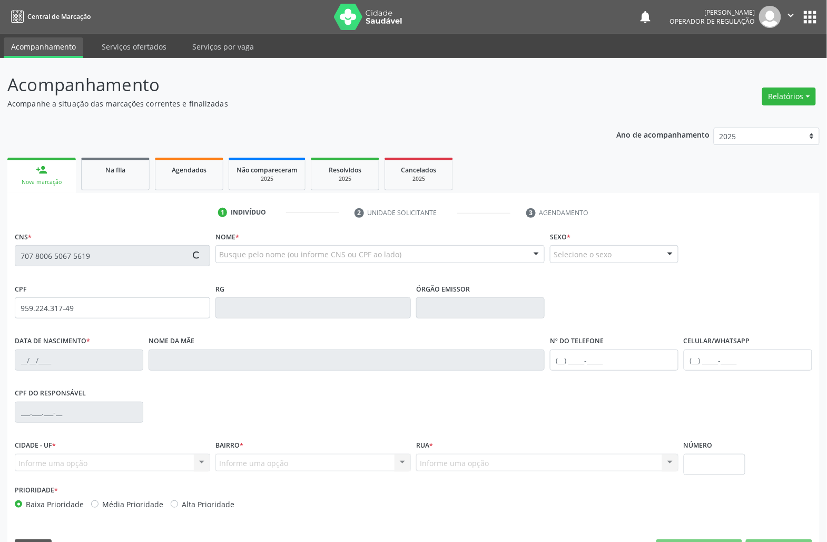
type input "[PERSON_NAME]"
type input "[PHONE_NUMBER]"
type input "38"
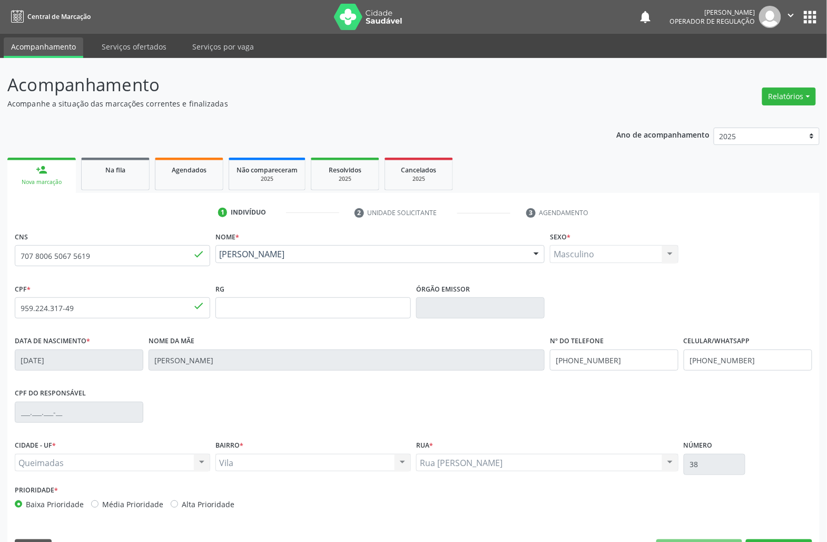
scroll to position [30, 0]
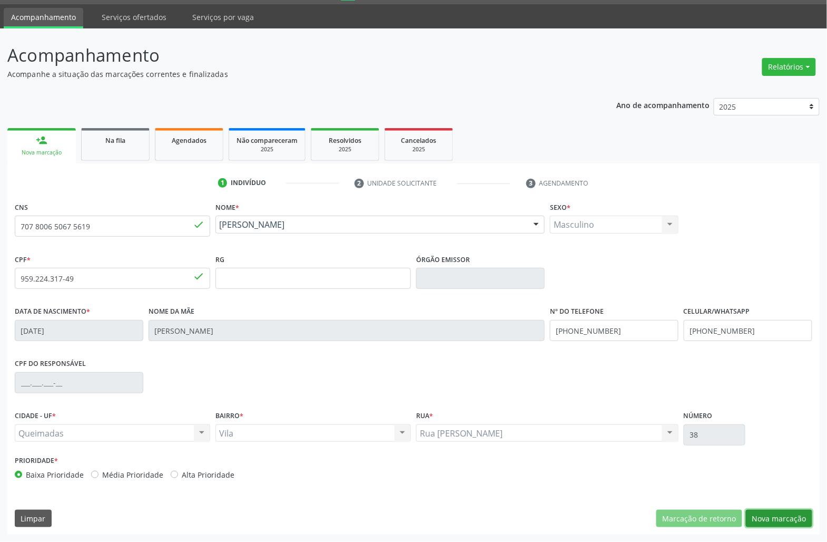
click at [790, 527] on button "Nova marcação" at bounding box center [779, 518] width 66 height 18
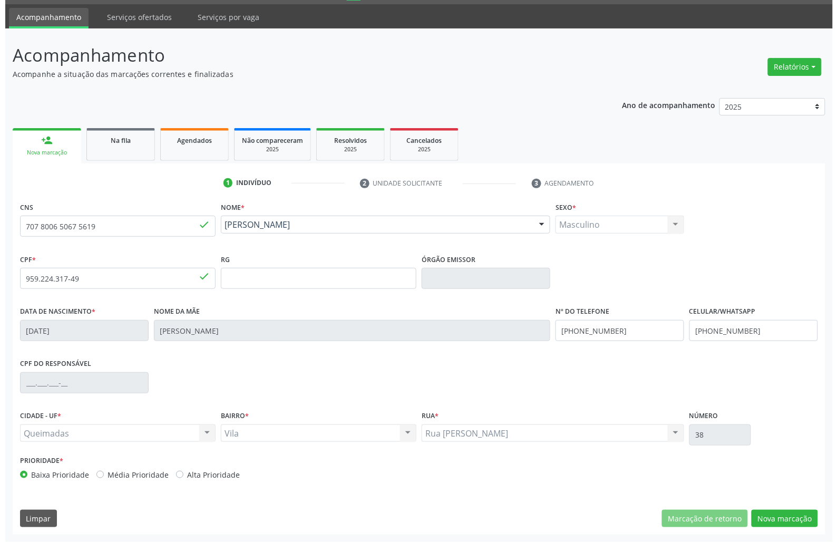
scroll to position [0, 0]
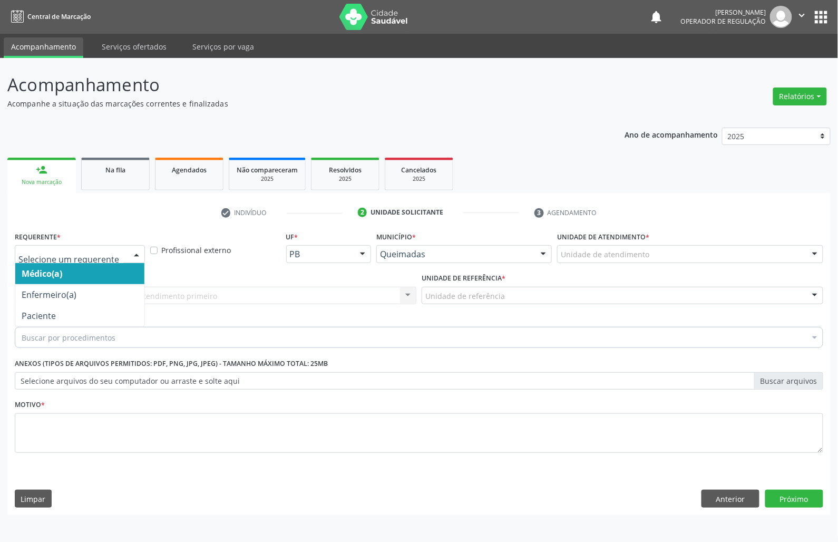
drag, startPoint x: 46, startPoint y: 251, endPoint x: 30, endPoint y: 307, distance: 57.7
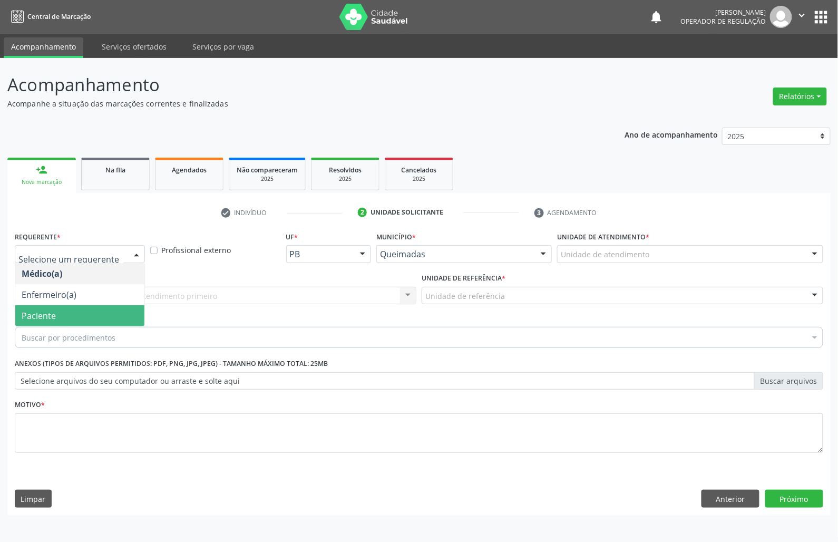
click at [30, 312] on span "Paciente" at bounding box center [39, 316] width 34 height 12
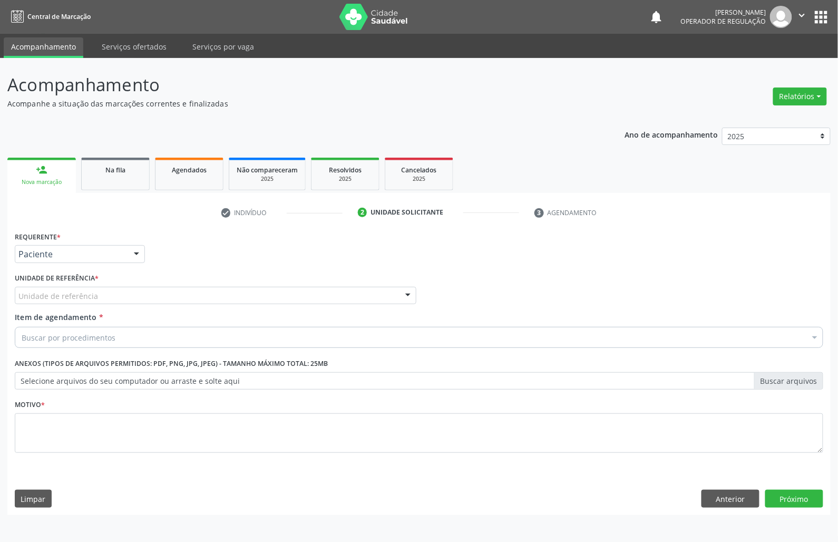
click at [55, 302] on div "Unidade de referência" at bounding box center [215, 296] width 401 height 18
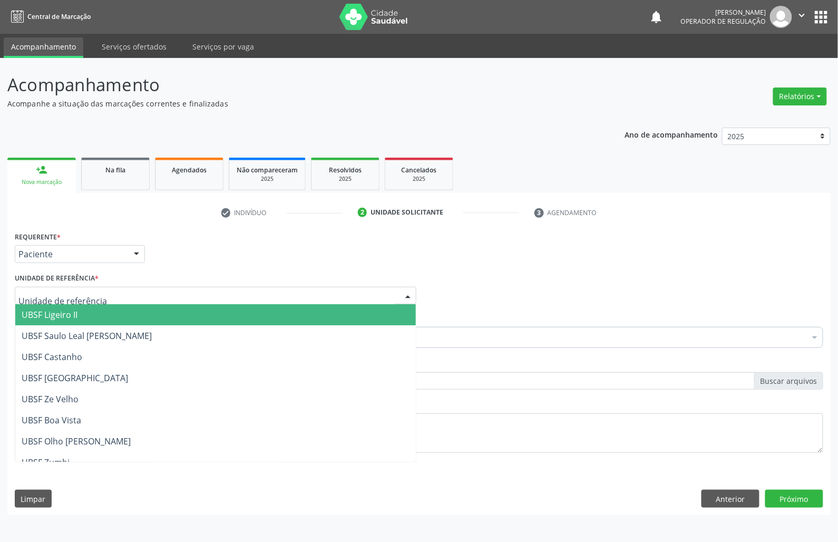
type input "b"
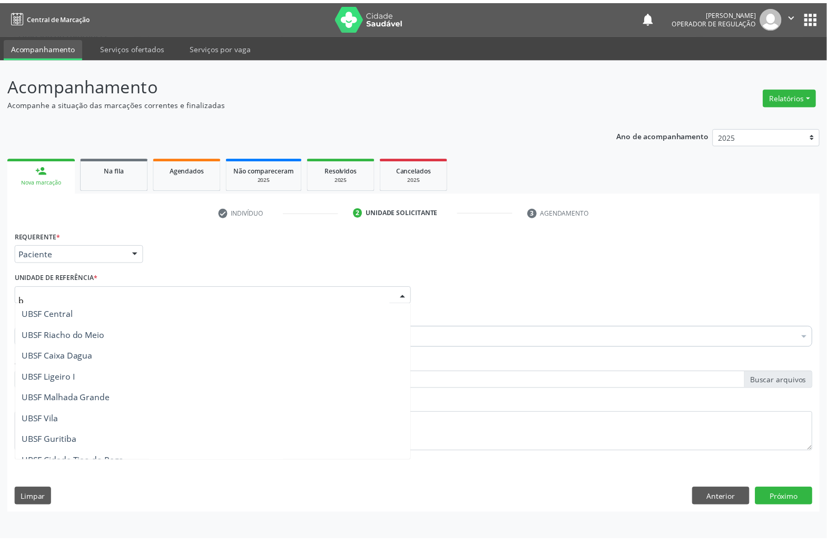
scroll to position [222, 0]
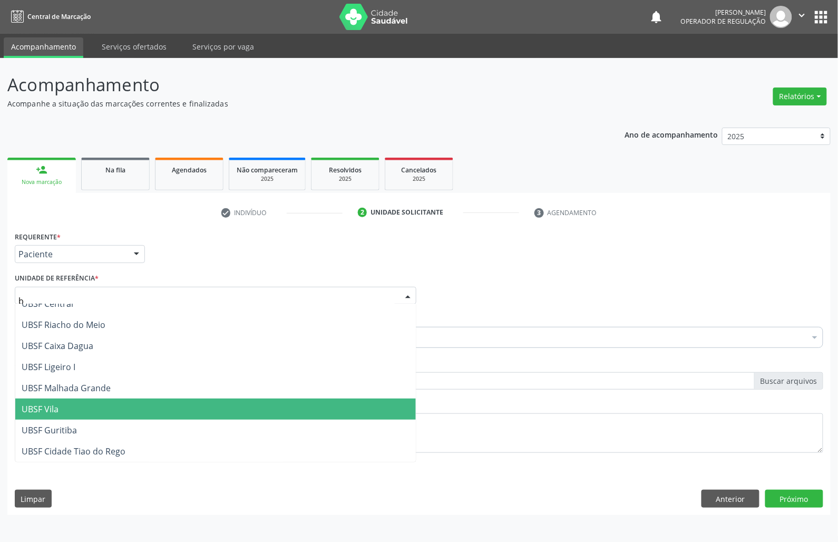
click at [74, 413] on span "UBSF Vila" at bounding box center [215, 408] width 400 height 21
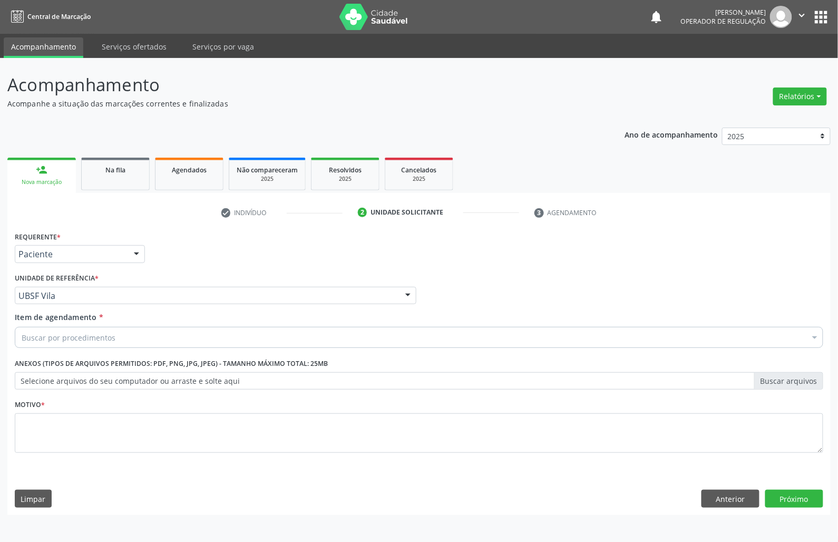
click at [149, 349] on div "Item de agendamento * Buscar por procedimentos Selecionar todos 0604320140 - Ab…" at bounding box center [418, 331] width 813 height 41
drag, startPoint x: 146, startPoint y: 339, endPoint x: 319, endPoint y: 370, distance: 175.5
click at [148, 339] on div "Buscar por procedimentos" at bounding box center [419, 337] width 808 height 21
paste input "ortopedista"
type input "ortopedista"
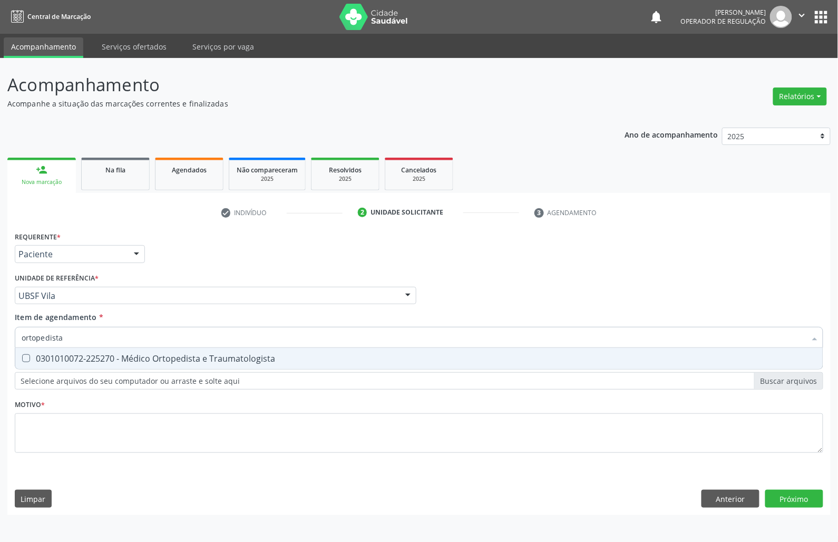
click at [70, 362] on div "0301010072-225270 - Médico Ortopedista e Traumatologista" at bounding box center [419, 358] width 794 height 8
checkbox Traumatologista "true"
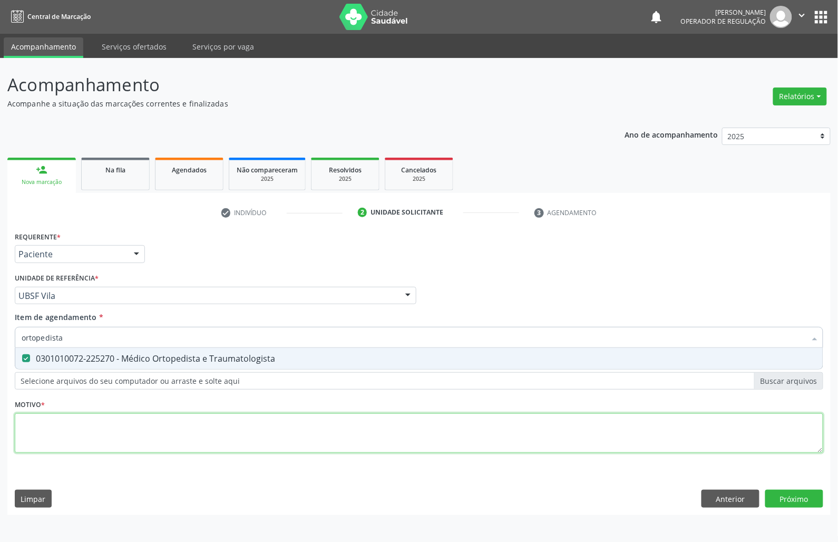
click at [55, 453] on div "Requerente * Paciente Médico(a) Enfermeiro(a) Paciente Nenhum resultado encontr…" at bounding box center [419, 348] width 808 height 239
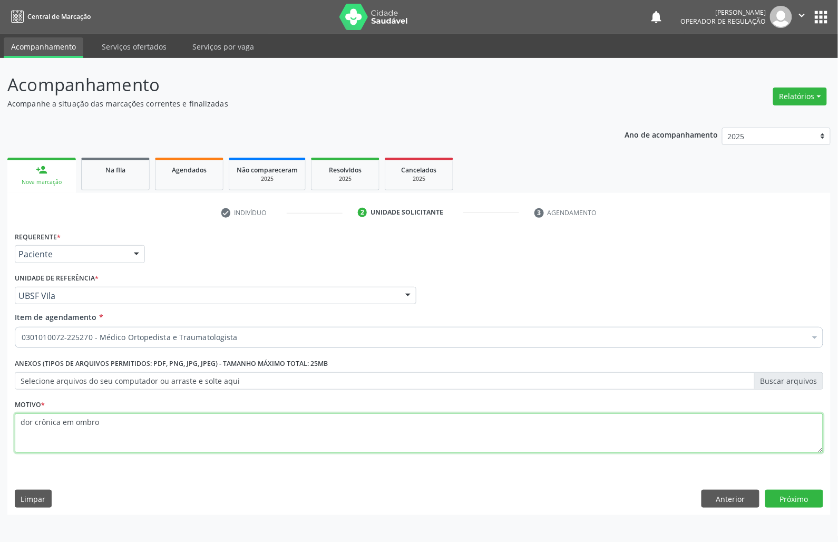
type textarea "dor crônica em ombro"
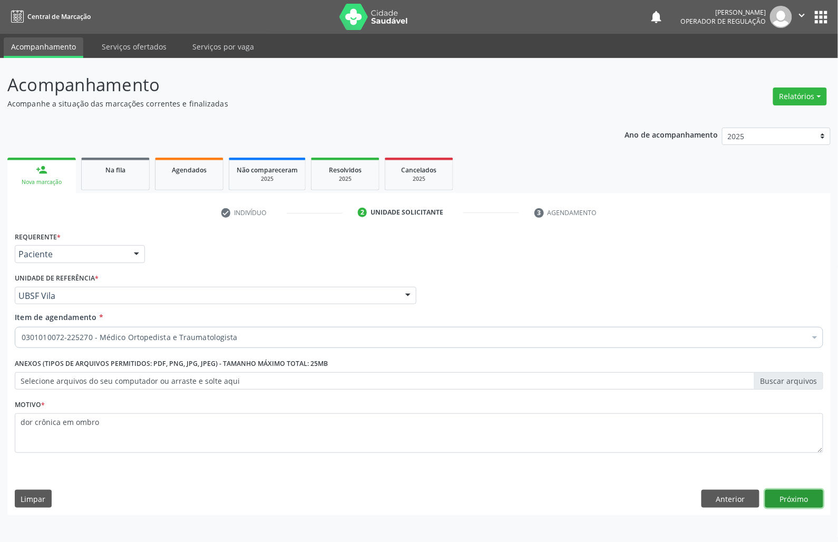
click button "Próximo" at bounding box center [794, 498] width 58 height 18
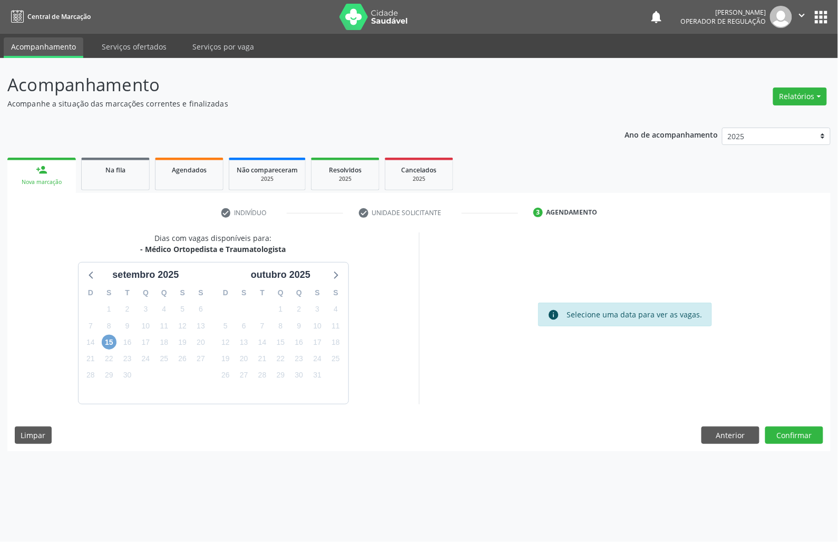
click at [107, 344] on span "15" at bounding box center [109, 342] width 15 height 15
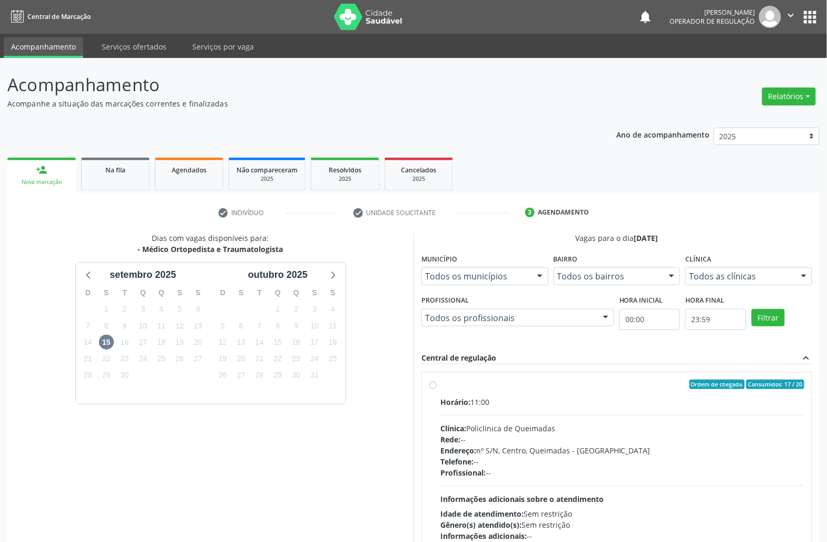
drag, startPoint x: 588, startPoint y: 407, endPoint x: 423, endPoint y: 388, distance: 167.0
click at [582, 407] on div "Horário: 11:00" at bounding box center [622, 401] width 364 height 11
click at [437, 389] on input "Ordem de chegada Consumidos: 17 / 20 Horário: 11:00 Clínica: Policlinica de Que…" at bounding box center [432, 383] width 7 height 9
radio input "true"
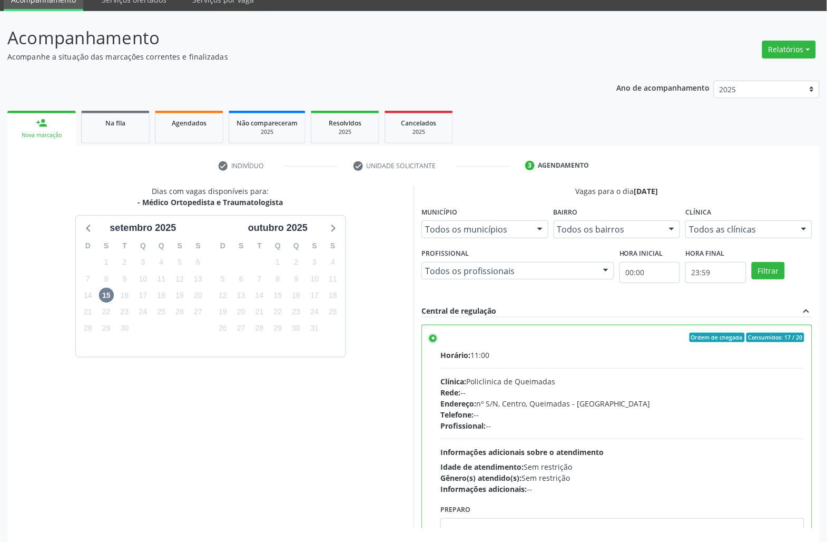
scroll to position [89, 0]
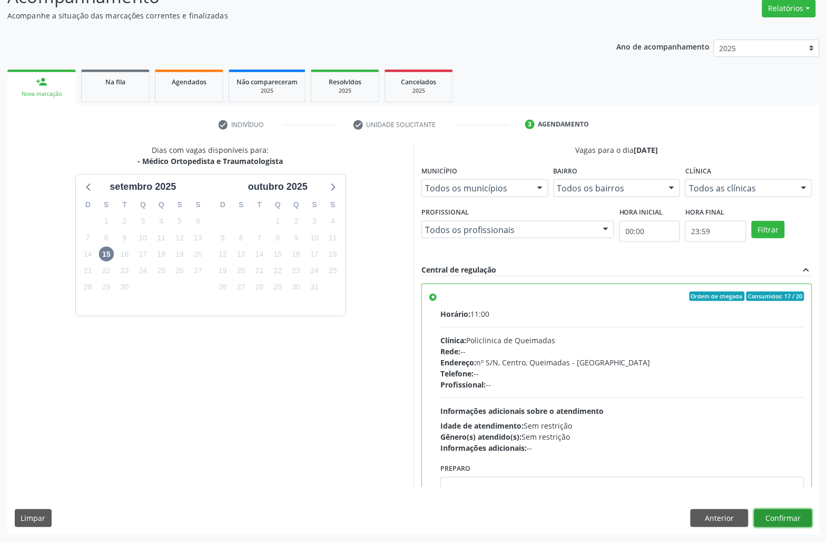
click at [787, 525] on button "Confirmar" at bounding box center [783, 518] width 58 height 18
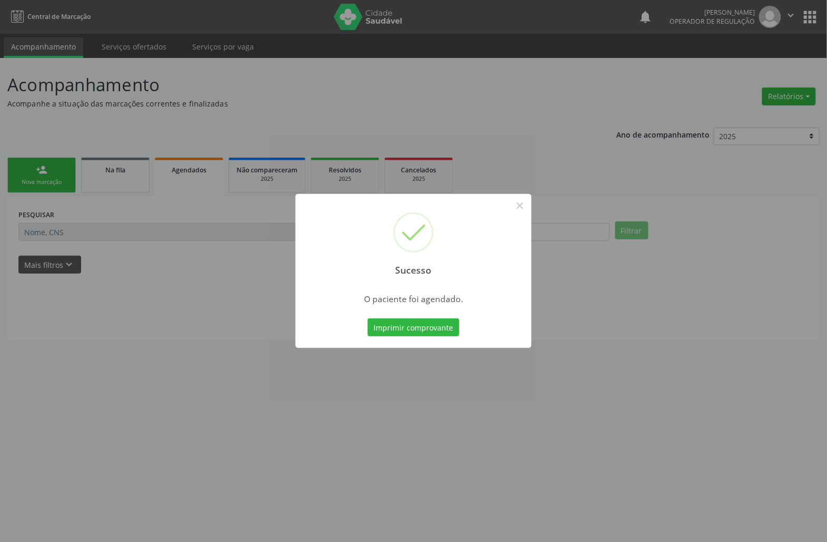
scroll to position [0, 0]
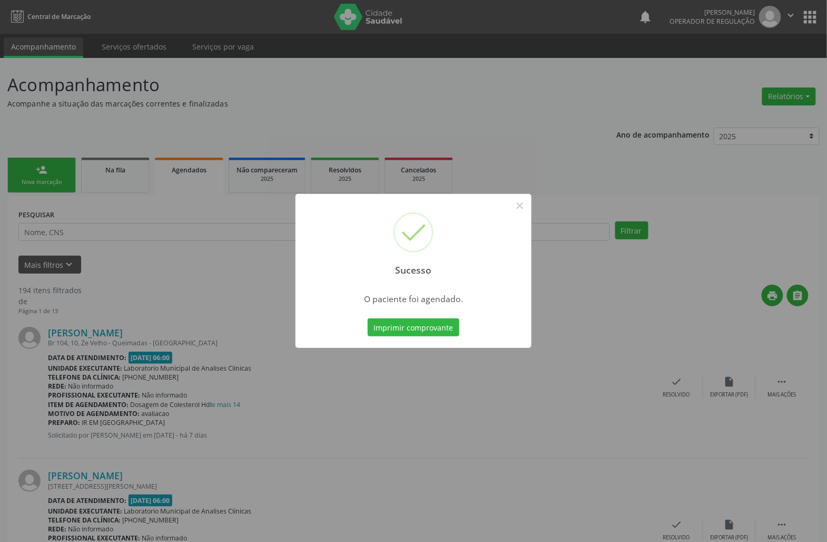
click at [368, 318] on button "Imprimir comprovante" at bounding box center [414, 327] width 92 height 18
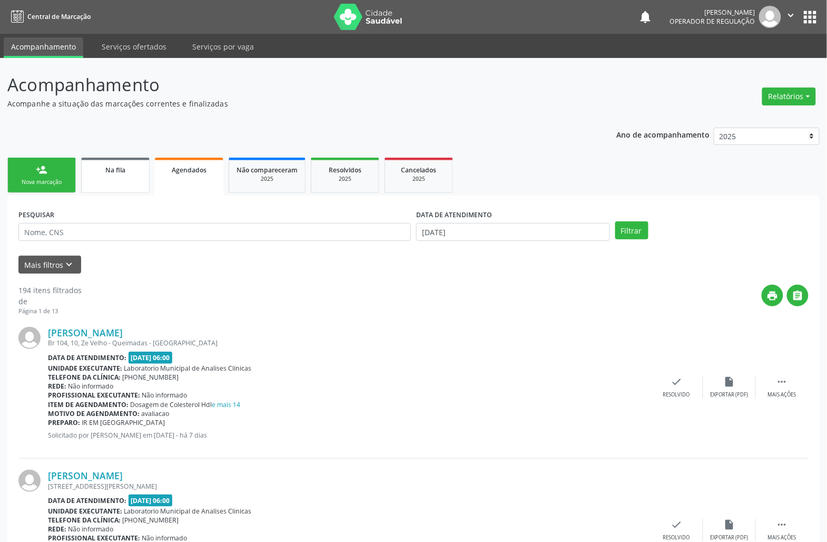
click at [138, 182] on link "Na fila" at bounding box center [115, 175] width 68 height 35
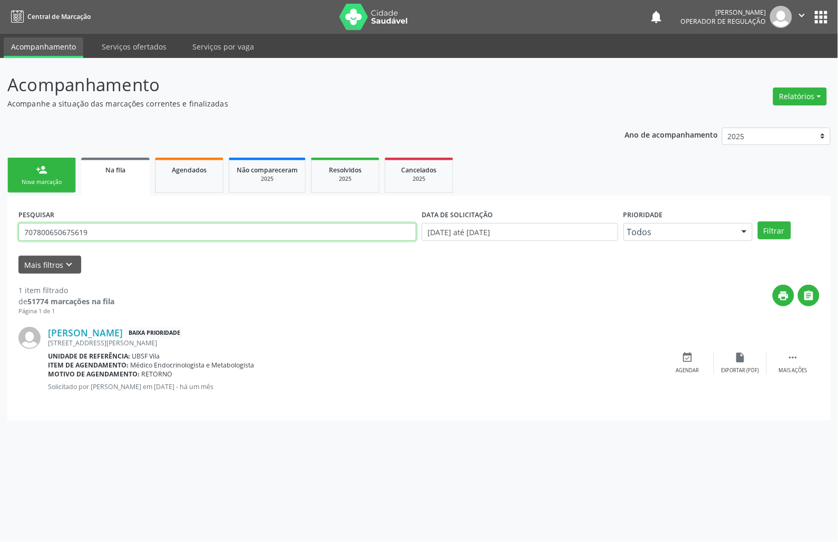
click at [127, 226] on input "707800650675619" at bounding box center [217, 232] width 398 height 18
type input "706403646941189"
click at [758, 221] on button "Filtrar" at bounding box center [774, 230] width 33 height 18
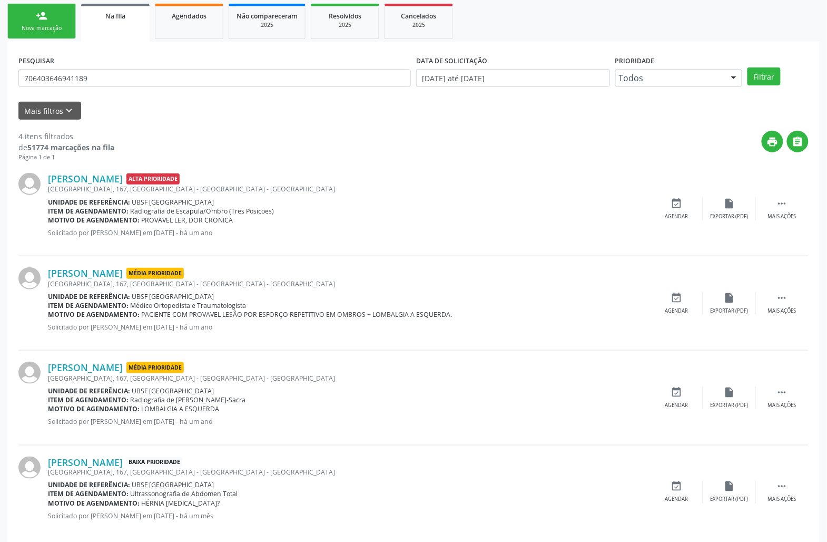
scroll to position [170, 0]
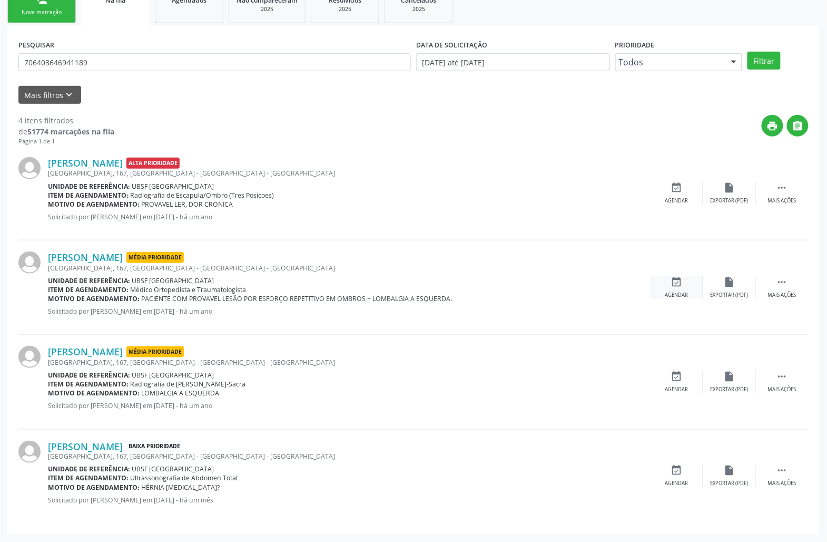
click at [676, 281] on icon "event_available" at bounding box center [677, 282] width 12 height 12
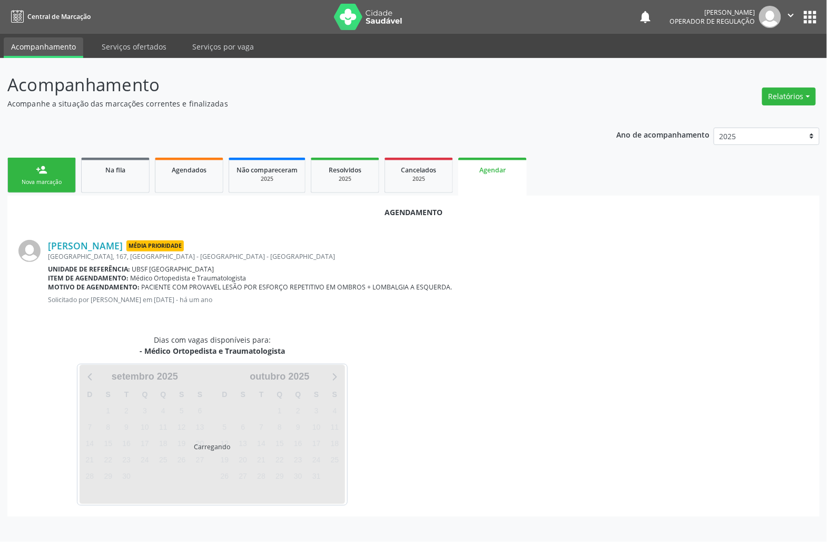
scroll to position [0, 0]
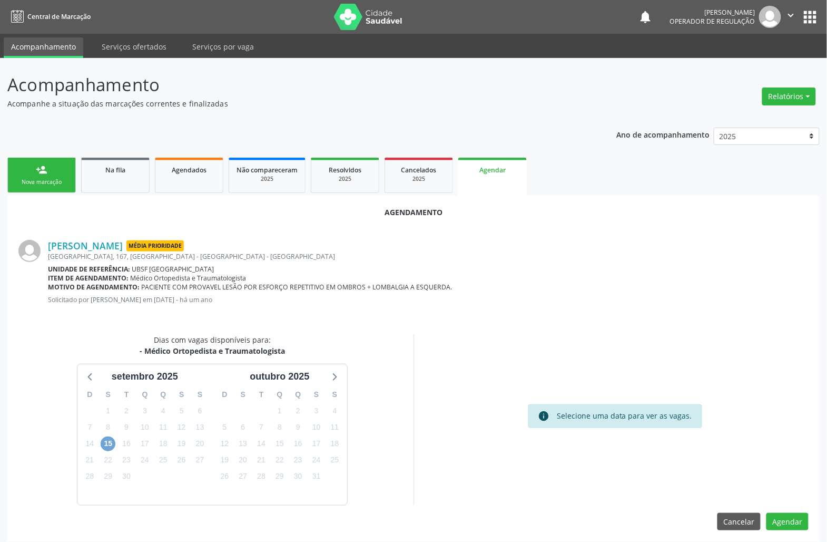
click at [109, 445] on span "15" at bounding box center [108, 443] width 15 height 15
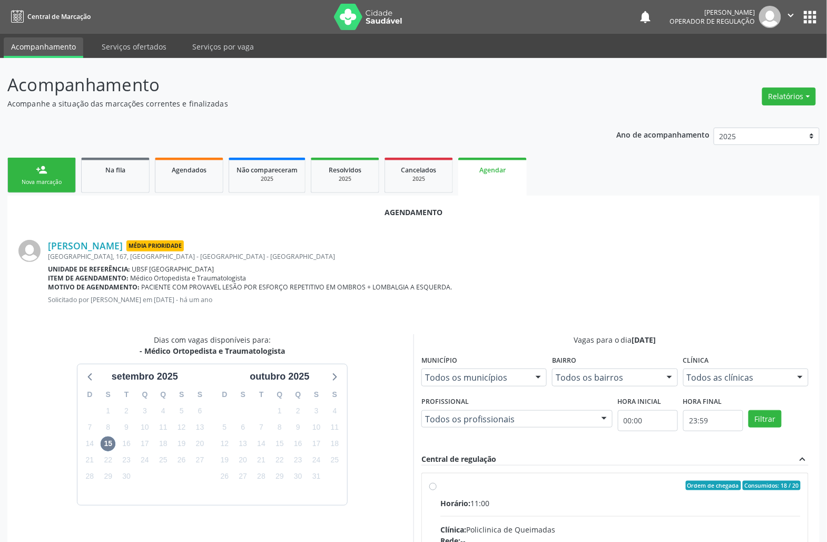
drag, startPoint x: 469, startPoint y: 478, endPoint x: 443, endPoint y: 448, distance: 40.0
radio input "true"
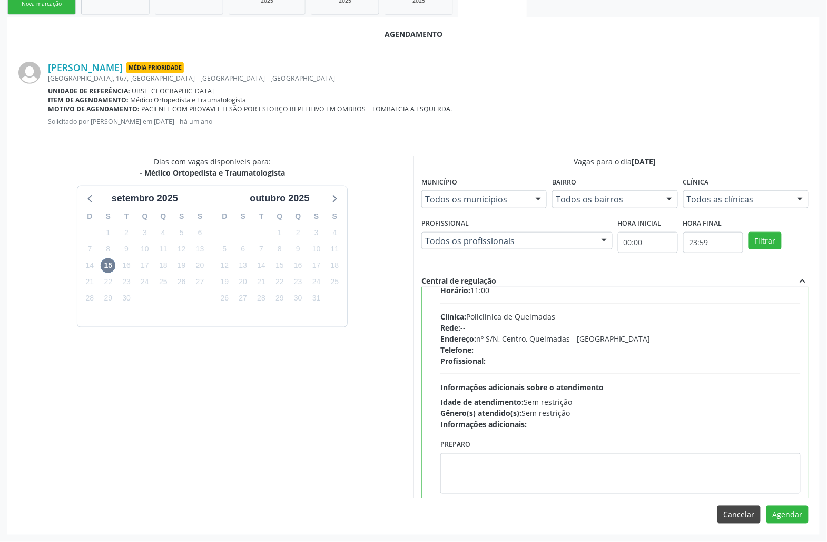
scroll to position [53, 0]
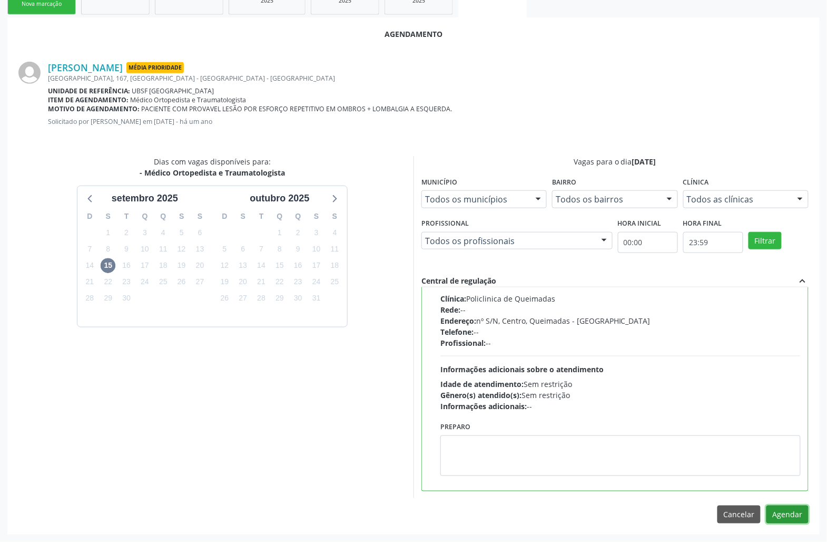
click at [798, 508] on button "Agendar" at bounding box center [788, 514] width 42 height 18
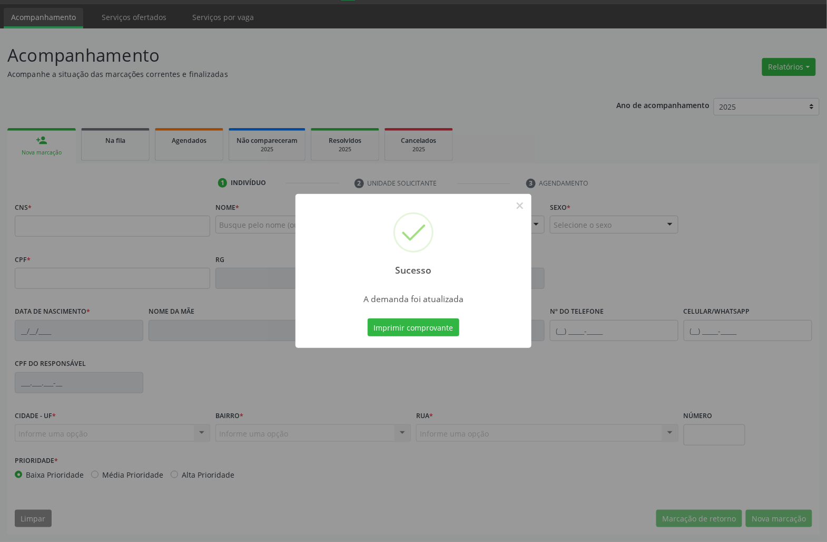
scroll to position [30, 0]
click at [368, 318] on button "Imprimir comprovante" at bounding box center [414, 327] width 92 height 18
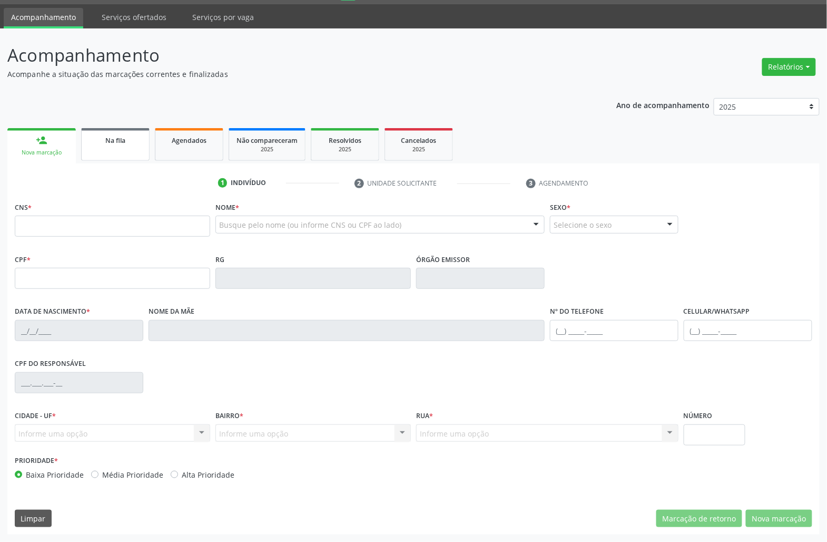
click at [102, 150] on link "Na fila" at bounding box center [115, 144] width 68 height 33
